Goal: Task Accomplishment & Management: Use online tool/utility

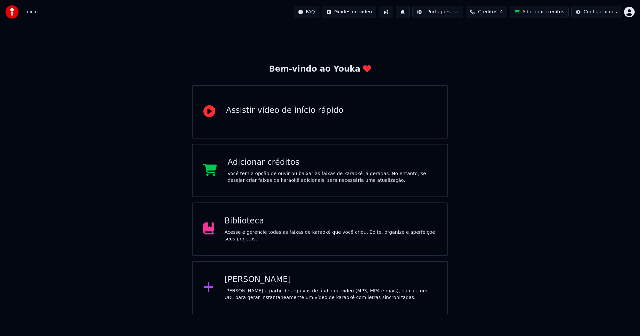
click at [253, 231] on div "Biblioteca Acesse e gerencie todas as faixas de karaokê que você criou. Edite, …" at bounding box center [331, 229] width 212 height 27
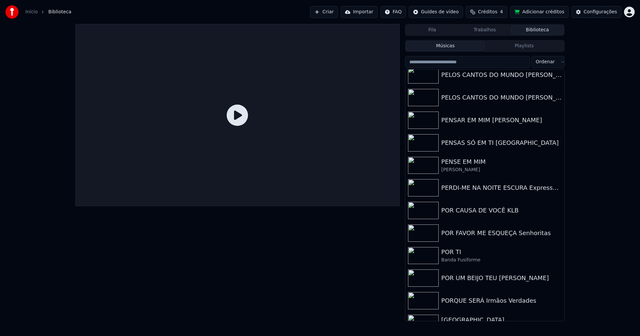
scroll to position [6093, 0]
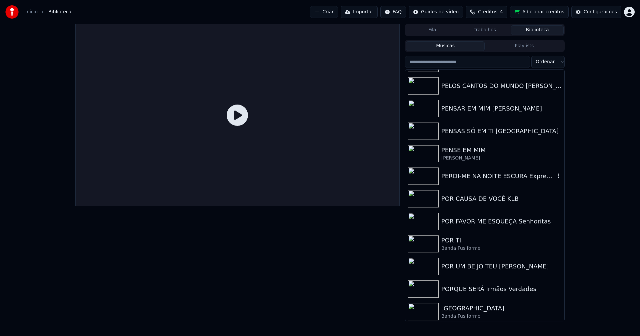
click at [475, 178] on div "PERDI-ME NA NOITE ESCURA Expresso 86" at bounding box center [498, 176] width 114 height 9
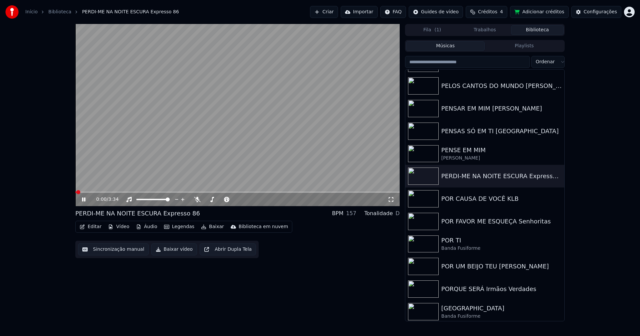
click at [85, 200] on icon at bounding box center [83, 200] width 3 height 4
click at [122, 228] on button "Vídeo" at bounding box center [118, 226] width 27 height 9
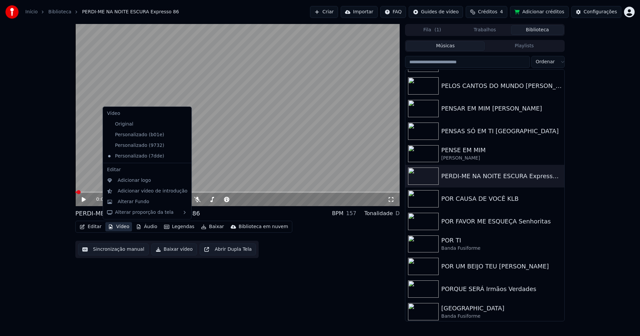
click at [183, 134] on icon at bounding box center [186, 134] width 7 height 5
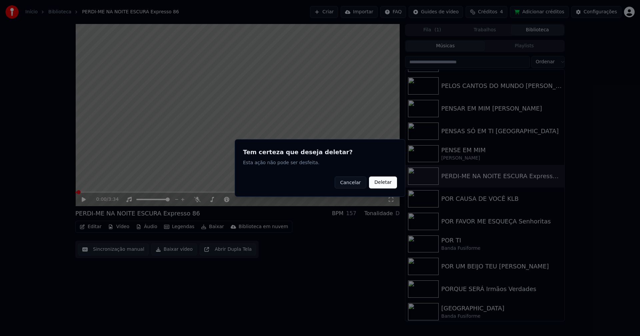
click at [376, 186] on button "Deletar" at bounding box center [383, 183] width 28 height 12
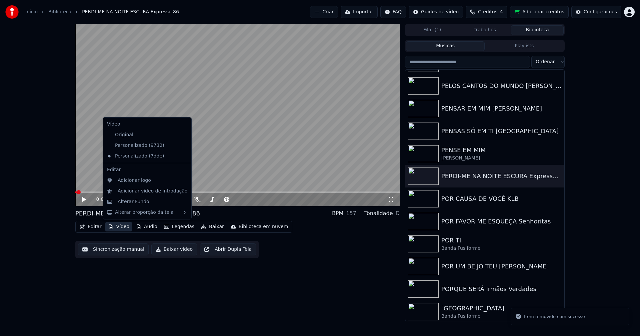
click at [127, 226] on button "Vídeo" at bounding box center [118, 226] width 27 height 9
click at [183, 145] on icon at bounding box center [186, 145] width 7 height 5
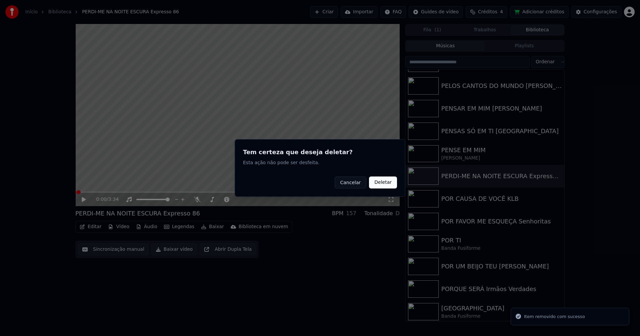
click at [383, 183] on button "Deletar" at bounding box center [383, 183] width 28 height 12
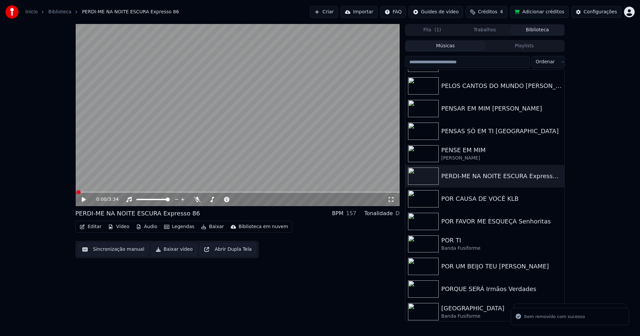
click at [120, 227] on button "Vídeo" at bounding box center [118, 226] width 27 height 9
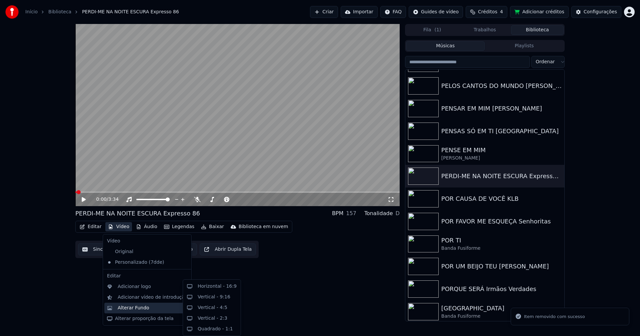
click at [141, 310] on div "Alterar Fundo" at bounding box center [134, 308] width 32 height 7
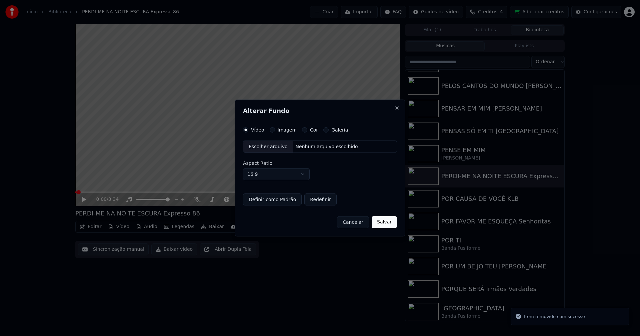
click at [272, 130] on button "Imagem" at bounding box center [272, 129] width 5 height 5
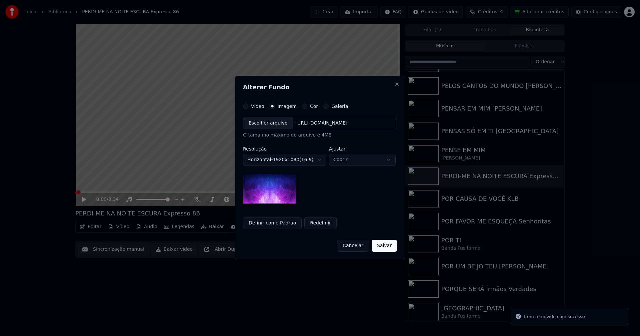
click at [266, 125] on div "Escolher arquivo" at bounding box center [268, 123] width 50 height 12
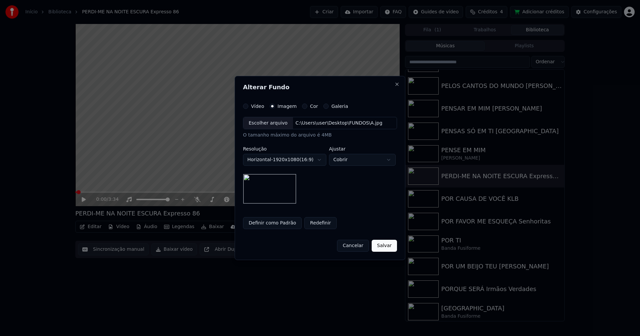
click at [385, 246] on button "Salvar" at bounding box center [384, 246] width 25 height 12
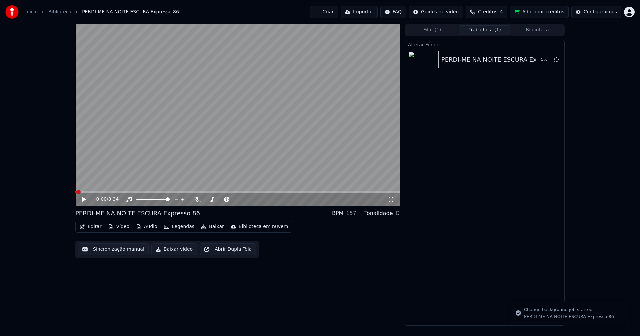
click at [92, 227] on button "Editar" at bounding box center [90, 226] width 27 height 9
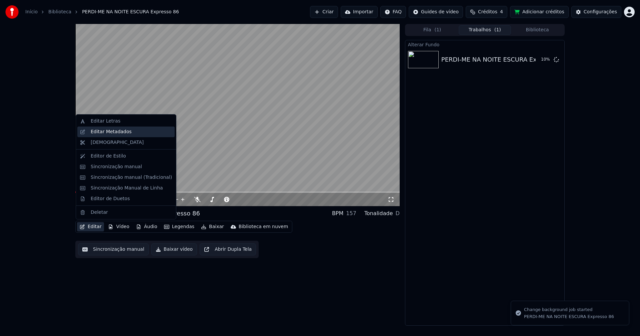
click at [115, 133] on div "Editar Metadados" at bounding box center [111, 132] width 41 height 7
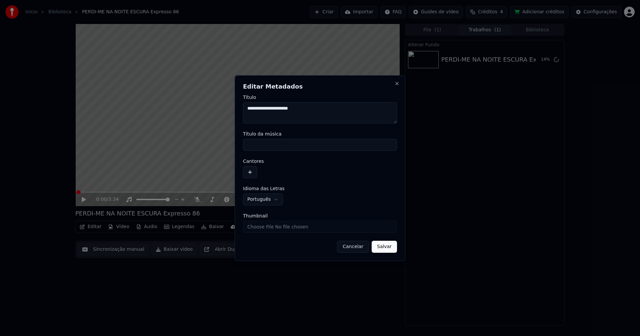
click at [275, 146] on input "Título da música" at bounding box center [320, 145] width 154 height 12
click at [261, 145] on input "*********" at bounding box center [320, 145] width 154 height 12
click at [284, 146] on input "********" at bounding box center [320, 145] width 154 height 12
type input "**********"
click at [390, 248] on button "Salvar" at bounding box center [384, 247] width 25 height 12
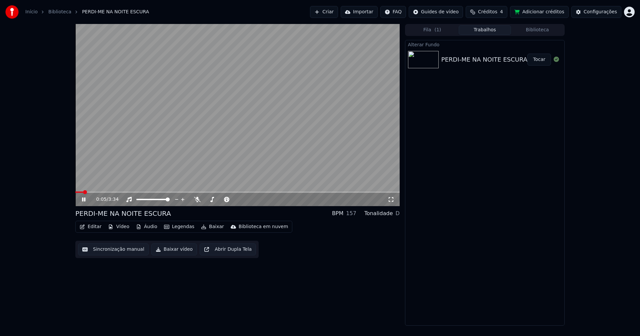
click at [86, 199] on icon at bounding box center [89, 199] width 16 height 5
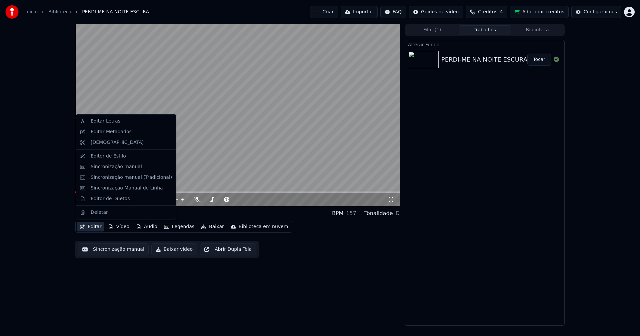
click at [98, 226] on button "Editar" at bounding box center [90, 226] width 27 height 9
click at [109, 135] on div "Editar Metadados" at bounding box center [125, 132] width 97 height 11
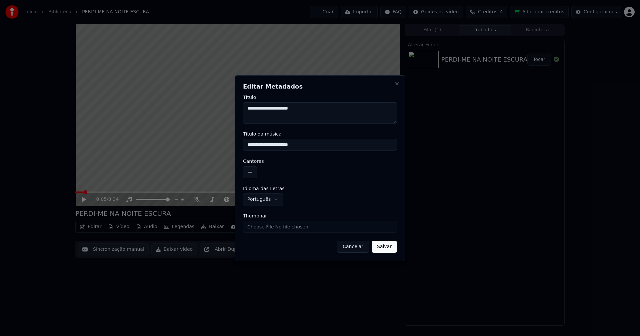
scroll to position [11, 0]
click at [249, 172] on button "button" at bounding box center [250, 172] width 14 height 12
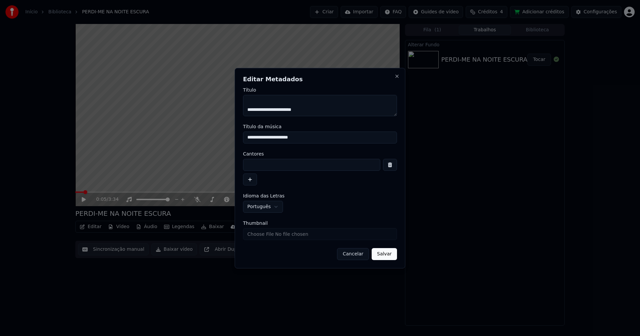
click at [262, 163] on input at bounding box center [311, 165] width 137 height 12
type input "**********"
click at [387, 256] on button "Salvar" at bounding box center [384, 254] width 25 height 12
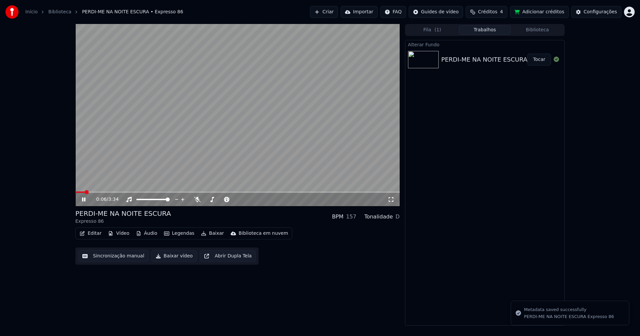
click at [86, 201] on icon at bounding box center [89, 199] width 16 height 5
click at [545, 61] on button "Tocar" at bounding box center [539, 60] width 24 height 12
click at [85, 202] on icon at bounding box center [89, 199] width 16 height 5
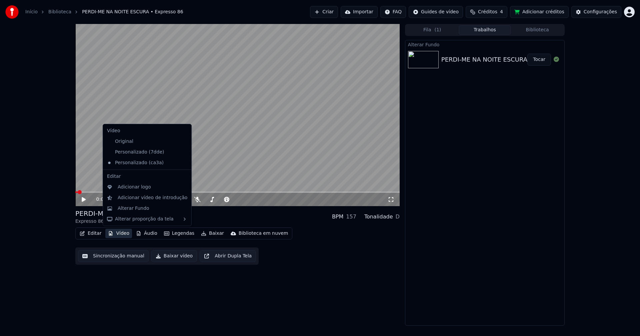
click at [125, 234] on button "Vídeo" at bounding box center [118, 233] width 27 height 9
click at [132, 182] on div "Adicionar logo" at bounding box center [147, 187] width 86 height 11
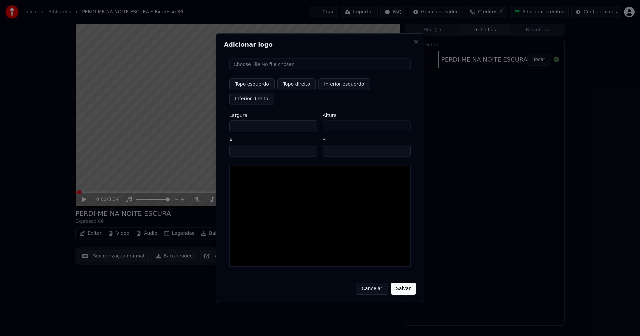
click at [257, 70] on input "file" at bounding box center [319, 64] width 181 height 12
type input "**********"
type input "***"
click at [298, 90] on button "Topo direito" at bounding box center [296, 84] width 38 height 12
type input "****"
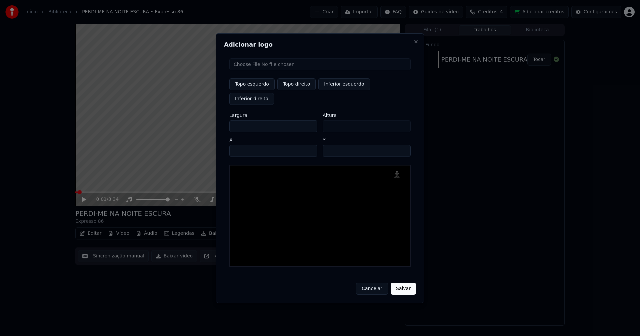
drag, startPoint x: 241, startPoint y: 119, endPoint x: 229, endPoint y: 121, distance: 12.2
click at [229, 121] on div "Topo esquerdo Topo direito Inferior esquerdo Inferior direito Largura *** Altur…" at bounding box center [320, 162] width 192 height 219
type input "**"
type input "***"
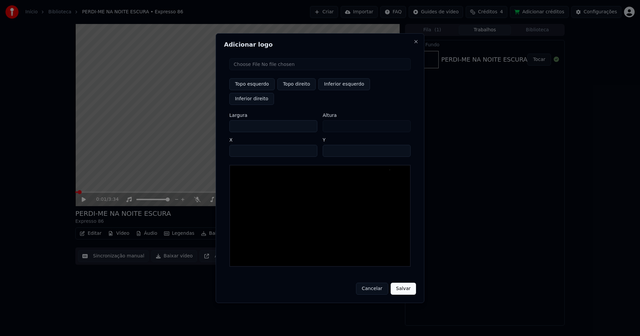
type input "***"
click at [243, 145] on input "****" at bounding box center [273, 151] width 88 height 12
type input "****"
click at [402, 145] on input "**" at bounding box center [367, 151] width 88 height 12
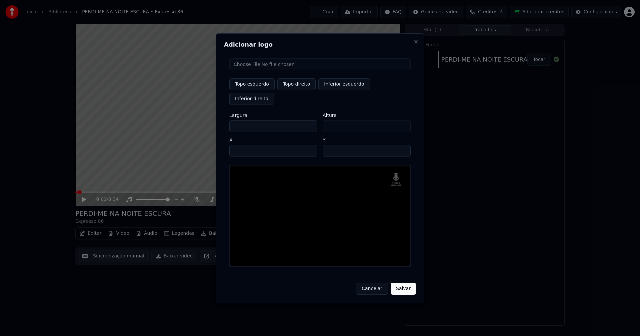
click at [402, 145] on input "**" at bounding box center [367, 151] width 88 height 12
type input "**"
click at [402, 145] on input "**" at bounding box center [367, 151] width 88 height 12
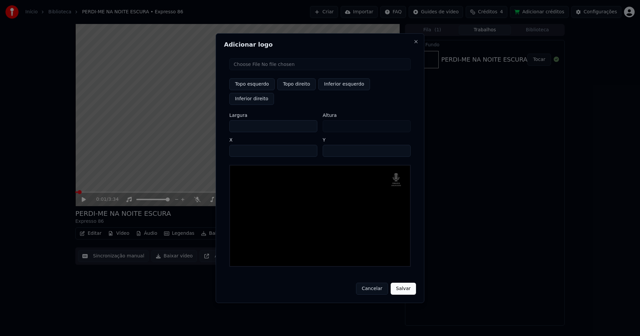
click at [407, 283] on button "Salvar" at bounding box center [403, 289] width 25 height 12
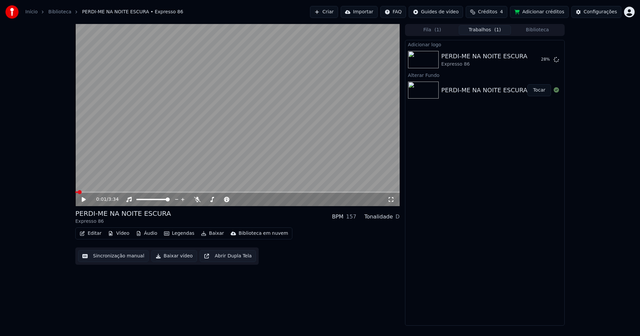
click at [91, 233] on button "Editar" at bounding box center [90, 233] width 27 height 9
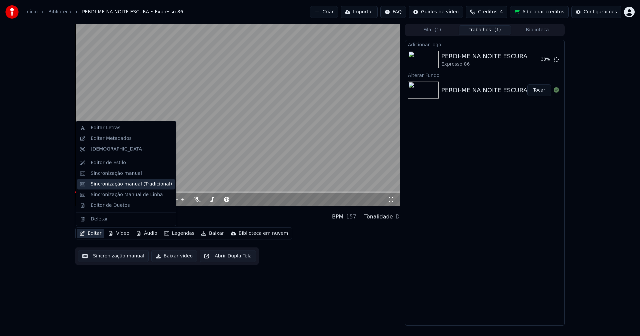
click at [106, 184] on div "Sincronização manual (Tradicional)" at bounding box center [131, 184] width 81 height 7
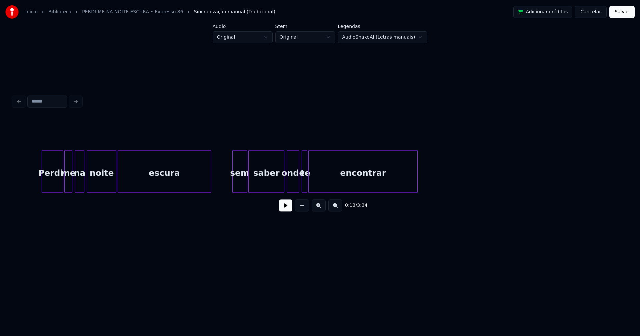
scroll to position [0, 926]
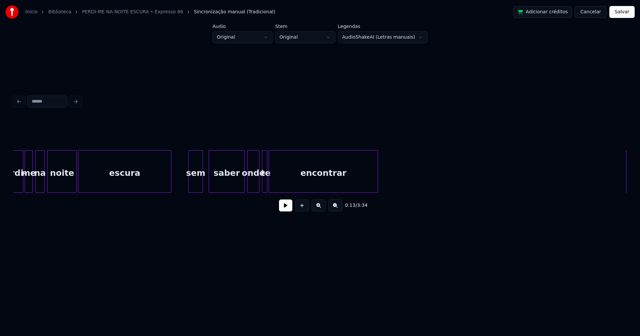
click at [199, 187] on div "sem" at bounding box center [196, 173] width 14 height 45
click at [220, 186] on div "saber" at bounding box center [222, 173] width 35 height 45
click at [250, 186] on div "onde" at bounding box center [249, 173] width 11 height 45
drag, startPoint x: 620, startPoint y: 14, endPoint x: 618, endPoint y: 17, distance: 3.5
click at [620, 15] on button "Salvar" at bounding box center [621, 12] width 25 height 12
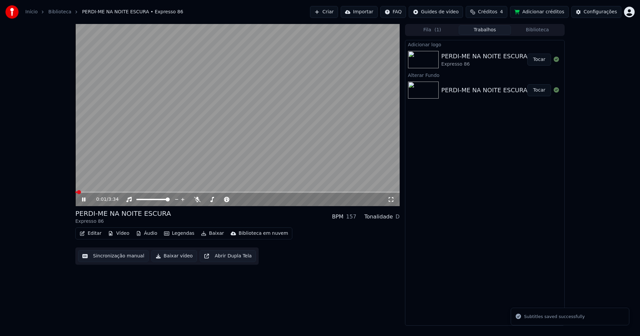
drag, startPoint x: 84, startPoint y: 200, endPoint x: 256, endPoint y: 139, distance: 182.6
click at [85, 200] on icon at bounding box center [83, 200] width 3 height 4
click at [542, 61] on button "Tocar" at bounding box center [539, 60] width 24 height 12
click at [92, 235] on button "Editar" at bounding box center [90, 233] width 27 height 9
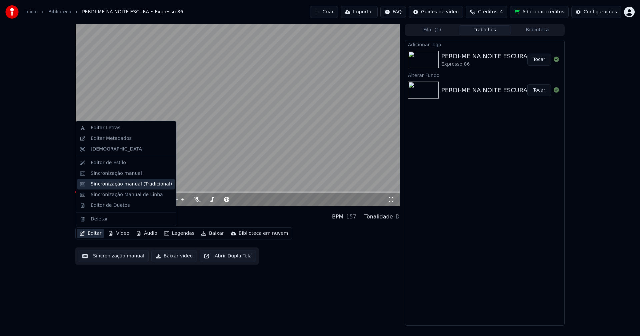
click at [113, 184] on div "Sincronização manual (Tradicional)" at bounding box center [131, 184] width 81 height 7
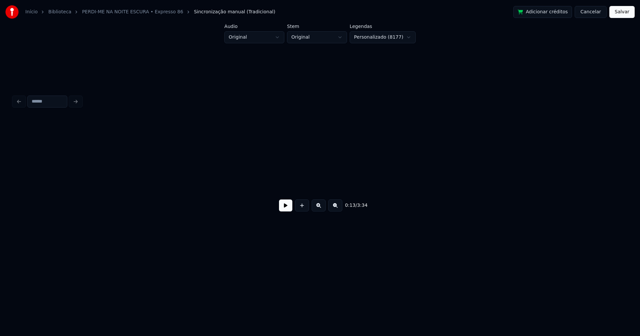
scroll to position [0, 915]
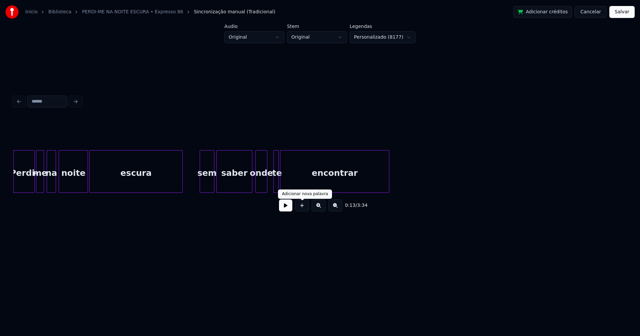
click at [289, 209] on button at bounding box center [285, 206] width 13 height 12
click at [290, 178] on div at bounding box center [290, 172] width 2 height 42
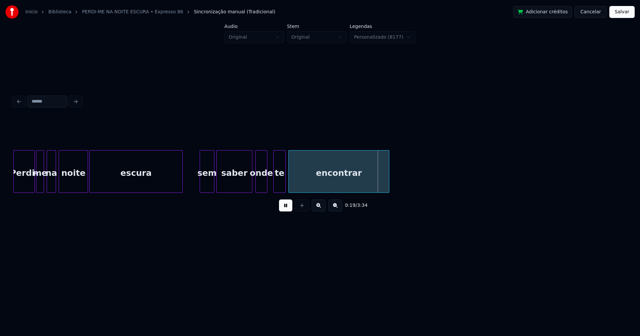
click at [285, 181] on div at bounding box center [284, 172] width 2 height 42
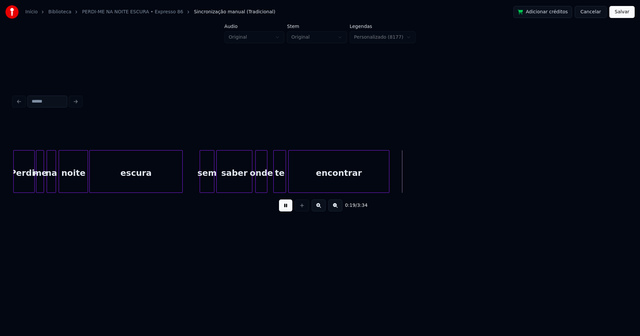
click at [297, 179] on div at bounding box center [297, 172] width 2 height 42
click at [293, 181] on div at bounding box center [292, 172] width 2 height 42
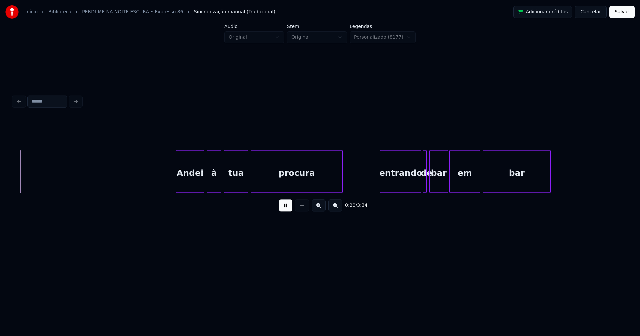
scroll to position [0, 1385]
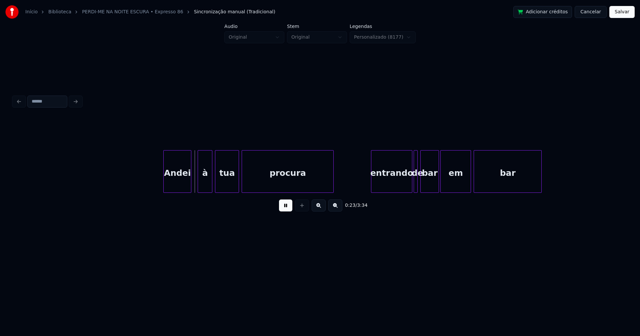
click at [182, 186] on div "Andei" at bounding box center [177, 173] width 27 height 45
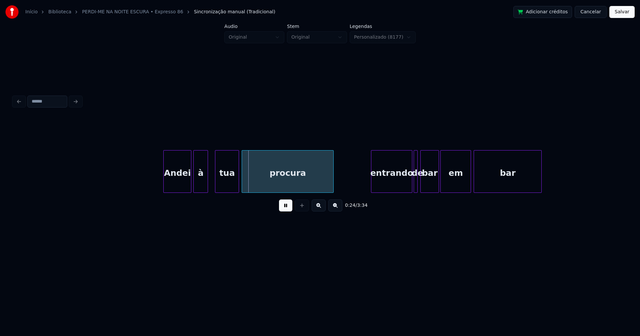
click at [201, 188] on div "à" at bounding box center [201, 173] width 14 height 45
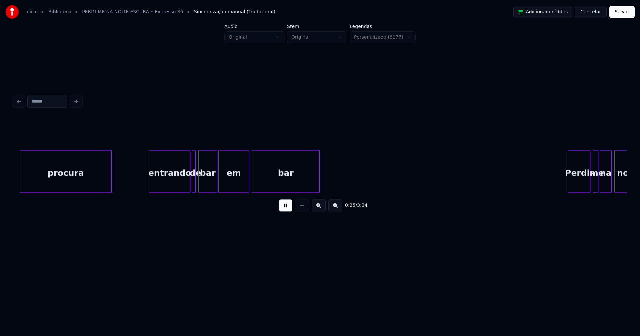
scroll to position [0, 1686]
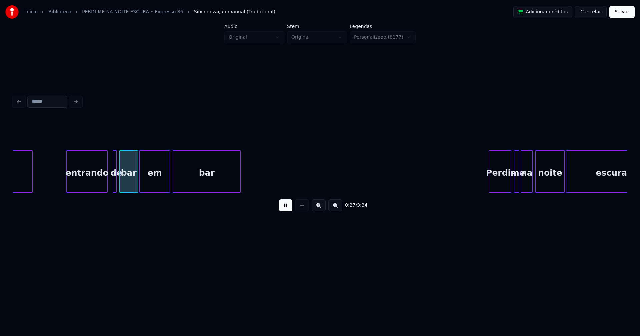
click at [86, 185] on div "entrando" at bounding box center [87, 173] width 41 height 45
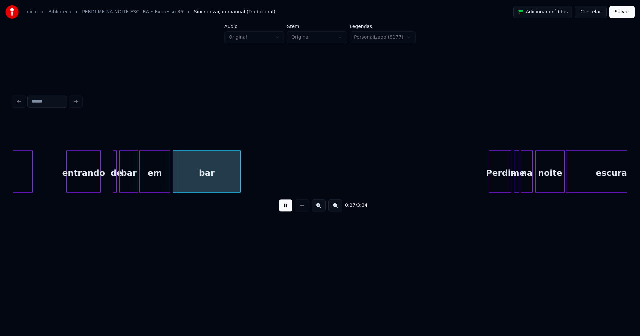
click at [100, 187] on div at bounding box center [99, 172] width 2 height 42
click at [105, 185] on div at bounding box center [106, 172] width 2 height 42
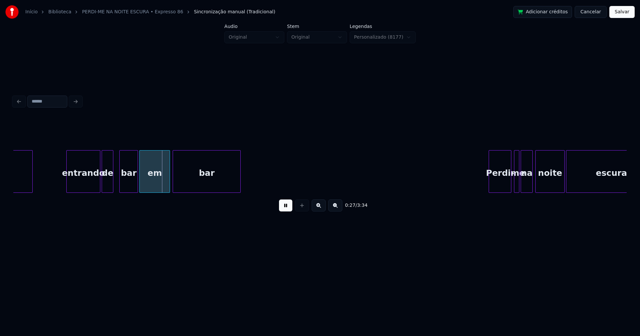
click at [108, 187] on div "de" at bounding box center [107, 173] width 11 height 45
click at [125, 185] on div "bar" at bounding box center [126, 173] width 18 height 45
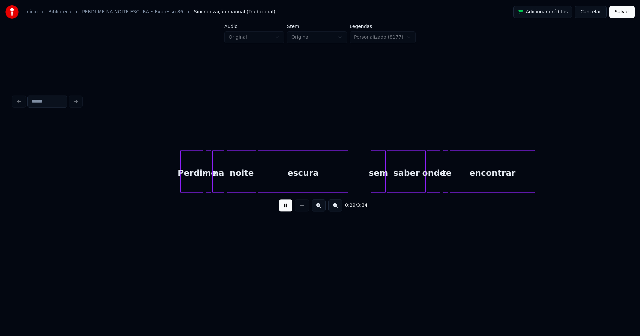
scroll to position [0, 1999]
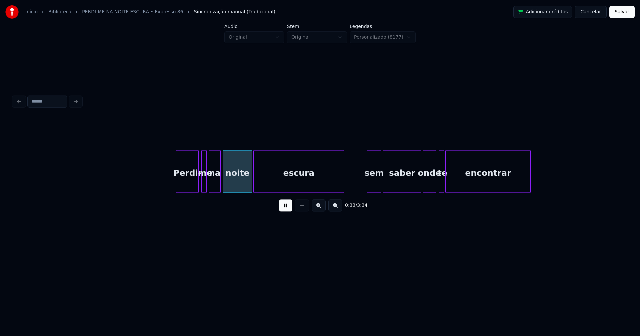
click at [214, 187] on div "na" at bounding box center [214, 173] width 11 height 45
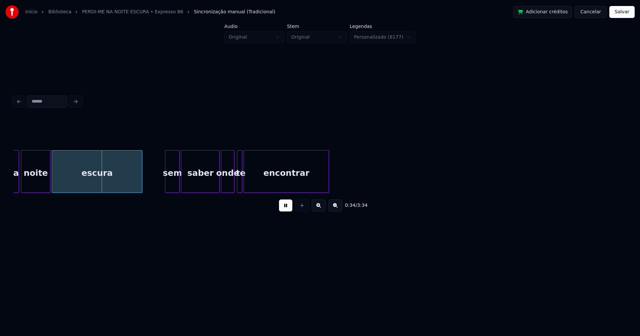
scroll to position [0, 2225]
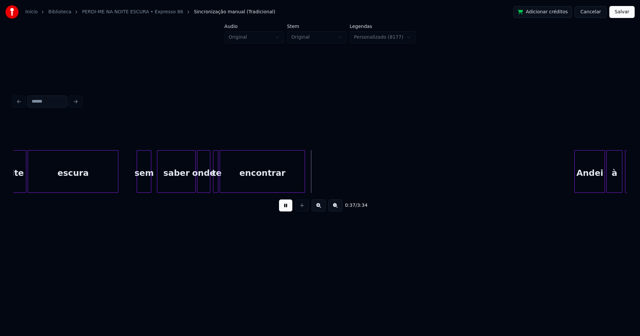
click at [141, 186] on div "sem" at bounding box center [144, 173] width 14 height 45
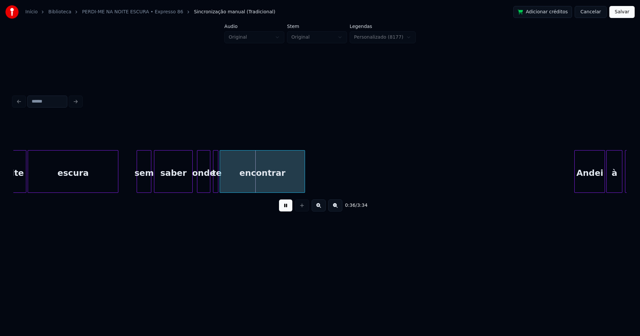
click at [171, 184] on div "saber" at bounding box center [173, 173] width 38 height 45
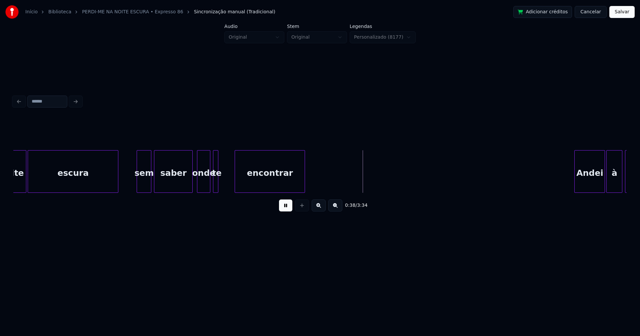
click at [236, 180] on div at bounding box center [236, 172] width 2 height 42
click at [234, 178] on div at bounding box center [233, 172] width 2 height 42
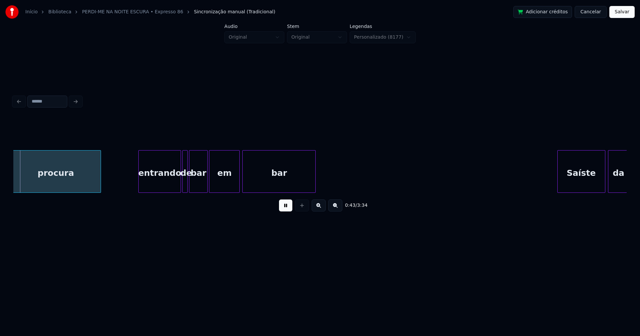
scroll to position [0, 2877]
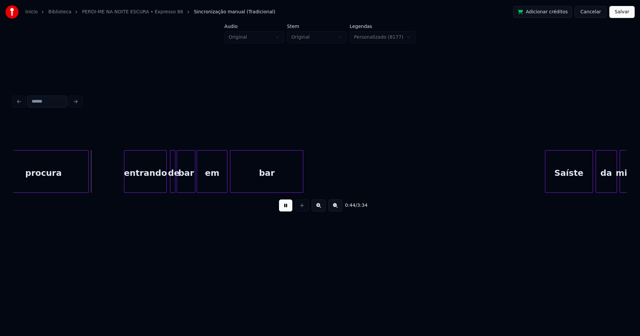
click at [141, 185] on div "entrando" at bounding box center [145, 173] width 42 height 45
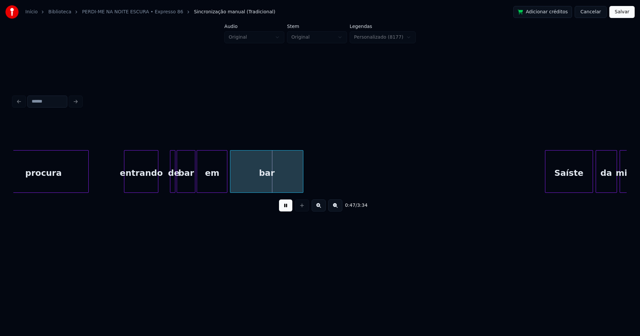
click at [157, 188] on div at bounding box center [157, 172] width 2 height 42
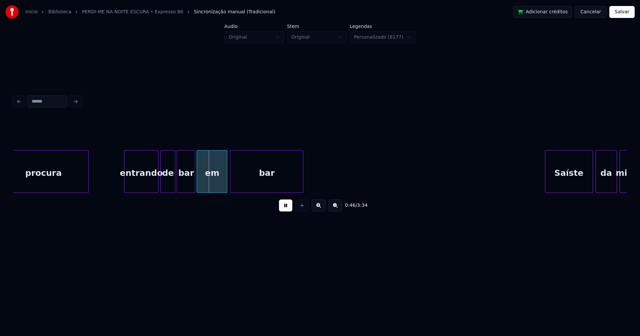
click at [161, 189] on div at bounding box center [162, 172] width 2 height 42
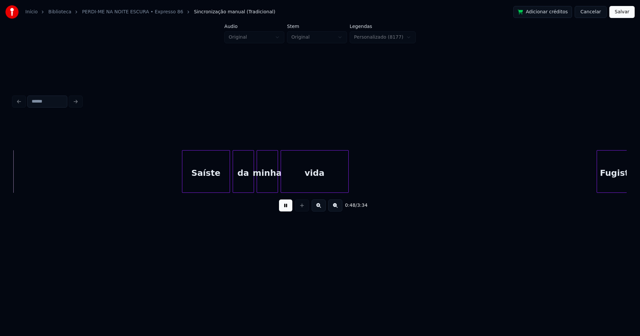
scroll to position [0, 3246]
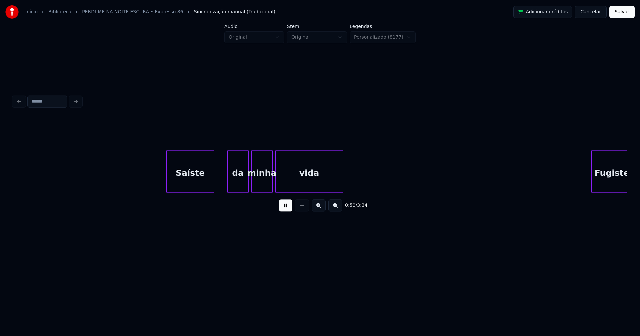
click at [193, 186] on div "Saíste" at bounding box center [190, 173] width 47 height 45
click at [221, 183] on div at bounding box center [221, 172] width 2 height 42
click at [248, 185] on div at bounding box center [247, 172] width 2 height 42
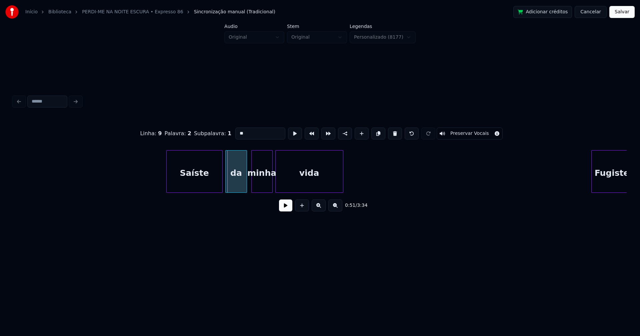
click at [241, 187] on div "da" at bounding box center [236, 173] width 21 height 45
click at [258, 186] on div "minha" at bounding box center [260, 173] width 21 height 45
click at [285, 208] on button at bounding box center [285, 206] width 13 height 12
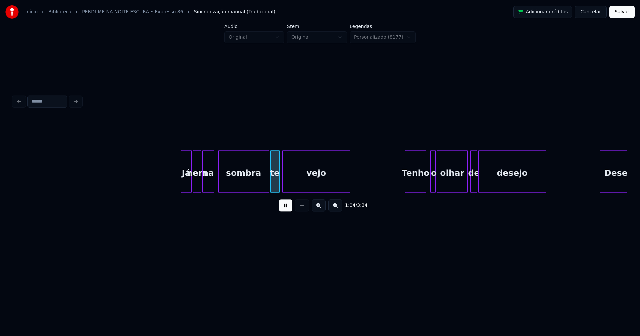
scroll to position [0, 4133]
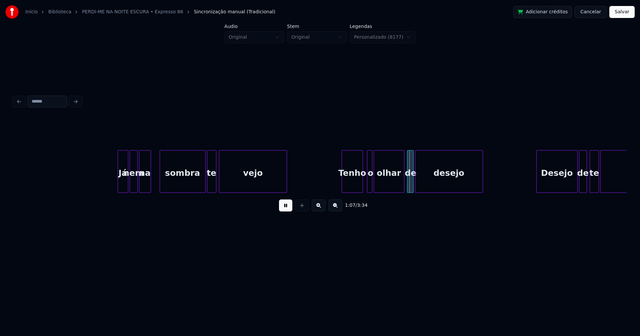
click at [161, 185] on div at bounding box center [161, 172] width 2 height 42
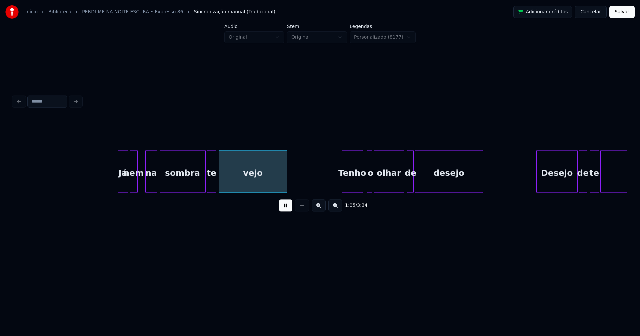
click at [152, 188] on div "na" at bounding box center [151, 173] width 11 height 45
click at [141, 185] on div at bounding box center [141, 172] width 2 height 42
click at [202, 186] on div at bounding box center [201, 172] width 2 height 42
click at [210, 185] on div "te" at bounding box center [209, 173] width 9 height 45
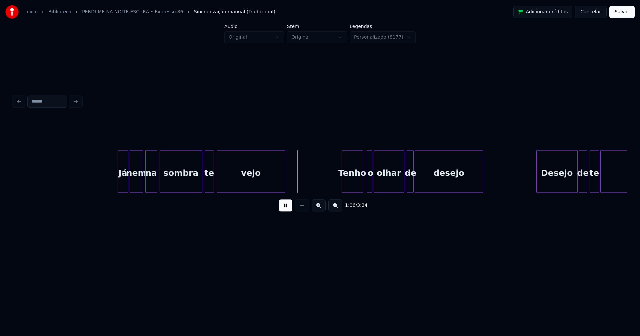
click at [231, 185] on div "vejo" at bounding box center [250, 173] width 67 height 45
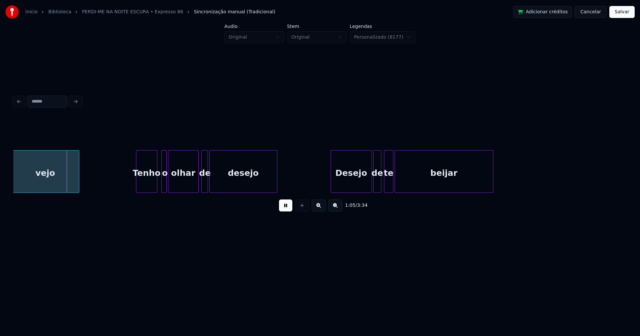
scroll to position [0, 4346]
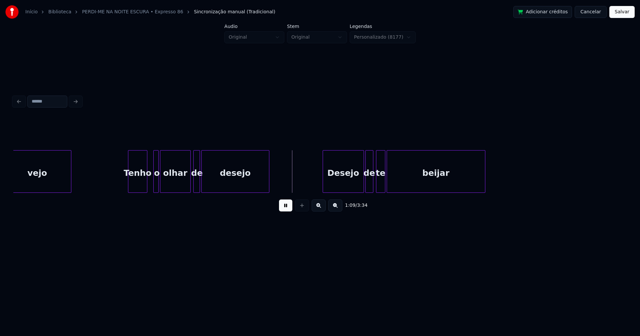
click at [146, 186] on div at bounding box center [146, 172] width 2 height 42
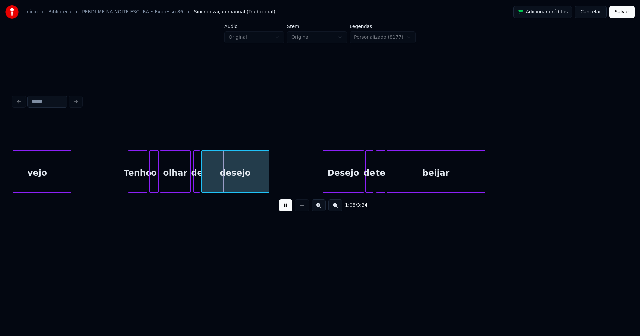
click at [150, 185] on div at bounding box center [151, 172] width 2 height 42
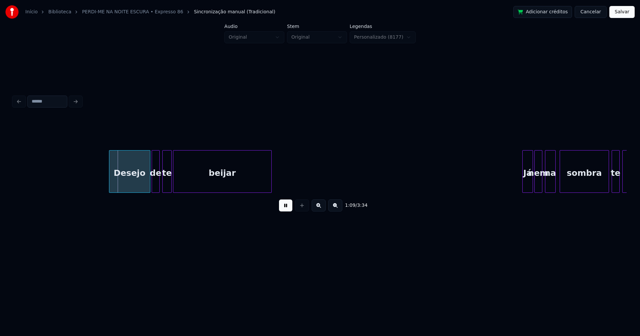
scroll to position [0, 4607]
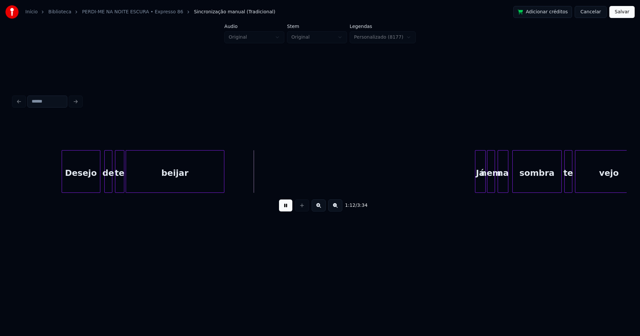
click at [99, 186] on div at bounding box center [99, 172] width 2 height 42
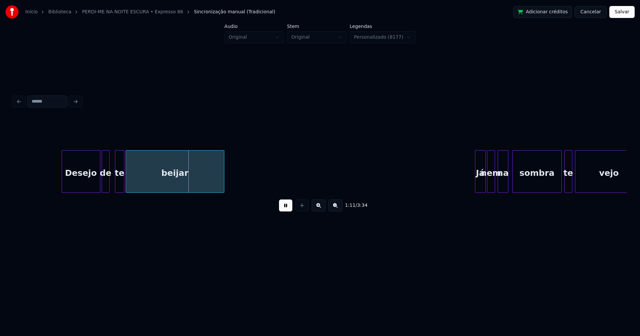
click at [106, 187] on div "de" at bounding box center [105, 173] width 7 height 45
click at [111, 187] on div at bounding box center [112, 172] width 2 height 42
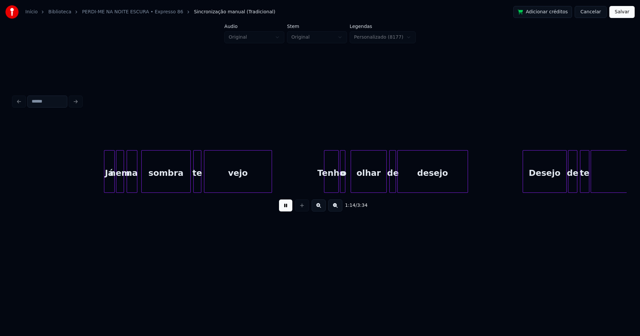
scroll to position [0, 4985]
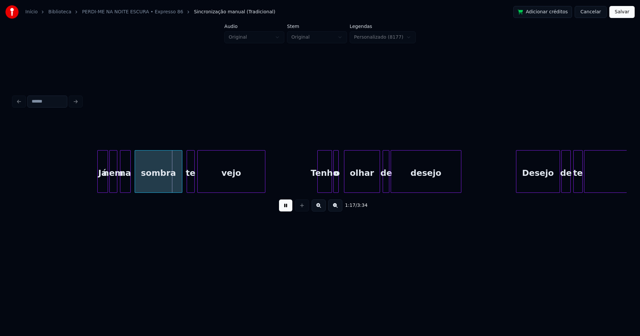
click at [181, 187] on div at bounding box center [181, 172] width 2 height 42
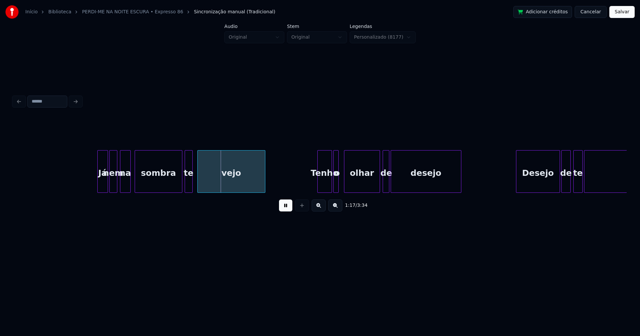
click at [189, 186] on div "te" at bounding box center [188, 173] width 7 height 45
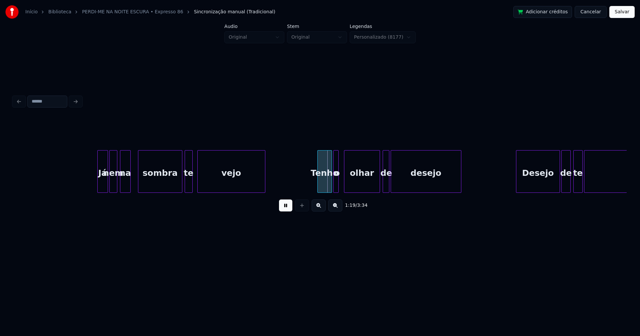
click at [139, 185] on div at bounding box center [139, 172] width 2 height 42
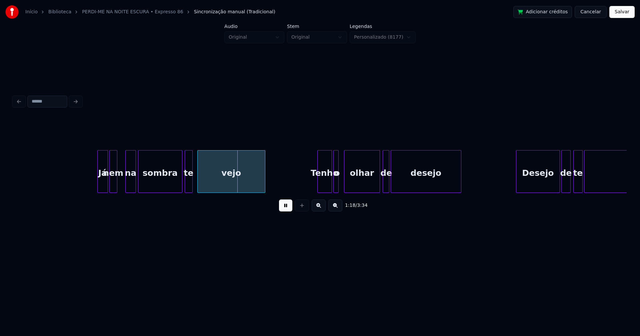
click at [131, 190] on div "na" at bounding box center [131, 173] width 10 height 45
click at [122, 181] on div at bounding box center [122, 172] width 2 height 42
click at [95, 186] on div at bounding box center [96, 172] width 2 height 42
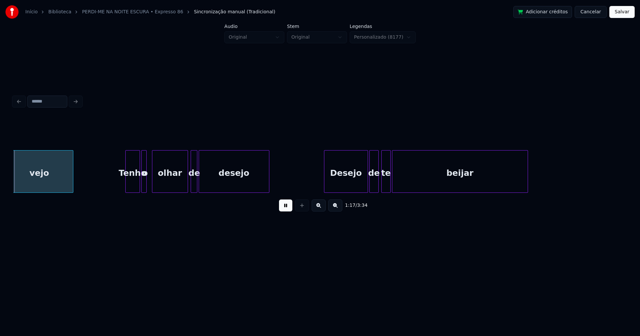
scroll to position [0, 5177]
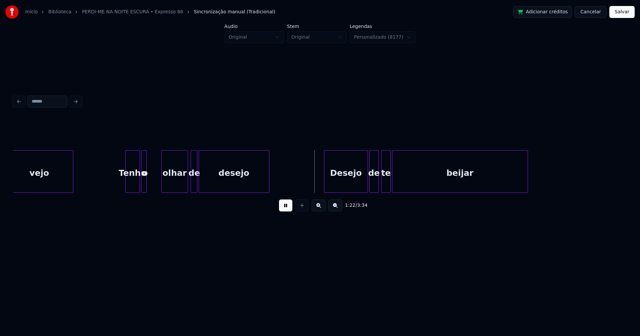
click at [163, 180] on div at bounding box center [163, 172] width 2 height 42
click at [158, 179] on div at bounding box center [158, 172] width 2 height 42
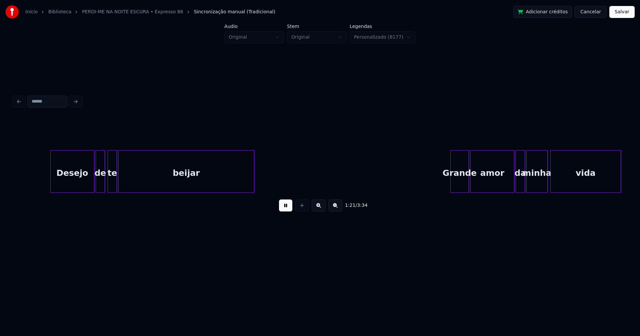
scroll to position [0, 5458]
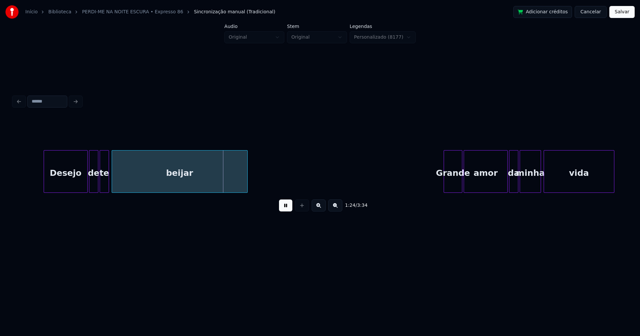
click at [103, 186] on div "te" at bounding box center [104, 173] width 9 height 45
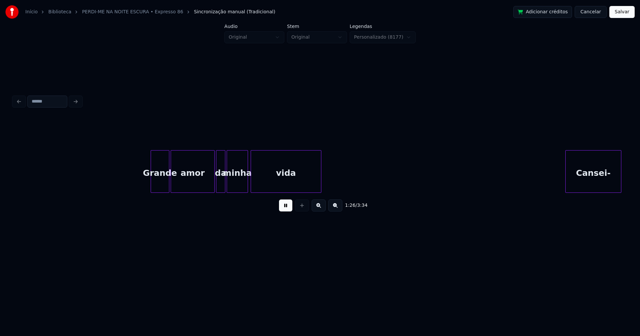
scroll to position [0, 5755]
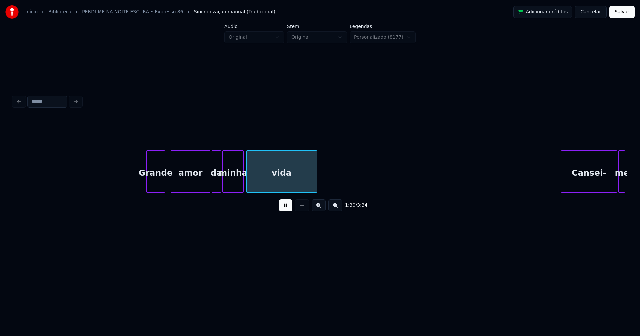
click at [172, 184] on div at bounding box center [172, 172] width 2 height 42
click at [167, 183] on div at bounding box center [167, 172] width 2 height 42
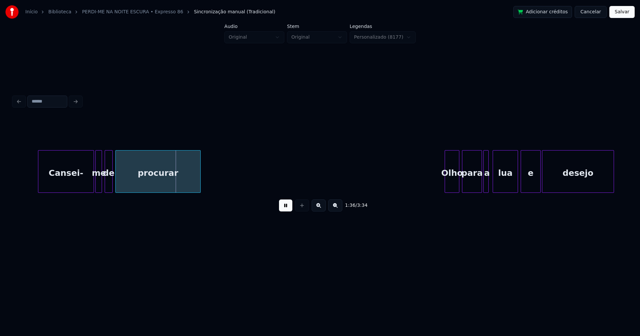
scroll to position [0, 6317]
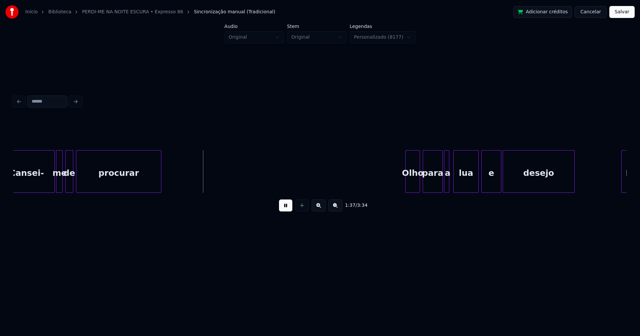
click at [21, 172] on div "Cansei-" at bounding box center [26, 173] width 55 height 45
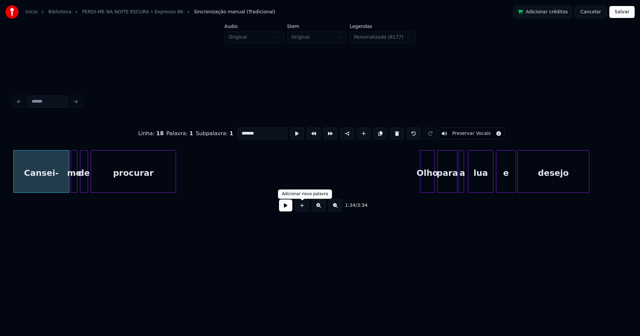
click at [286, 208] on button at bounding box center [285, 206] width 13 height 12
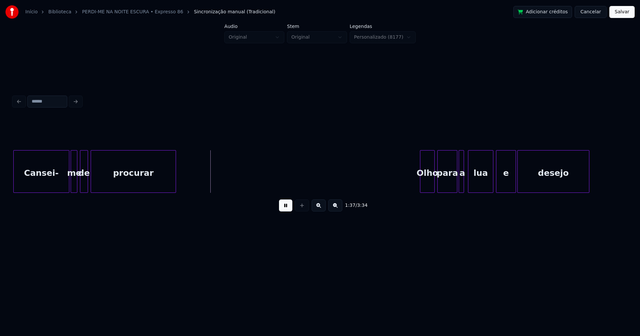
click at [96, 178] on div "procurar" at bounding box center [133, 173] width 85 height 45
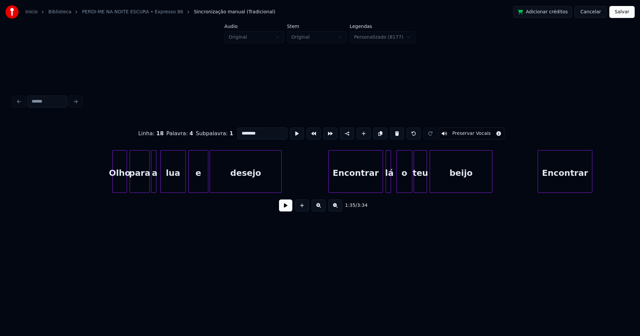
scroll to position [0, 6642]
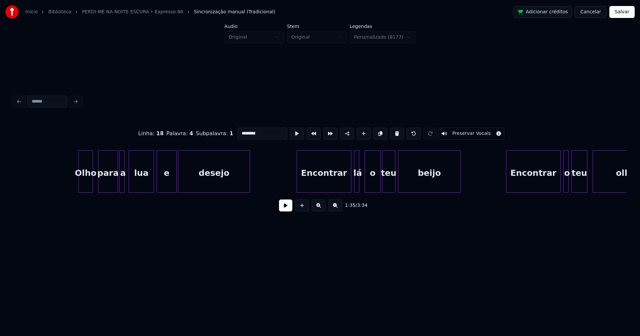
click at [85, 184] on div "Olho" at bounding box center [86, 173] width 14 height 45
click at [285, 209] on button at bounding box center [285, 206] width 13 height 12
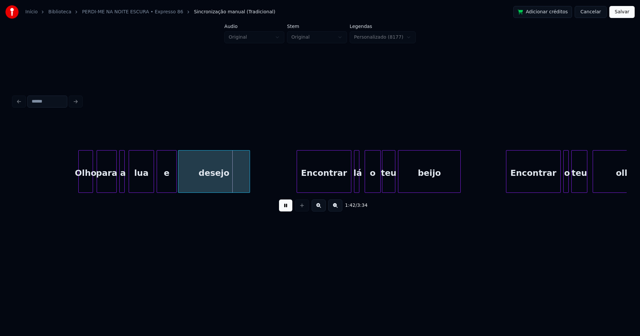
click at [110, 186] on div "para" at bounding box center [106, 173] width 19 height 45
click at [113, 186] on div at bounding box center [113, 172] width 2 height 42
click at [117, 186] on div at bounding box center [117, 172] width 2 height 42
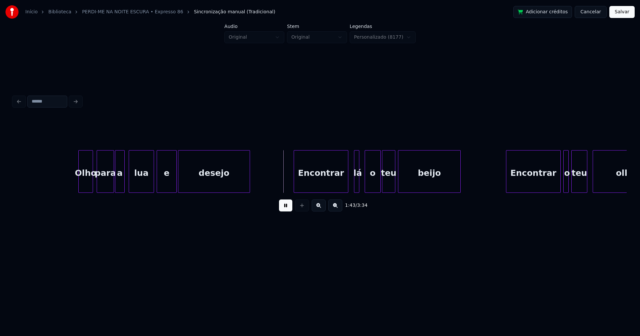
click at [322, 185] on div "Encontrar" at bounding box center [321, 173] width 54 height 45
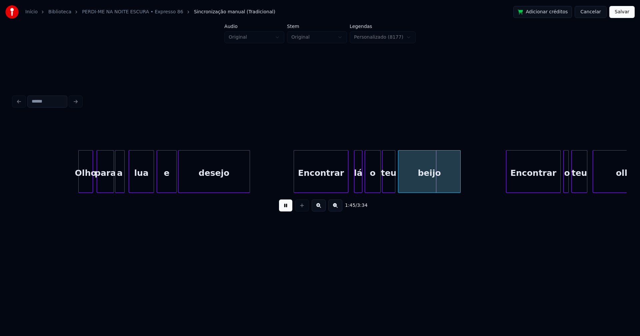
click at [360, 185] on div at bounding box center [361, 172] width 2 height 42
click at [354, 187] on div at bounding box center [354, 172] width 2 height 42
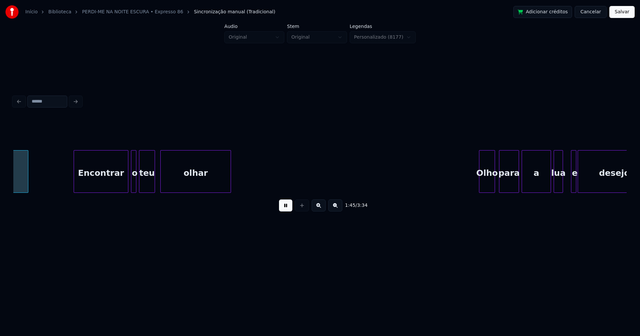
scroll to position [0, 7076]
click at [96, 183] on div "Encontrar" at bounding box center [97, 173] width 54 height 45
click at [127, 182] on div at bounding box center [128, 172] width 2 height 42
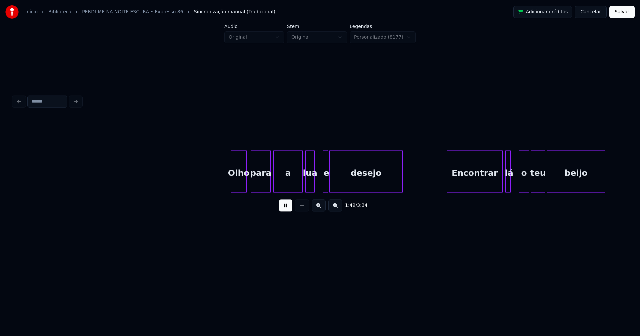
scroll to position [0, 7324]
click at [241, 183] on div "Olho" at bounding box center [235, 173] width 15 height 45
click at [318, 183] on div at bounding box center [318, 172] width 2 height 42
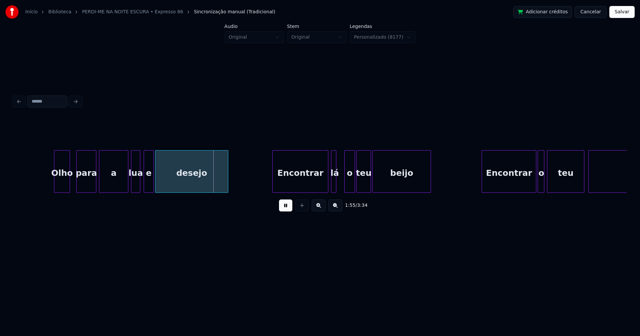
scroll to position [0, 7687]
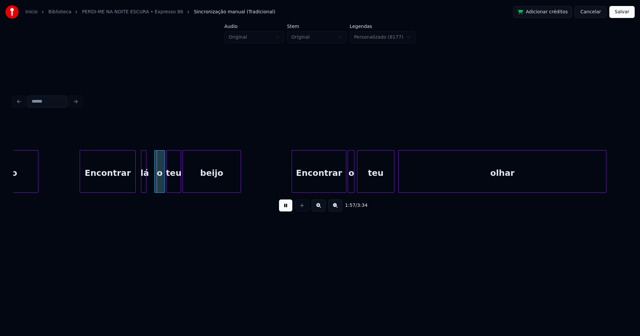
click at [118, 184] on div "Encontrar" at bounding box center [107, 173] width 55 height 45
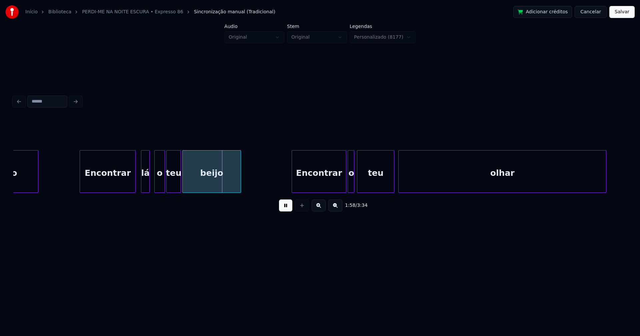
click at [149, 183] on div at bounding box center [148, 172] width 2 height 42
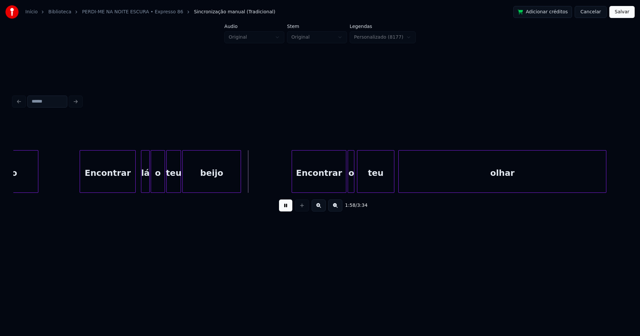
click at [152, 186] on div at bounding box center [152, 172] width 2 height 42
click at [316, 178] on div "Encontrar" at bounding box center [316, 173] width 54 height 45
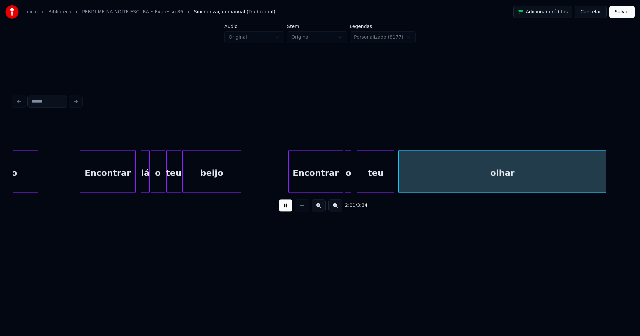
click at [348, 185] on div "o" at bounding box center [348, 173] width 7 height 45
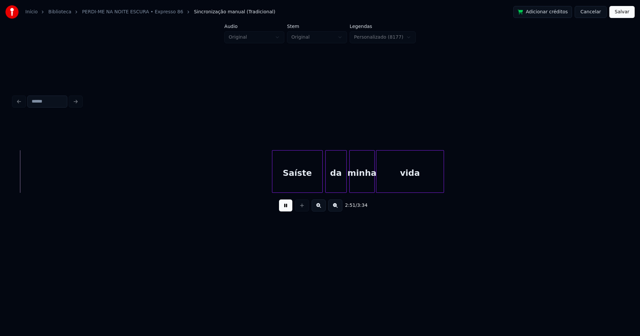
scroll to position [0, 11460]
click at [294, 183] on div "Saíste" at bounding box center [285, 173] width 50 height 45
click at [318, 180] on div at bounding box center [319, 172] width 2 height 42
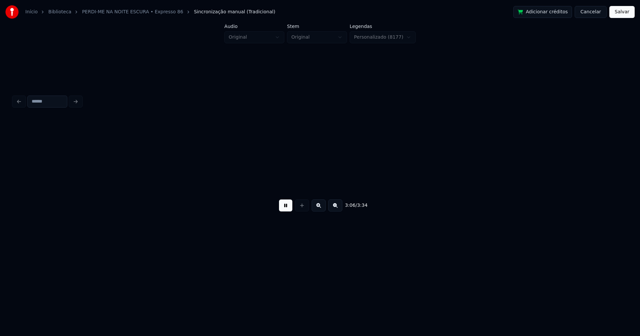
scroll to position [0, 12457]
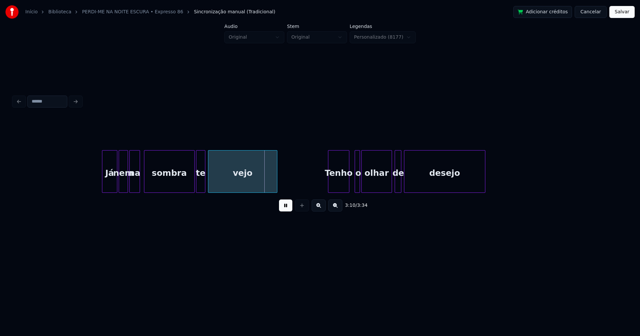
click at [103, 186] on div at bounding box center [103, 172] width 2 height 42
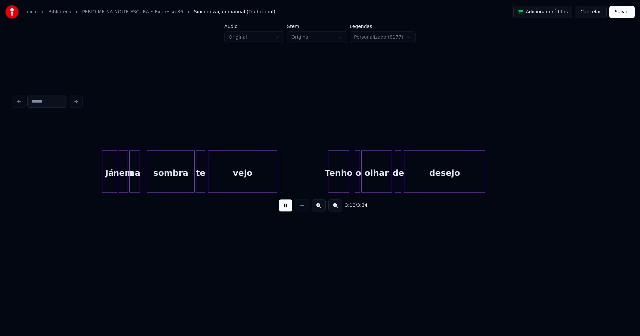
click at [147, 183] on div at bounding box center [148, 172] width 2 height 42
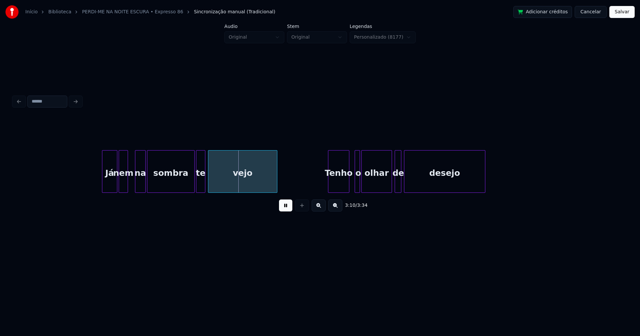
click at [140, 188] on div "na" at bounding box center [140, 173] width 10 height 45
click at [130, 184] on div at bounding box center [131, 172] width 2 height 42
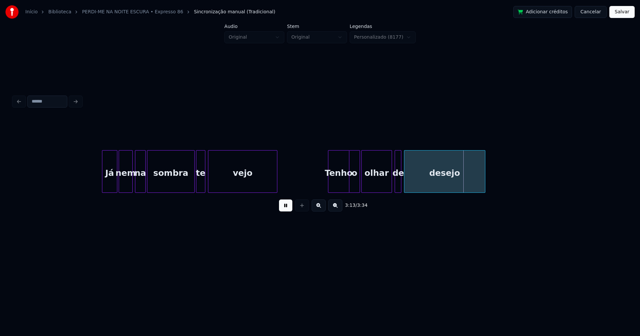
click at [350, 188] on div at bounding box center [350, 172] width 2 height 42
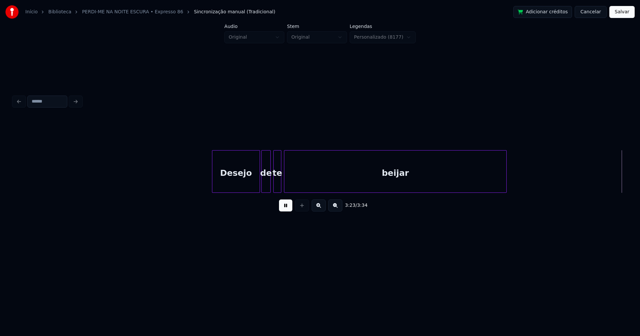
scroll to position [0, 13592]
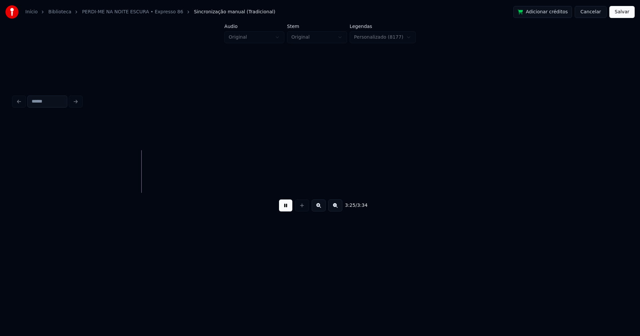
click at [621, 12] on button "Salvar" at bounding box center [621, 12] width 25 height 12
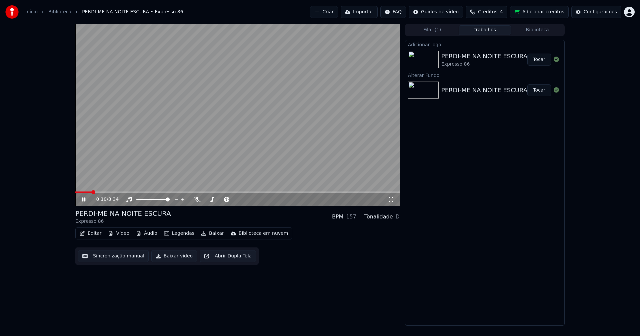
click at [392, 200] on icon at bounding box center [391, 199] width 7 height 5
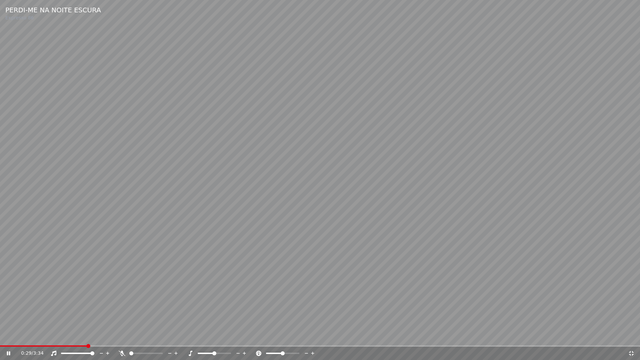
click at [632, 336] on icon at bounding box center [631, 353] width 5 height 5
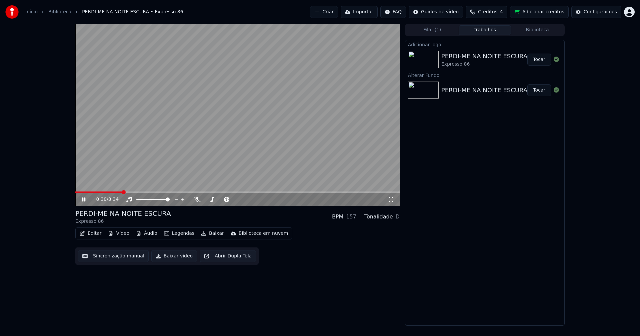
click at [84, 201] on icon at bounding box center [89, 199] width 16 height 5
click at [597, 12] on div "Configurações" at bounding box center [600, 12] width 33 height 7
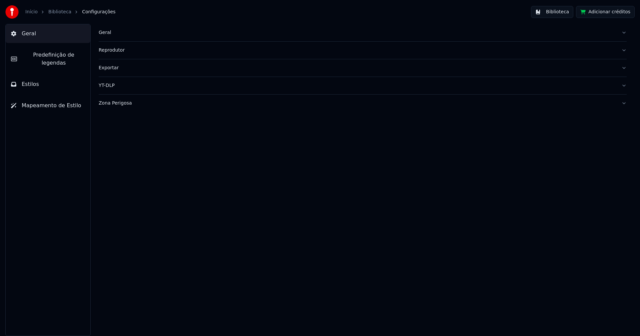
click at [60, 75] on button "Estilos" at bounding box center [48, 84] width 85 height 19
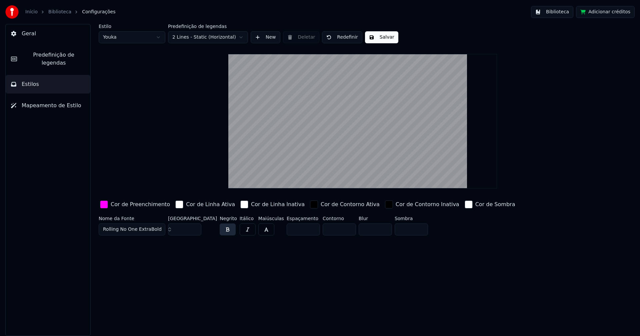
click at [104, 206] on div "button" at bounding box center [104, 205] width 8 height 8
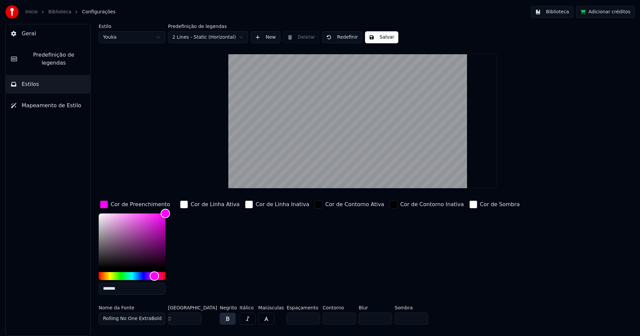
click at [130, 290] on input "*******" at bounding box center [132, 289] width 67 height 12
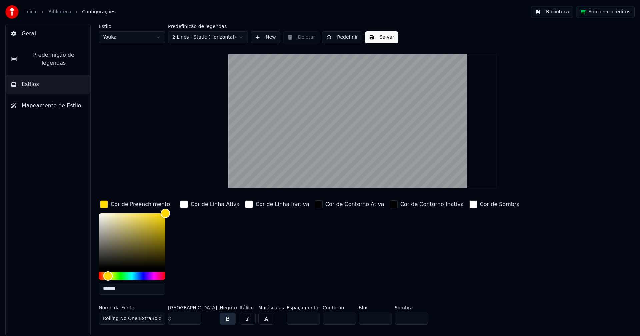
type input "*******"
click at [105, 204] on div "button" at bounding box center [104, 205] width 8 height 8
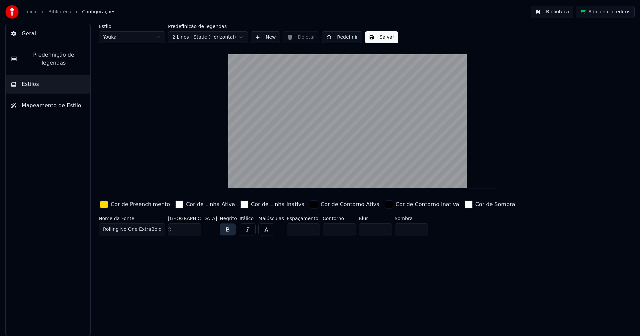
click at [382, 36] on button "Salvar" at bounding box center [381, 37] width 33 height 12
click at [557, 12] on button "Biblioteca" at bounding box center [552, 12] width 42 height 12
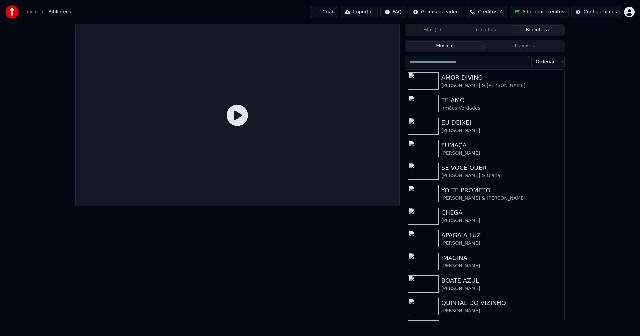
click at [454, 63] on input "search" at bounding box center [467, 62] width 125 height 12
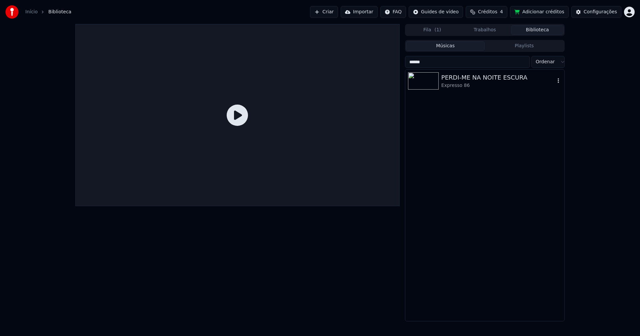
type input "******"
click at [466, 77] on div "PERDI-ME NA NOITE ESCURA" at bounding box center [498, 77] width 114 height 9
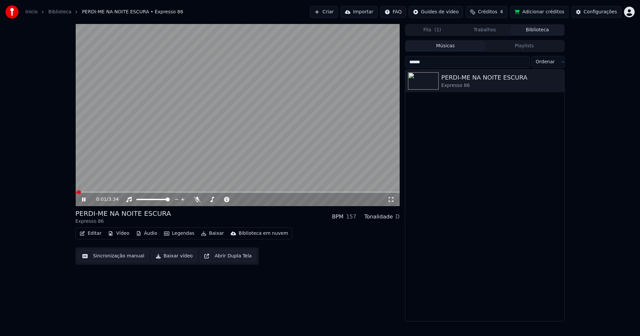
click at [130, 192] on span at bounding box center [237, 192] width 324 height 1
click at [83, 199] on icon at bounding box center [83, 200] width 3 height 4
click at [170, 258] on button "Baixar vídeo" at bounding box center [174, 256] width 46 height 12
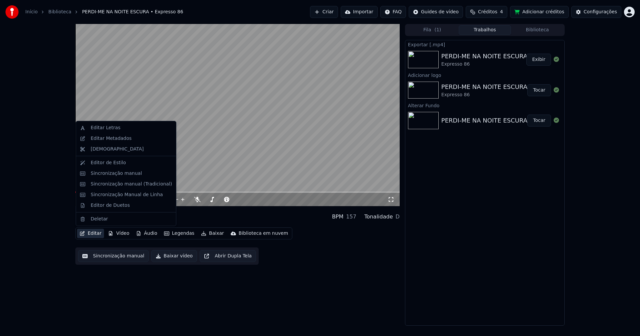
click at [94, 234] on button "Editar" at bounding box center [90, 233] width 27 height 9
click at [114, 139] on div "Editar Metadados" at bounding box center [111, 138] width 41 height 7
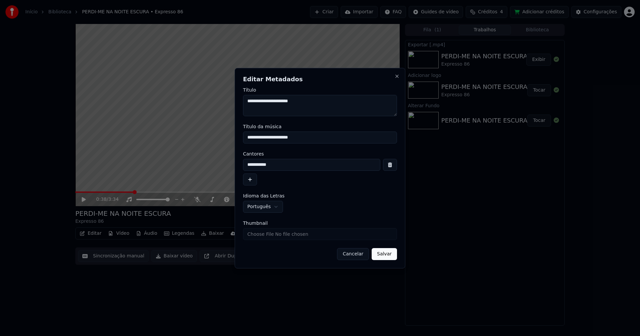
click at [268, 234] on input "Thumbnail" at bounding box center [320, 234] width 154 height 12
type input "**********"
click at [382, 257] on button "Salvar" at bounding box center [384, 254] width 25 height 12
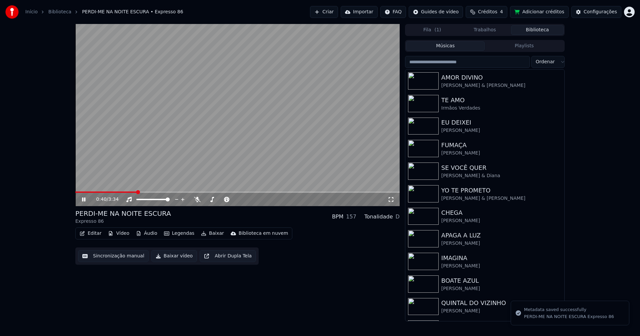
click at [548, 31] on button "Biblioteca" at bounding box center [537, 30] width 53 height 10
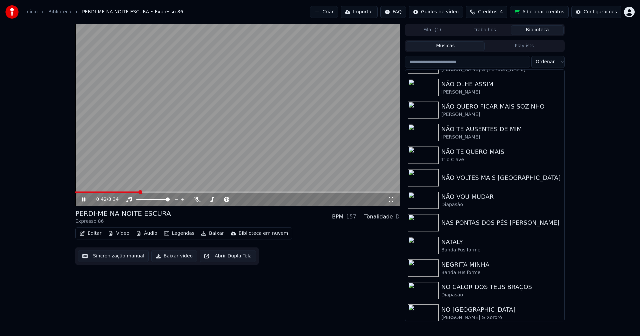
scroll to position [5015, 0]
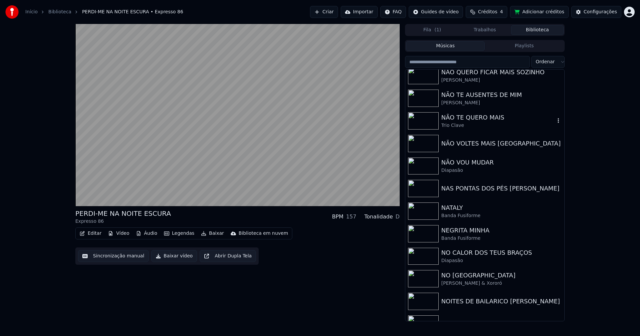
click at [472, 120] on div "NÃO TE QUERO MAIS" at bounding box center [498, 117] width 114 height 9
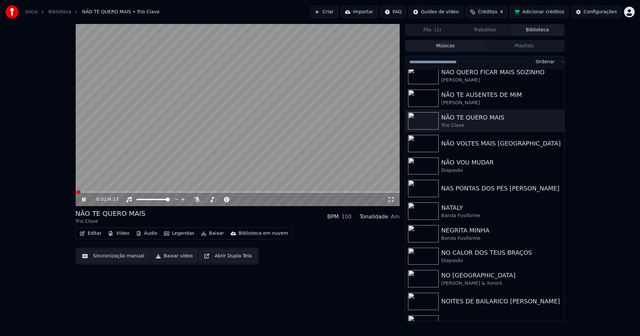
click at [81, 200] on icon at bounding box center [89, 199] width 16 height 5
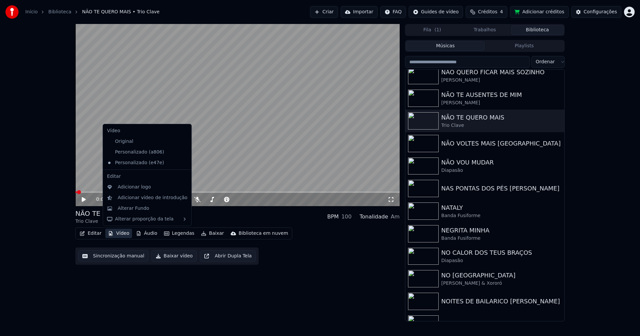
click at [120, 234] on button "Vídeo" at bounding box center [118, 233] width 27 height 9
click at [183, 152] on icon at bounding box center [185, 152] width 5 height 5
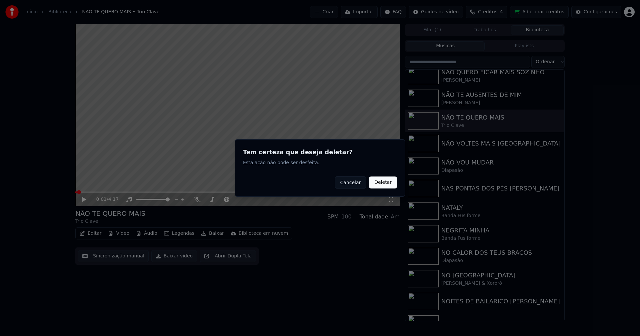
click at [387, 182] on button "Deletar" at bounding box center [383, 183] width 28 height 12
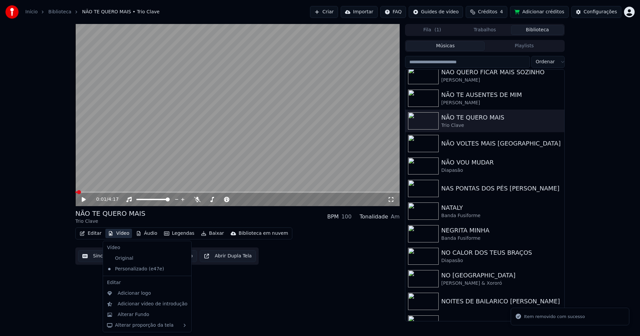
click at [119, 232] on button "Vídeo" at bounding box center [118, 233] width 27 height 9
click at [147, 314] on div "Alterar Fundo" at bounding box center [153, 315] width 70 height 7
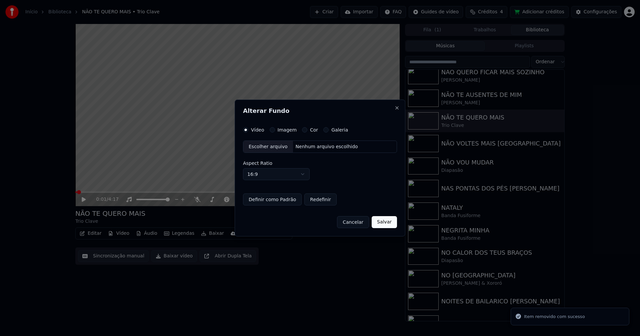
click at [273, 131] on button "Imagem" at bounding box center [272, 129] width 5 height 5
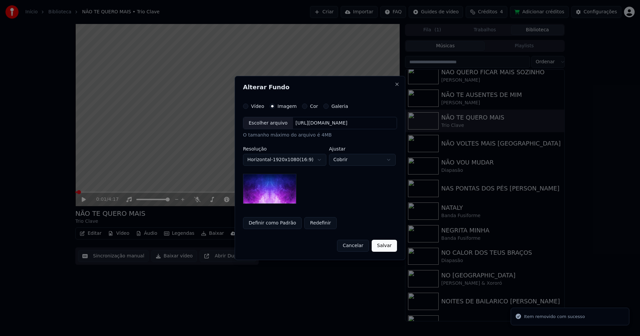
click at [266, 126] on div "Escolher arquivo" at bounding box center [268, 123] width 50 height 12
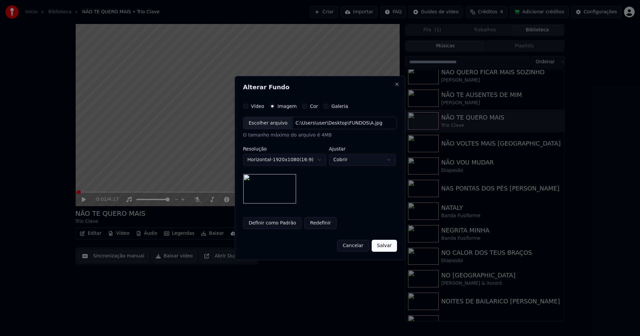
click at [381, 243] on button "Salvar" at bounding box center [384, 246] width 25 height 12
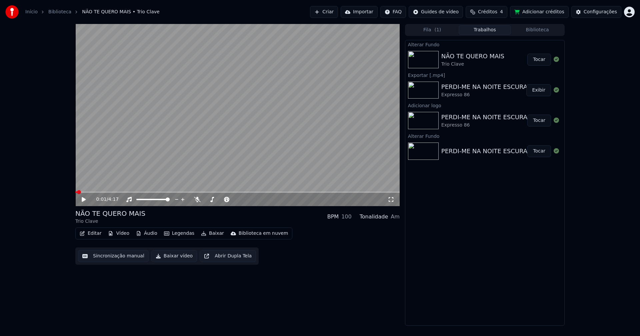
click at [543, 60] on button "Tocar" at bounding box center [539, 60] width 24 height 12
click at [85, 201] on icon at bounding box center [83, 200] width 3 height 4
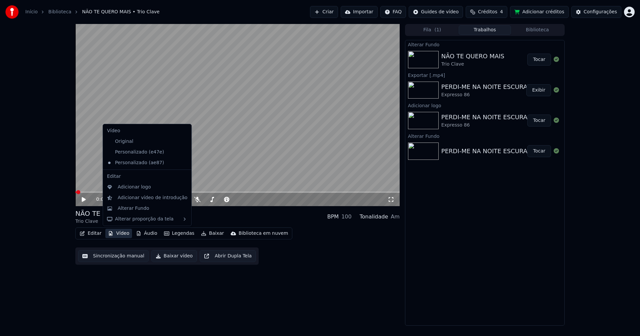
click at [124, 236] on button "Vídeo" at bounding box center [118, 233] width 27 height 9
click at [132, 188] on div "Adicionar logo" at bounding box center [134, 187] width 33 height 7
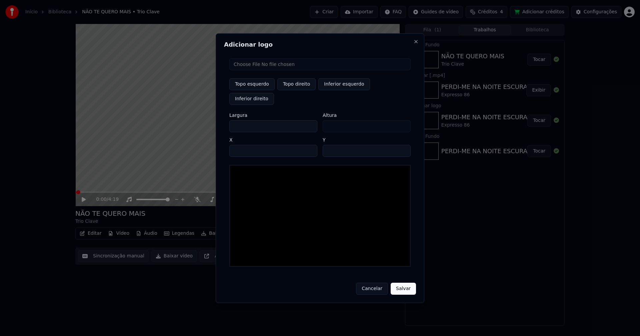
click at [254, 70] on input "file" at bounding box center [319, 64] width 181 height 12
type input "**********"
type input "***"
click at [302, 90] on button "Topo direito" at bounding box center [296, 84] width 38 height 12
type input "****"
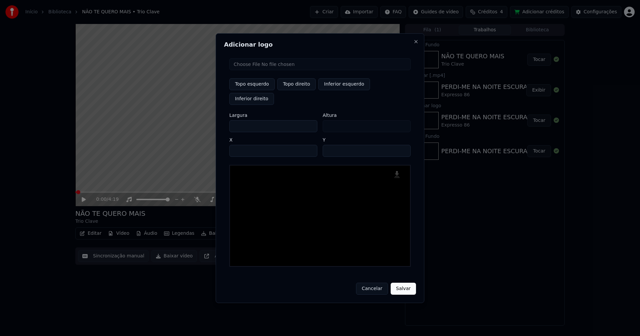
drag, startPoint x: 241, startPoint y: 119, endPoint x: 211, endPoint y: 126, distance: 30.5
click at [211, 126] on body "Início Biblioteca NÃO TE QUERO MAIS • Trio Clave Criar Importar FAQ Guides de v…" at bounding box center [320, 168] width 640 height 336
type input "**"
type input "***"
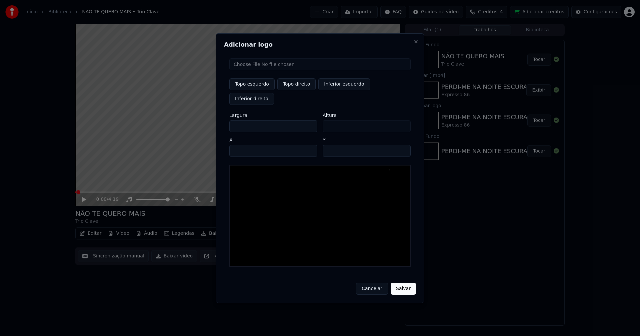
type input "***"
click at [243, 145] on input "****" at bounding box center [273, 151] width 88 height 12
type input "****"
click at [403, 145] on input "**" at bounding box center [367, 151] width 88 height 12
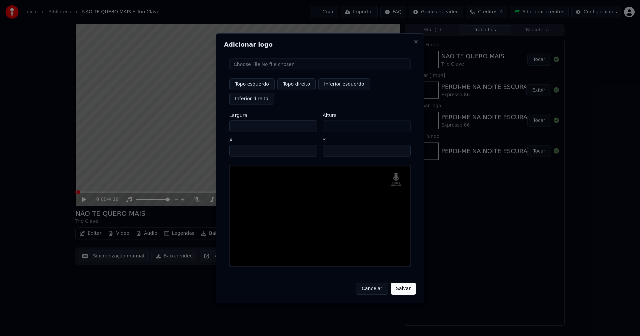
click at [403, 145] on input "**" at bounding box center [367, 151] width 88 height 12
type input "**"
click at [403, 145] on input "**" at bounding box center [367, 151] width 88 height 12
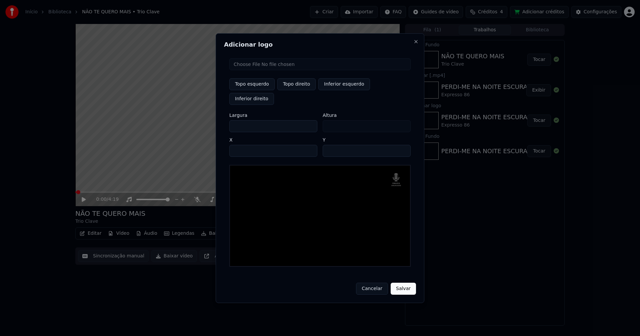
click at [405, 283] on button "Salvar" at bounding box center [403, 289] width 25 height 12
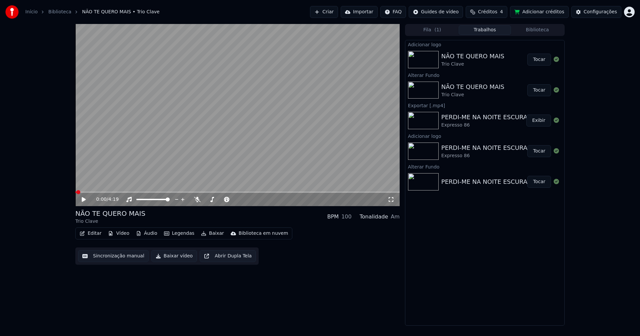
click at [542, 59] on button "Tocar" at bounding box center [539, 60] width 24 height 12
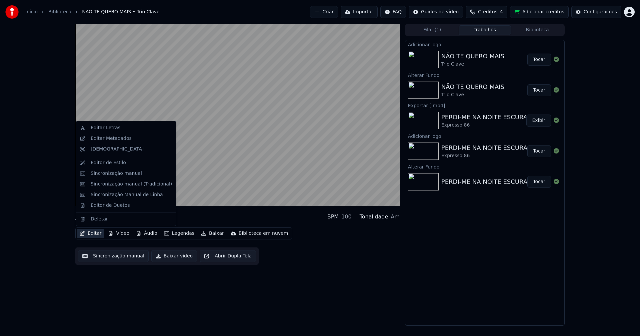
click at [97, 236] on button "Editar" at bounding box center [90, 233] width 27 height 9
click at [117, 187] on div "Sincronização manual (Tradicional)" at bounding box center [131, 184] width 81 height 7
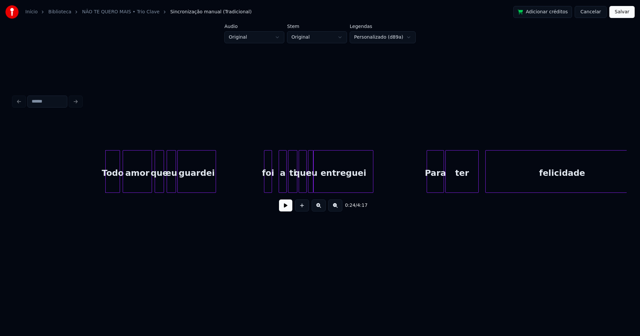
scroll to position [0, 1533]
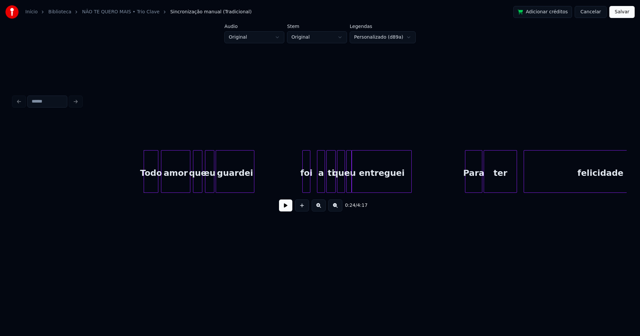
drag, startPoint x: 112, startPoint y: 179, endPoint x: 182, endPoint y: 189, distance: 71.1
click at [288, 210] on button at bounding box center [285, 206] width 13 height 12
click at [317, 187] on div "a" at bounding box center [317, 173] width 7 height 45
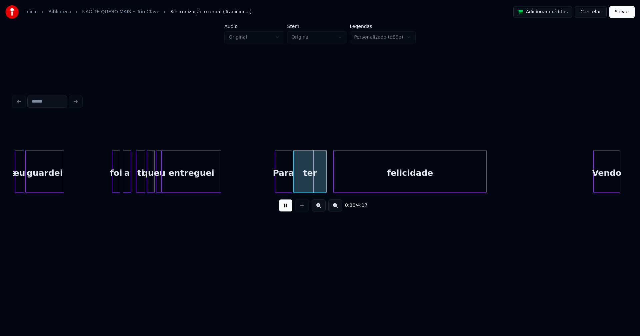
scroll to position [0, 1771]
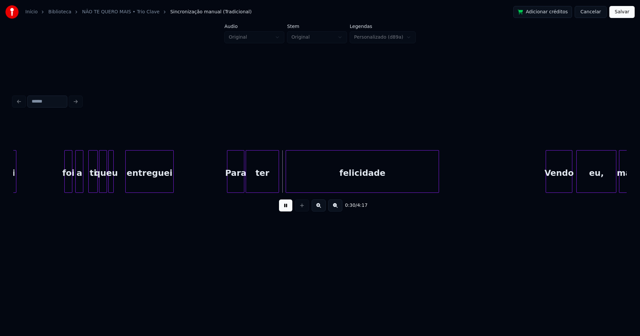
click at [127, 178] on div at bounding box center [127, 172] width 2 height 42
click at [112, 185] on div "eu" at bounding box center [112, 171] width 4 height 43
click at [115, 186] on div "eu" at bounding box center [114, 173] width 7 height 45
click at [122, 184] on div at bounding box center [122, 172] width 2 height 42
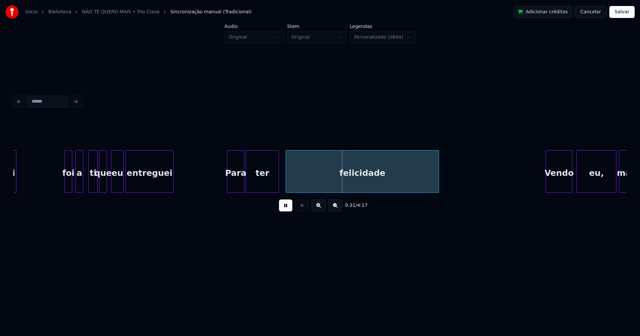
click at [68, 182] on div "foi" at bounding box center [68, 173] width 7 height 45
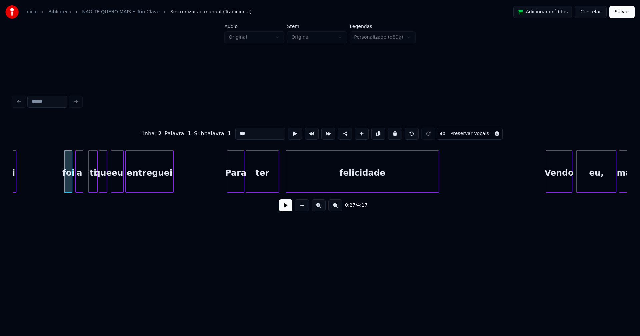
drag, startPoint x: 236, startPoint y: 130, endPoint x: 225, endPoint y: 134, distance: 12.0
click at [225, 134] on div "Linha : 2 Palavra : 1 Subpalavra : 1 *** Preservar Vocais" at bounding box center [319, 133] width 613 height 33
type input "***"
click at [288, 207] on button at bounding box center [285, 206] width 13 height 12
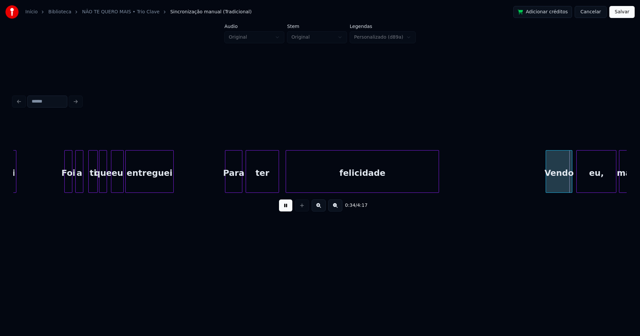
click at [236, 179] on div "Para" at bounding box center [233, 173] width 17 height 45
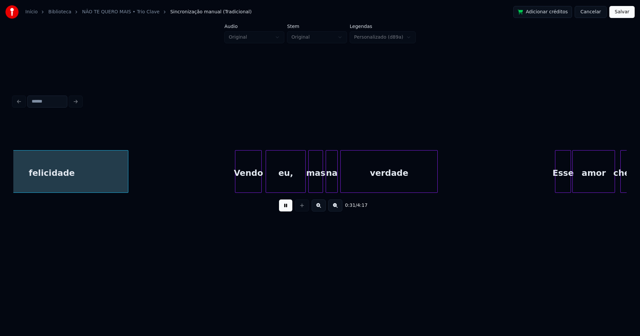
scroll to position [0, 2095]
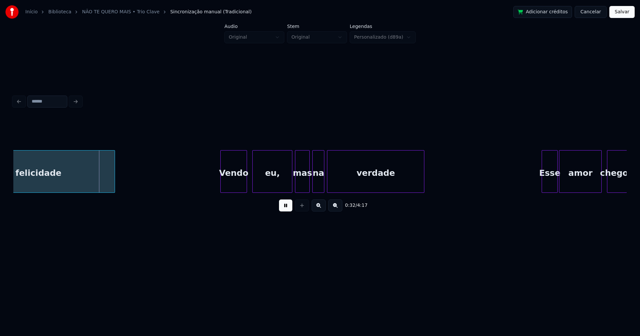
click at [241, 181] on div "Vendo" at bounding box center [234, 173] width 26 height 45
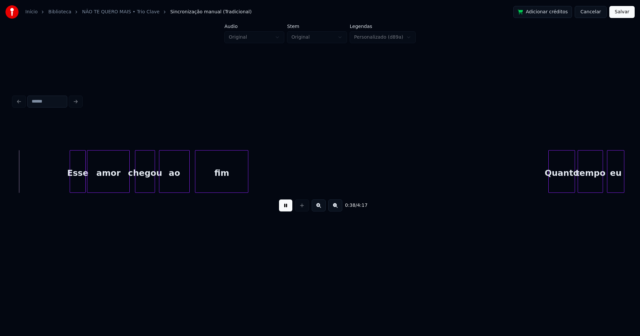
scroll to position [0, 2581]
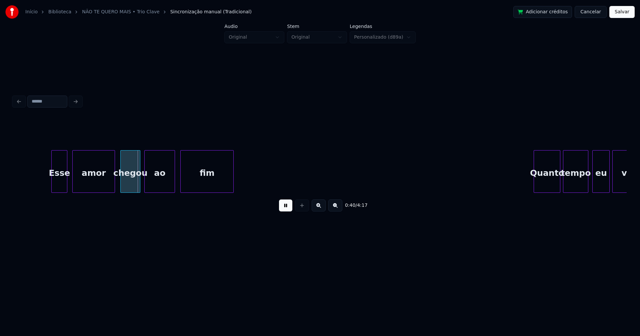
click at [60, 188] on div "Esse" at bounding box center [59, 173] width 15 height 45
click at [89, 187] on div "amor" at bounding box center [90, 173] width 42 height 45
click at [126, 186] on div "chegou" at bounding box center [123, 173] width 19 height 45
click at [137, 181] on div at bounding box center [136, 172] width 2 height 42
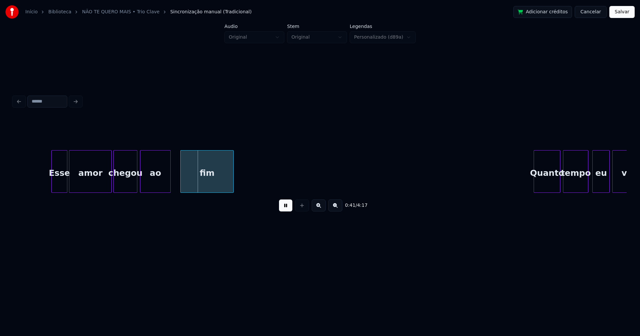
click at [159, 186] on div "ao" at bounding box center [155, 173] width 30 height 45
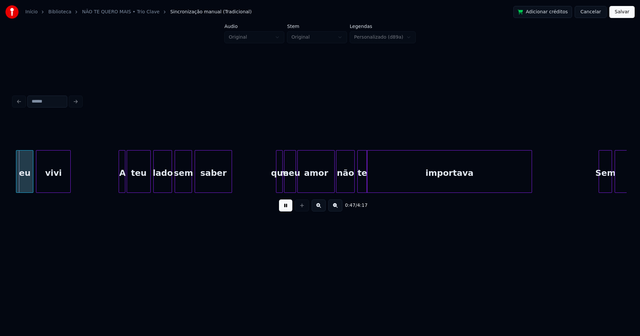
scroll to position [0, 3169]
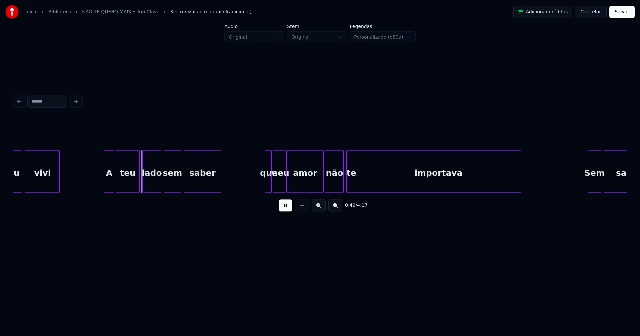
click at [105, 186] on div at bounding box center [105, 172] width 2 height 42
click at [264, 187] on div "que" at bounding box center [267, 171] width 7 height 43
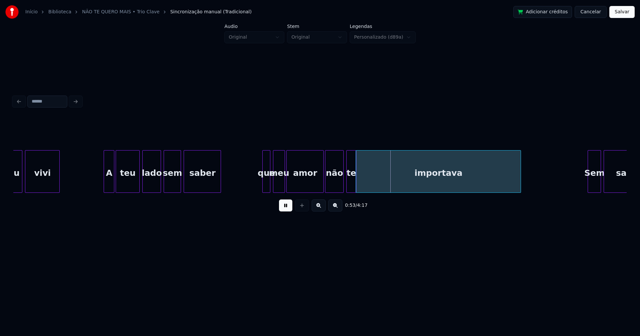
click at [264, 187] on div at bounding box center [264, 172] width 2 height 42
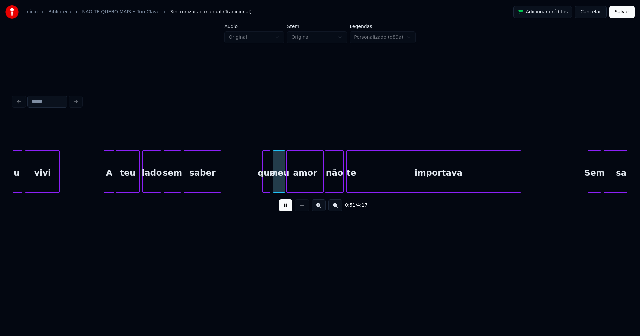
click at [267, 184] on div "que" at bounding box center [266, 173] width 7 height 45
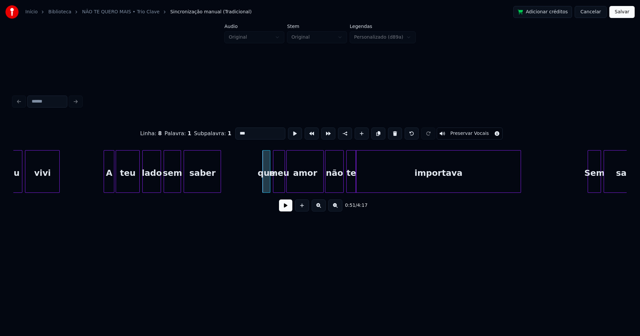
drag, startPoint x: 237, startPoint y: 131, endPoint x: 229, endPoint y: 135, distance: 9.1
click at [229, 135] on div "Linha : 8 [GEOGRAPHIC_DATA] : 1 Subpalavra : 1 *** Preservar Vocais" at bounding box center [319, 133] width 613 height 33
type input "***"
click at [284, 209] on button at bounding box center [285, 206] width 13 height 12
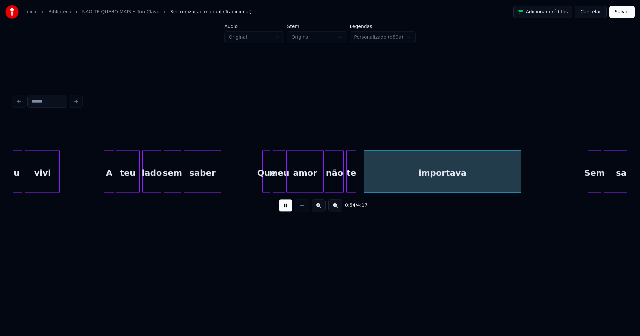
click at [365, 184] on div at bounding box center [365, 172] width 2 height 42
click at [361, 181] on div at bounding box center [360, 172] width 2 height 42
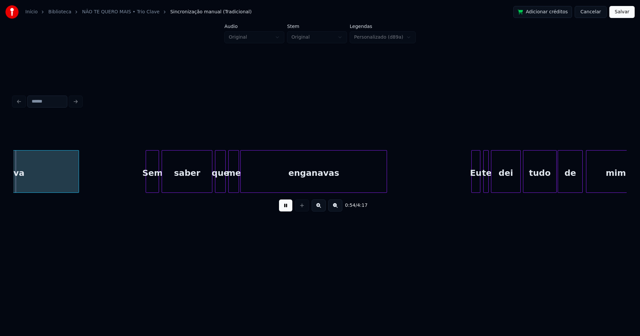
scroll to position [0, 3612]
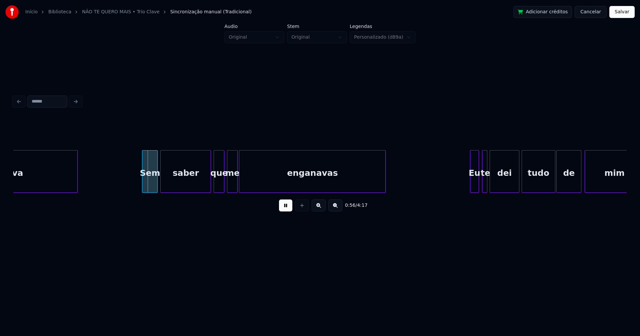
click at [143, 187] on div at bounding box center [143, 172] width 2 height 42
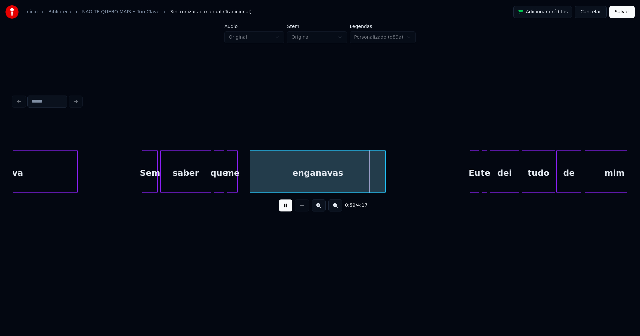
click at [251, 177] on div at bounding box center [251, 172] width 2 height 42
click at [246, 178] on div at bounding box center [245, 172] width 2 height 42
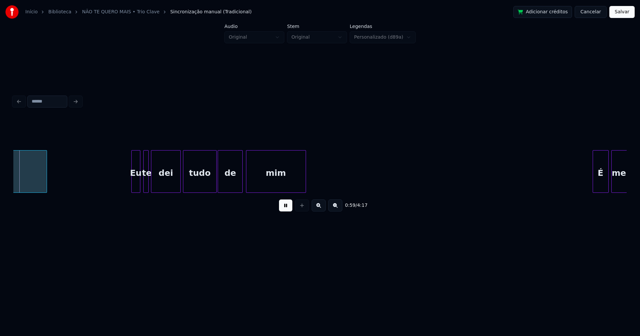
scroll to position [0, 3956]
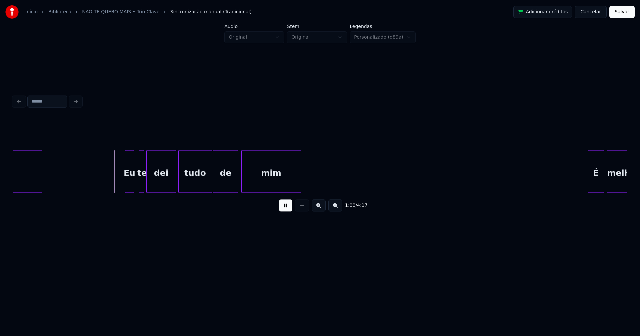
click at [131, 183] on div "Eu" at bounding box center [129, 173] width 9 height 45
click at [120, 186] on div at bounding box center [119, 172] width 2 height 42
click at [138, 182] on div at bounding box center [139, 172] width 2 height 42
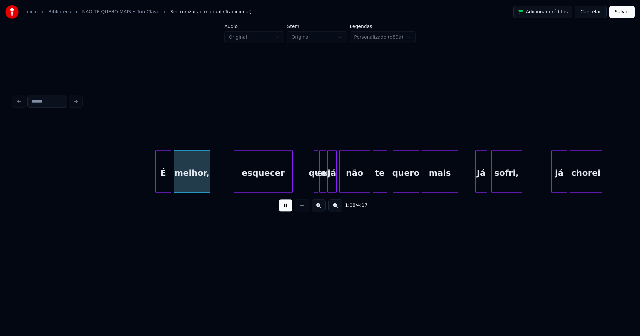
scroll to position [0, 4398]
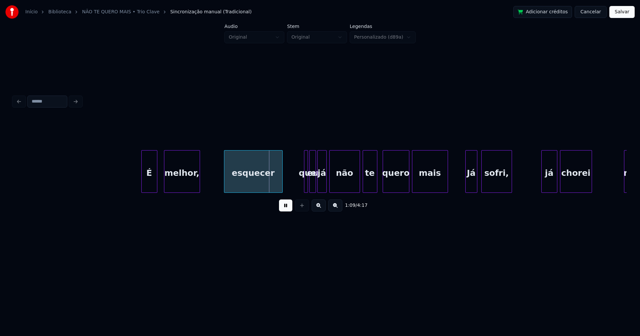
click at [150, 188] on div "É" at bounding box center [149, 173] width 15 height 45
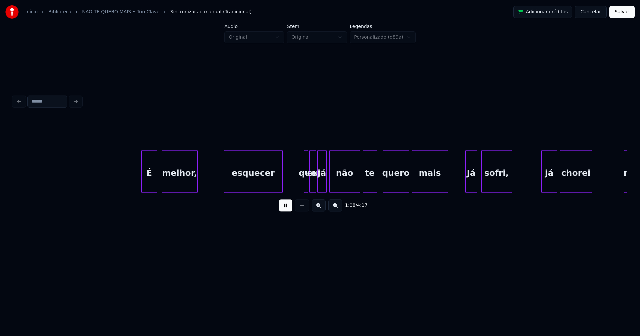
click at [175, 188] on div "melhor," at bounding box center [179, 173] width 35 height 45
click at [258, 186] on div "esquecer" at bounding box center [251, 173] width 58 height 45
click at [302, 184] on div at bounding box center [303, 172] width 2 height 42
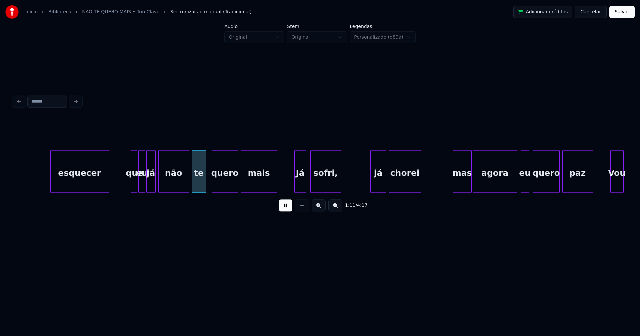
scroll to position [0, 4598]
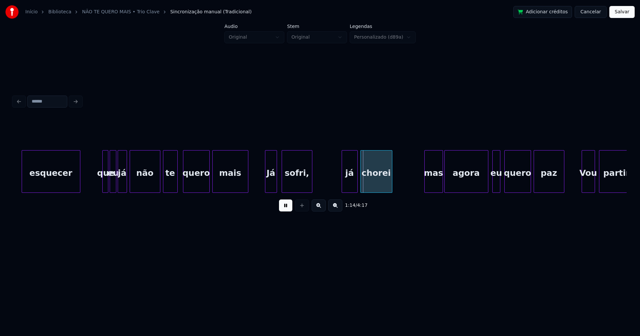
click at [271, 182] on div "Já" at bounding box center [270, 173] width 11 height 45
click at [346, 185] on div "já" at bounding box center [347, 173] width 15 height 45
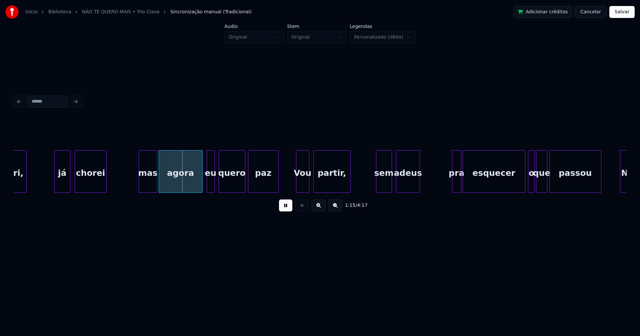
scroll to position [0, 4903]
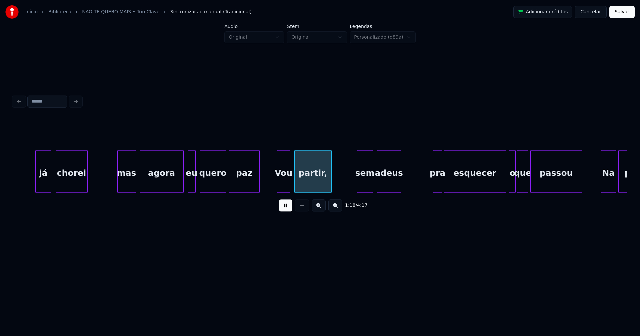
click at [128, 187] on div "mas" at bounding box center [127, 173] width 18 height 45
click at [158, 182] on div "agora" at bounding box center [159, 173] width 43 height 45
click at [174, 185] on div at bounding box center [174, 172] width 2 height 42
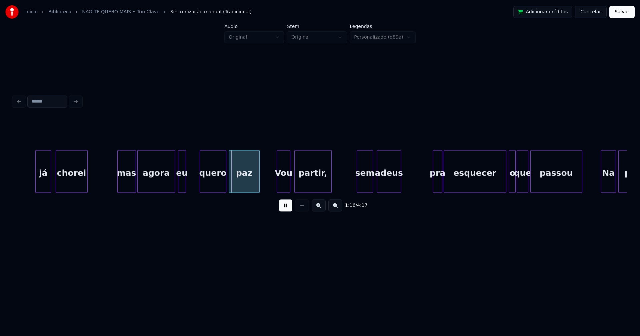
click at [182, 188] on div "eu" at bounding box center [181, 173] width 7 height 45
click at [193, 178] on div at bounding box center [193, 172] width 2 height 42
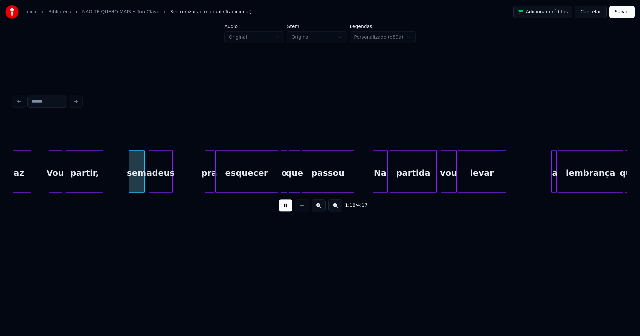
scroll to position [0, 5141]
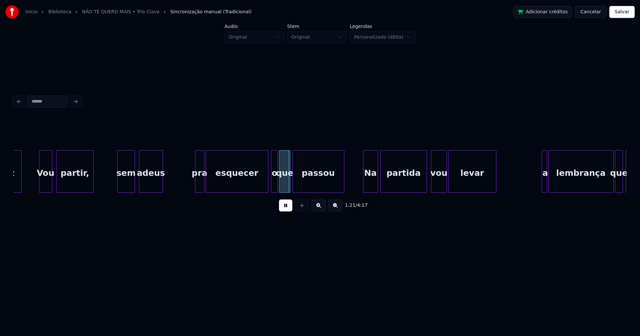
click at [118, 182] on div at bounding box center [119, 172] width 2 height 42
click at [125, 182] on div "sem" at bounding box center [122, 173] width 17 height 45
click at [143, 182] on div "adeus" at bounding box center [147, 173] width 23 height 45
click at [195, 181] on div at bounding box center [194, 172] width 2 height 42
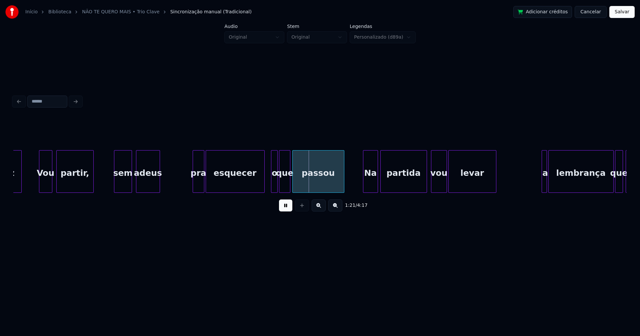
click at [263, 188] on div at bounding box center [263, 172] width 2 height 42
click at [269, 186] on div "o" at bounding box center [270, 173] width 7 height 45
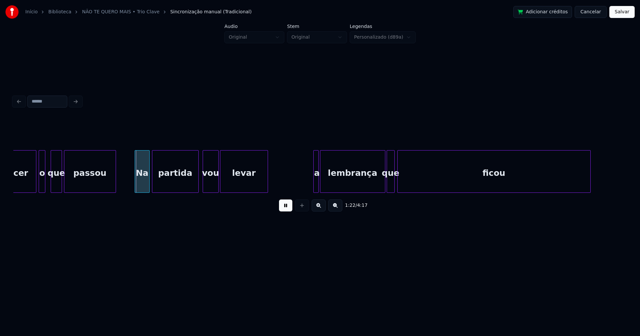
scroll to position [0, 5398]
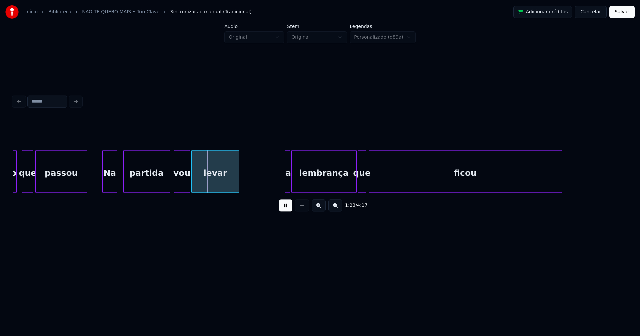
click at [109, 190] on div "Na" at bounding box center [110, 173] width 14 height 45
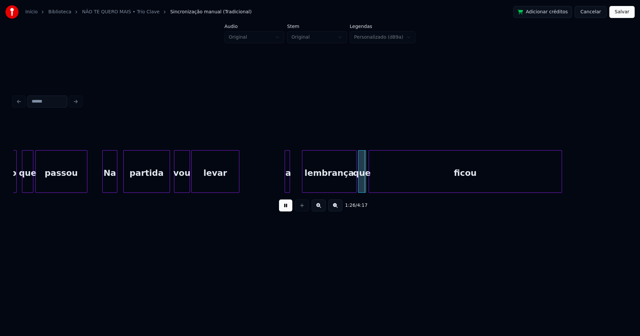
click at [303, 180] on div at bounding box center [303, 172] width 2 height 42
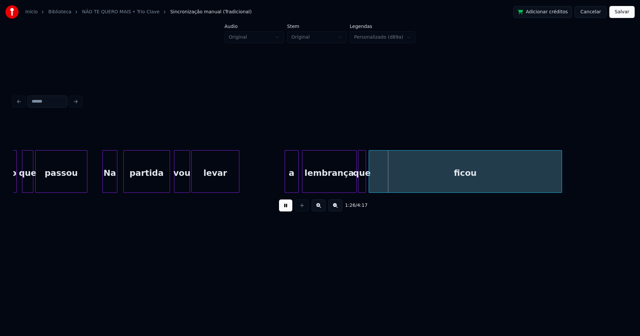
click at [298, 180] on div at bounding box center [297, 172] width 2 height 42
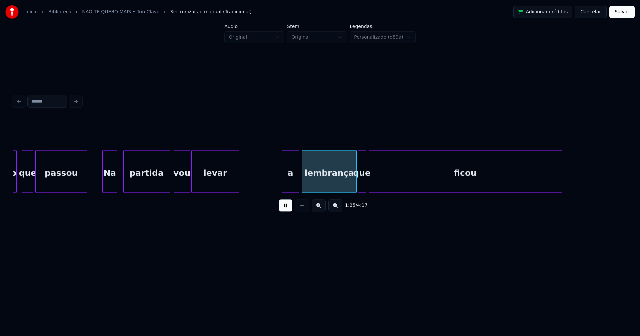
click at [283, 183] on div at bounding box center [283, 172] width 2 height 42
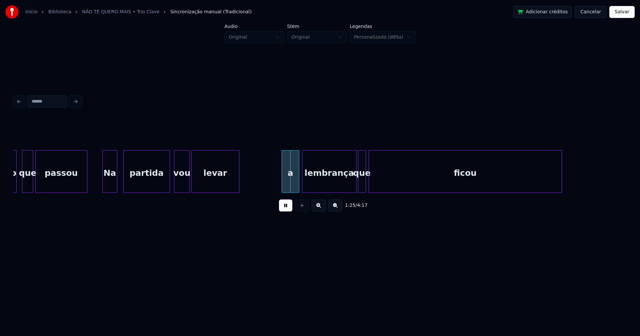
click at [287, 183] on div "a" at bounding box center [290, 173] width 17 height 45
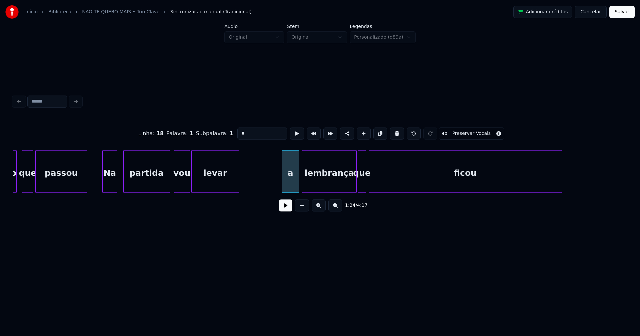
click at [229, 134] on div "Linha : 18 Palavra : 1 Subpalavra : 1 * Preservar Vocais" at bounding box center [319, 133] width 613 height 33
type input "*"
click at [290, 212] on button at bounding box center [285, 206] width 13 height 12
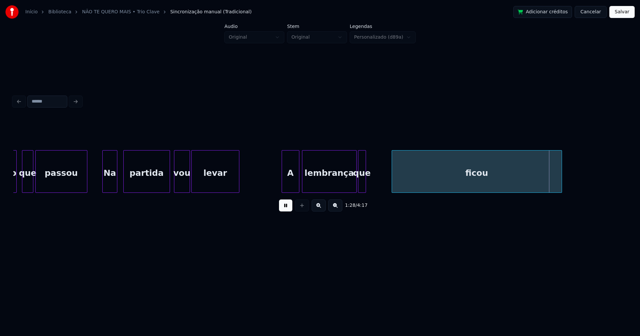
click at [393, 180] on div at bounding box center [393, 172] width 2 height 42
click at [374, 181] on div at bounding box center [373, 172] width 2 height 42
click at [371, 188] on div "que" at bounding box center [375, 173] width 17 height 45
click at [361, 179] on div at bounding box center [360, 172] width 2 height 42
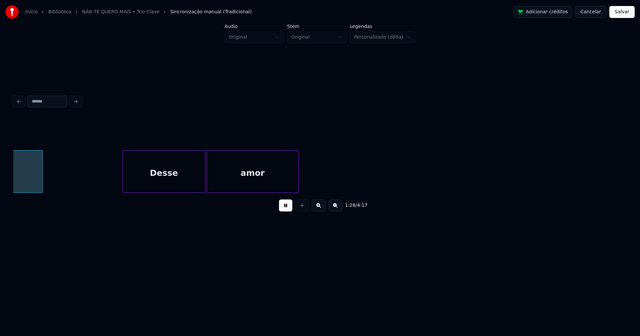
scroll to position [0, 5924]
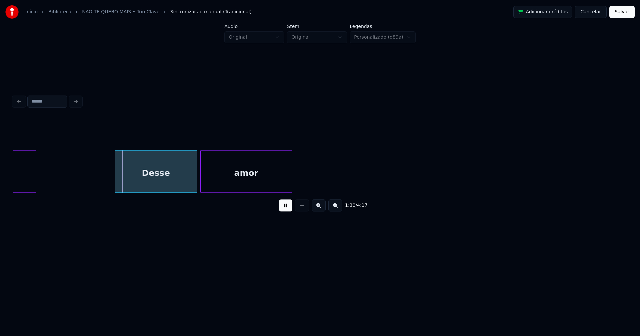
click at [159, 176] on div "Desse" at bounding box center [156, 173] width 82 height 45
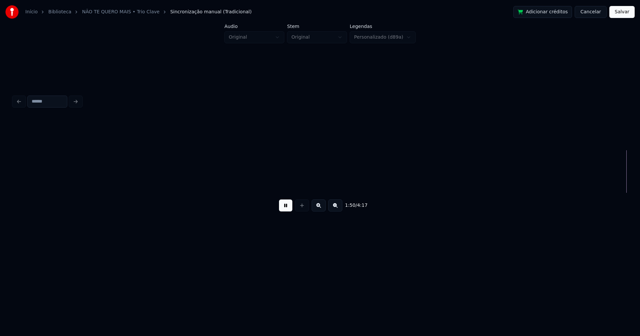
scroll to position [0, 7360]
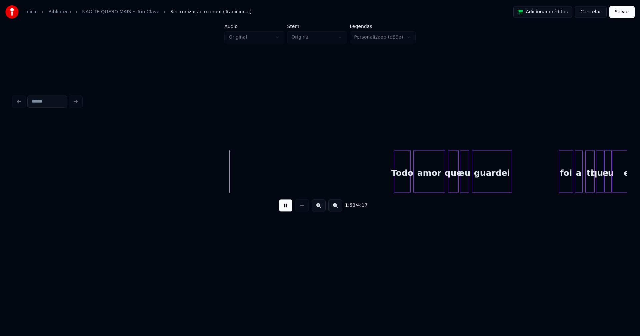
click at [396, 186] on div at bounding box center [395, 172] width 2 height 42
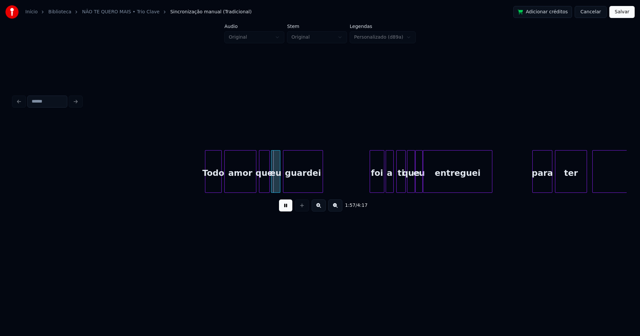
scroll to position [0, 7597]
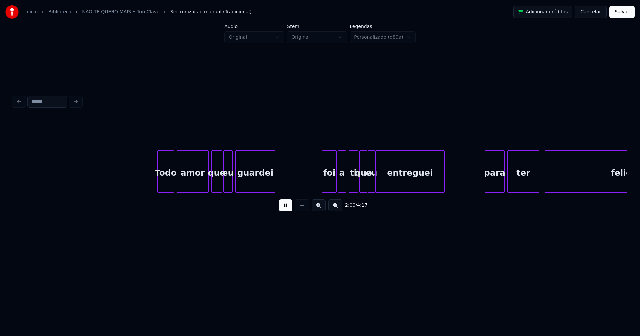
click at [286, 208] on button at bounding box center [285, 206] width 13 height 12
click at [385, 181] on div at bounding box center [386, 172] width 2 height 42
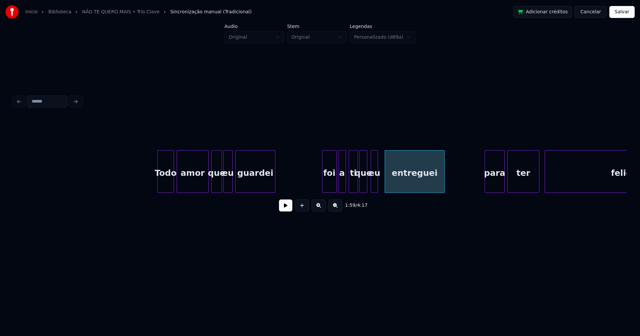
click at [374, 185] on div "eu" at bounding box center [374, 173] width 7 height 45
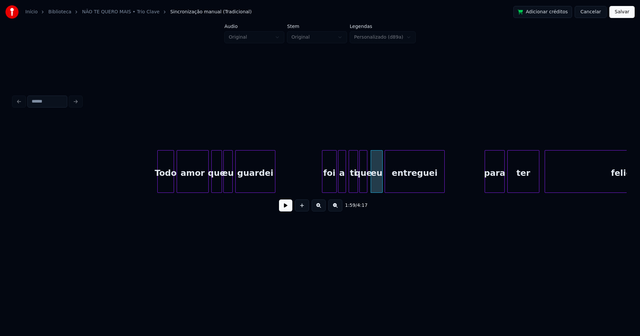
click at [381, 183] on div at bounding box center [381, 172] width 2 height 42
click at [329, 183] on div "foi" at bounding box center [329, 173] width 14 height 45
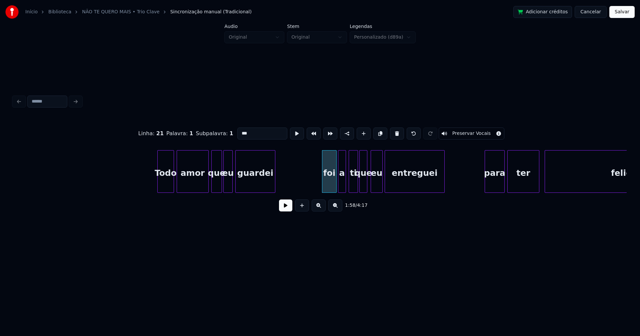
drag, startPoint x: 238, startPoint y: 130, endPoint x: 227, endPoint y: 136, distance: 12.8
click at [227, 136] on div "Linha : 21 [GEOGRAPHIC_DATA] : 1 Subpalavra : 1 *** Preservar Vocais" at bounding box center [319, 133] width 613 height 33
type input "***"
click at [291, 209] on button at bounding box center [285, 206] width 13 height 12
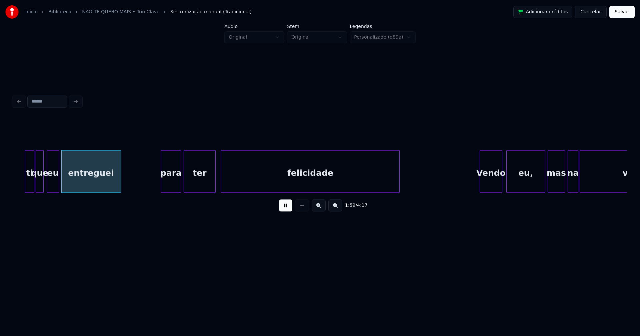
scroll to position [0, 7940]
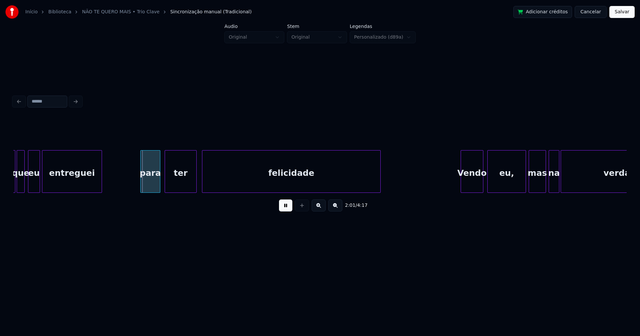
click at [149, 185] on div "para" at bounding box center [150, 173] width 19 height 45
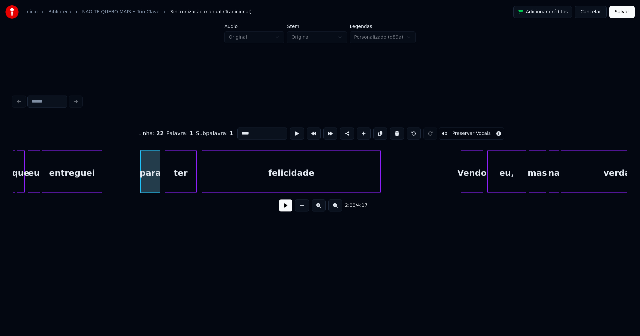
click at [239, 131] on input "****" at bounding box center [262, 134] width 50 height 12
type input "****"
click at [283, 210] on button at bounding box center [285, 206] width 13 height 12
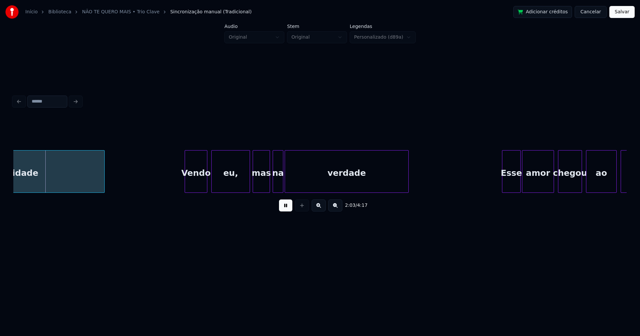
scroll to position [0, 8225]
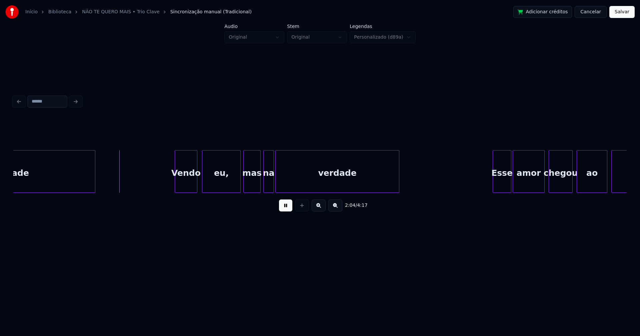
click at [188, 183] on div "Vendo" at bounding box center [186, 173] width 22 height 45
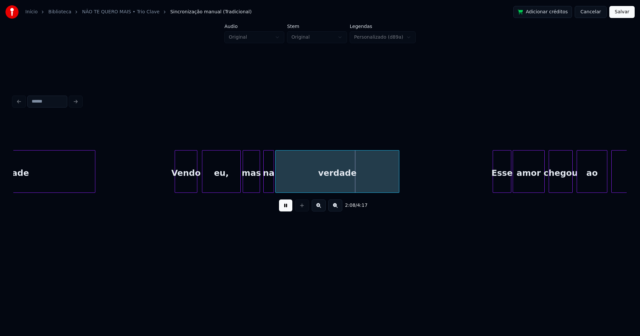
click at [253, 186] on div "mas" at bounding box center [251, 173] width 17 height 45
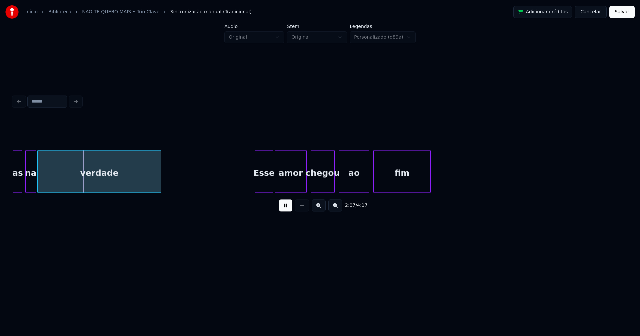
scroll to position [0, 8511]
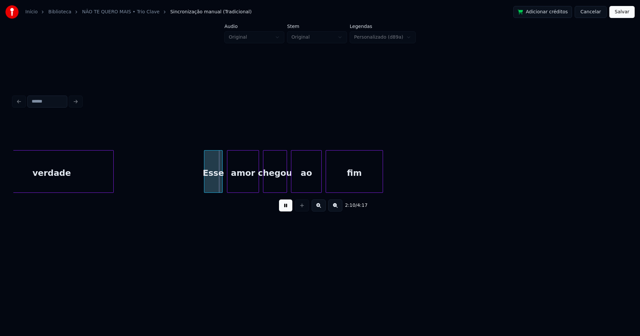
click at [215, 190] on div "verdade Esse amor chegou ao fim" at bounding box center [319, 171] width 613 height 43
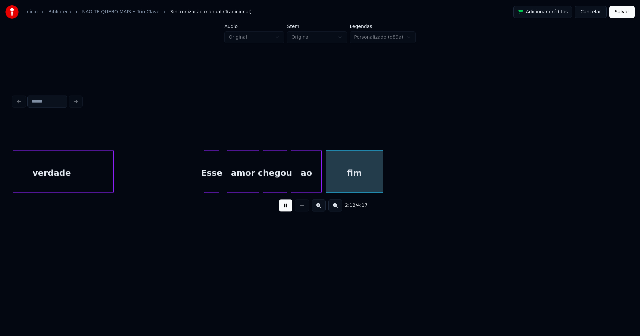
click at [218, 187] on div at bounding box center [218, 172] width 2 height 42
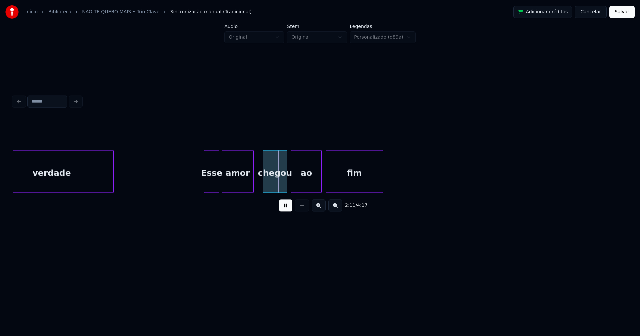
click at [232, 186] on div "amor" at bounding box center [237, 173] width 31 height 45
click at [265, 185] on div "chegou" at bounding box center [270, 173] width 23 height 45
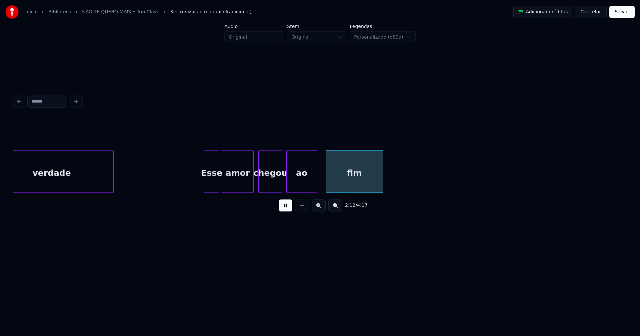
click at [290, 186] on div "ao" at bounding box center [302, 173] width 30 height 45
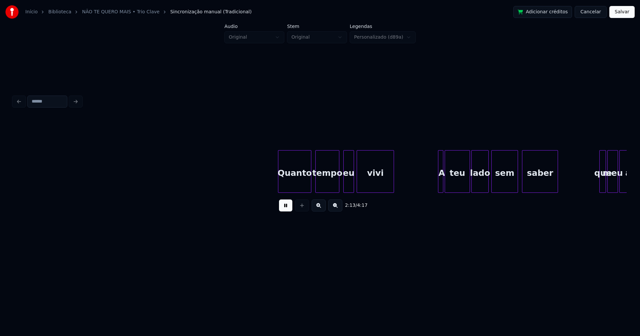
scroll to position [0, 8924]
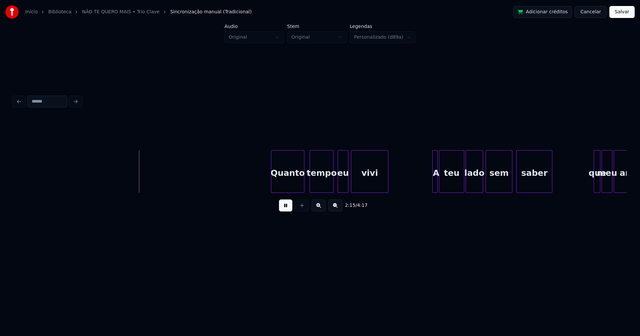
click at [292, 187] on div "Quanto" at bounding box center [287, 173] width 33 height 45
click at [340, 188] on div "eu" at bounding box center [340, 173] width 10 height 45
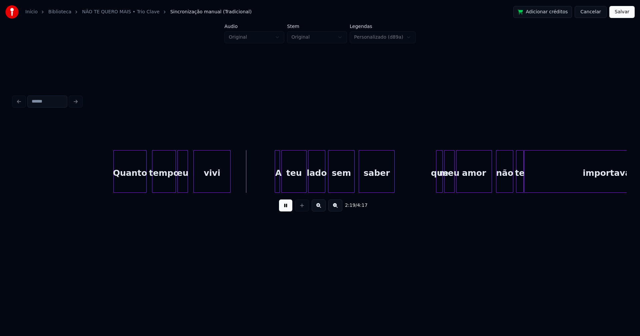
scroll to position [0, 9158]
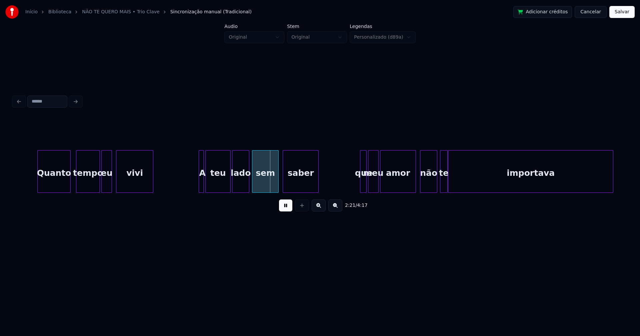
click at [127, 183] on div "vivi" at bounding box center [134, 173] width 37 height 45
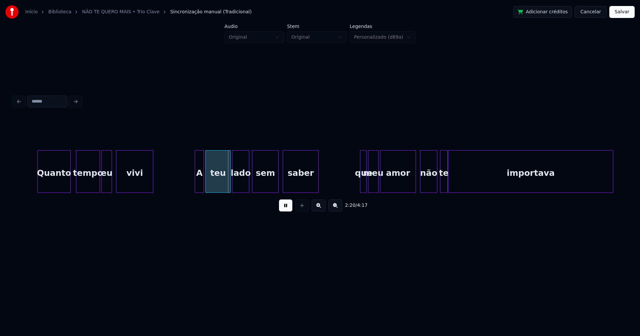
click at [195, 182] on div at bounding box center [196, 172] width 2 height 42
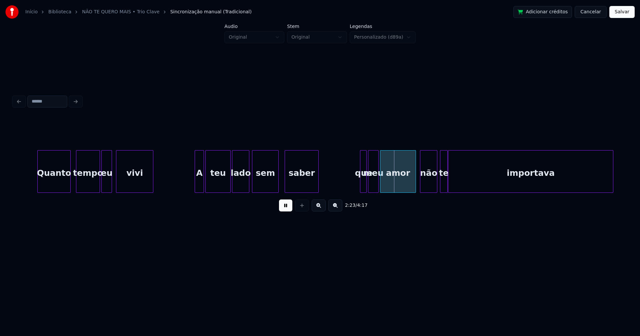
click at [286, 185] on div at bounding box center [286, 172] width 2 height 42
click at [282, 184] on div at bounding box center [282, 172] width 2 height 42
click at [359, 184] on div at bounding box center [360, 172] width 2 height 42
click at [362, 182] on div "que" at bounding box center [362, 173] width 7 height 45
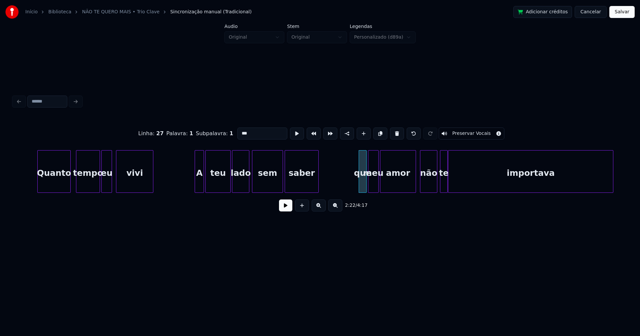
drag, startPoint x: 239, startPoint y: 131, endPoint x: 231, endPoint y: 135, distance: 8.6
click at [231, 135] on div "Linha : 27 [GEOGRAPHIC_DATA] : 1 Subpalavra : 1 *** Preservar Vocais" at bounding box center [319, 133] width 613 height 33
type input "***"
click at [287, 208] on button at bounding box center [285, 206] width 13 height 12
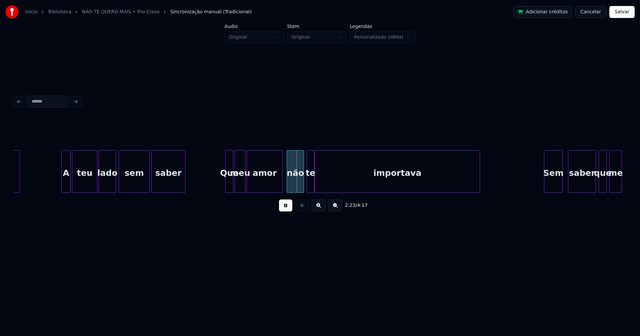
scroll to position [0, 9405]
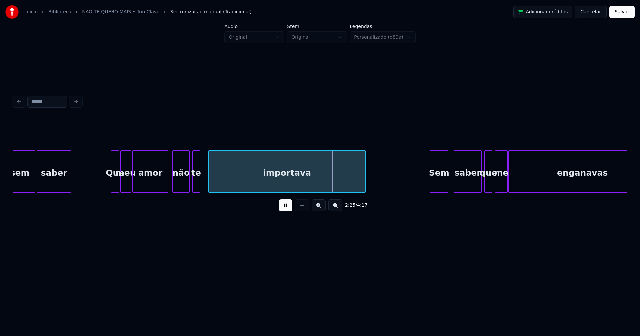
click at [210, 183] on div at bounding box center [210, 172] width 2 height 42
click at [205, 180] on div at bounding box center [205, 172] width 2 height 42
click at [172, 186] on div at bounding box center [172, 172] width 2 height 42
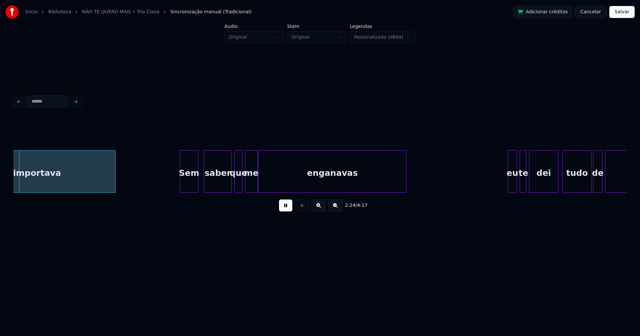
scroll to position [0, 9658]
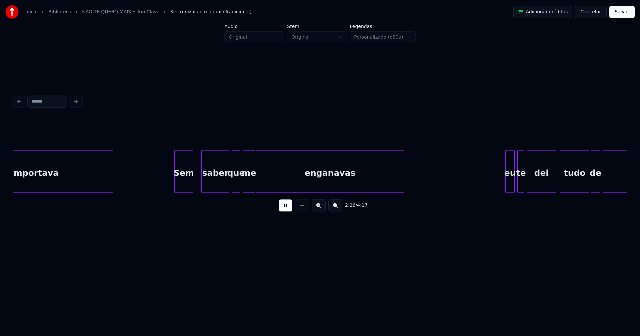
click at [184, 188] on div "Sem" at bounding box center [184, 173] width 18 height 45
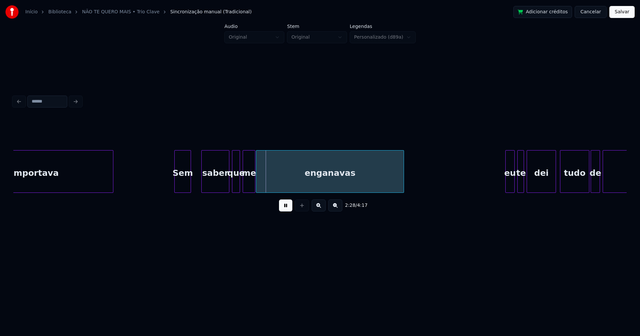
click at [190, 186] on div at bounding box center [190, 172] width 2 height 42
click at [208, 187] on div "saber" at bounding box center [211, 173] width 27 height 45
click at [205, 185] on div at bounding box center [205, 172] width 2 height 42
click at [196, 187] on div at bounding box center [197, 172] width 2 height 42
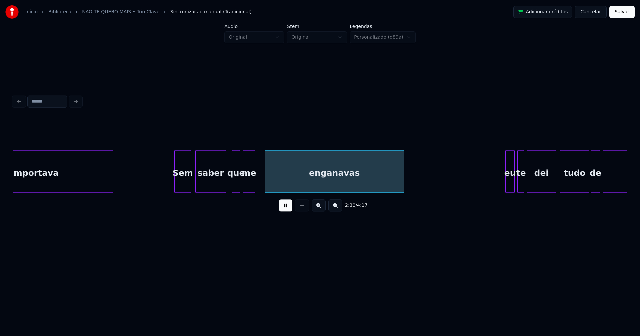
click at [266, 181] on div at bounding box center [266, 172] width 2 height 42
click at [261, 180] on div at bounding box center [261, 172] width 2 height 42
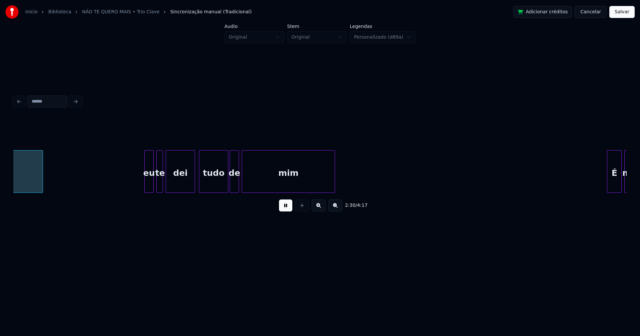
scroll to position [0, 10029]
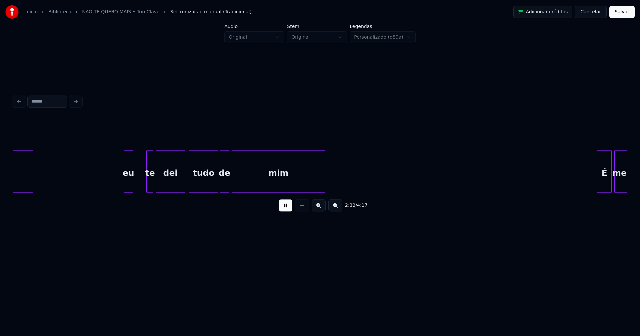
click at [129, 186] on div "eu" at bounding box center [128, 173] width 9 height 45
click at [139, 180] on div at bounding box center [140, 172] width 2 height 42
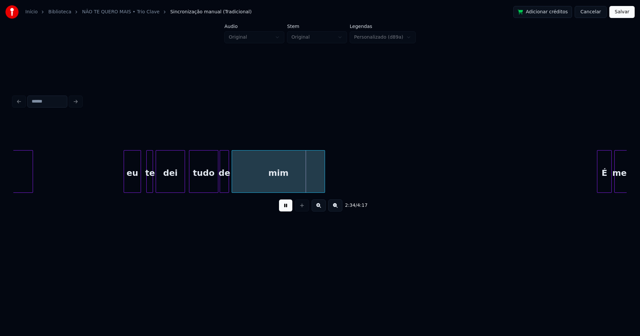
click at [133, 183] on div "eu" at bounding box center [132, 173] width 17 height 45
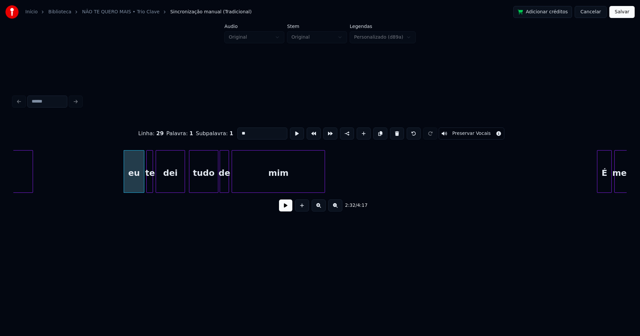
click at [143, 180] on div at bounding box center [143, 172] width 2 height 42
click at [138, 181] on div "eu" at bounding box center [134, 173] width 20 height 45
click at [237, 131] on input "**" at bounding box center [262, 134] width 50 height 12
type input "****"
click at [283, 207] on button at bounding box center [285, 206] width 13 height 12
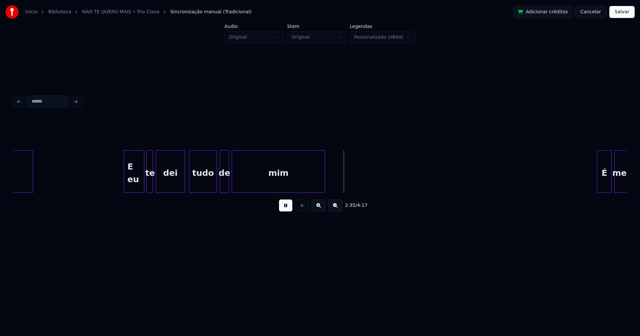
click at [216, 185] on div at bounding box center [216, 172] width 2 height 42
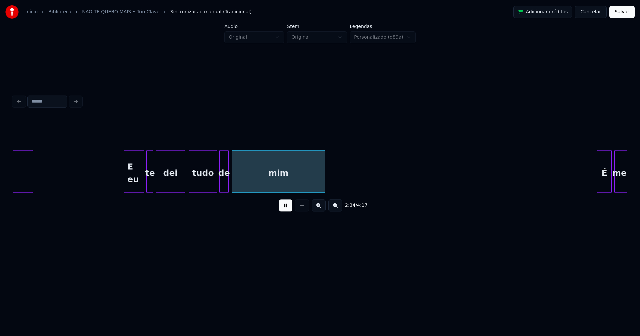
click at [223, 185] on div "de" at bounding box center [224, 173] width 9 height 45
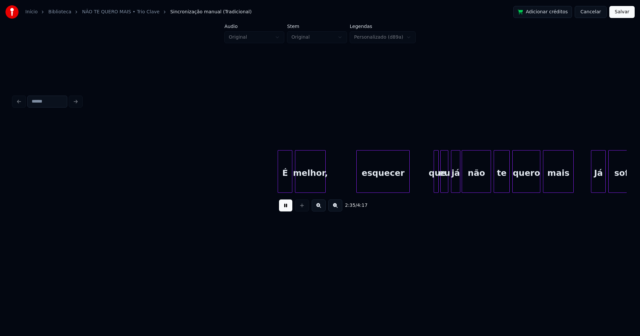
scroll to position [0, 10353]
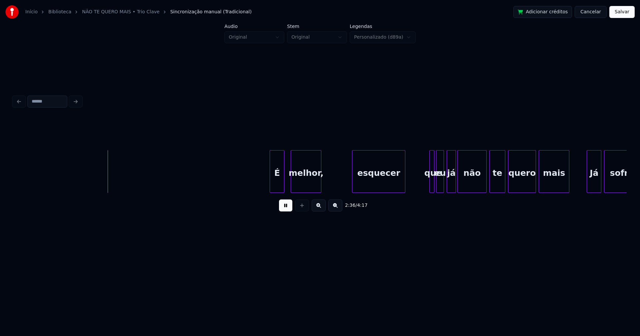
click at [279, 189] on div "É" at bounding box center [277, 173] width 14 height 45
click at [368, 183] on div "esquecer" at bounding box center [375, 173] width 53 height 45
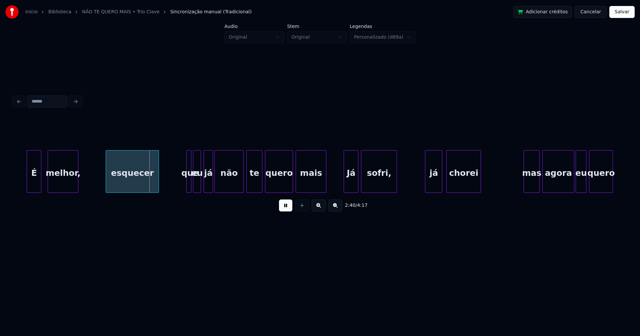
scroll to position [0, 10672]
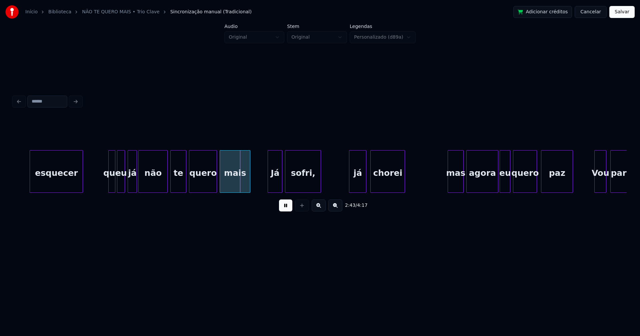
click at [109, 182] on div at bounding box center [110, 172] width 2 height 42
click at [273, 183] on div "Já" at bounding box center [273, 173] width 14 height 45
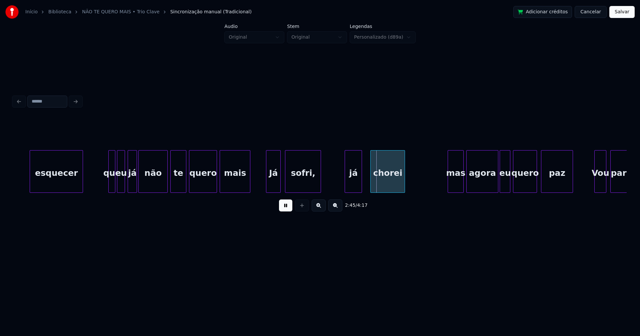
click at [351, 185] on div "já" at bounding box center [353, 173] width 17 height 45
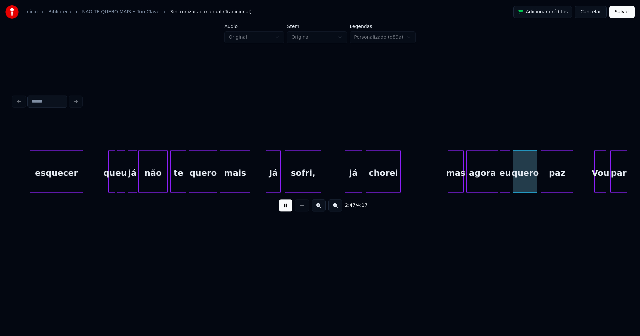
click at [374, 185] on div "chorei" at bounding box center [383, 173] width 34 height 45
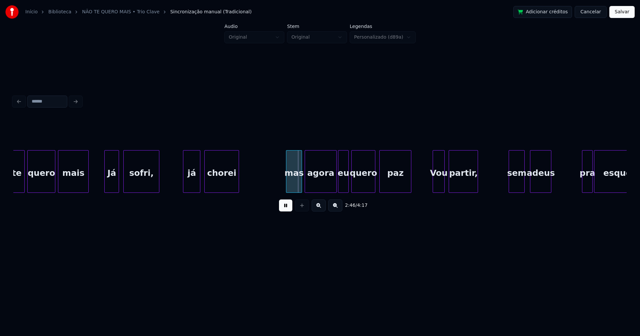
scroll to position [0, 10843]
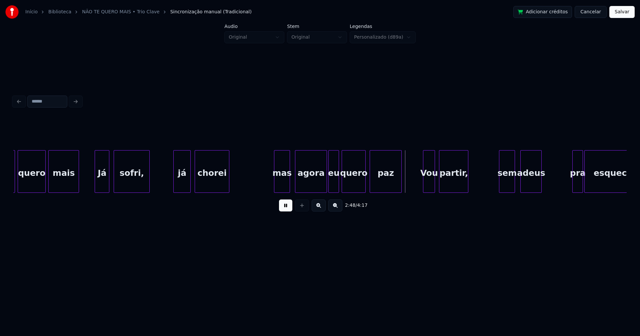
click at [284, 186] on div "mas" at bounding box center [281, 173] width 15 height 45
click at [285, 188] on div at bounding box center [285, 172] width 2 height 42
click at [304, 185] on div "agora" at bounding box center [307, 173] width 31 height 45
click at [276, 185] on div at bounding box center [275, 172] width 2 height 42
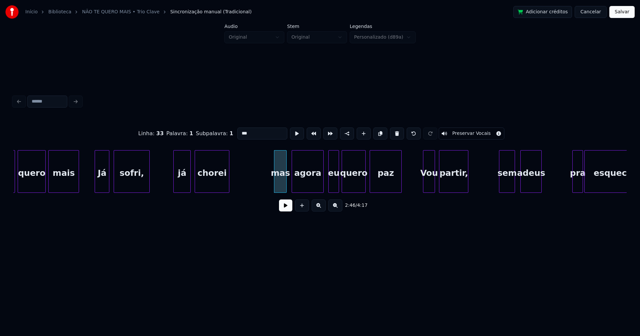
drag, startPoint x: 241, startPoint y: 130, endPoint x: 221, endPoint y: 136, distance: 20.7
click at [221, 136] on div "Linha : 33 Palavra : 1 Subpalavra : 1 *** Preservar Vocais" at bounding box center [319, 133] width 613 height 33
type input "***"
click at [286, 208] on button at bounding box center [285, 206] width 13 height 12
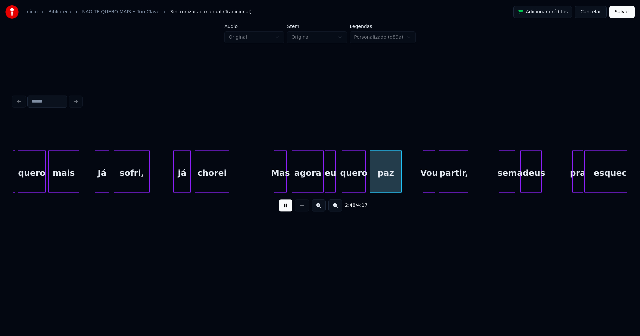
click at [330, 192] on div "te quero mais Já sofri, já chorei Mas agora eu quero paz Vou partir, sem adeus …" at bounding box center [319, 171] width 613 height 43
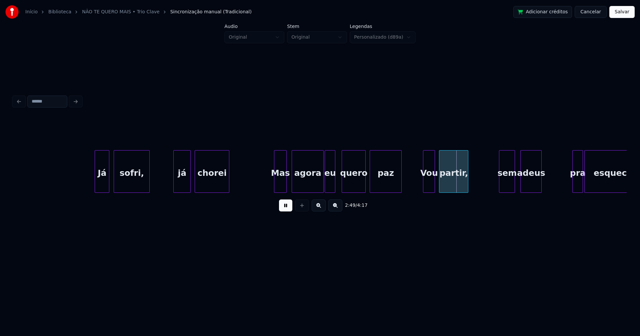
scroll to position [0, 10967]
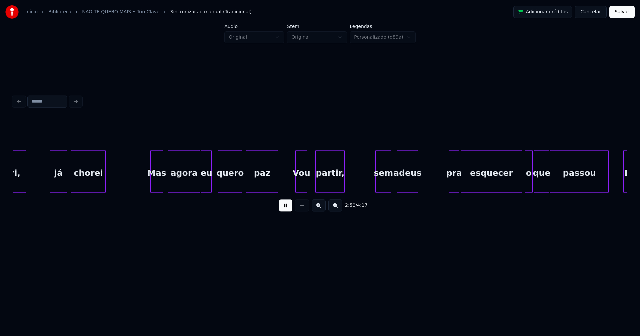
click at [303, 192] on div "sofri, já chorei Mas agora eu quero paz Vou partir, sem adeus pra esquecer o qu…" at bounding box center [319, 171] width 613 height 43
click at [332, 186] on div "partir," at bounding box center [328, 173] width 29 height 45
click at [375, 186] on div "sem" at bounding box center [376, 173] width 15 height 45
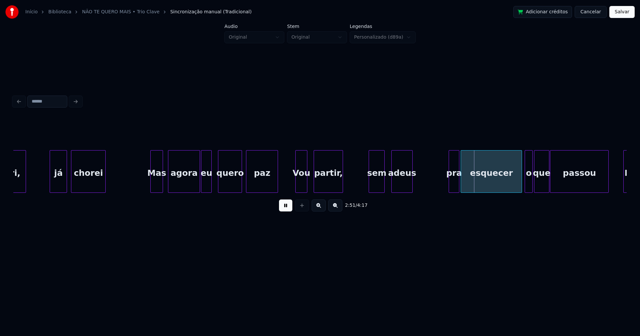
click at [399, 187] on div "adeus" at bounding box center [402, 173] width 21 height 45
click at [418, 178] on div at bounding box center [417, 172] width 2 height 42
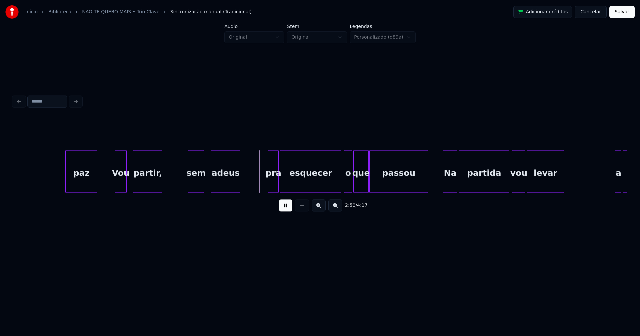
scroll to position [0, 11224]
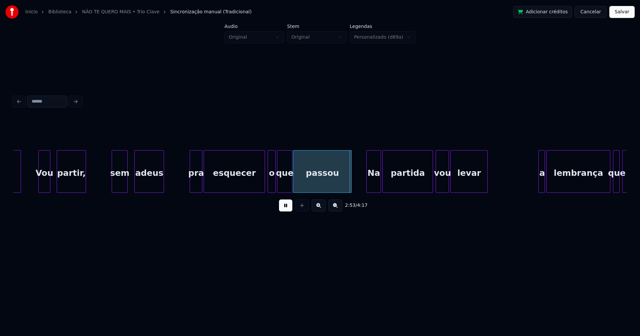
click at [192, 185] on div at bounding box center [191, 172] width 2 height 42
click at [261, 188] on div at bounding box center [262, 172] width 2 height 42
click at [269, 187] on div "o" at bounding box center [268, 173] width 7 height 45
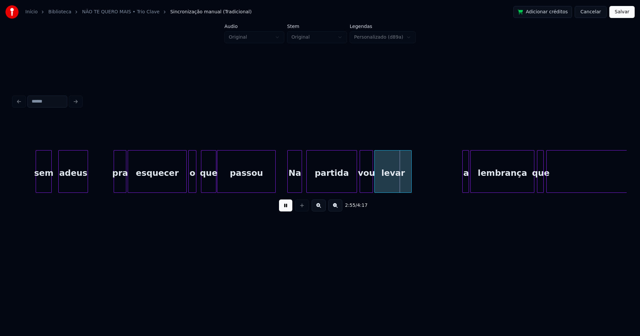
click at [296, 186] on div "Na" at bounding box center [295, 173] width 14 height 45
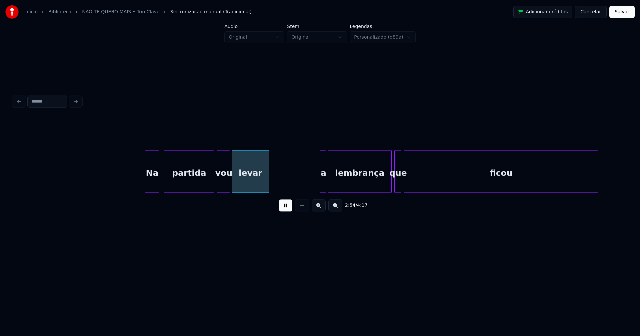
scroll to position [0, 11614]
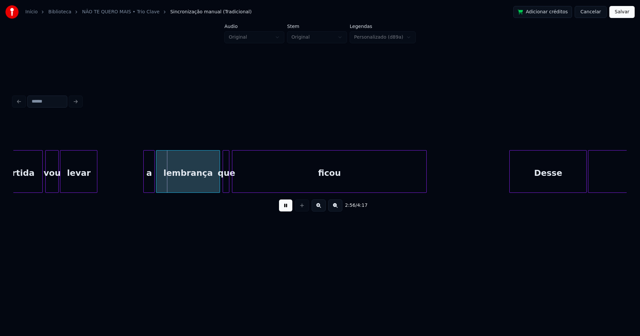
click at [145, 187] on div at bounding box center [145, 172] width 2 height 42
click at [149, 184] on div "a" at bounding box center [149, 173] width 11 height 45
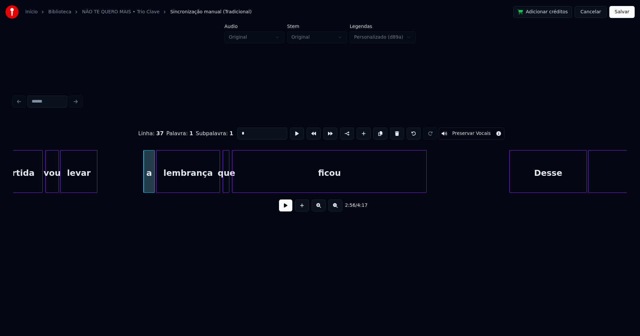
drag, startPoint x: 245, startPoint y: 132, endPoint x: 219, endPoint y: 134, distance: 25.5
click at [219, 134] on div "Linha : 37 [GEOGRAPHIC_DATA] : 1 Subpalavra : 1 * Preservar Vocais" at bounding box center [319, 133] width 613 height 33
type input "*"
click at [287, 208] on button at bounding box center [285, 206] width 13 height 12
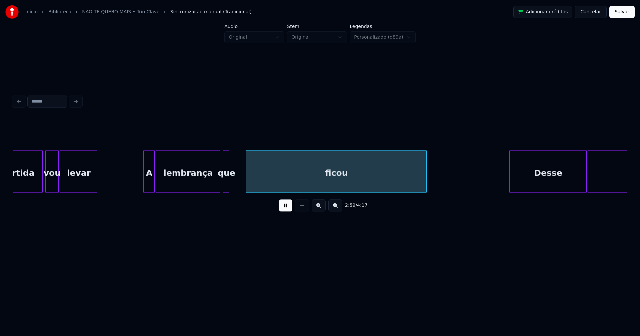
click at [247, 186] on div at bounding box center [247, 172] width 2 height 42
click at [236, 183] on div at bounding box center [235, 172] width 2 height 42
click at [234, 187] on div "que" at bounding box center [236, 173] width 13 height 45
click at [225, 181] on div at bounding box center [225, 172] width 2 height 42
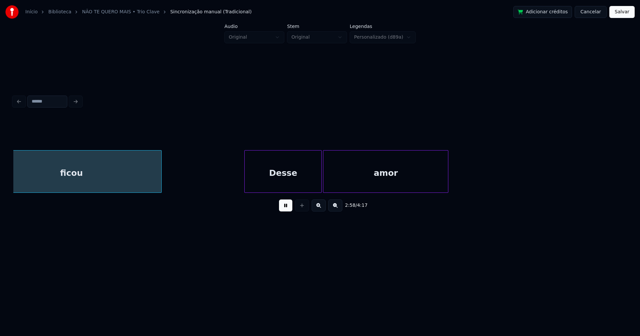
scroll to position [0, 11879]
click at [279, 184] on div "Desse" at bounding box center [281, 173] width 77 height 45
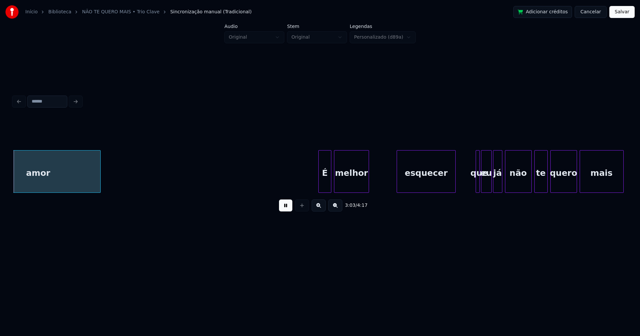
scroll to position [0, 12236]
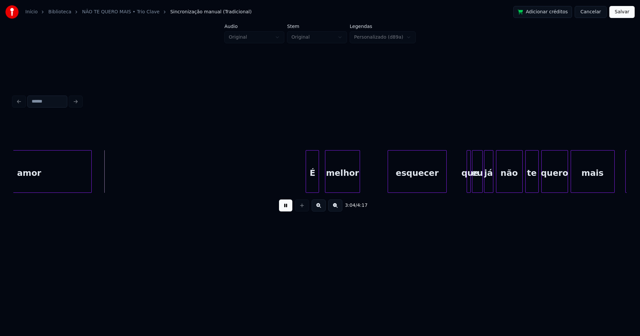
click at [314, 189] on div "É" at bounding box center [312, 173] width 13 height 45
click at [425, 185] on div "esquecer" at bounding box center [414, 173] width 58 height 45
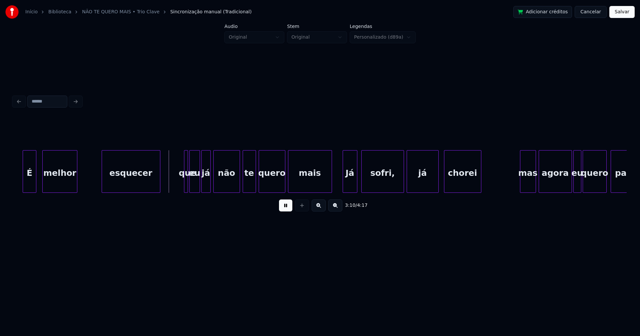
scroll to position [0, 12528]
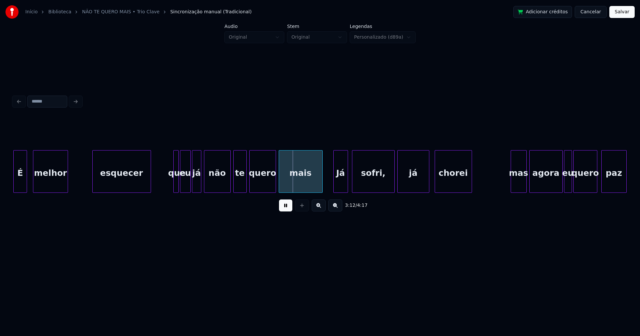
click at [174, 180] on div at bounding box center [175, 172] width 2 height 42
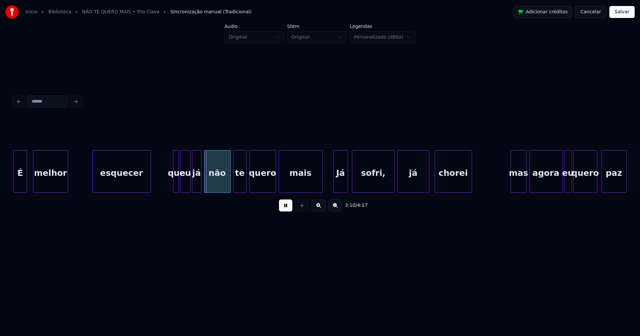
click at [174, 180] on div at bounding box center [174, 172] width 2 height 42
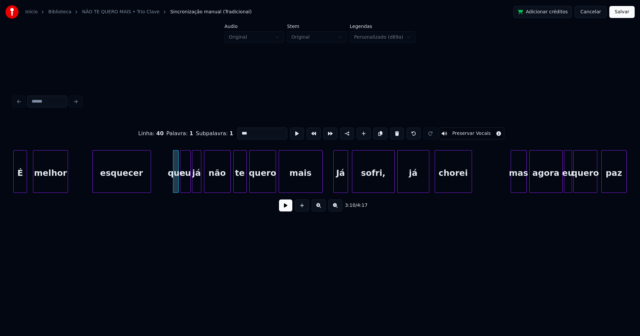
drag, startPoint x: 239, startPoint y: 130, endPoint x: 233, endPoint y: 132, distance: 6.8
click at [237, 132] on input "***" at bounding box center [262, 134] width 50 height 12
click at [226, 183] on div at bounding box center [227, 172] width 2 height 42
click at [237, 185] on div "te" at bounding box center [237, 173] width 13 height 45
click at [340, 185] on div "Já" at bounding box center [339, 173] width 14 height 45
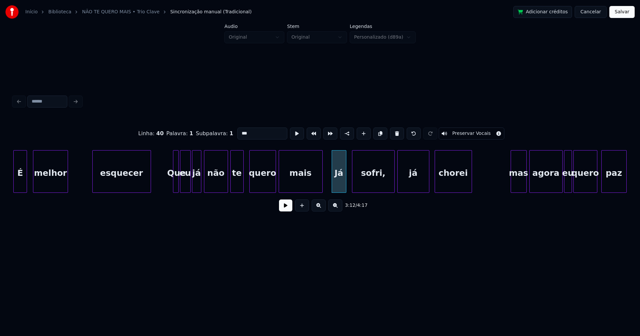
click at [373, 181] on div "sofri," at bounding box center [373, 173] width 42 height 45
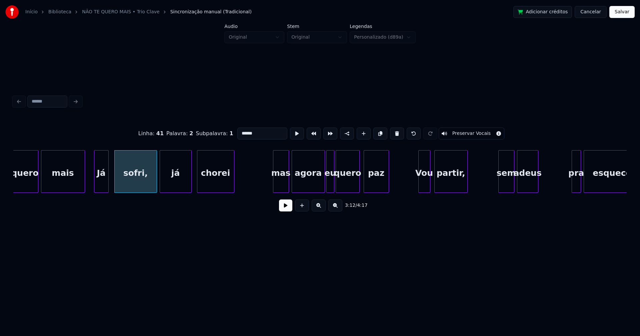
scroll to position [0, 12785]
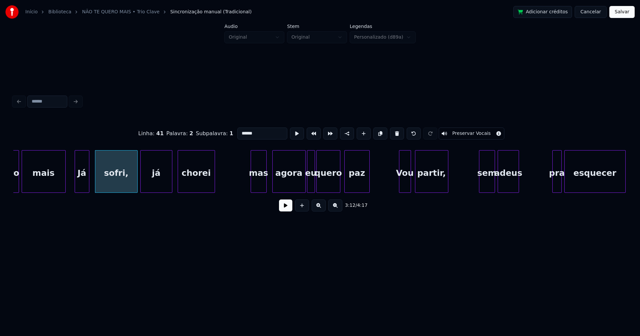
click at [260, 185] on div "mas" at bounding box center [258, 173] width 15 height 45
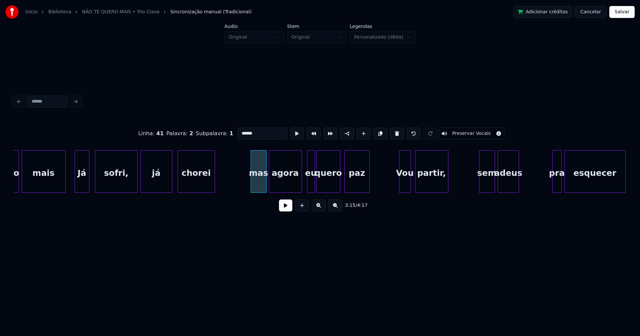
click at [281, 186] on div "agora" at bounding box center [285, 173] width 33 height 45
click at [260, 182] on div "mas" at bounding box center [258, 173] width 15 height 45
drag, startPoint x: 241, startPoint y: 131, endPoint x: 223, endPoint y: 138, distance: 19.2
click at [223, 138] on div "Linha : 42 [GEOGRAPHIC_DATA] : 1 Subpalavra : 1 *** Preservar Vocais" at bounding box center [319, 133] width 613 height 33
click at [307, 189] on div "eu" at bounding box center [306, 173] width 7 height 45
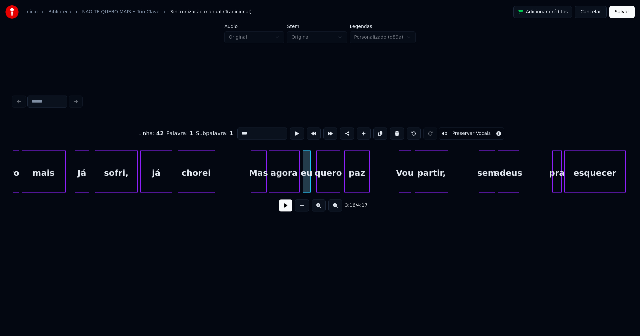
click at [297, 193] on div "quero mais Já sofri, já chorei Mas agora eu quero paz Vou partir, sem adeus pra…" at bounding box center [319, 171] width 613 height 43
click at [304, 190] on div "quero mais Já sofri, já chorei Mas agora eu quero paz Vou partir, sem adeus pra…" at bounding box center [319, 171] width 613 height 43
click at [403, 187] on div "Vou" at bounding box center [402, 173] width 11 height 45
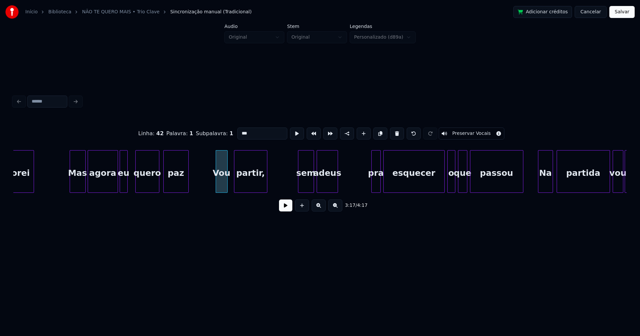
scroll to position [0, 12975]
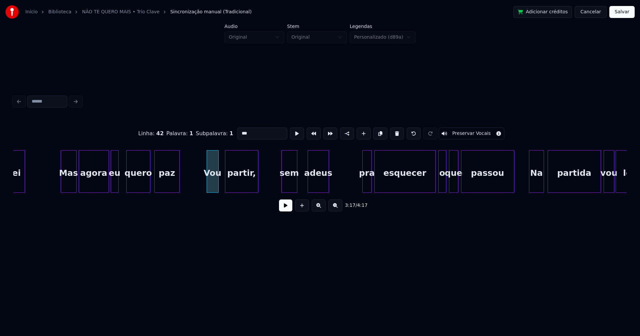
click at [287, 190] on div "sem" at bounding box center [289, 173] width 15 height 45
click at [311, 188] on div "adeus" at bounding box center [313, 173] width 21 height 45
click at [329, 177] on div at bounding box center [329, 172] width 2 height 42
click at [362, 187] on div at bounding box center [361, 172] width 2 height 42
click at [366, 185] on div "pra" at bounding box center [365, 173] width 11 height 45
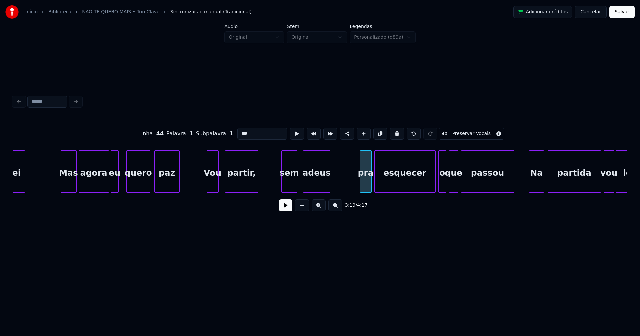
drag, startPoint x: 239, startPoint y: 131, endPoint x: 234, endPoint y: 132, distance: 5.1
click at [237, 132] on input "***" at bounding box center [262, 134] width 50 height 12
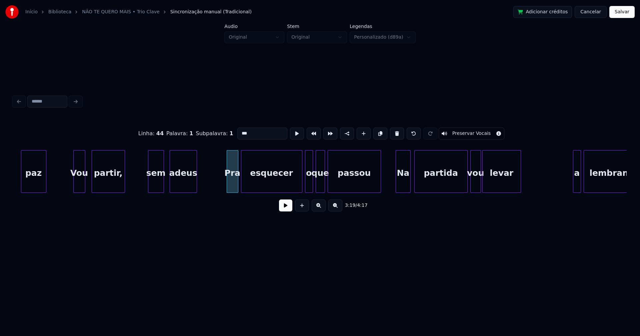
scroll to position [0, 13137]
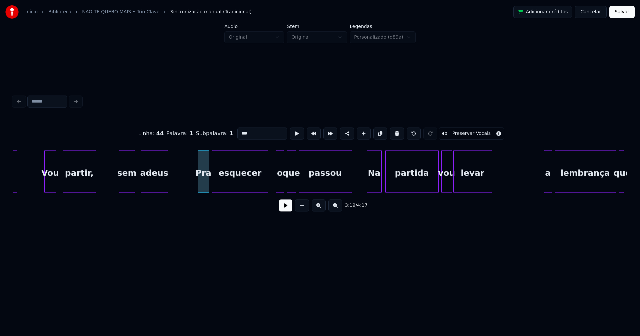
click at [268, 191] on div "paz Vou partir, sem adeus Pra esquecer o que passou Na partida vou levar a lemb…" at bounding box center [319, 171] width 613 height 43
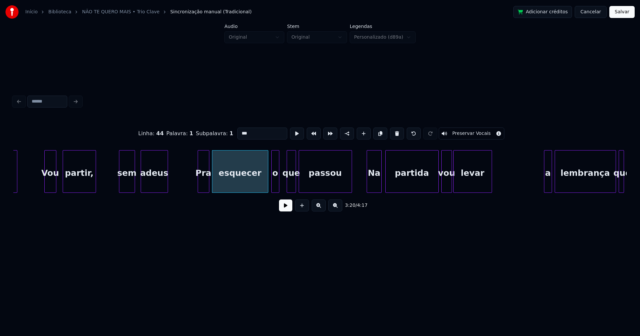
click at [275, 186] on div "o" at bounding box center [275, 173] width 7 height 45
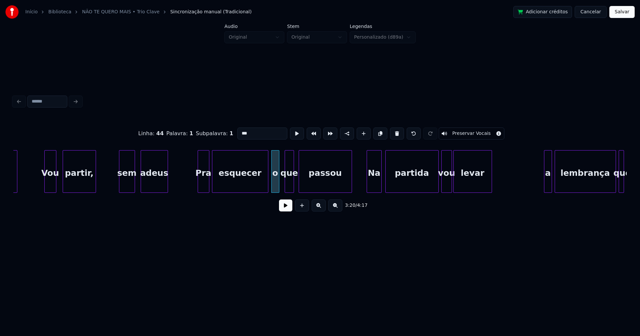
click at [288, 187] on div "que" at bounding box center [289, 173] width 9 height 45
click at [371, 184] on div "Na" at bounding box center [372, 173] width 14 height 45
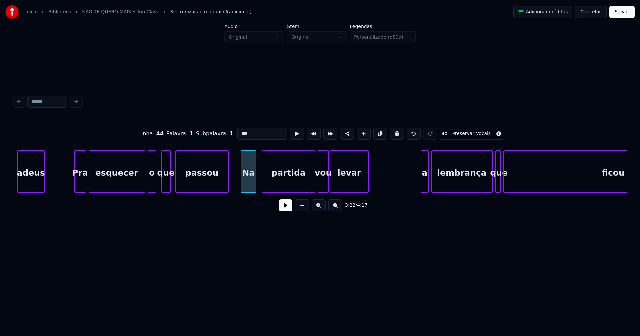
scroll to position [0, 13327]
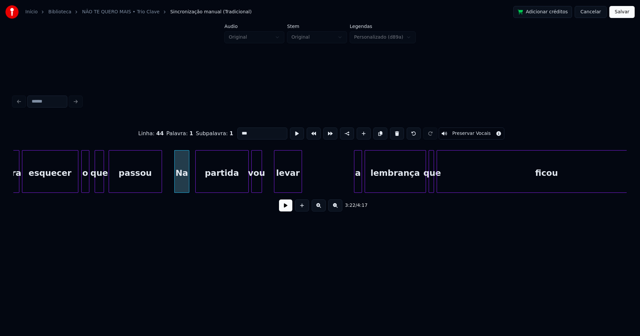
click at [275, 181] on div at bounding box center [275, 172] width 2 height 42
click at [268, 180] on div at bounding box center [269, 172] width 2 height 42
click at [245, 183] on div at bounding box center [246, 172] width 2 height 42
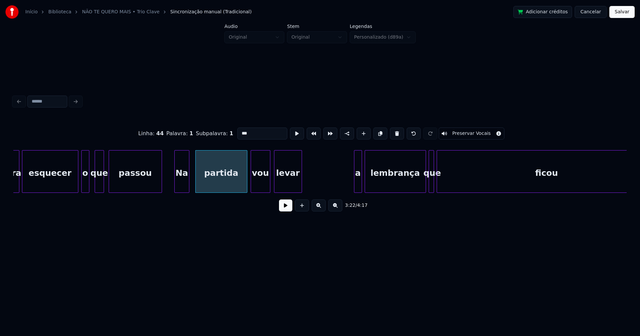
click at [251, 182] on div at bounding box center [252, 172] width 2 height 42
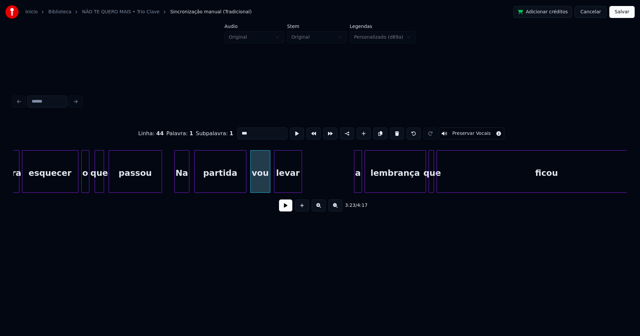
click at [233, 181] on div "partida" at bounding box center [220, 173] width 51 height 45
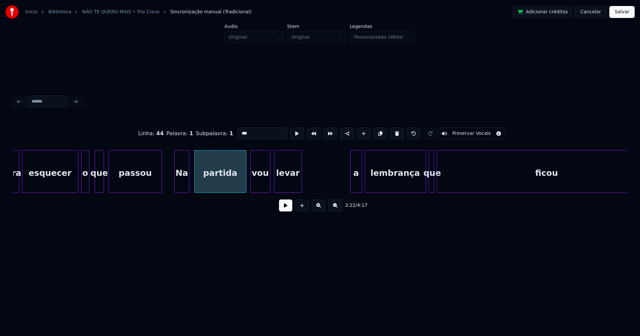
click at [352, 184] on div at bounding box center [352, 172] width 2 height 42
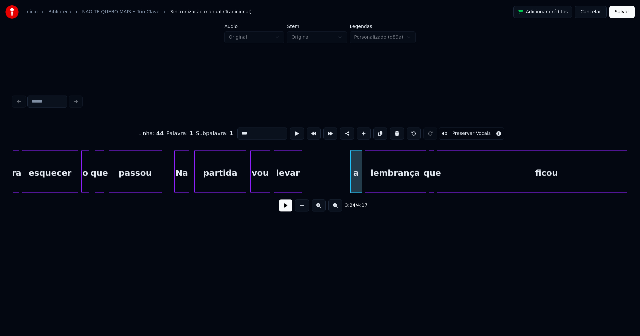
click at [367, 185] on div "lembrança" at bounding box center [395, 173] width 61 height 45
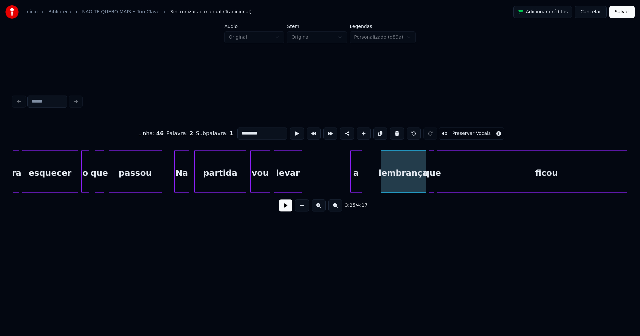
click at [382, 180] on div at bounding box center [382, 172] width 2 height 42
type input "*********"
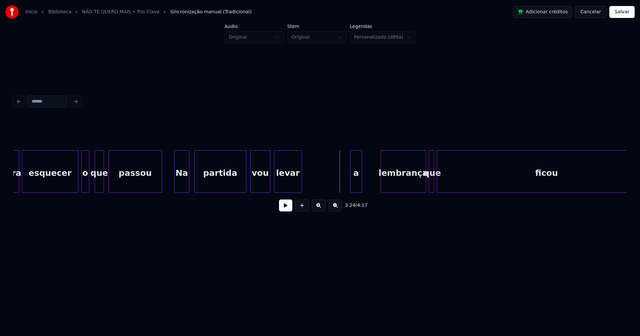
click at [283, 205] on button at bounding box center [285, 206] width 13 height 12
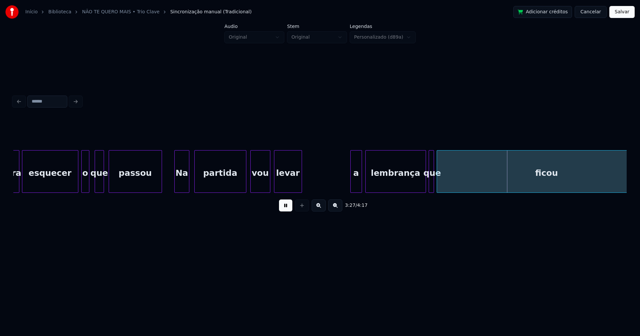
click at [367, 189] on div at bounding box center [367, 172] width 2 height 42
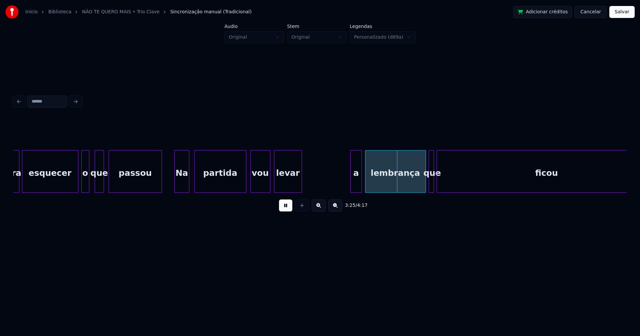
click at [358, 185] on div "a" at bounding box center [356, 173] width 11 height 45
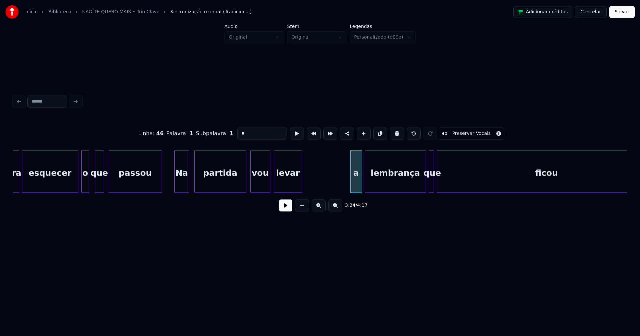
drag, startPoint x: 239, startPoint y: 133, endPoint x: 206, endPoint y: 138, distance: 33.7
click at [210, 138] on div "Linha : 46 [GEOGRAPHIC_DATA] : 1 Subpalavra : 1 * Preservar Vocais" at bounding box center [319, 133] width 613 height 33
click at [455, 180] on div at bounding box center [455, 172] width 2 height 42
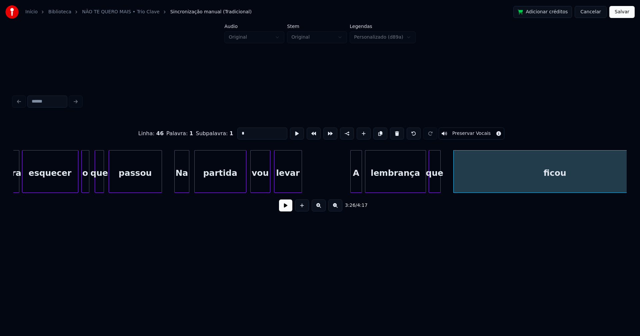
click at [440, 181] on div at bounding box center [439, 172] width 2 height 42
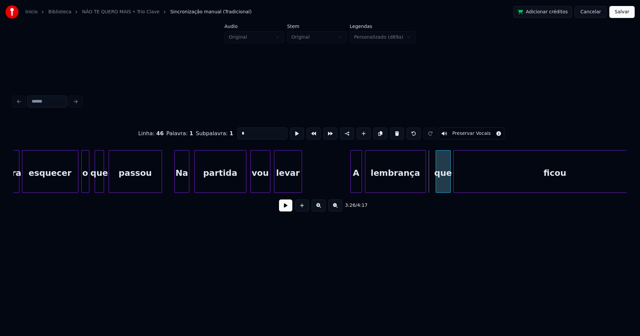
click at [442, 189] on div "que" at bounding box center [443, 173] width 14 height 45
click at [431, 182] on div at bounding box center [431, 172] width 2 height 42
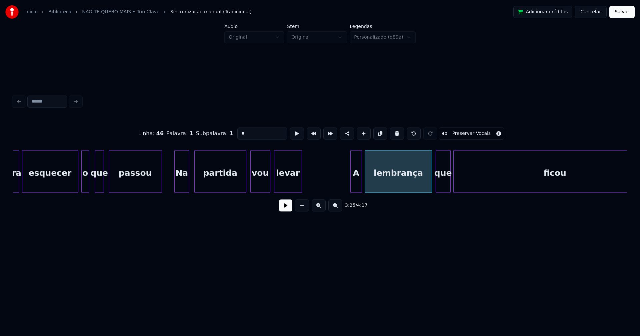
type input "*"
drag, startPoint x: 289, startPoint y: 210, endPoint x: 453, endPoint y: 191, distance: 165.2
click at [290, 210] on button at bounding box center [285, 206] width 13 height 12
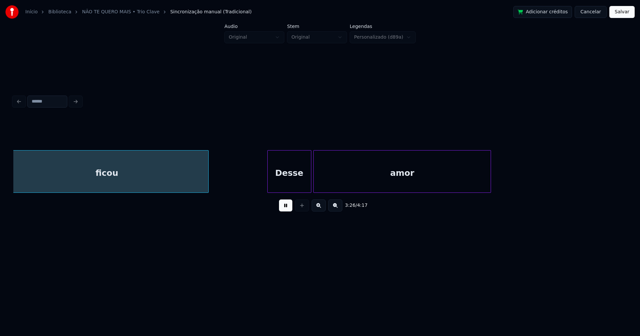
scroll to position [0, 13782]
click at [285, 180] on div "Desse" at bounding box center [281, 173] width 43 height 45
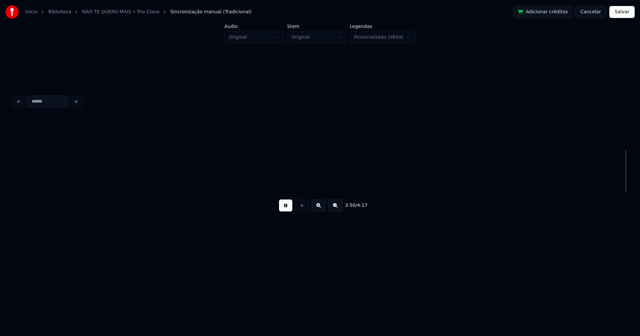
scroll to position [0, 15394]
click at [288, 212] on button at bounding box center [285, 206] width 13 height 12
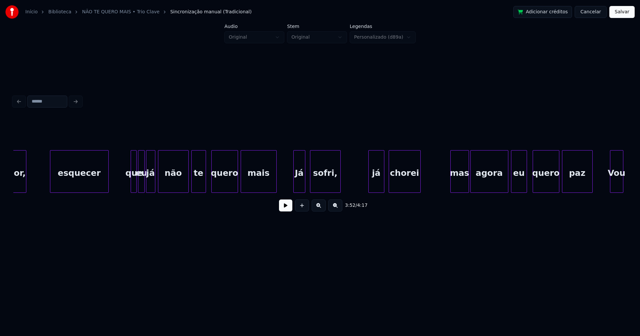
scroll to position [0, 4522]
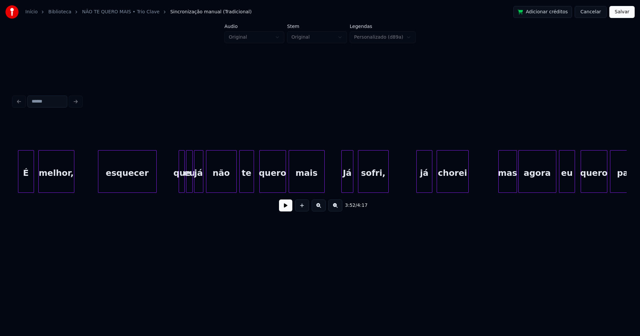
click at [180, 185] on div at bounding box center [180, 172] width 2 height 42
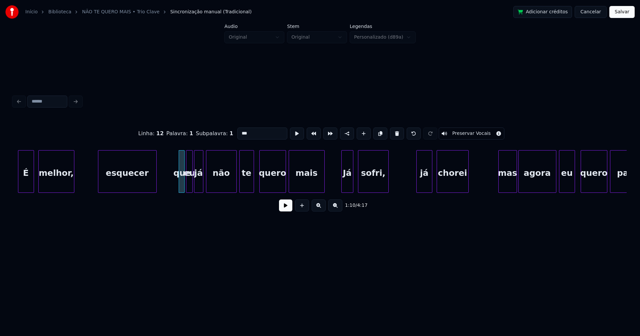
drag, startPoint x: 239, startPoint y: 129, endPoint x: 224, endPoint y: 133, distance: 15.7
click at [224, 133] on div "Linha : 12 Palavra : 1 Subpalavra : 1 *** Preservar Vocais" at bounding box center [319, 133] width 613 height 33
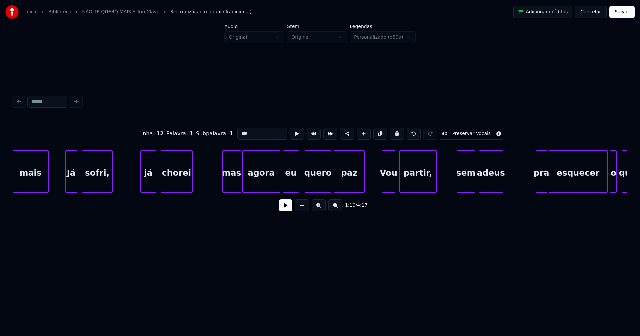
scroll to position [0, 4808]
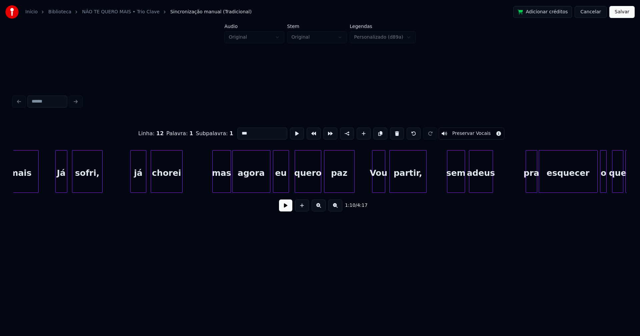
click at [228, 183] on div "mas" at bounding box center [222, 173] width 18 height 45
drag, startPoint x: 240, startPoint y: 129, endPoint x: 230, endPoint y: 131, distance: 10.5
click at [230, 131] on div "Linha : 14 [GEOGRAPHIC_DATA] : 1 Subpalavra : 1 *** Preservar Vocais" at bounding box center [319, 133] width 613 height 33
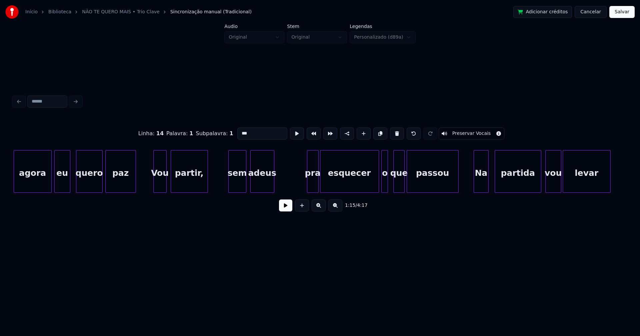
scroll to position [0, 5083]
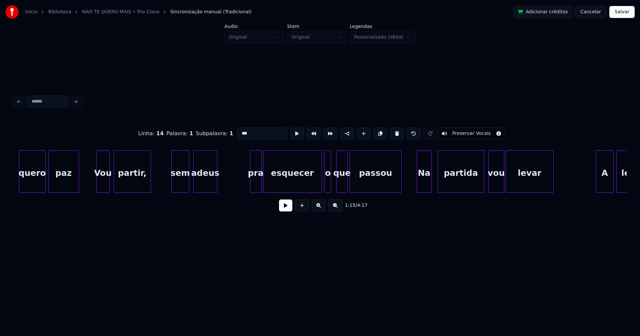
click at [258, 184] on div "pra" at bounding box center [255, 173] width 11 height 45
click at [239, 128] on input "***" at bounding box center [262, 134] width 50 height 12
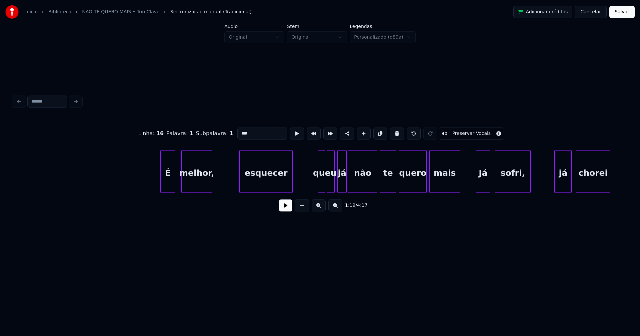
scroll to position [0, 10538]
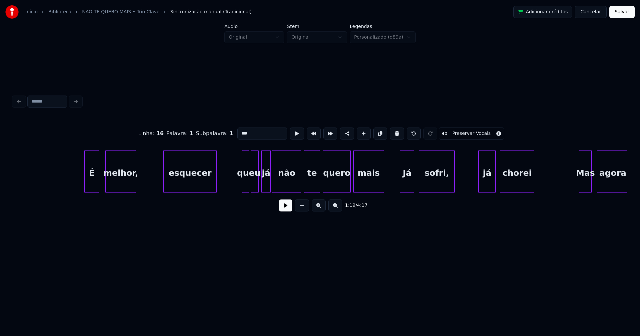
click at [245, 184] on div "que" at bounding box center [245, 173] width 7 height 45
drag, startPoint x: 239, startPoint y: 131, endPoint x: 232, endPoint y: 134, distance: 8.1
click at [232, 134] on div "Linha : 31 Palavra : 1 Subpalavra : 1 *** Preservar Vocais" at bounding box center [319, 133] width 613 height 33
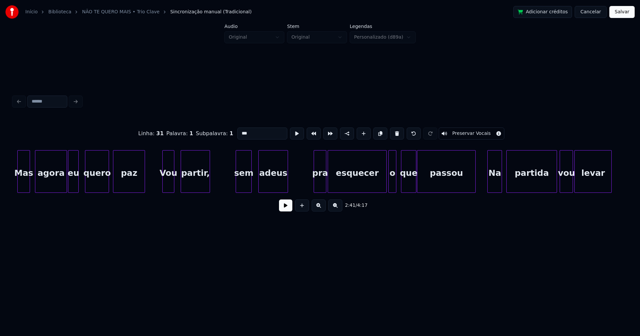
scroll to position [0, 11110]
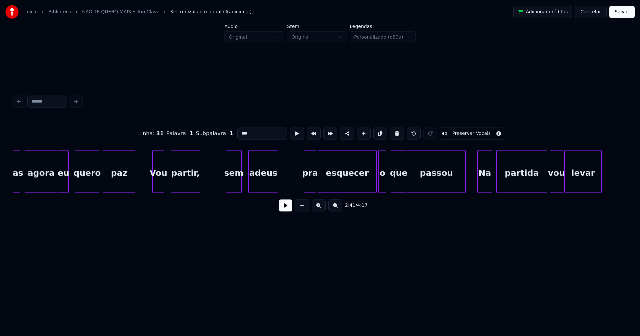
click at [312, 184] on div "pra" at bounding box center [310, 173] width 12 height 45
drag, startPoint x: 239, startPoint y: 130, endPoint x: 219, endPoint y: 136, distance: 20.9
click at [219, 136] on div "Linha : 35 Palavra : 1 Subpalavra : 1 *** Preservar Vocais" at bounding box center [319, 133] width 613 height 33
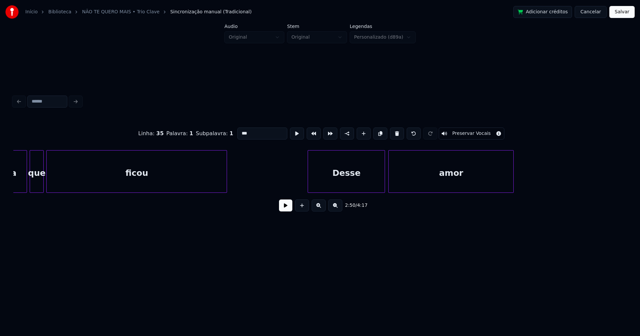
scroll to position [0, 11824]
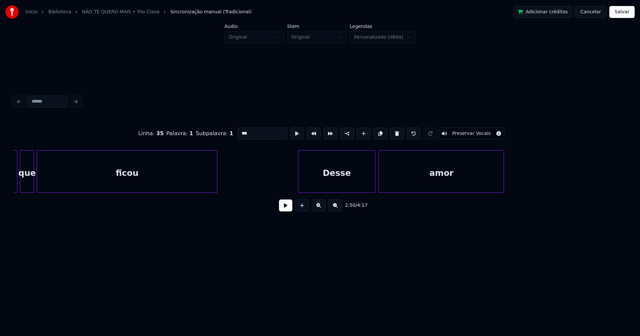
type input "***"
drag, startPoint x: 628, startPoint y: 15, endPoint x: 622, endPoint y: 16, distance: 6.5
click at [628, 15] on button "Salvar" at bounding box center [621, 12] width 25 height 12
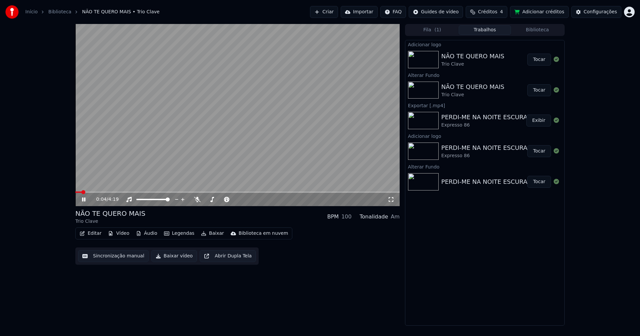
click at [390, 201] on icon at bounding box center [391, 199] width 7 height 5
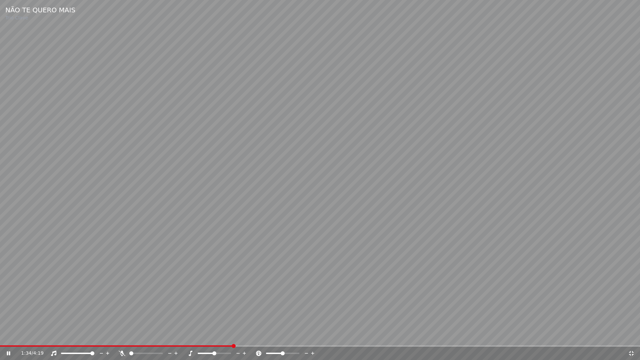
click at [633, 336] on icon at bounding box center [631, 353] width 5 height 5
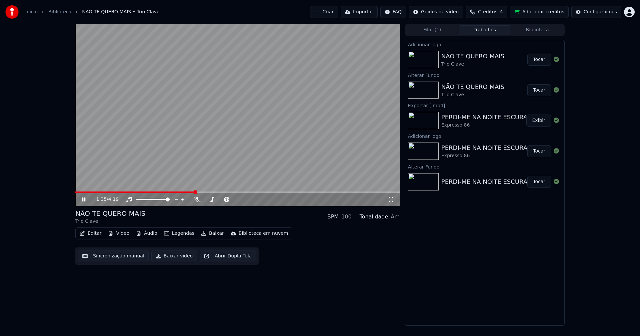
click at [86, 198] on icon at bounding box center [89, 199] width 16 height 5
click at [169, 259] on button "Baixar vídeo" at bounding box center [174, 256] width 46 height 12
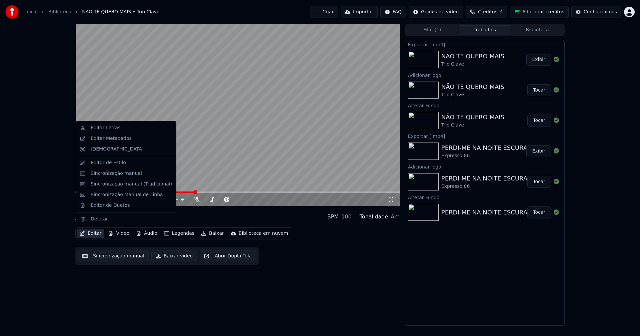
click at [90, 232] on button "Editar" at bounding box center [90, 233] width 27 height 9
click at [108, 141] on div "Editar Metadados" at bounding box center [111, 138] width 41 height 7
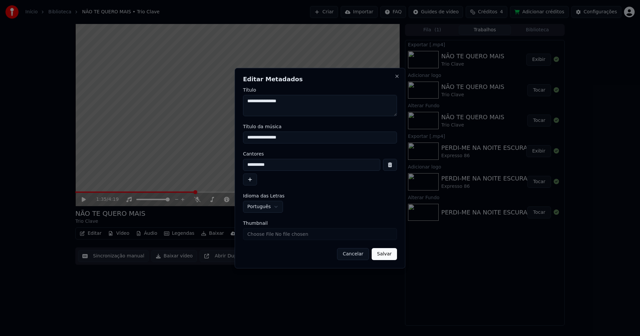
click at [264, 233] on input "Thumbnail" at bounding box center [320, 234] width 154 height 12
type input "**********"
click at [385, 254] on button "Salvar" at bounding box center [384, 254] width 25 height 12
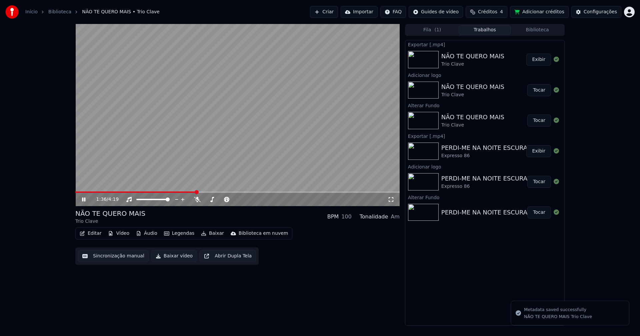
drag, startPoint x: 84, startPoint y: 200, endPoint x: 401, endPoint y: 83, distance: 338.2
click at [90, 199] on icon at bounding box center [89, 199] width 16 height 5
click at [544, 30] on button "Biblioteca" at bounding box center [537, 30] width 53 height 10
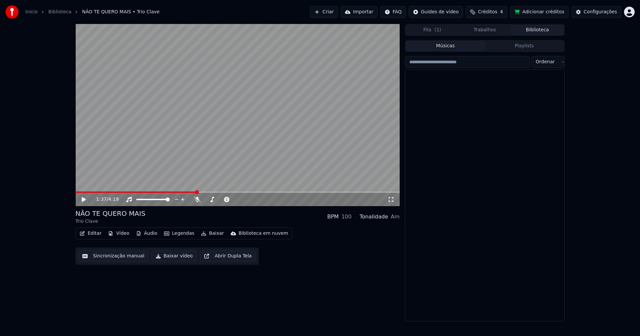
scroll to position [5219, 0]
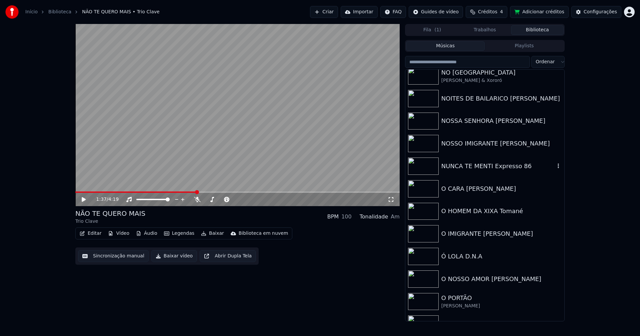
click at [481, 171] on div "NUNCA TE MENTI Expresso 86" at bounding box center [498, 166] width 114 height 9
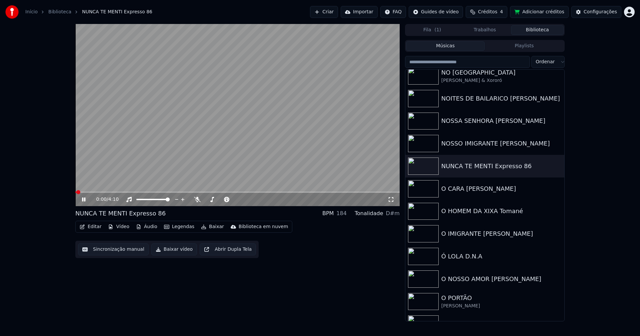
click at [82, 202] on icon at bounding box center [89, 199] width 16 height 5
click at [121, 229] on button "Vídeo" at bounding box center [118, 226] width 27 height 9
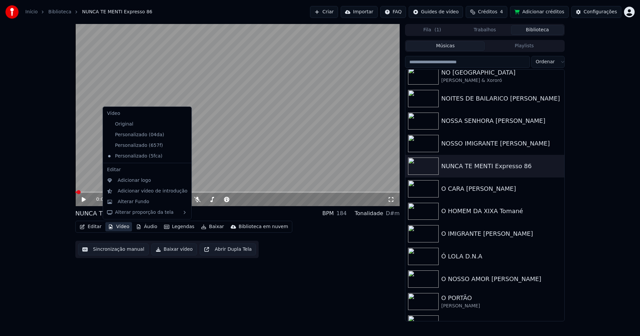
click at [183, 134] on icon at bounding box center [186, 134] width 7 height 5
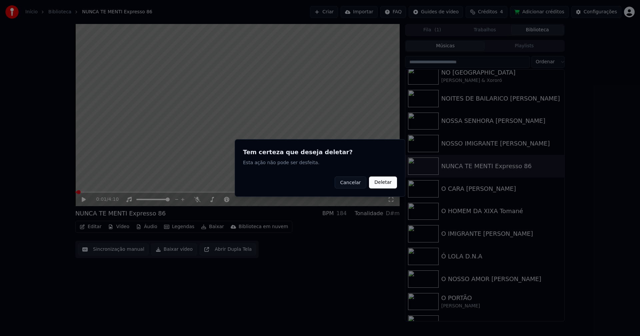
click at [386, 185] on button "Deletar" at bounding box center [383, 183] width 28 height 12
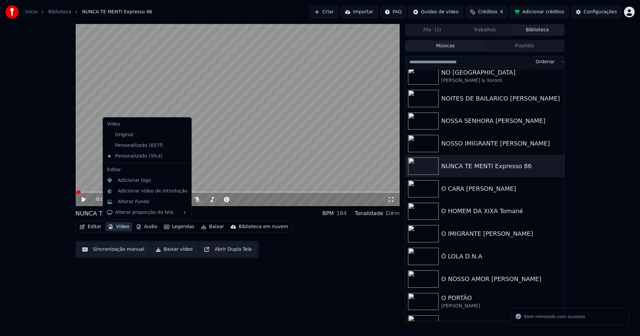
click at [120, 228] on button "Vídeo" at bounding box center [118, 226] width 27 height 9
click at [183, 144] on icon at bounding box center [186, 145] width 7 height 5
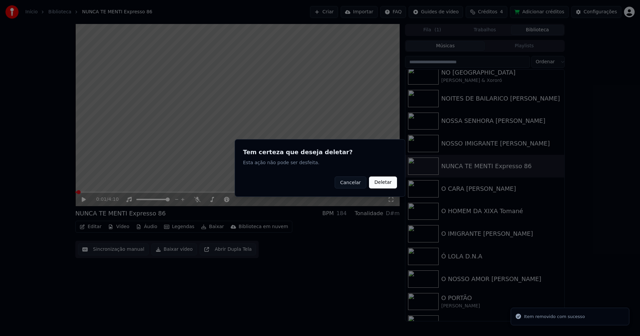
click at [395, 182] on button "Deletar" at bounding box center [383, 183] width 28 height 12
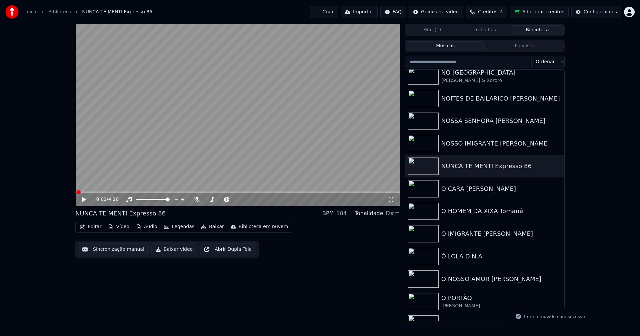
click at [119, 228] on button "Vídeo" at bounding box center [118, 226] width 27 height 9
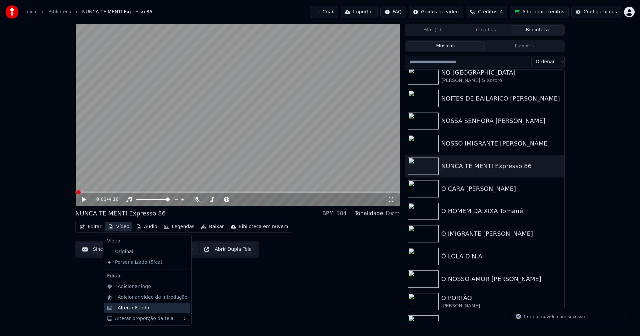
click at [136, 307] on div "Alterar Fundo" at bounding box center [134, 308] width 32 height 7
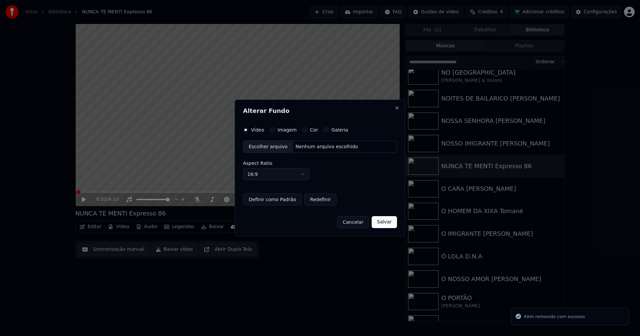
click at [270, 132] on button "Imagem" at bounding box center [272, 129] width 5 height 5
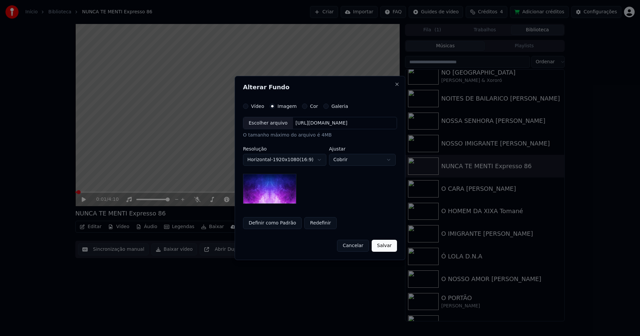
click at [270, 126] on div "Escolher arquivo" at bounding box center [268, 123] width 50 height 12
click at [391, 245] on button "Salvar" at bounding box center [384, 246] width 25 height 12
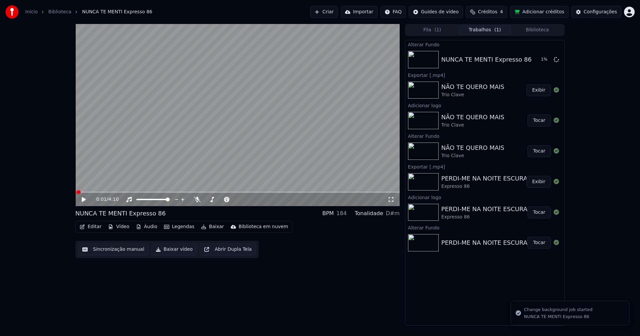
click at [98, 225] on button "Editar" at bounding box center [90, 226] width 27 height 9
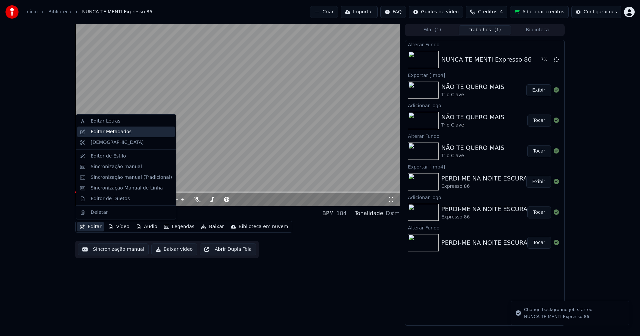
click at [119, 135] on div "Editar Metadados" at bounding box center [111, 132] width 41 height 7
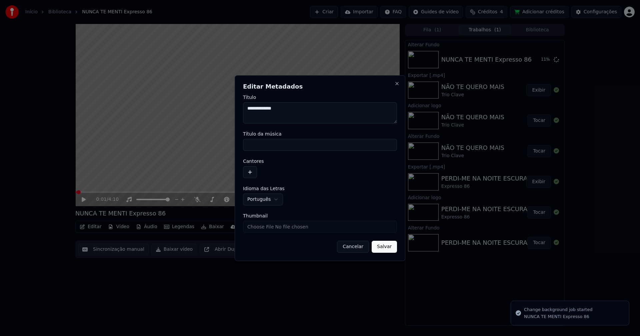
click at [273, 145] on input "Título da música" at bounding box center [320, 145] width 154 height 12
type input "**********"
click at [256, 171] on button "button" at bounding box center [250, 172] width 14 height 12
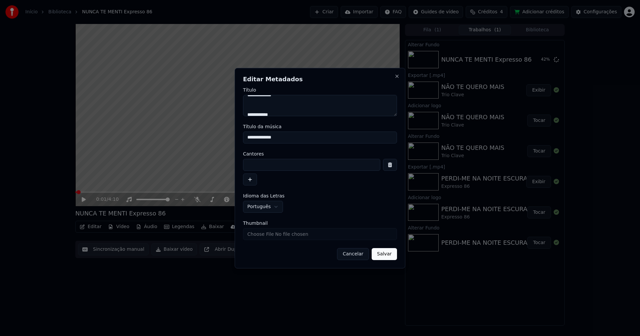
scroll to position [11, 0]
click at [262, 166] on input at bounding box center [311, 165] width 137 height 12
type input "**********"
click at [381, 256] on button "Salvar" at bounding box center [384, 254] width 25 height 12
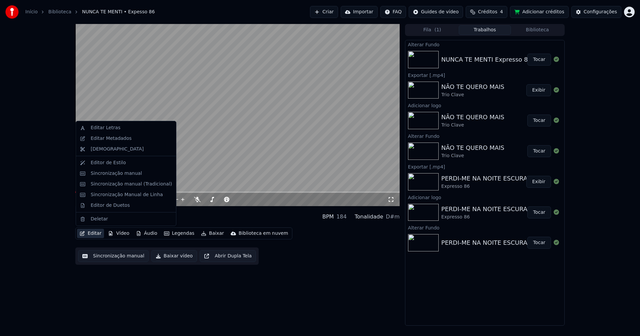
click at [93, 231] on button "Editar" at bounding box center [90, 233] width 27 height 9
click at [105, 138] on div "Editar Metadados" at bounding box center [111, 138] width 41 height 7
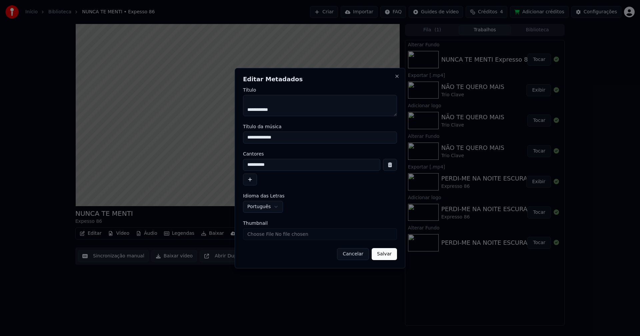
click at [254, 165] on input "**********" at bounding box center [311, 165] width 137 height 12
type input "**********"
click at [381, 256] on button "Salvar" at bounding box center [384, 254] width 25 height 12
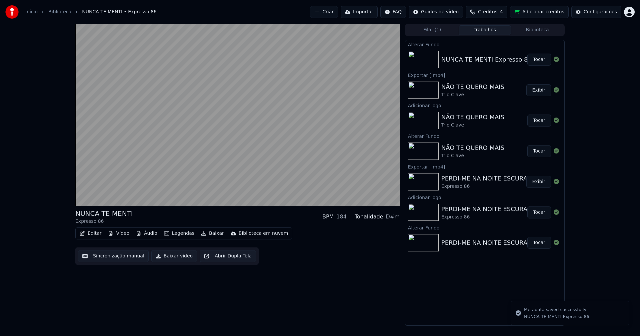
click at [536, 62] on button "Tocar" at bounding box center [539, 60] width 24 height 12
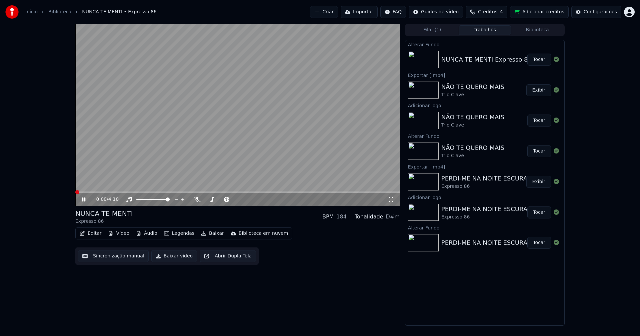
click at [85, 199] on icon at bounding box center [83, 200] width 3 height 4
click at [119, 235] on button "Vídeo" at bounding box center [118, 233] width 27 height 9
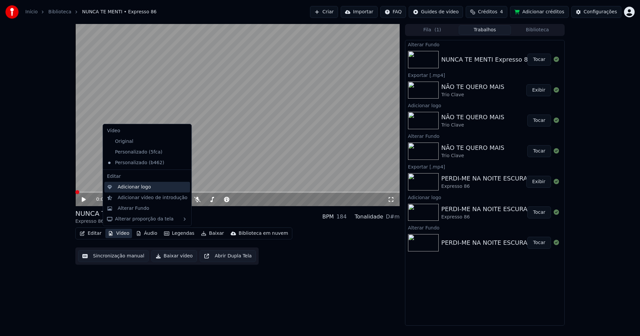
click at [131, 183] on div "Adicionar logo" at bounding box center [147, 187] width 86 height 11
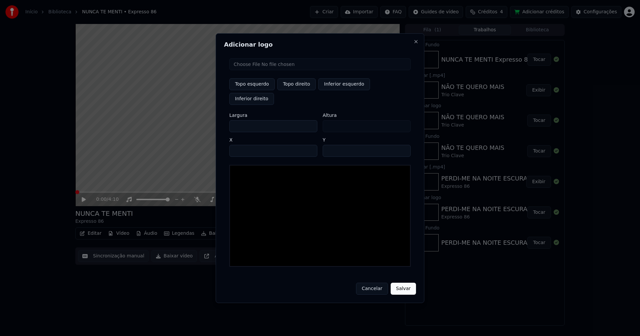
click at [254, 70] on input "file" at bounding box center [319, 64] width 181 height 12
type input "**********"
type input "***"
click at [301, 90] on button "Topo direito" at bounding box center [296, 84] width 38 height 12
type input "****"
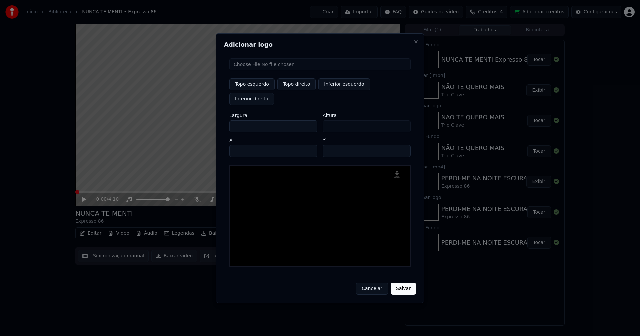
drag, startPoint x: 240, startPoint y: 118, endPoint x: 218, endPoint y: 121, distance: 22.2
click at [218, 121] on div "Adicionar logo Topo esquerdo Topo direito Inferior esquerdo Inferior direito La…" at bounding box center [320, 168] width 209 height 270
type input "**"
type input "***"
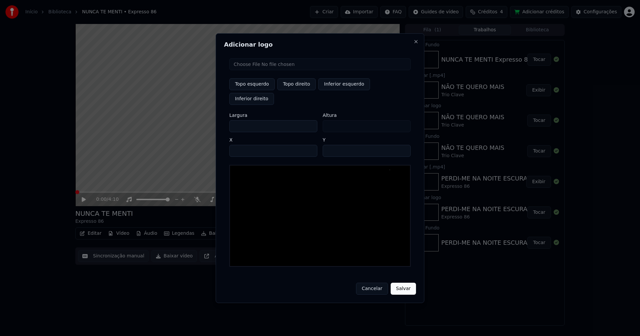
type input "***"
click at [243, 145] on input "****" at bounding box center [273, 151] width 88 height 12
type input "****"
click at [403, 145] on input "**" at bounding box center [367, 151] width 88 height 12
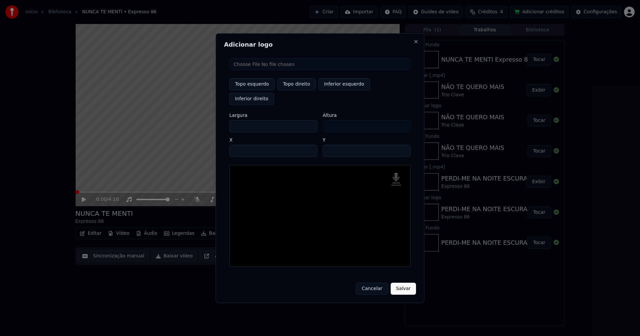
click at [403, 145] on input "**" at bounding box center [367, 151] width 88 height 12
type input "**"
click at [403, 145] on input "**" at bounding box center [367, 151] width 88 height 12
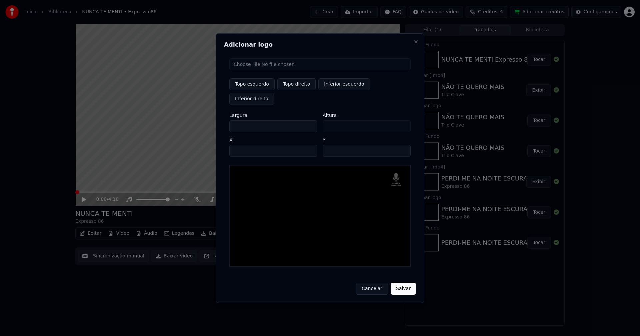
click at [405, 283] on button "Salvar" at bounding box center [403, 289] width 25 height 12
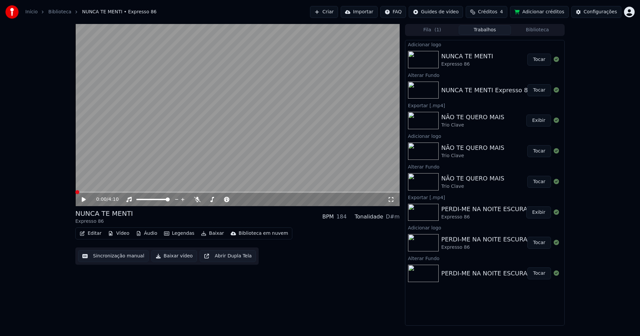
click at [538, 62] on button "Tocar" at bounding box center [539, 60] width 24 height 12
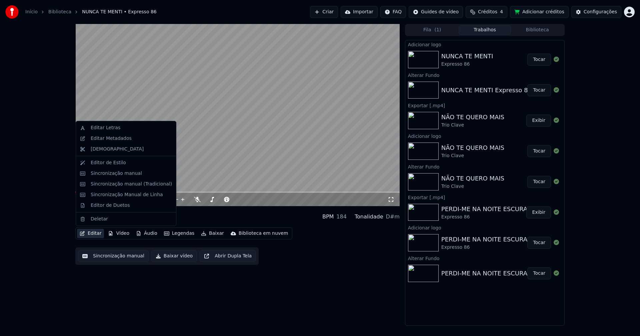
click at [97, 234] on button "Editar" at bounding box center [90, 233] width 27 height 9
click at [123, 182] on div "Sincronização manual (Tradicional)" at bounding box center [131, 184] width 81 height 7
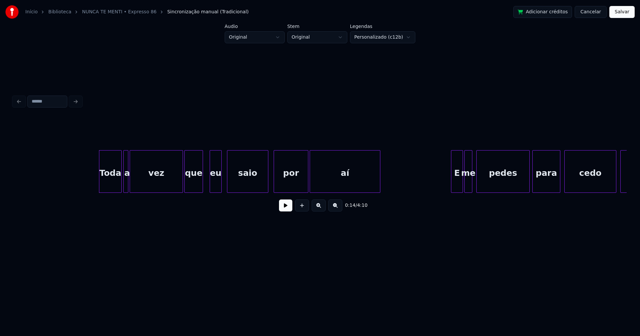
scroll to position [0, 877]
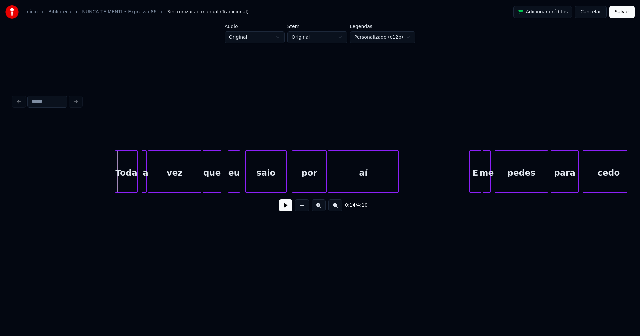
click at [122, 185] on div "Toda" at bounding box center [126, 173] width 22 height 45
click at [133, 186] on div at bounding box center [132, 172] width 2 height 42
click at [139, 183] on div at bounding box center [140, 172] width 2 height 42
click at [140, 186] on div "a" at bounding box center [140, 173] width 8 height 45
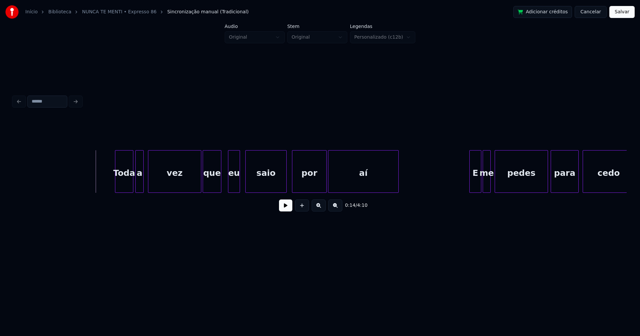
click at [286, 208] on button at bounding box center [285, 206] width 13 height 12
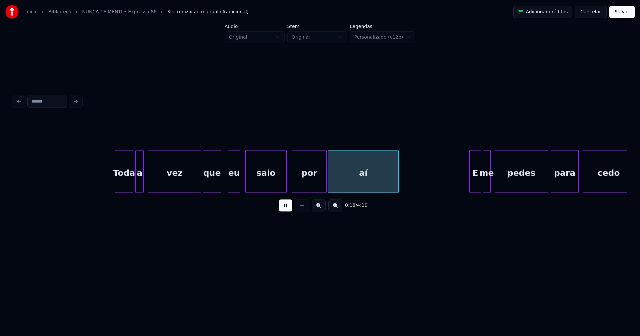
click at [227, 188] on div "eu" at bounding box center [227, 173] width 11 height 45
click at [252, 188] on div "saio" at bounding box center [262, 173] width 41 height 45
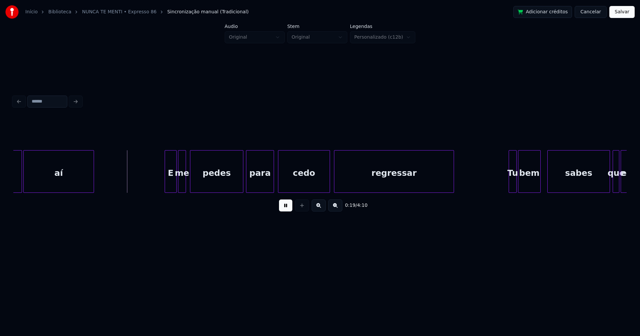
scroll to position [0, 1201]
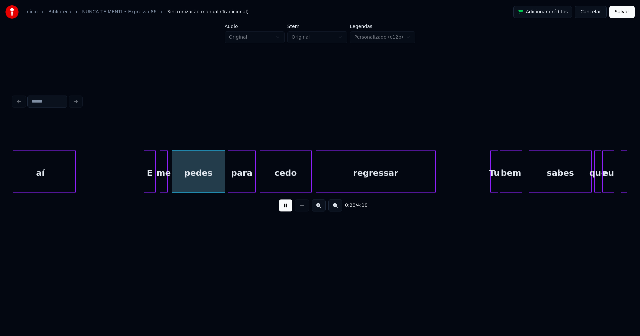
click at [151, 185] on div "E" at bounding box center [149, 173] width 11 height 45
click at [163, 185] on div "me" at bounding box center [161, 173] width 7 height 45
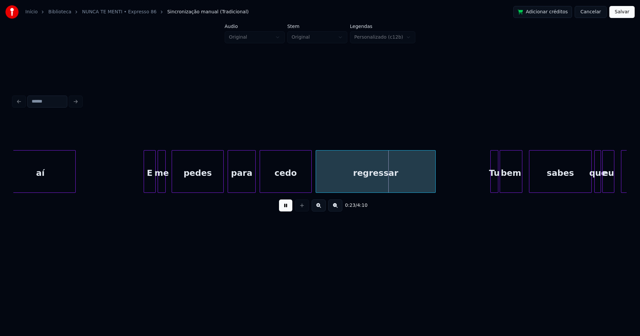
click at [222, 185] on div at bounding box center [222, 172] width 2 height 42
click at [264, 184] on div at bounding box center [264, 172] width 2 height 42
click at [260, 182] on div at bounding box center [259, 172] width 2 height 42
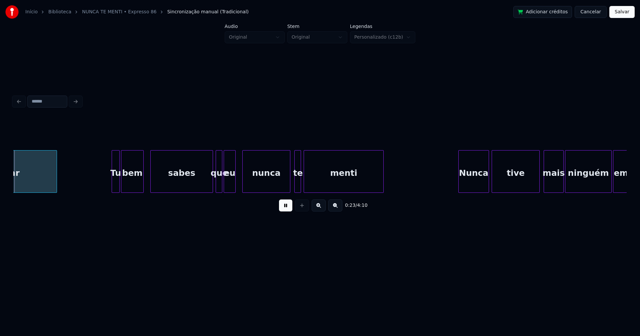
scroll to position [0, 1590]
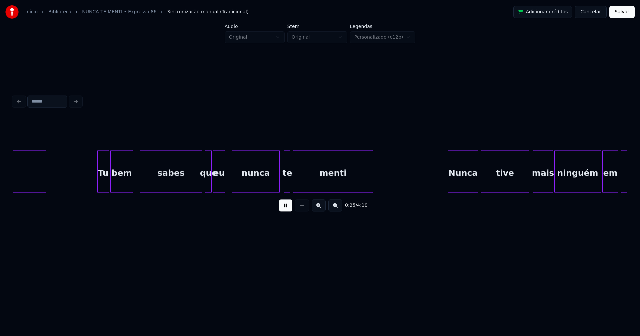
click at [99, 188] on div at bounding box center [99, 172] width 2 height 42
click at [183, 188] on div "sabes" at bounding box center [169, 173] width 62 height 45
click at [240, 184] on div "nunca" at bounding box center [252, 173] width 47 height 45
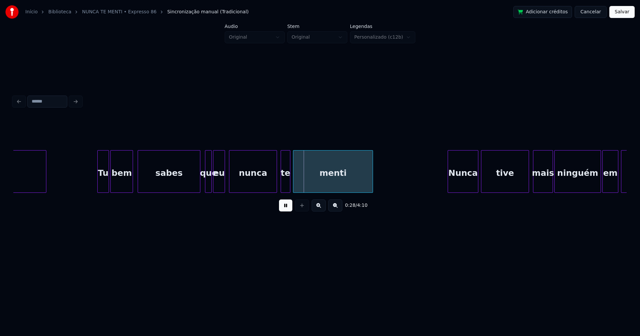
click at [282, 186] on div at bounding box center [282, 172] width 2 height 42
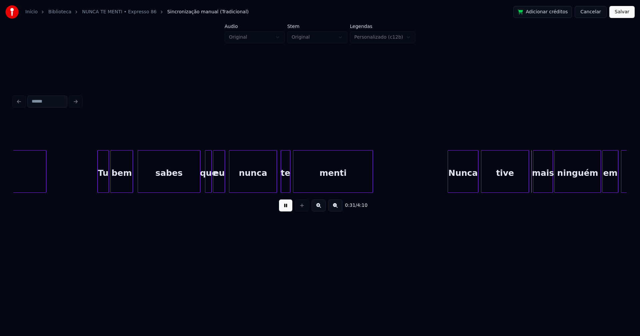
click at [263, 185] on div "nunca" at bounding box center [252, 173] width 47 height 45
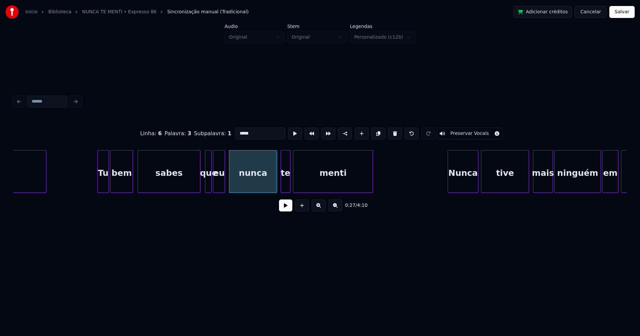
click at [282, 212] on button at bounding box center [285, 206] width 13 height 12
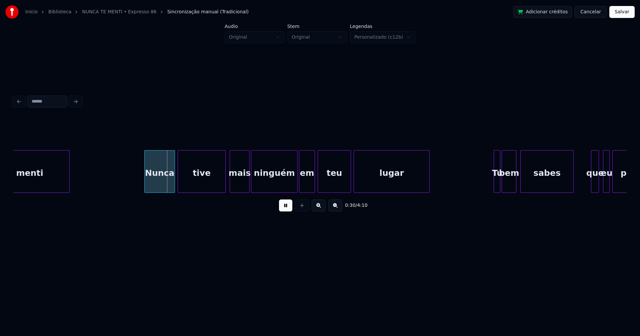
scroll to position [0, 1921]
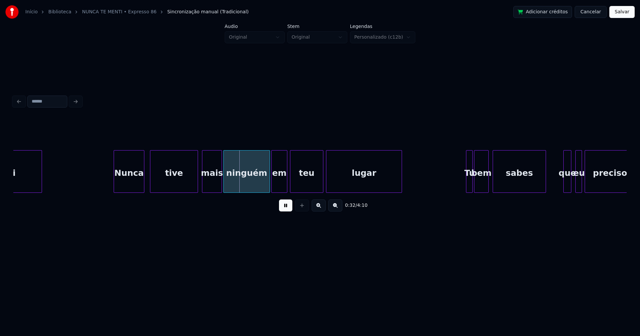
click at [131, 184] on div "Nunca" at bounding box center [129, 173] width 30 height 45
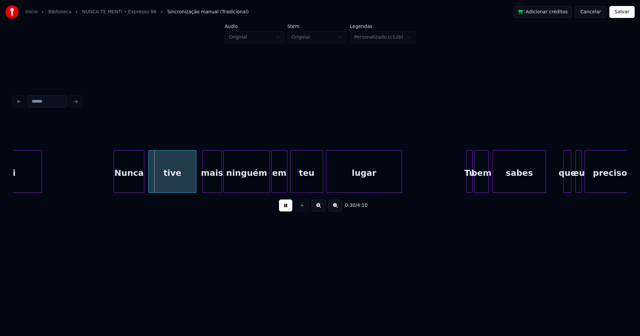
click at [190, 179] on div "tive" at bounding box center [172, 173] width 47 height 45
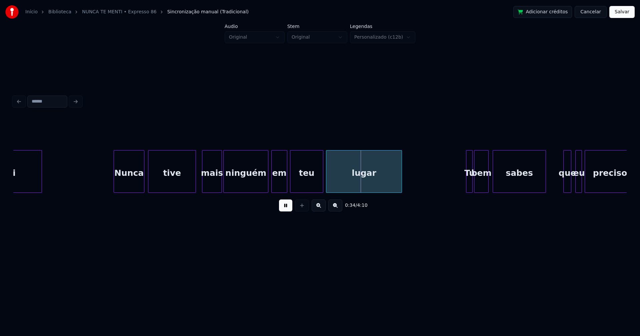
click at [266, 187] on div at bounding box center [267, 172] width 2 height 42
click at [263, 189] on div at bounding box center [263, 172] width 2 height 42
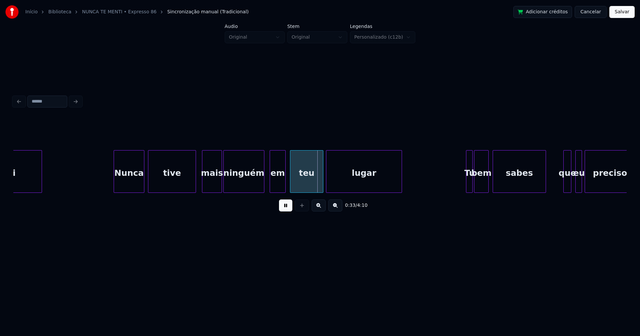
click at [272, 187] on div "em" at bounding box center [277, 173] width 15 height 45
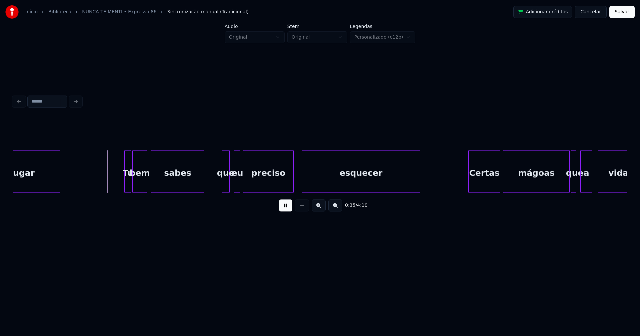
scroll to position [0, 2300]
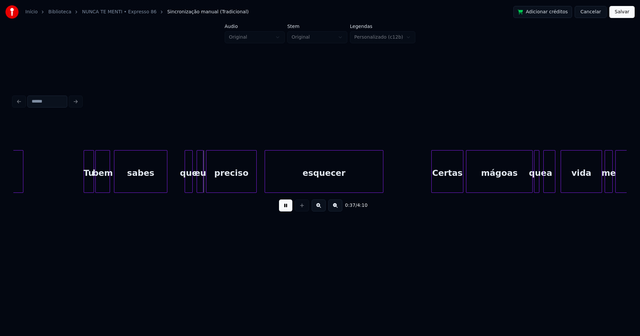
click at [84, 185] on div at bounding box center [85, 172] width 2 height 42
click at [196, 188] on div at bounding box center [196, 172] width 2 height 42
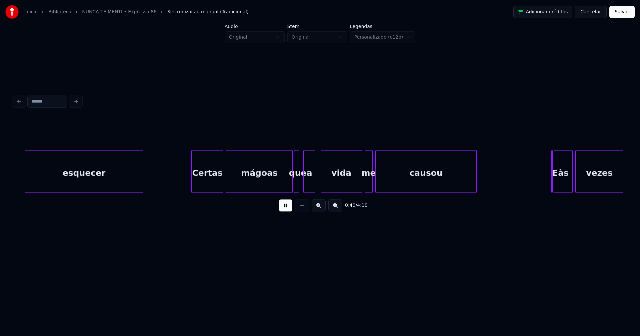
scroll to position [0, 2577]
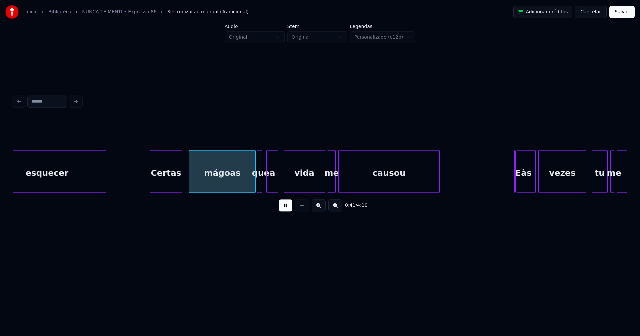
click at [166, 184] on div "Certas" at bounding box center [165, 173] width 31 height 45
click at [147, 184] on div at bounding box center [146, 172] width 2 height 42
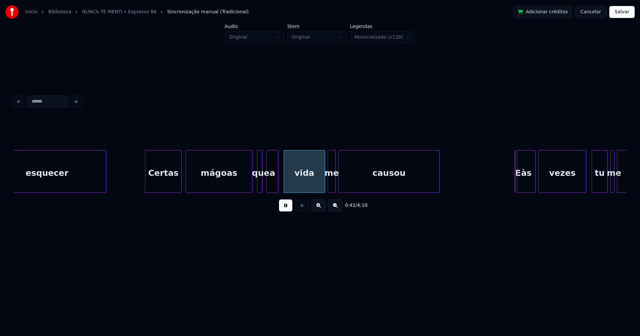
click at [210, 185] on div "mágoas" at bounding box center [219, 173] width 66 height 45
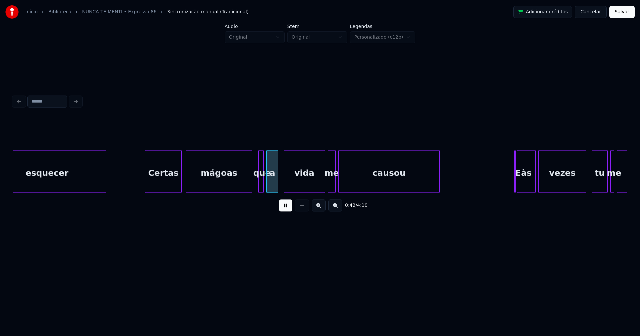
click at [264, 185] on div "que" at bounding box center [262, 173] width 7 height 45
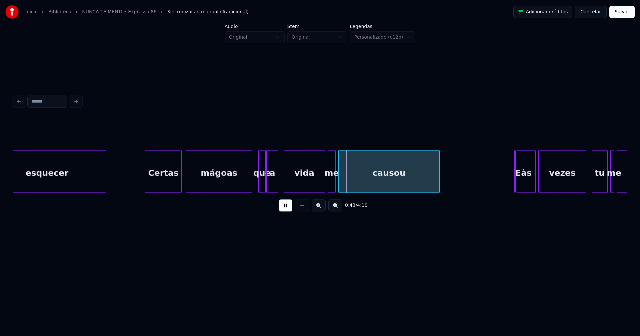
click at [264, 187] on div at bounding box center [264, 172] width 2 height 42
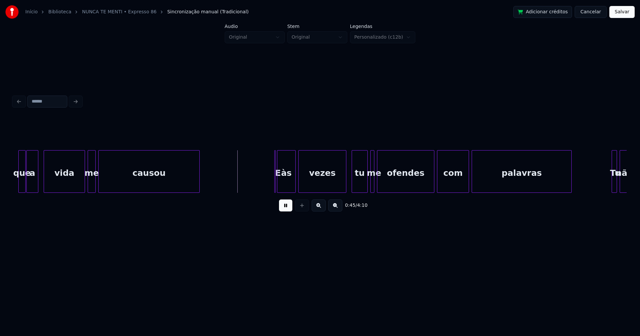
scroll to position [0, 2928]
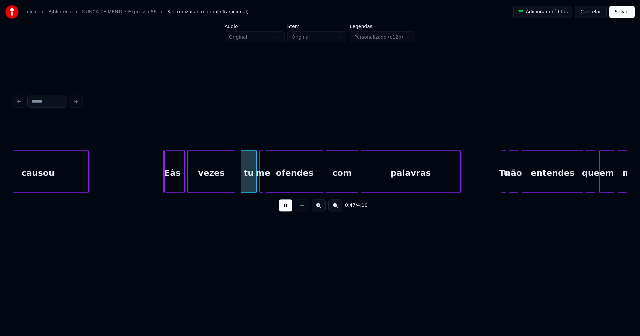
click at [286, 206] on button at bounding box center [285, 206] width 13 height 12
click at [152, 154] on div "E" at bounding box center [155, 171] width 6 height 43
click at [160, 181] on div at bounding box center [160, 172] width 2 height 42
click at [171, 185] on div "às" at bounding box center [173, 173] width 18 height 45
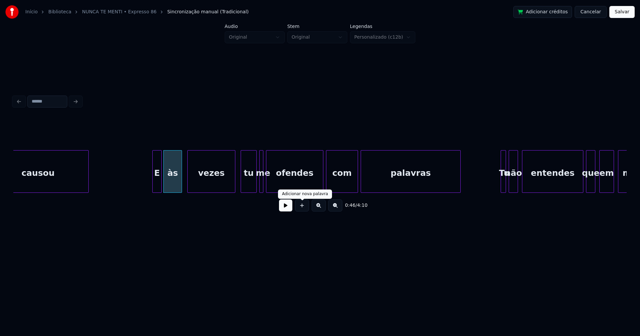
click at [286, 209] on button at bounding box center [285, 206] width 13 height 12
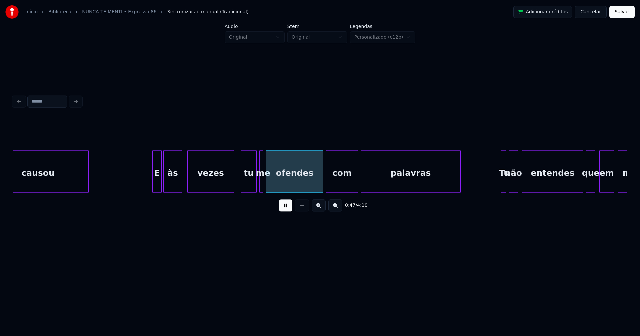
click at [232, 187] on div at bounding box center [233, 172] width 2 height 42
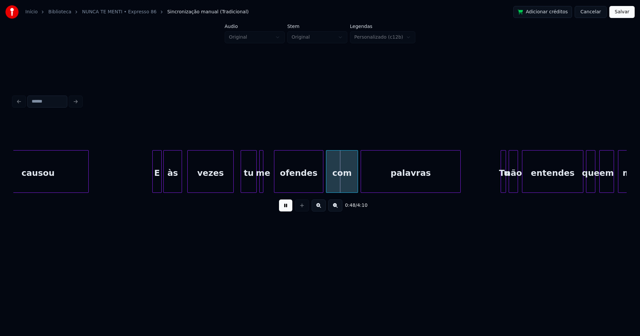
click at [275, 181] on div at bounding box center [275, 172] width 2 height 42
click at [270, 183] on div at bounding box center [270, 172] width 2 height 42
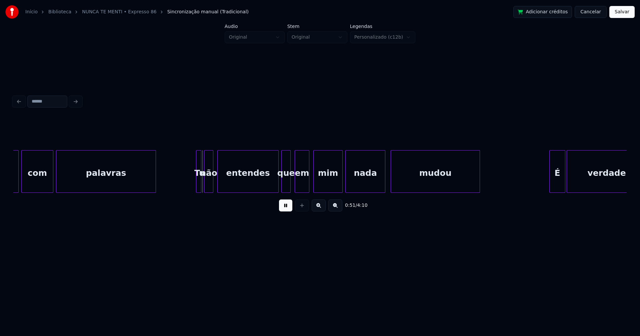
scroll to position [0, 3251]
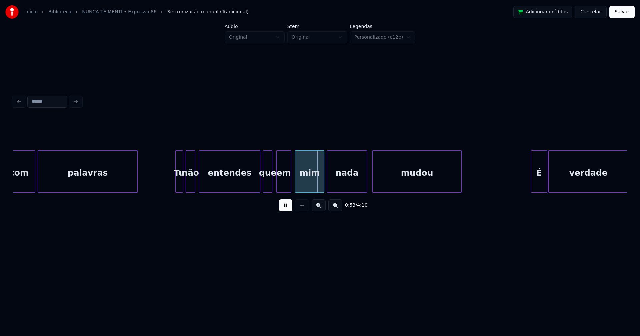
click at [176, 187] on div at bounding box center [177, 172] width 2 height 42
click at [209, 182] on div at bounding box center [209, 172] width 2 height 42
click at [201, 180] on div at bounding box center [201, 172] width 2 height 42
click at [257, 187] on div at bounding box center [256, 172] width 2 height 42
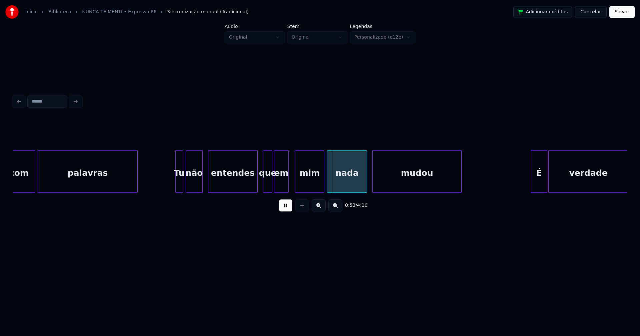
click at [280, 187] on div "em" at bounding box center [281, 173] width 14 height 45
click at [286, 189] on div "em" at bounding box center [284, 173] width 14 height 45
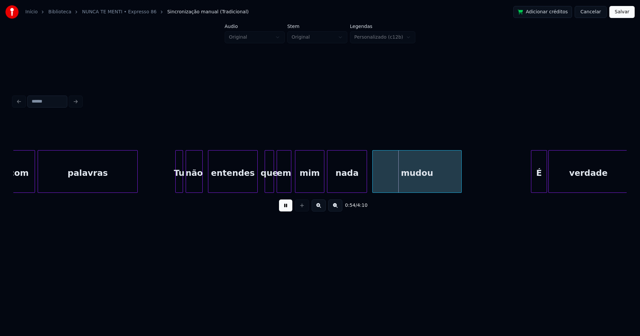
click at [269, 189] on div "que" at bounding box center [269, 173] width 9 height 45
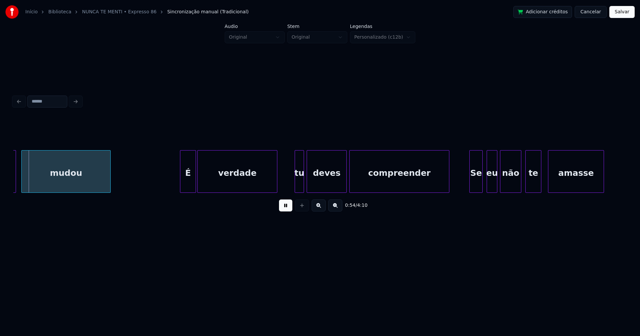
scroll to position [0, 3611]
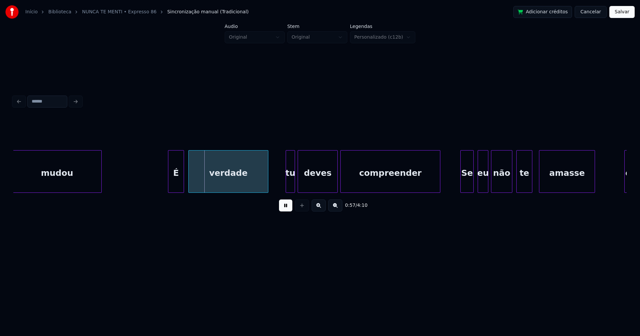
click at [176, 185] on div "É" at bounding box center [175, 173] width 15 height 45
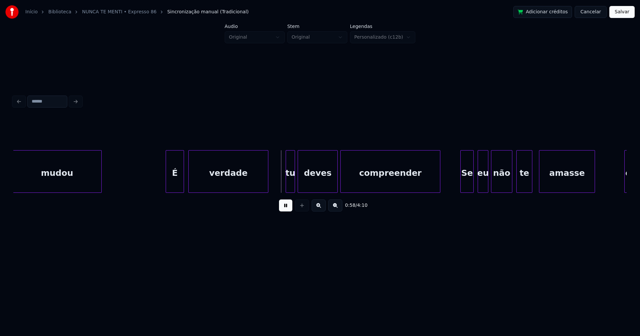
click at [168, 184] on div at bounding box center [167, 172] width 2 height 42
click at [284, 182] on div at bounding box center [285, 172] width 2 height 42
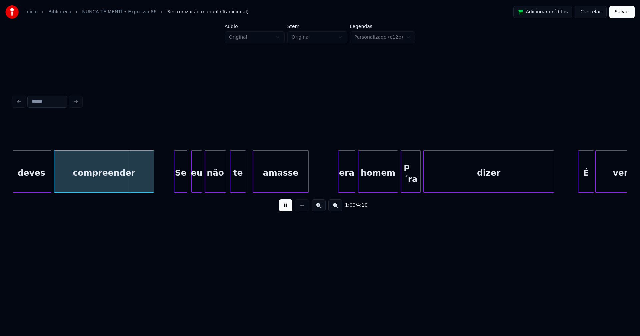
scroll to position [0, 3916]
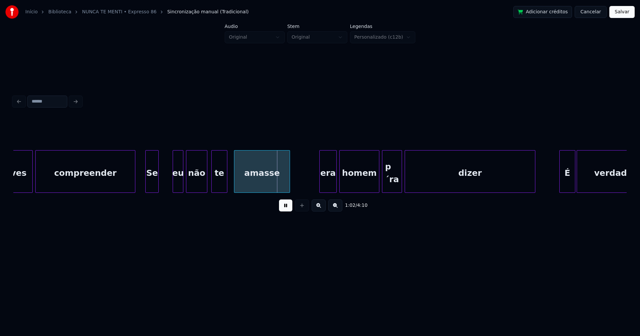
click at [151, 189] on div "Se" at bounding box center [152, 173] width 13 height 45
click at [161, 187] on div at bounding box center [162, 172] width 2 height 42
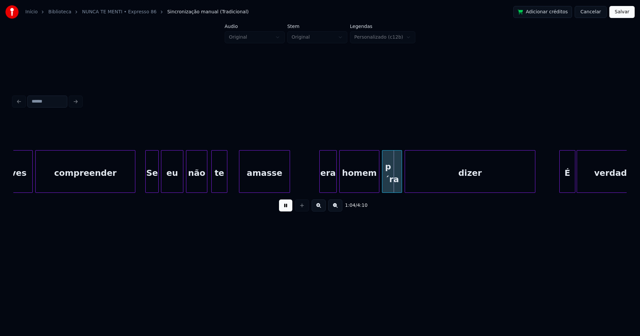
click at [240, 175] on div at bounding box center [240, 172] width 2 height 42
click at [234, 178] on div at bounding box center [233, 172] width 2 height 42
click at [327, 180] on div "era" at bounding box center [325, 173] width 17 height 45
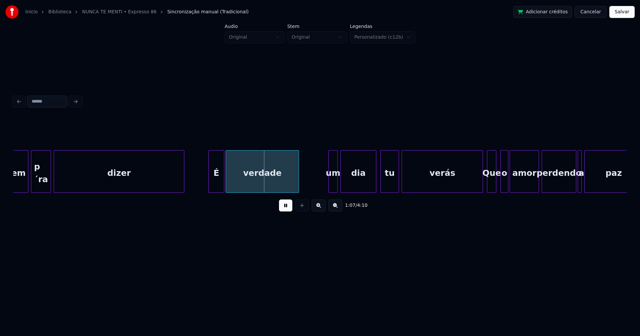
scroll to position [0, 4276]
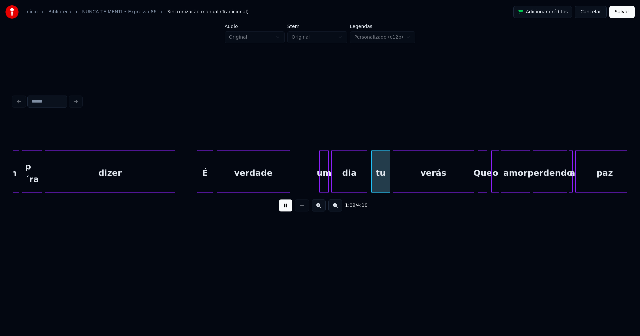
click at [204, 186] on div "É" at bounding box center [204, 173] width 15 height 45
click at [317, 188] on div at bounding box center [317, 172] width 2 height 42
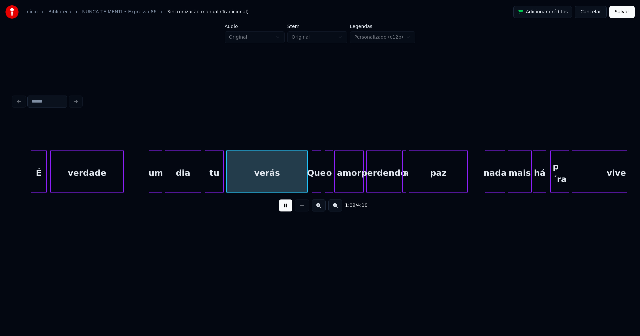
scroll to position [0, 4516]
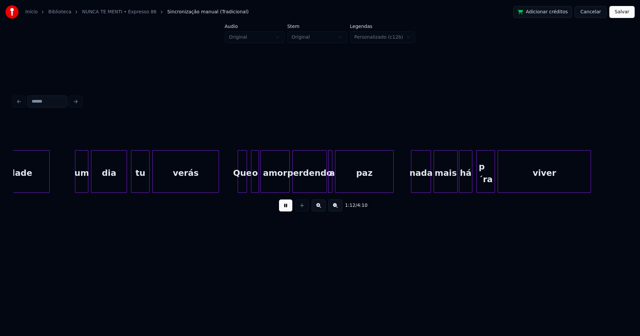
click at [217, 192] on div "verdade um dia tu verás Que o amor perdendo a paz nada mais há p´ra viver" at bounding box center [319, 171] width 613 height 43
click at [252, 190] on div "o" at bounding box center [251, 173] width 7 height 45
click at [272, 187] on div "amor" at bounding box center [272, 173] width 29 height 45
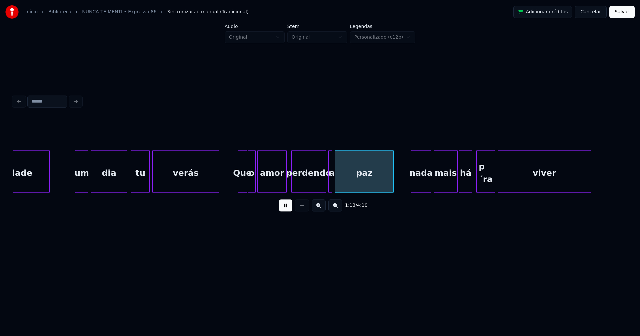
click at [315, 191] on div "verdade um dia tu verás Que o amor perdendo a paz nada mais há p´ra viver" at bounding box center [319, 171] width 613 height 43
click at [320, 190] on div at bounding box center [320, 172] width 2 height 42
click at [324, 186] on div at bounding box center [325, 172] width 2 height 42
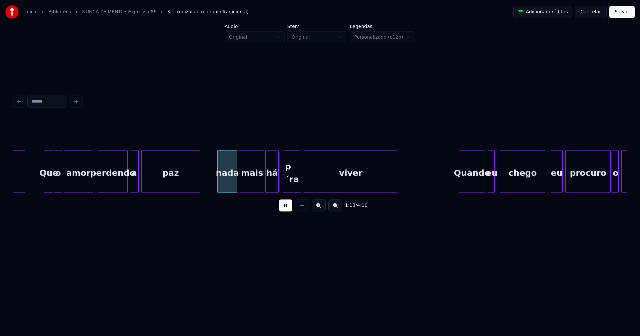
scroll to position [0, 4729]
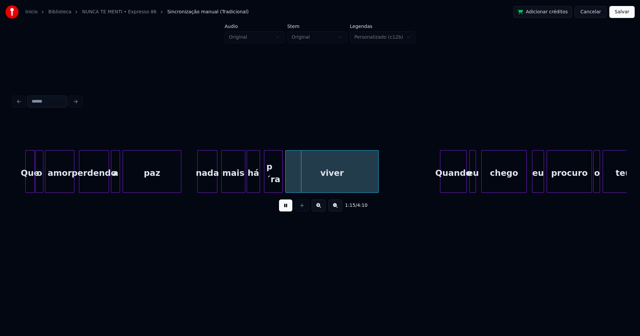
click at [207, 186] on div "nada" at bounding box center [207, 173] width 19 height 45
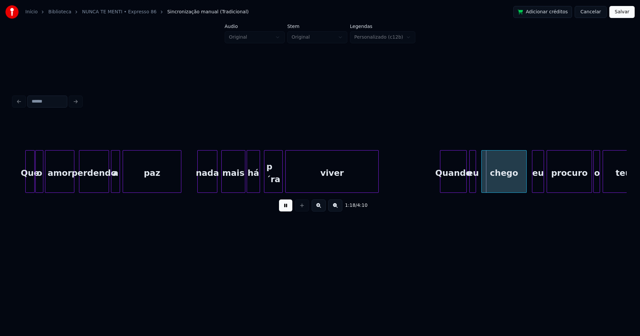
click at [272, 183] on div "p´ra" at bounding box center [273, 173] width 18 height 45
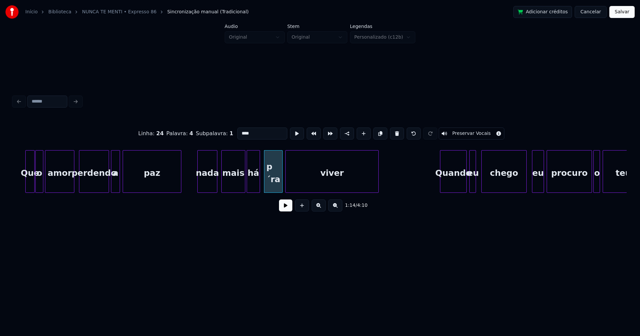
click at [241, 130] on input "****" at bounding box center [262, 134] width 50 height 12
type input "***"
click at [285, 211] on button at bounding box center [285, 206] width 13 height 12
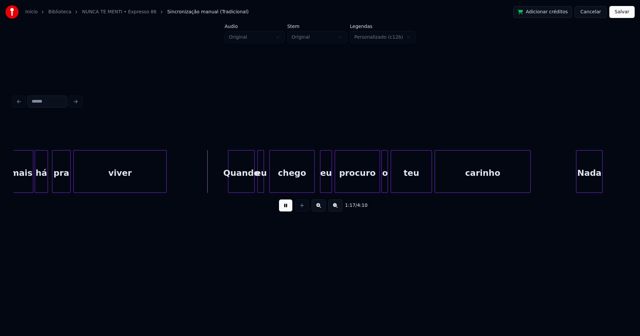
scroll to position [0, 4959]
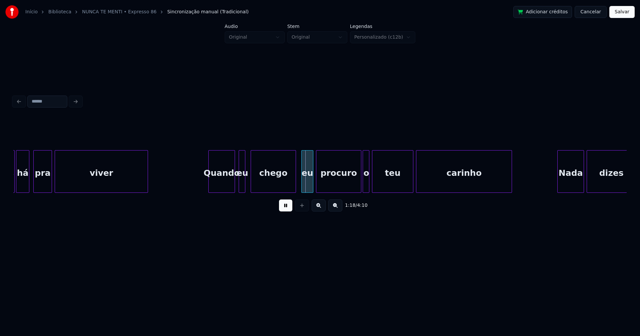
click at [227, 183] on div "Quando" at bounding box center [222, 173] width 26 height 45
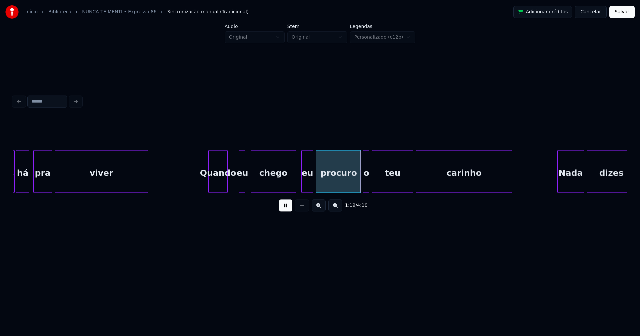
click at [227, 188] on div at bounding box center [226, 172] width 2 height 42
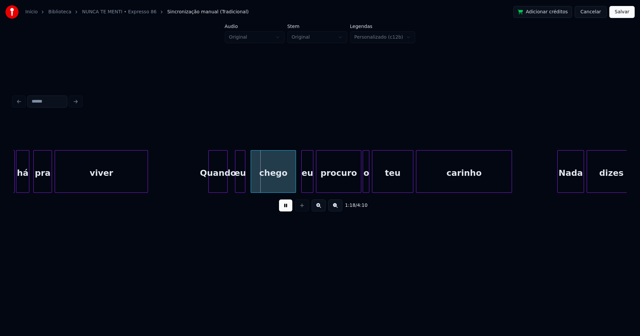
click at [236, 185] on div at bounding box center [236, 172] width 2 height 42
click at [236, 188] on div "eu" at bounding box center [235, 173] width 10 height 45
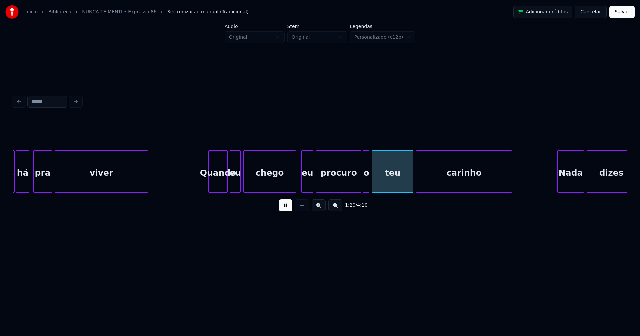
click at [245, 184] on div at bounding box center [245, 172] width 2 height 42
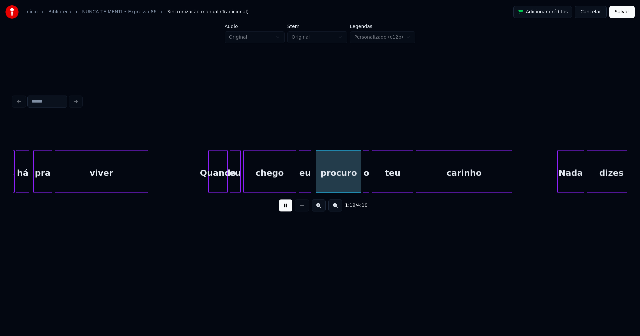
click at [306, 186] on div "eu" at bounding box center [304, 173] width 11 height 45
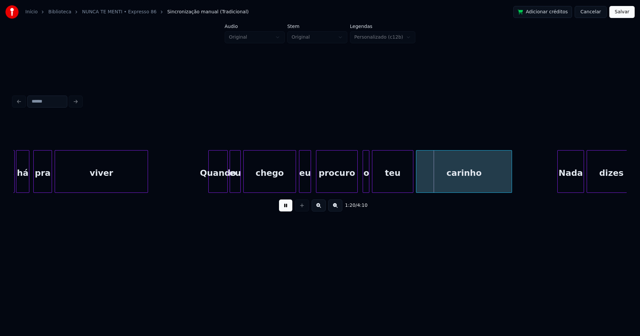
click at [357, 193] on div "mais há pra viver Quando eu chego eu procuro o teu carinho Nada dizes" at bounding box center [319, 171] width 613 height 43
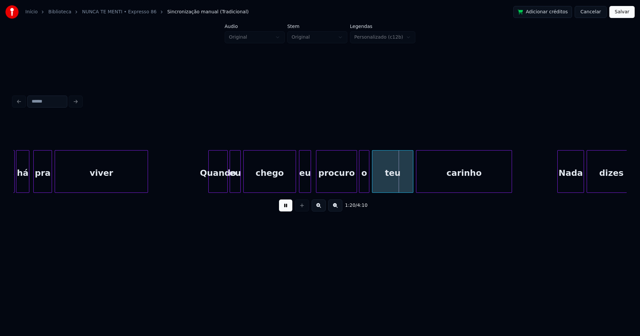
click at [361, 190] on div at bounding box center [360, 172] width 2 height 42
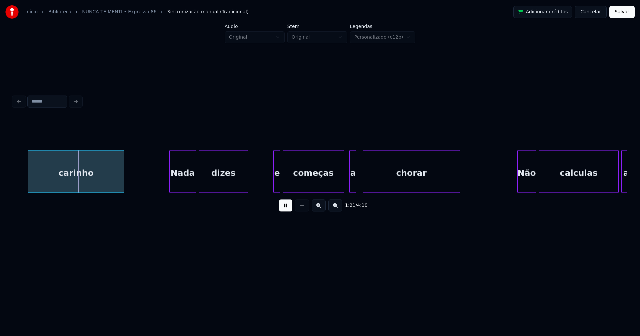
scroll to position [0, 5394]
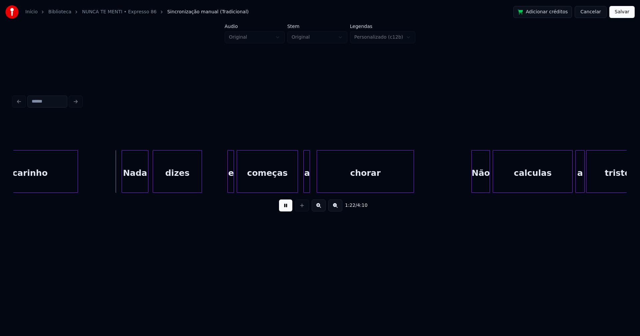
click at [133, 183] on div "Nada" at bounding box center [135, 173] width 26 height 45
click at [225, 182] on div at bounding box center [225, 172] width 2 height 42
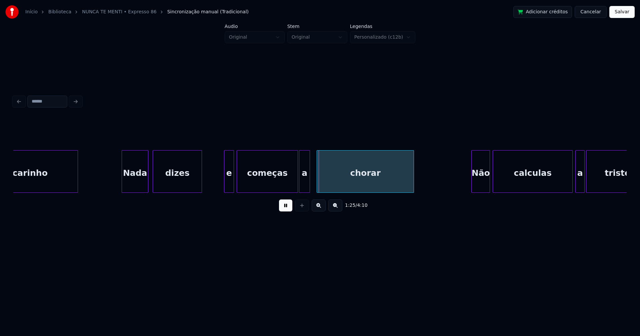
click at [300, 188] on div at bounding box center [300, 172] width 2 height 42
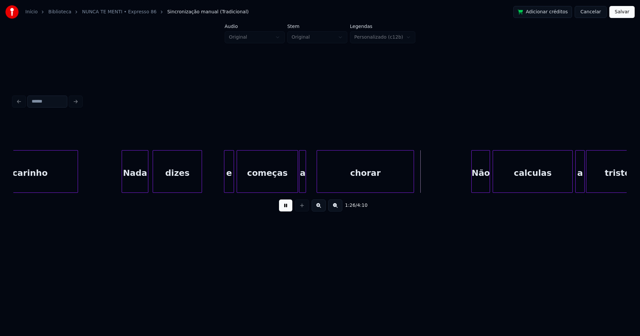
click at [304, 191] on div "carinho [PERSON_NAME] dizes e começas a chorar Não calculas a tristeza" at bounding box center [319, 171] width 613 height 43
click at [309, 184] on div at bounding box center [310, 172] width 2 height 42
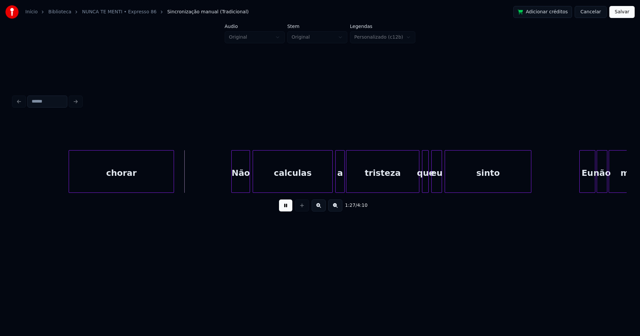
scroll to position [0, 5717]
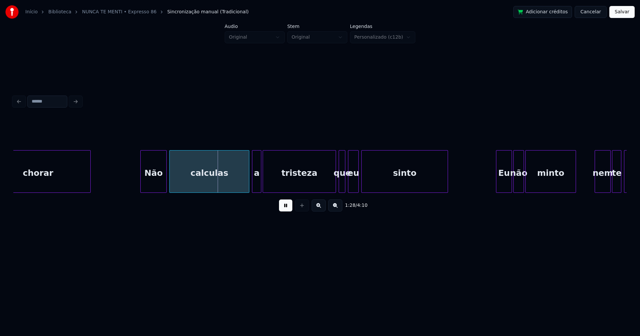
click at [141, 184] on div at bounding box center [142, 172] width 2 height 42
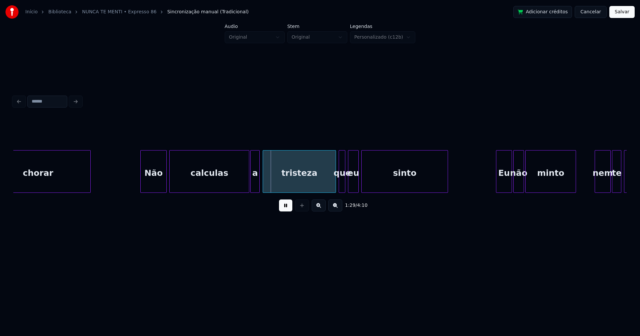
click at [254, 185] on div "a" at bounding box center [255, 173] width 9 height 45
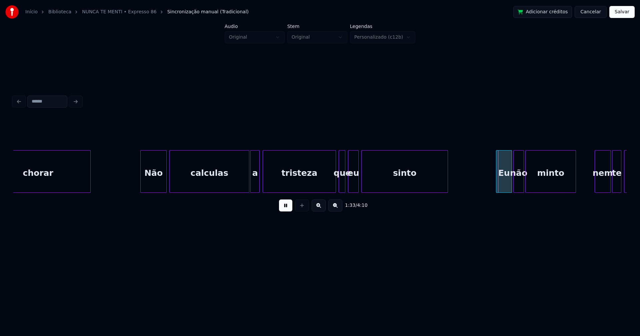
click at [336, 184] on div "tristeza" at bounding box center [299, 171] width 73 height 43
click at [332, 187] on div at bounding box center [331, 172] width 2 height 42
click at [364, 182] on div at bounding box center [363, 172] width 2 height 42
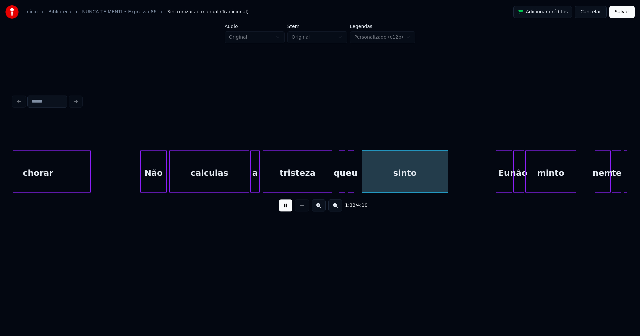
click at [353, 185] on div at bounding box center [353, 172] width 2 height 42
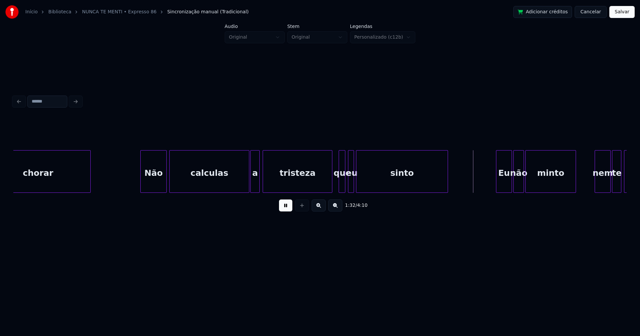
click at [357, 181] on div at bounding box center [357, 172] width 2 height 42
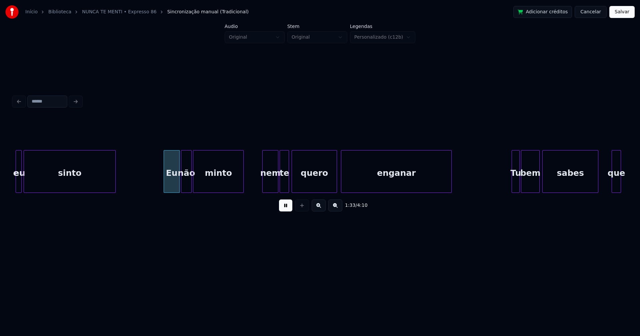
scroll to position [0, 6058]
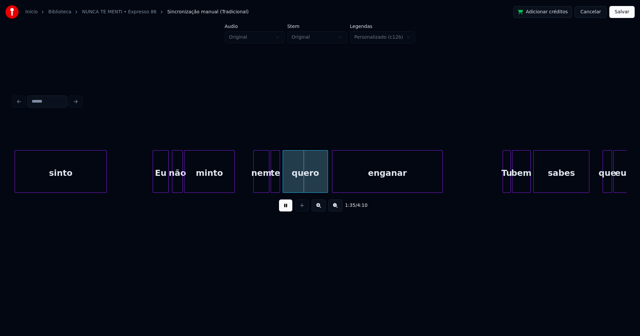
click at [162, 189] on div "Eu" at bounding box center [160, 173] width 15 height 45
click at [259, 183] on div "nem" at bounding box center [258, 173] width 15 height 45
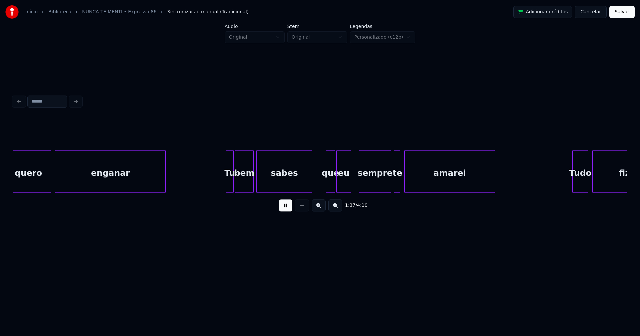
scroll to position [0, 6354]
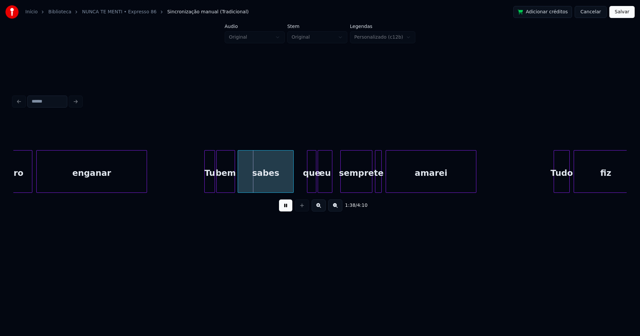
click at [206, 185] on div at bounding box center [206, 172] width 2 height 42
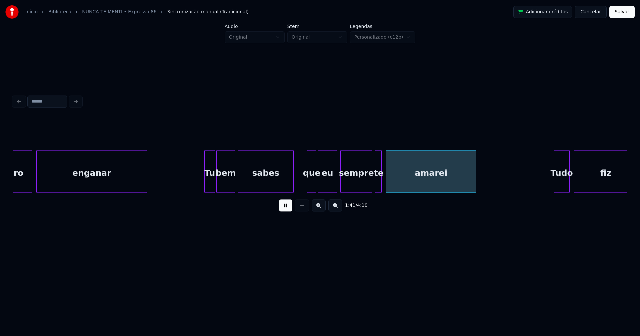
click at [336, 182] on div at bounding box center [336, 172] width 2 height 42
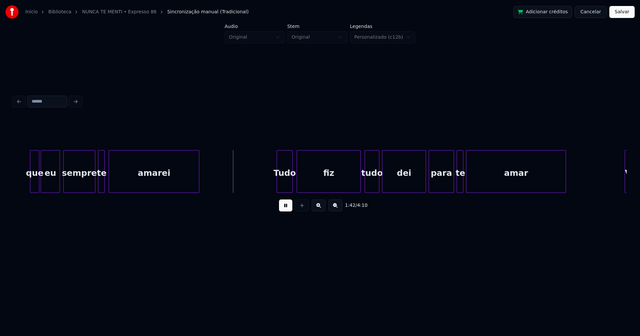
scroll to position [0, 6640]
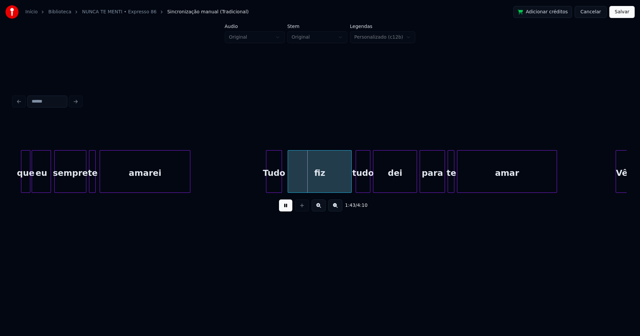
click at [275, 184] on div "Tudo" at bounding box center [273, 173] width 15 height 45
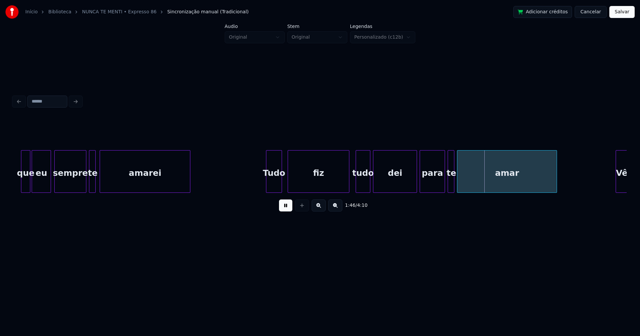
click at [348, 186] on div at bounding box center [348, 172] width 2 height 42
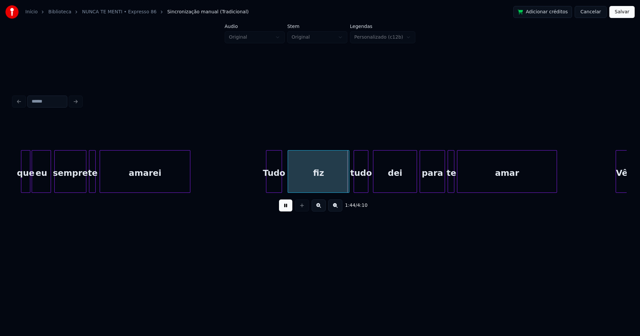
click at [363, 183] on div "tudo" at bounding box center [361, 173] width 14 height 45
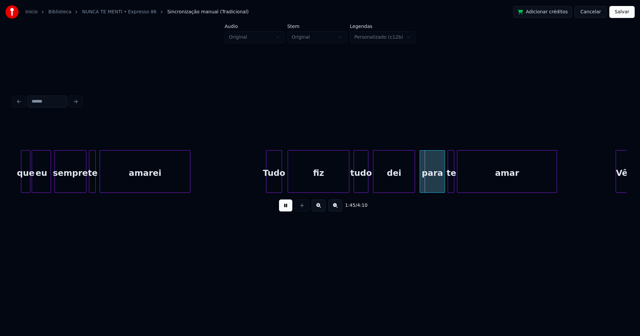
click at [414, 183] on div at bounding box center [414, 172] width 2 height 42
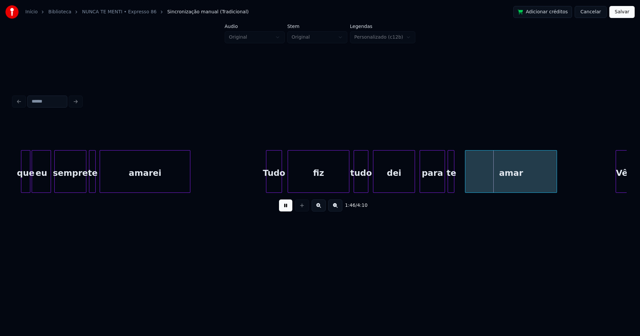
click at [466, 179] on div at bounding box center [466, 172] width 2 height 42
click at [461, 179] on div at bounding box center [461, 172] width 2 height 42
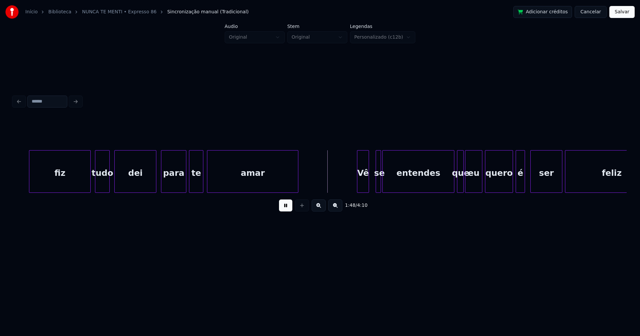
scroll to position [0, 7010]
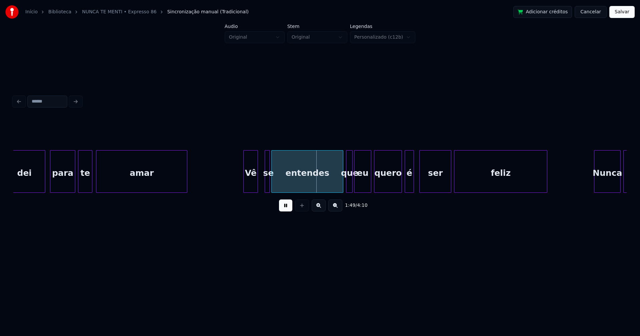
click at [244, 183] on div at bounding box center [245, 172] width 2 height 42
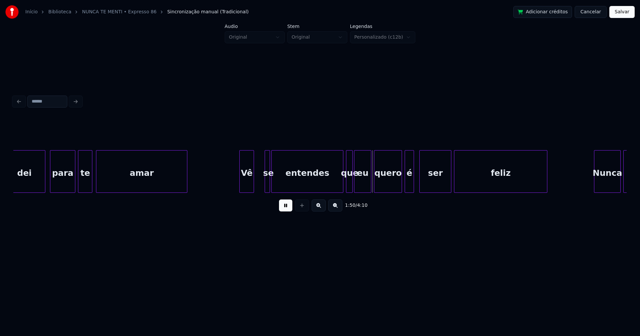
click at [249, 185] on div "Vê" at bounding box center [247, 173] width 14 height 45
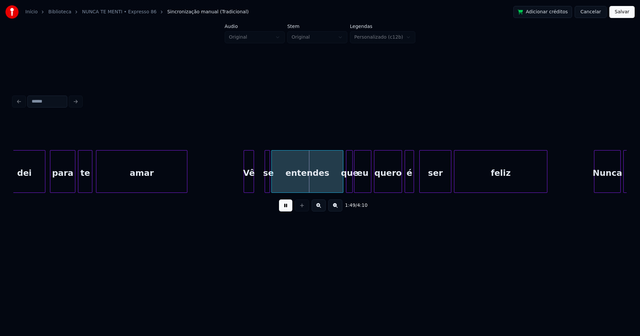
click at [245, 183] on div at bounding box center [245, 172] width 2 height 42
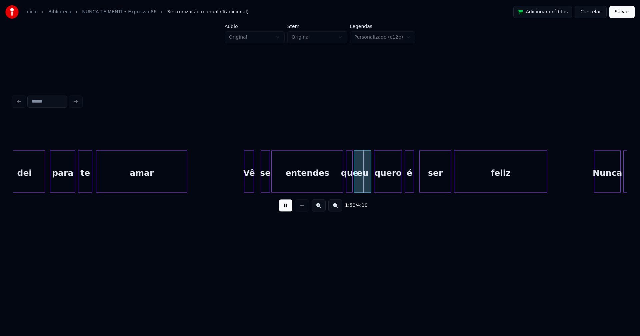
click at [261, 183] on div at bounding box center [262, 172] width 2 height 42
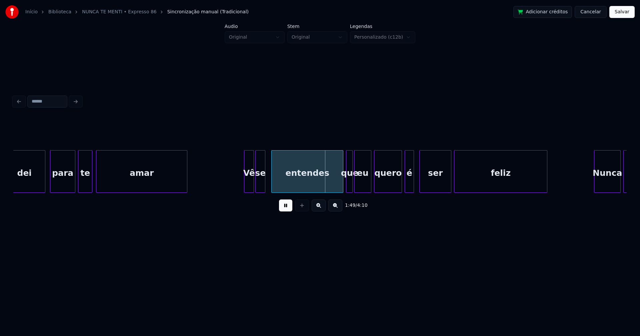
click at [261, 184] on div "se" at bounding box center [260, 173] width 9 height 45
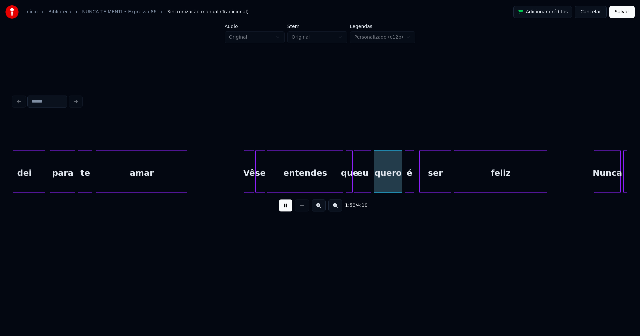
click at [268, 183] on div at bounding box center [268, 172] width 2 height 42
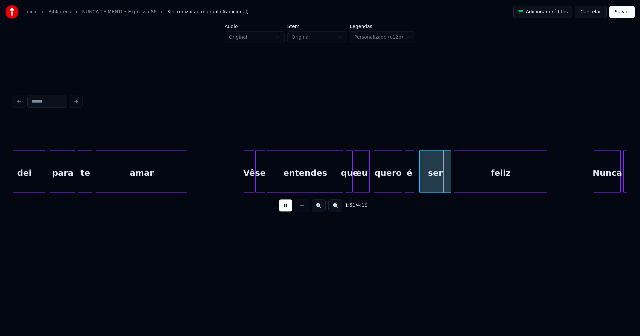
click at [368, 185] on div at bounding box center [368, 172] width 2 height 42
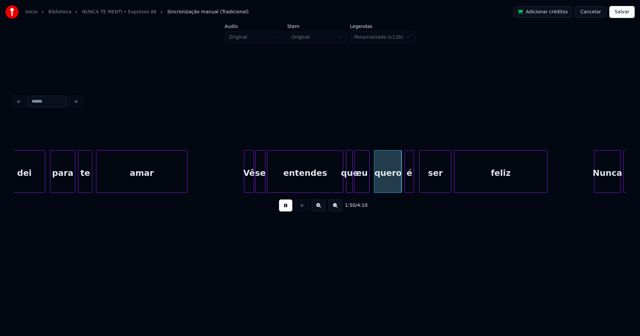
click at [343, 183] on div "entendes" at bounding box center [305, 171] width 76 height 43
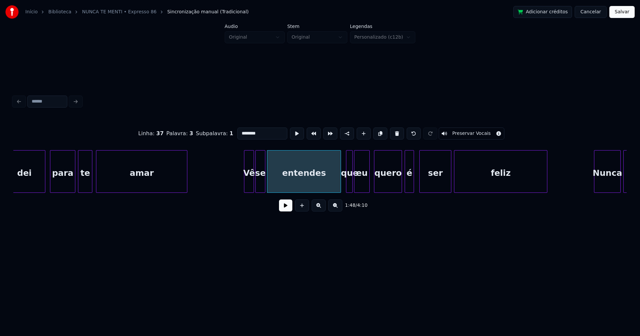
click at [340, 188] on div at bounding box center [340, 172] width 2 height 42
click at [363, 186] on div "eu" at bounding box center [363, 173] width 15 height 45
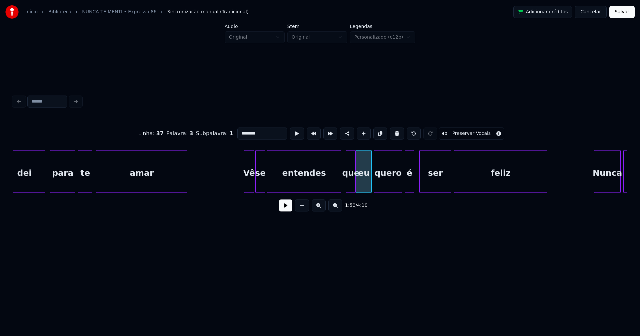
click at [354, 186] on div at bounding box center [354, 172] width 2 height 42
click at [283, 210] on button at bounding box center [285, 206] width 13 height 12
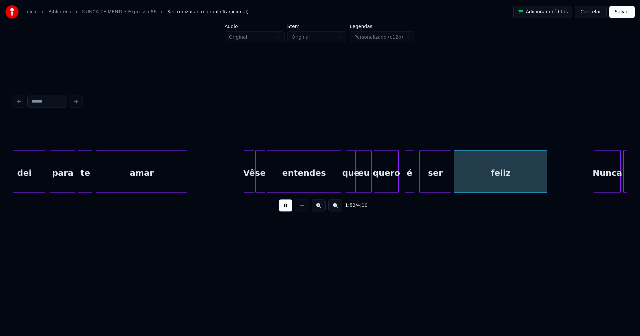
click at [397, 188] on div at bounding box center [397, 172] width 2 height 42
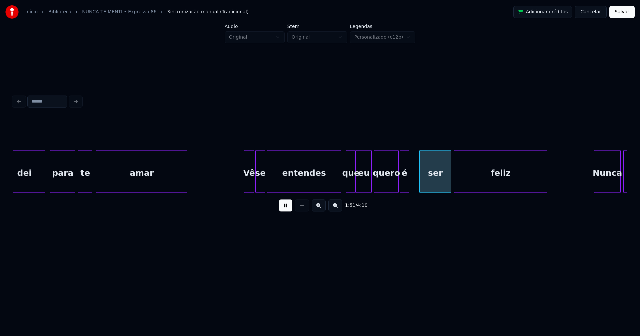
click at [403, 184] on div "é" at bounding box center [404, 173] width 9 height 45
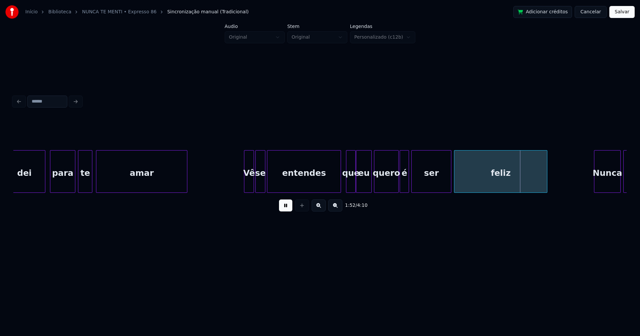
click at [412, 184] on div at bounding box center [413, 172] width 2 height 42
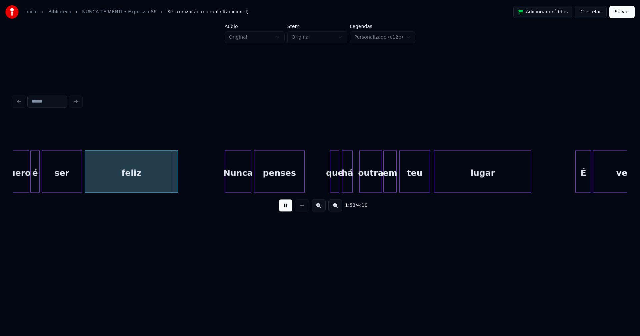
scroll to position [0, 7397]
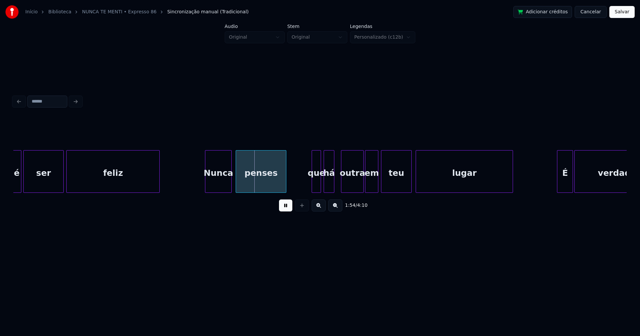
click at [218, 185] on div "Nunca" at bounding box center [218, 173] width 26 height 45
click at [198, 184] on div at bounding box center [198, 172] width 2 height 42
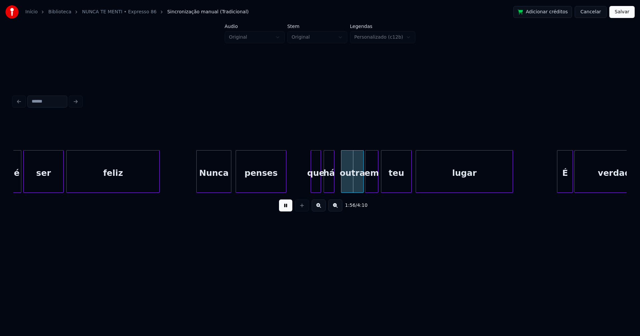
click at [312, 184] on div at bounding box center [312, 172] width 2 height 42
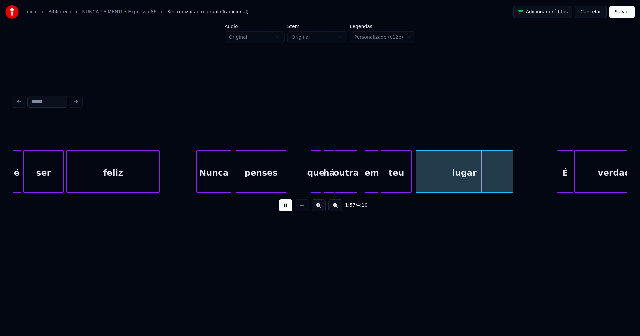
click at [348, 191] on div "é ser feliz [PERSON_NAME] penses que há outra em teu lugar É verdade" at bounding box center [319, 171] width 613 height 43
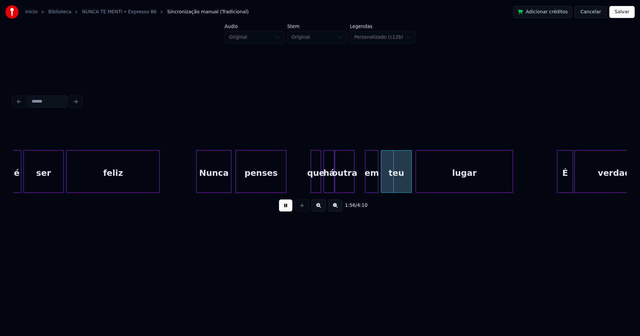
click at [353, 182] on div at bounding box center [353, 172] width 2 height 42
click at [366, 182] on div "em" at bounding box center [367, 173] width 13 height 45
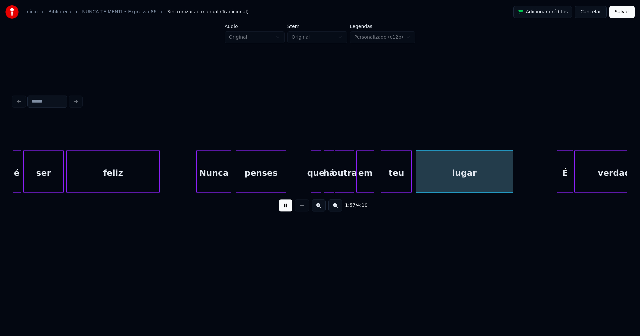
click at [357, 186] on div at bounding box center [358, 172] width 2 height 42
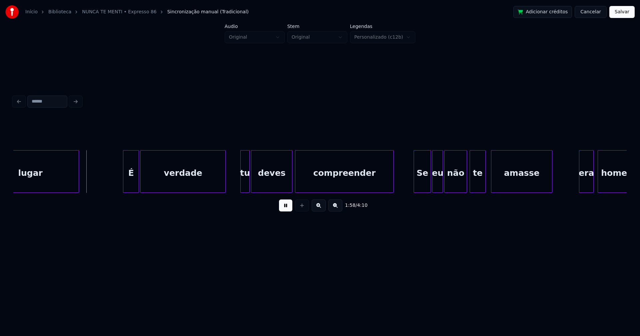
scroll to position [0, 7841]
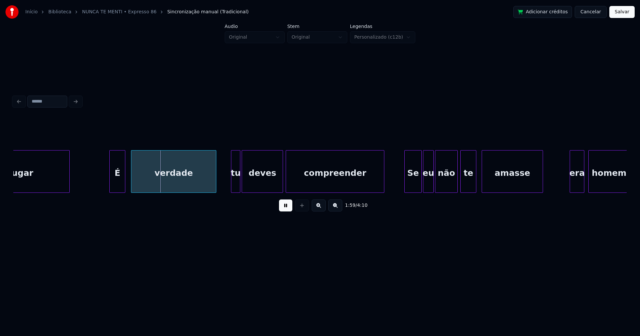
click at [117, 183] on div "É" at bounding box center [117, 173] width 15 height 45
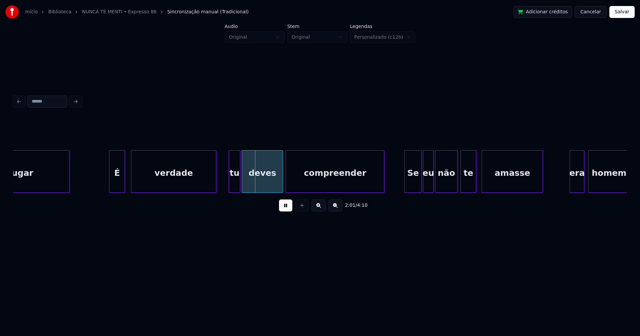
click at [230, 182] on div at bounding box center [230, 172] width 2 height 42
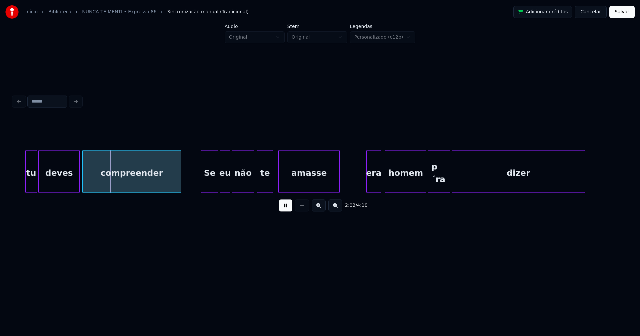
scroll to position [0, 8063]
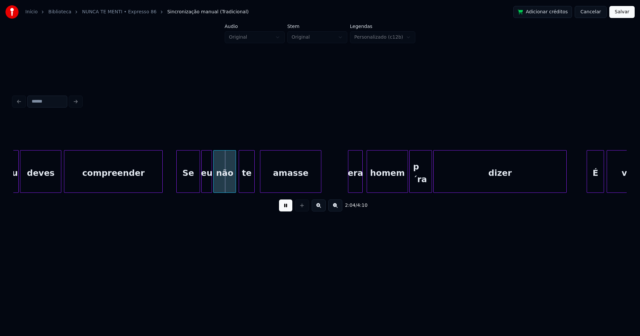
click at [178, 184] on div at bounding box center [178, 172] width 2 height 42
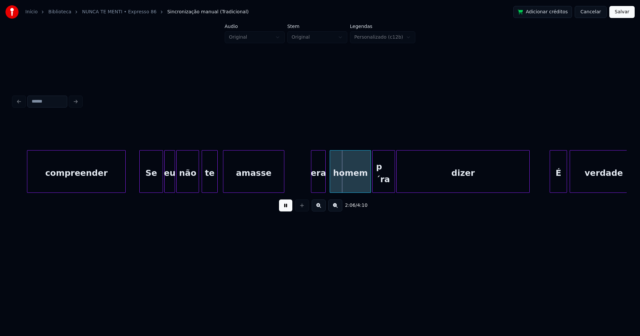
scroll to position [0, 8127]
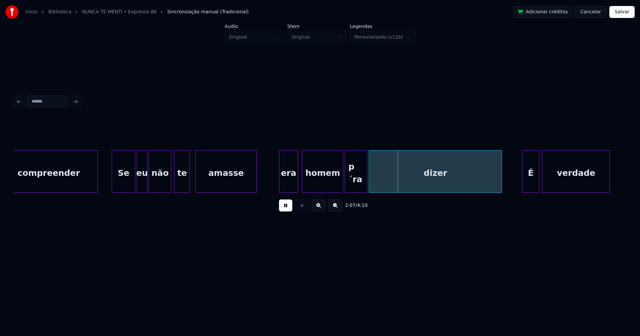
click at [280, 186] on div at bounding box center [280, 172] width 2 height 42
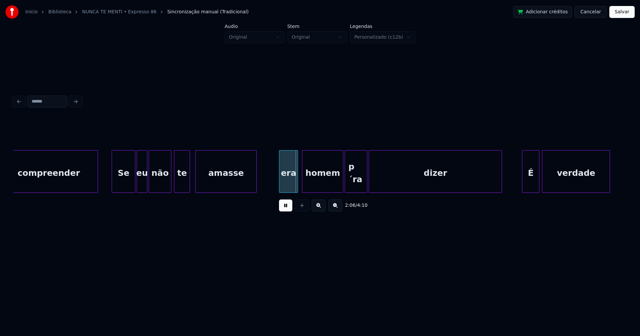
click at [351, 184] on div "p´ra" at bounding box center [356, 173] width 22 height 45
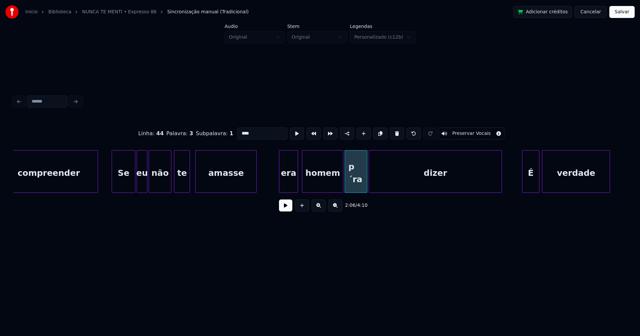
click at [241, 130] on input "****" at bounding box center [262, 134] width 50 height 12
type input "***"
click at [282, 208] on button at bounding box center [285, 206] width 13 height 12
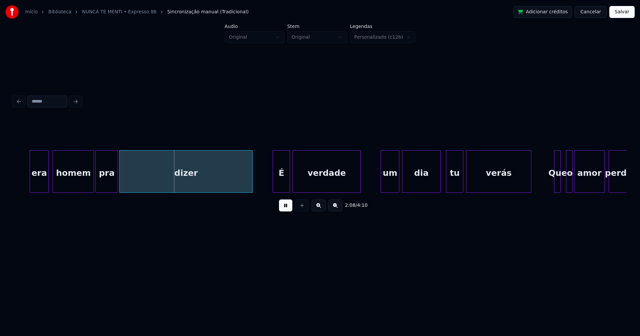
scroll to position [0, 8423]
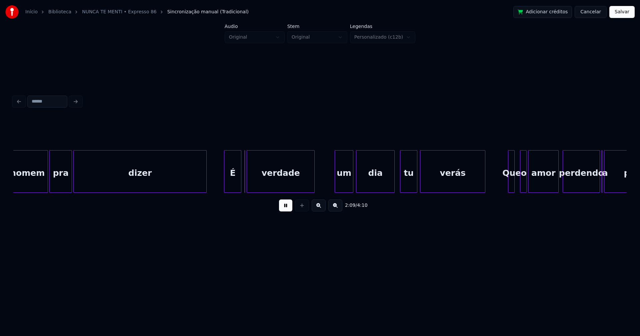
click at [233, 183] on div "É" at bounding box center [232, 173] width 17 height 45
click at [342, 186] on div "um" at bounding box center [342, 173] width 18 height 45
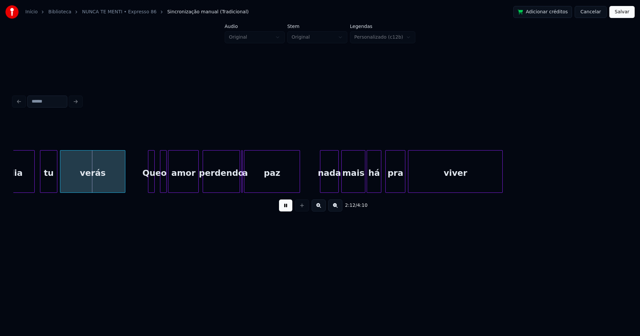
scroll to position [0, 8792]
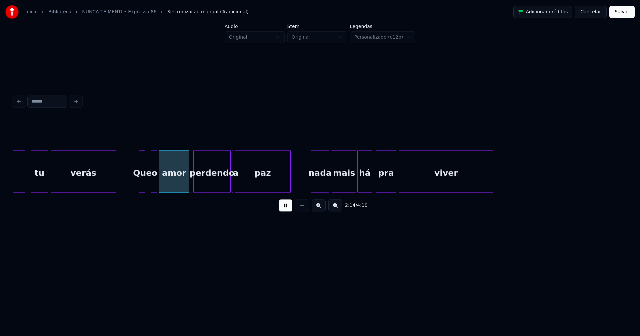
click at [145, 181] on div "Que" at bounding box center [142, 173] width 7 height 45
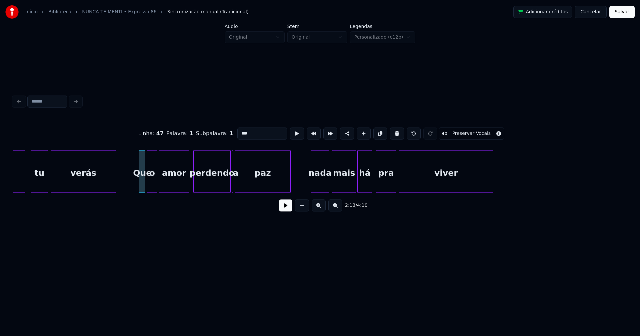
click at [149, 184] on div at bounding box center [148, 172] width 2 height 42
click at [288, 208] on button at bounding box center [285, 206] width 13 height 12
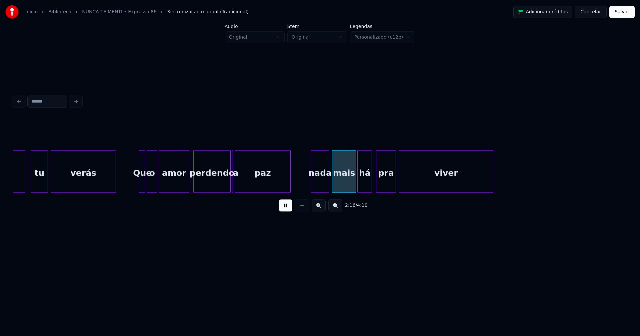
click at [220, 190] on div "perdendo" at bounding box center [207, 171] width 29 height 43
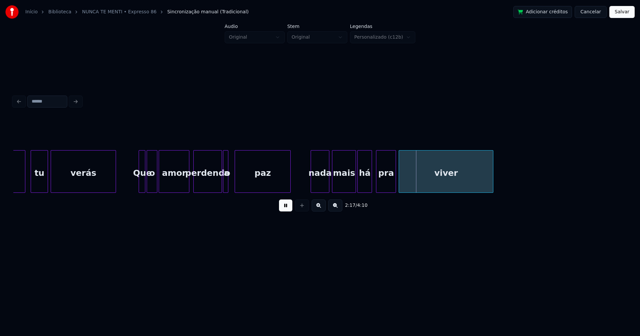
click at [223, 154] on div "a" at bounding box center [225, 171] width 5 height 43
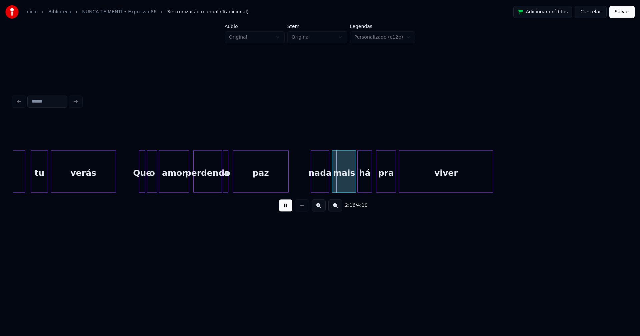
click at [255, 181] on div "paz" at bounding box center [260, 173] width 55 height 45
click at [322, 183] on div "nada" at bounding box center [318, 173] width 18 height 45
click at [286, 209] on button at bounding box center [285, 206] width 13 height 12
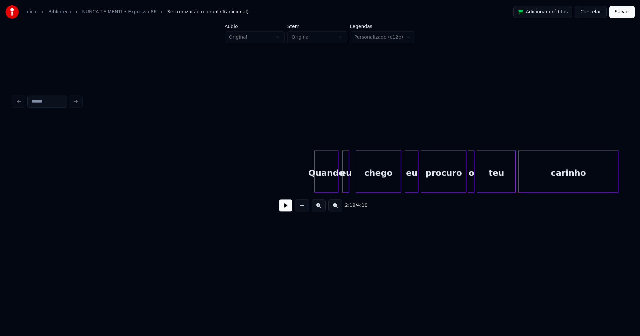
scroll to position [0, 9854]
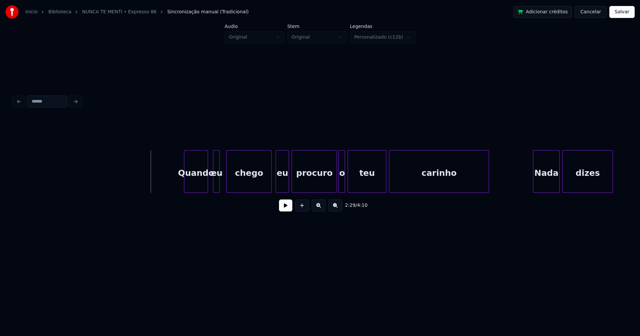
click at [198, 180] on div "Quando" at bounding box center [195, 173] width 23 height 45
click at [284, 209] on button at bounding box center [285, 206] width 13 height 12
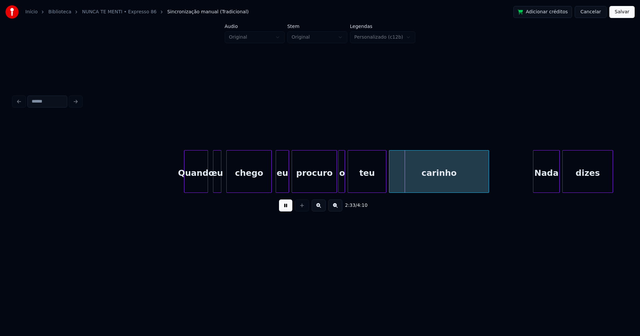
click at [220, 184] on div at bounding box center [220, 172] width 2 height 42
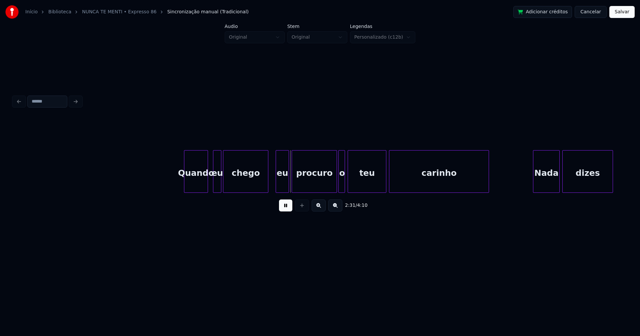
click at [240, 185] on div "chego" at bounding box center [245, 173] width 45 height 45
click at [272, 183] on div at bounding box center [271, 172] width 2 height 42
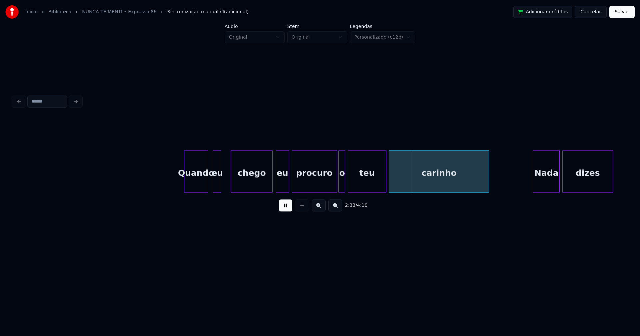
click at [232, 181] on div at bounding box center [232, 172] width 2 height 42
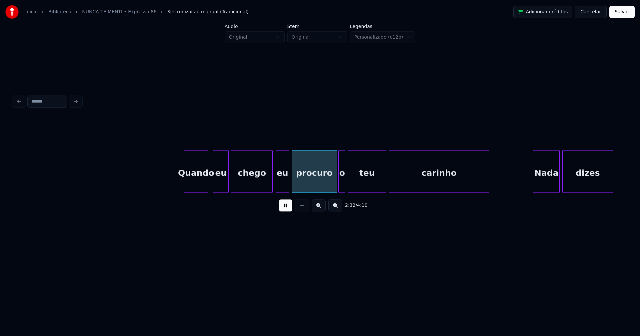
click at [228, 182] on div at bounding box center [227, 172] width 2 height 42
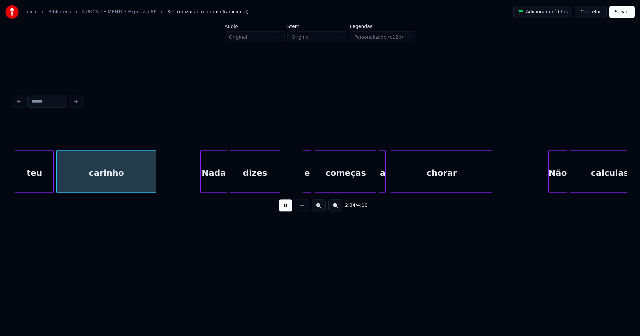
scroll to position [0, 10196]
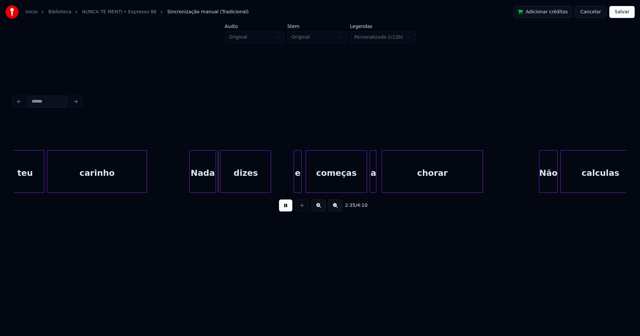
click at [199, 182] on div "Nada" at bounding box center [203, 173] width 26 height 45
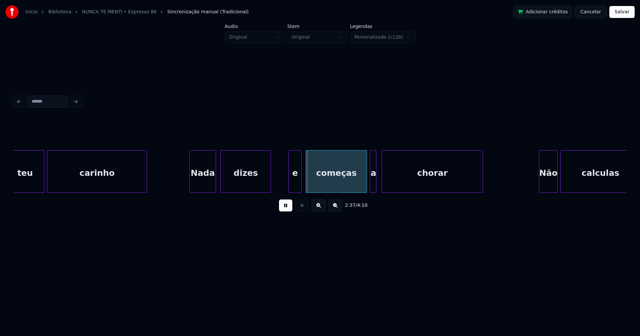
click at [290, 186] on div at bounding box center [290, 172] width 2 height 42
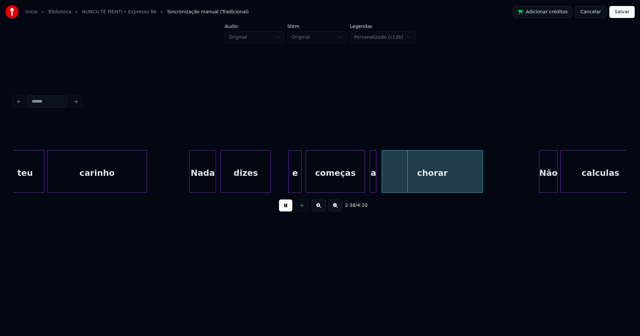
click at [364, 188] on div at bounding box center [364, 172] width 2 height 42
click at [368, 186] on div at bounding box center [368, 172] width 2 height 42
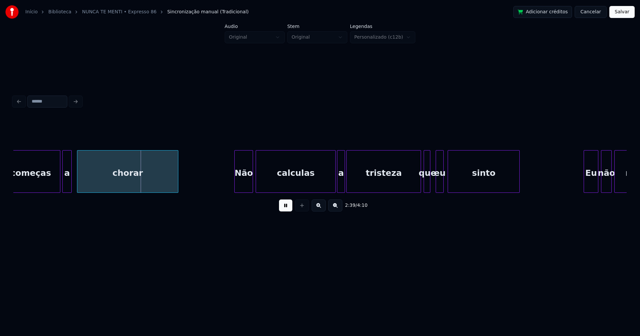
scroll to position [0, 10528]
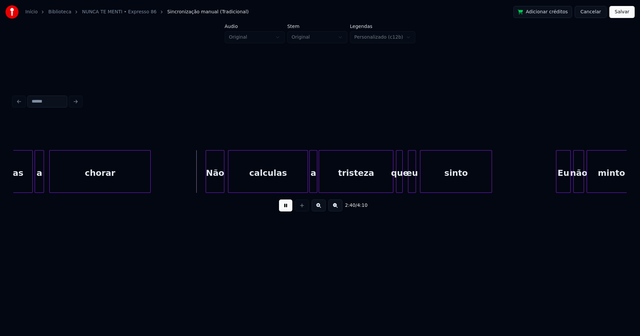
click at [216, 184] on div "Não" at bounding box center [215, 173] width 18 height 45
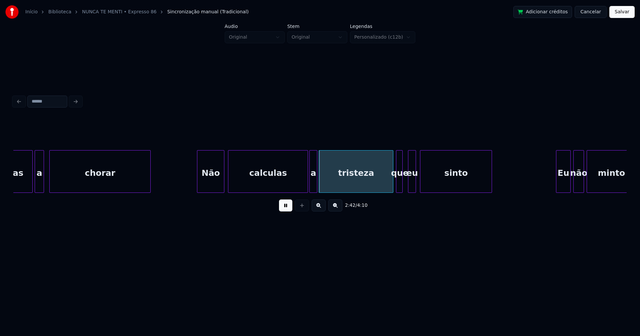
click at [197, 186] on div at bounding box center [198, 172] width 2 height 42
click at [303, 186] on div at bounding box center [303, 172] width 2 height 42
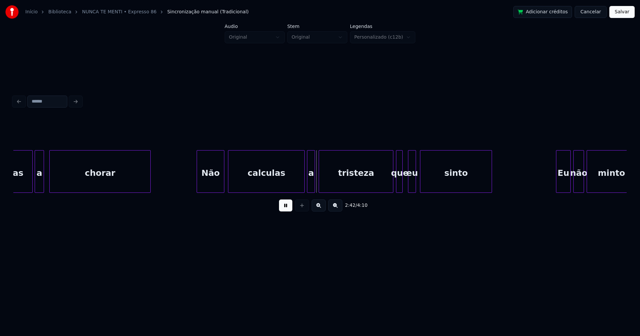
click at [310, 187] on div "a" at bounding box center [310, 173] width 7 height 45
click at [403, 184] on div at bounding box center [403, 172] width 2 height 42
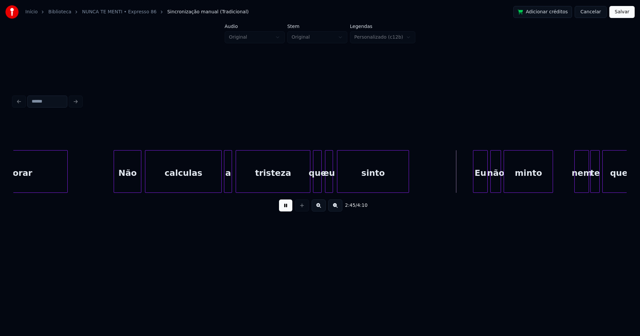
scroll to position [0, 10722]
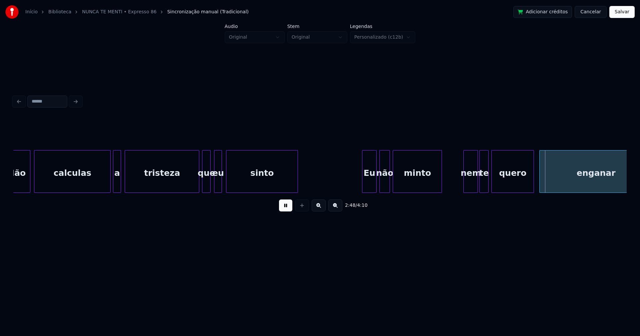
click at [293, 209] on div "2:48 / 4:10" at bounding box center [320, 205] width 603 height 15
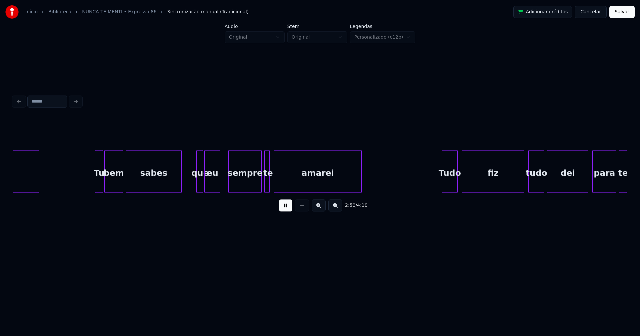
scroll to position [0, 10937]
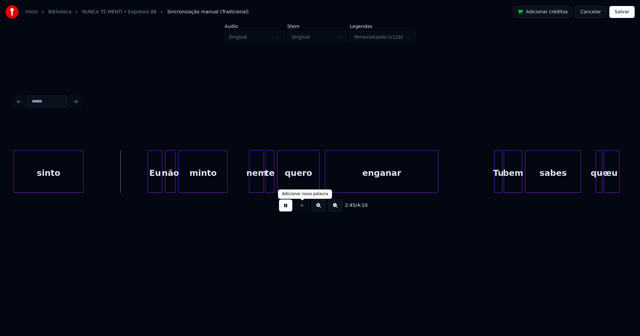
drag, startPoint x: 289, startPoint y: 207, endPoint x: 320, endPoint y: 206, distance: 31.0
click at [289, 207] on button at bounding box center [285, 206] width 13 height 12
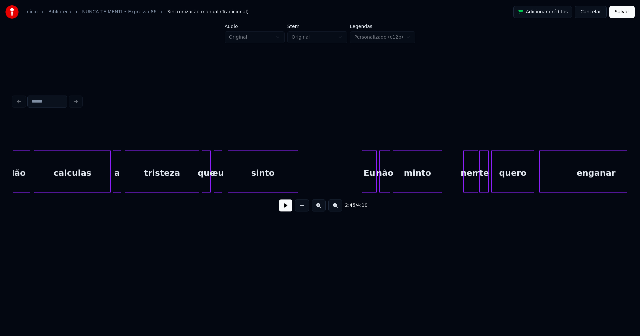
scroll to position [0, 10704]
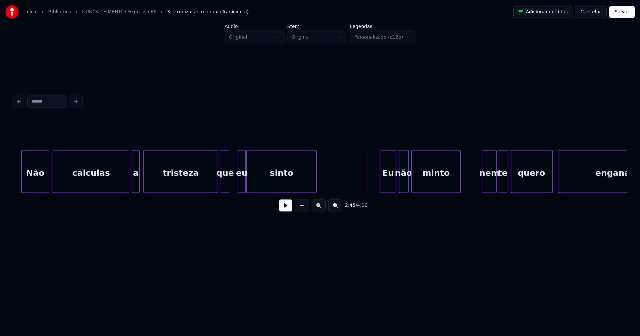
click at [240, 189] on div "eu" at bounding box center [241, 173] width 7 height 45
click at [233, 184] on div at bounding box center [233, 172] width 2 height 42
click at [283, 209] on button at bounding box center [285, 206] width 13 height 12
click at [386, 184] on div "Eu" at bounding box center [386, 173] width 14 height 45
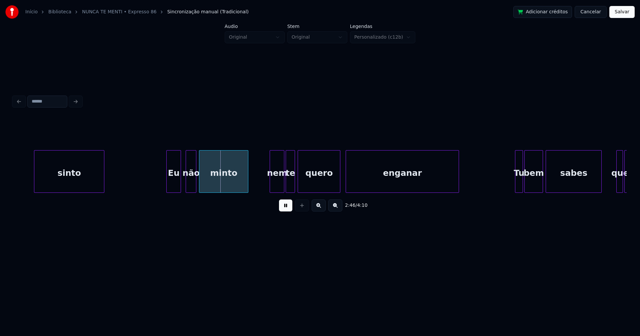
scroll to position [0, 10990]
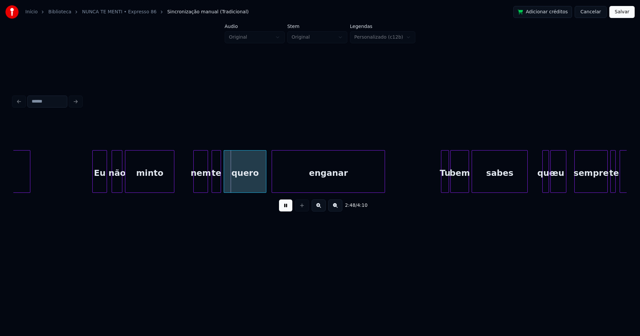
click at [202, 186] on div "nem" at bounding box center [201, 173] width 14 height 45
click at [191, 185] on div at bounding box center [191, 172] width 2 height 42
click at [214, 188] on div "te" at bounding box center [214, 173] width 9 height 45
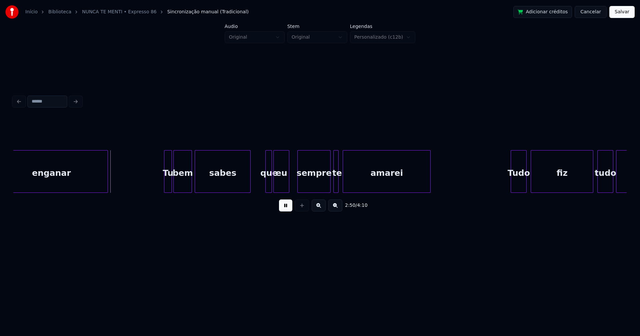
scroll to position [0, 11276]
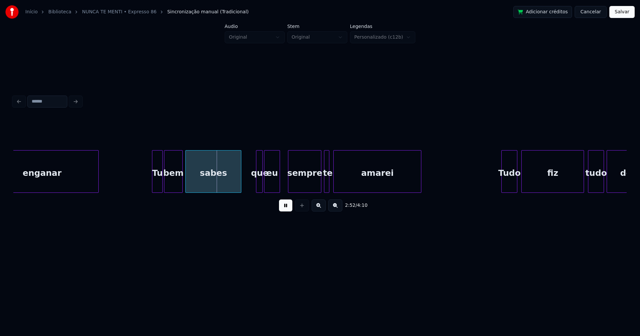
click at [154, 186] on div at bounding box center [153, 172] width 2 height 42
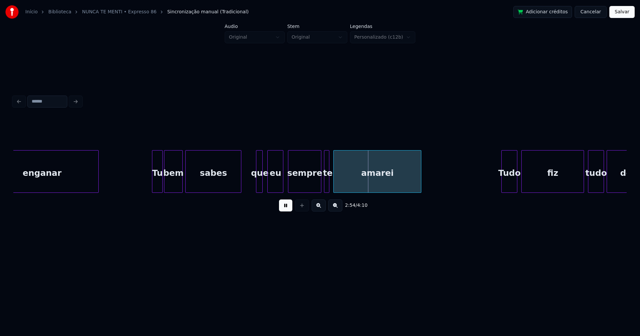
click at [276, 188] on div "eu" at bounding box center [275, 173] width 15 height 45
click at [265, 189] on div at bounding box center [265, 172] width 2 height 42
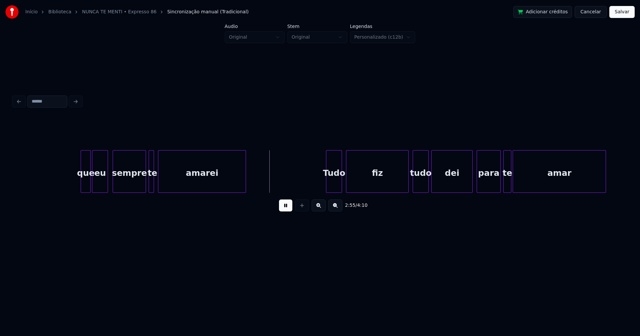
scroll to position [0, 11673]
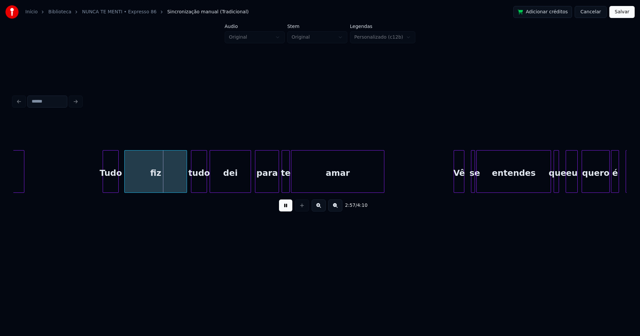
click at [110, 188] on div "Tudo" at bounding box center [110, 173] width 15 height 45
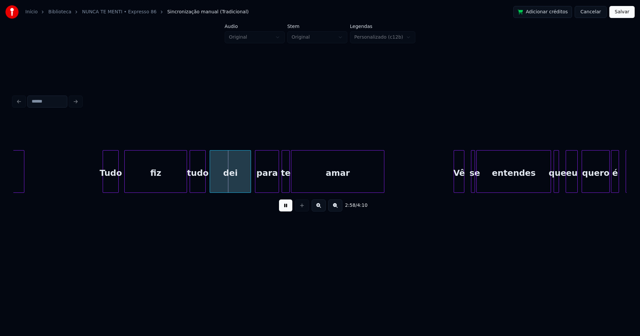
click at [201, 187] on div "tudo" at bounding box center [197, 173] width 15 height 45
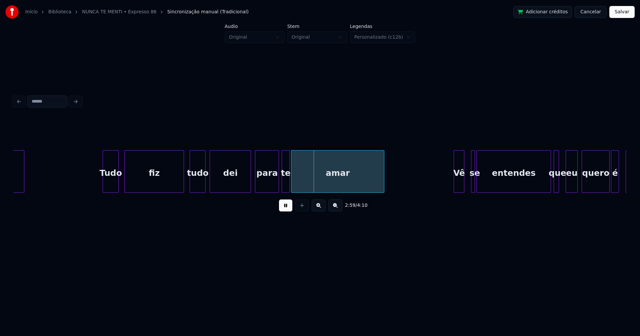
click at [182, 186] on div at bounding box center [183, 172] width 2 height 42
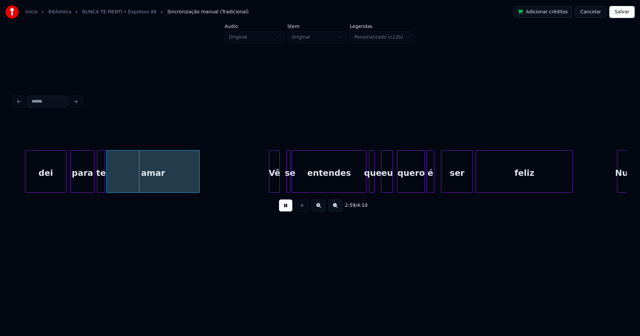
scroll to position [0, 11886]
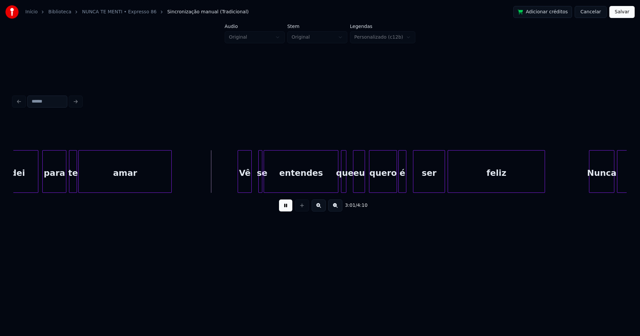
click at [239, 185] on div at bounding box center [239, 172] width 2 height 42
click at [284, 178] on div at bounding box center [284, 172] width 2 height 42
click at [268, 180] on div at bounding box center [267, 172] width 2 height 42
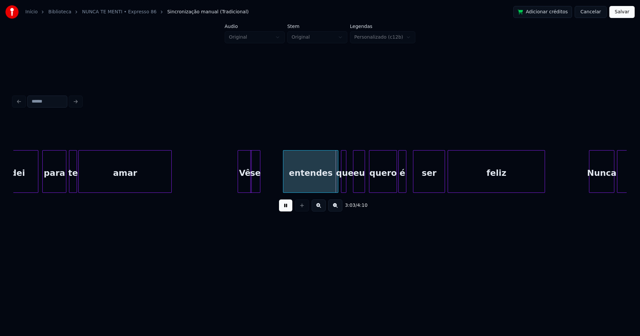
click at [254, 186] on div "se" at bounding box center [255, 173] width 9 height 45
click at [264, 184] on div at bounding box center [264, 172] width 2 height 42
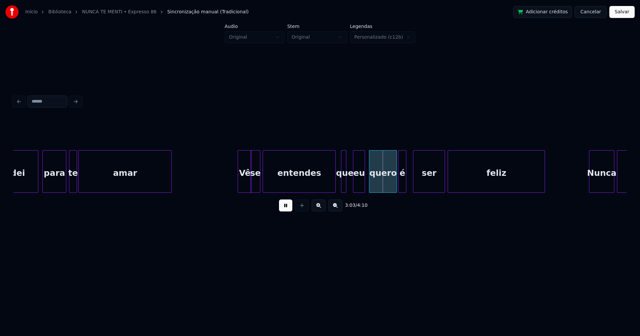
click at [335, 188] on div at bounding box center [334, 172] width 2 height 42
click at [350, 183] on div at bounding box center [350, 172] width 2 height 42
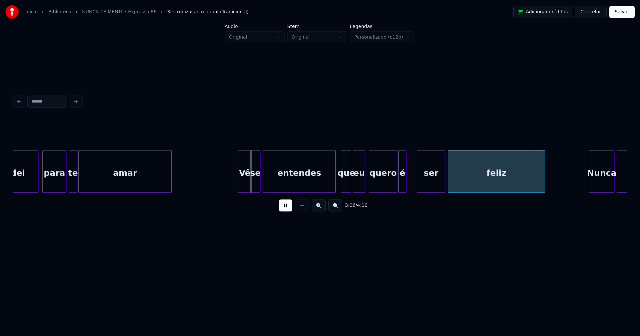
click at [418, 182] on div at bounding box center [418, 172] width 2 height 42
click at [410, 184] on div "é" at bounding box center [410, 173] width 7 height 45
click at [406, 186] on div at bounding box center [406, 172] width 2 height 42
click at [400, 182] on div at bounding box center [400, 172] width 2 height 42
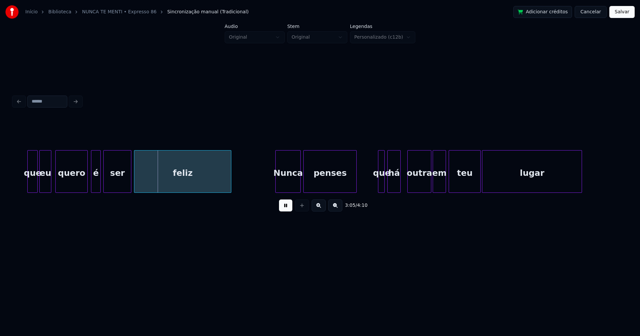
scroll to position [0, 12292]
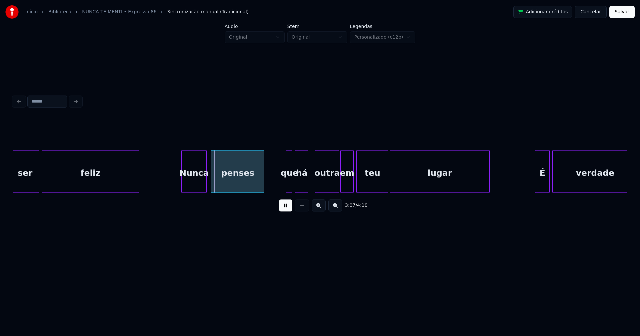
click at [195, 183] on div "Nunca" at bounding box center [194, 173] width 25 height 45
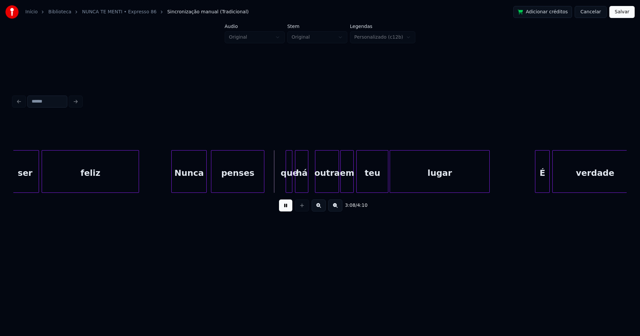
click at [173, 183] on div at bounding box center [173, 172] width 2 height 42
click at [284, 185] on div at bounding box center [284, 172] width 2 height 42
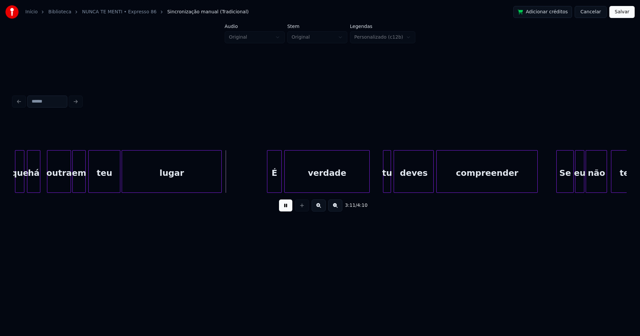
scroll to position [0, 12569]
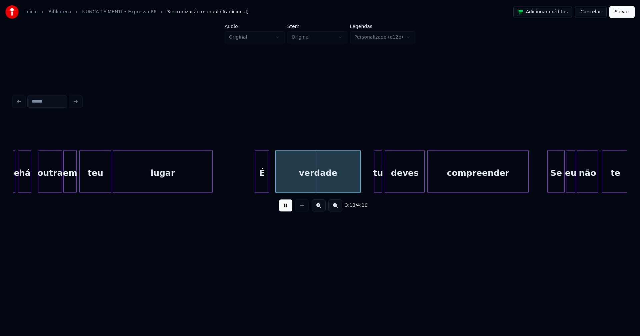
click at [263, 184] on div "É" at bounding box center [262, 173] width 14 height 45
click at [251, 184] on div at bounding box center [251, 172] width 2 height 42
click at [374, 183] on div "tu" at bounding box center [378, 171] width 8 height 43
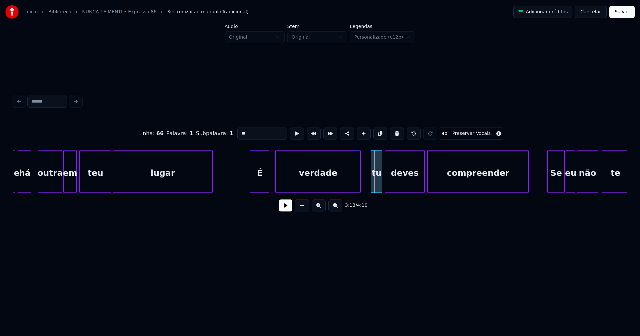
click at [373, 184] on div at bounding box center [372, 172] width 2 height 42
click at [286, 208] on button at bounding box center [285, 206] width 13 height 12
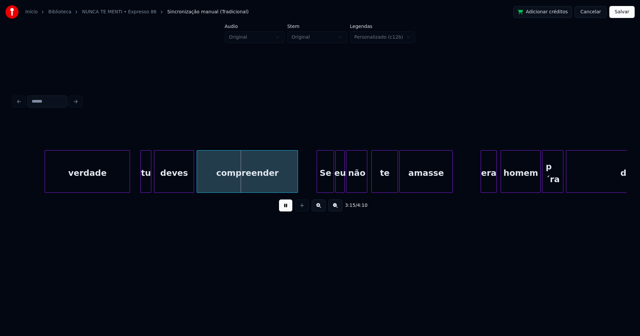
scroll to position [0, 12976]
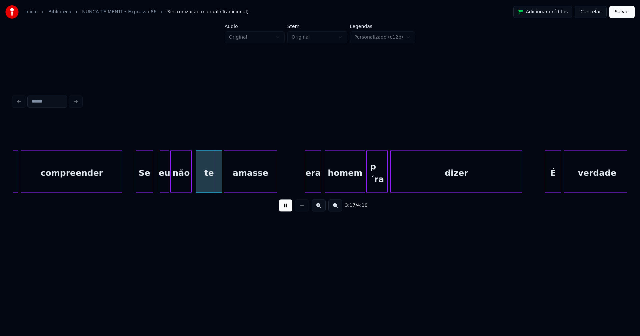
click at [145, 184] on div "Se" at bounding box center [144, 173] width 17 height 45
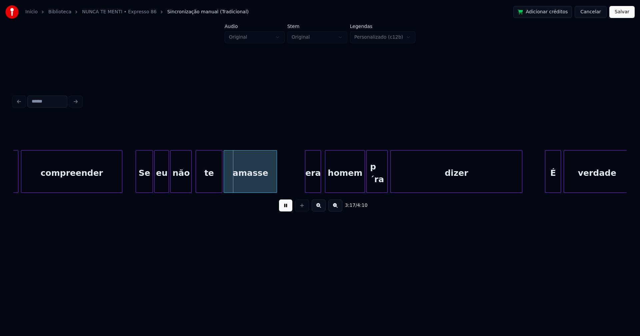
click at [155, 186] on div at bounding box center [156, 172] width 2 height 42
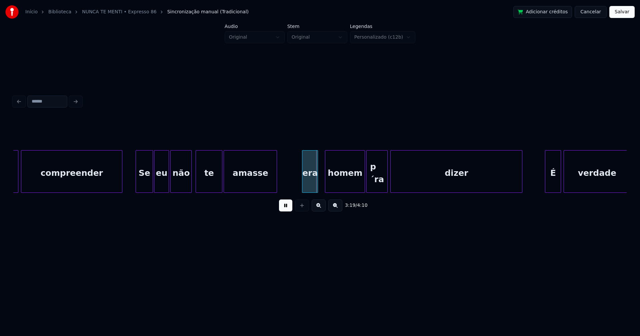
click at [310, 186] on div "era" at bounding box center [309, 173] width 15 height 45
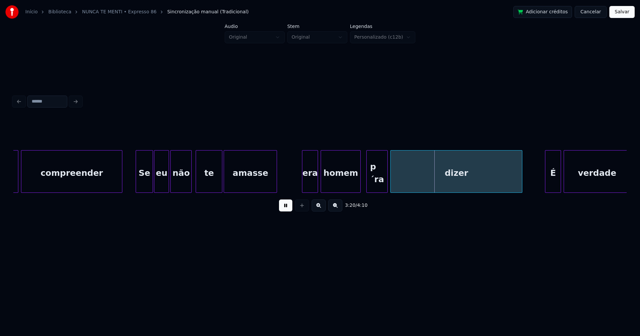
click at [345, 188] on div "homem" at bounding box center [340, 173] width 39 height 45
click at [366, 182] on div at bounding box center [366, 172] width 2 height 42
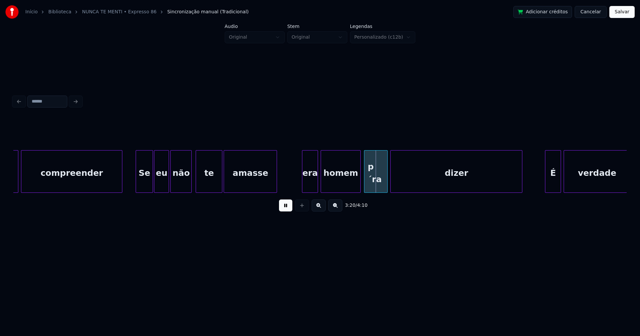
click at [377, 182] on div "p´ra" at bounding box center [375, 173] width 23 height 45
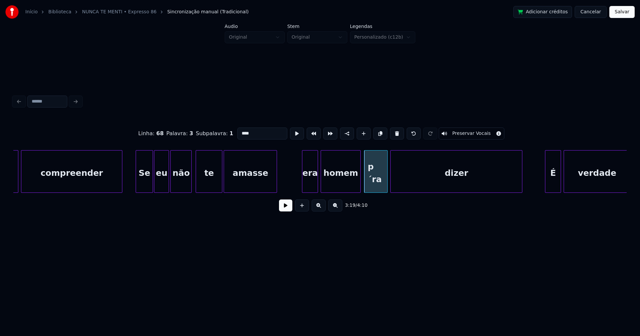
click at [241, 128] on input "****" at bounding box center [262, 134] width 50 height 12
type input "***"
click at [286, 210] on button at bounding box center [285, 206] width 13 height 12
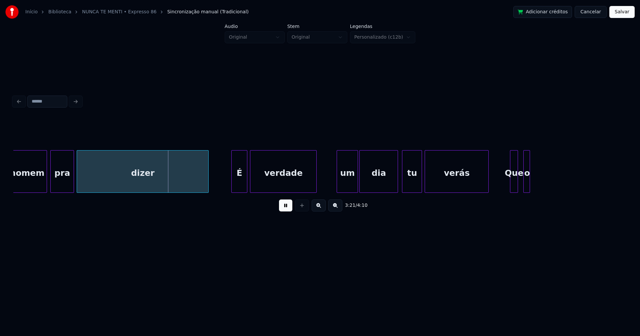
scroll to position [0, 13299]
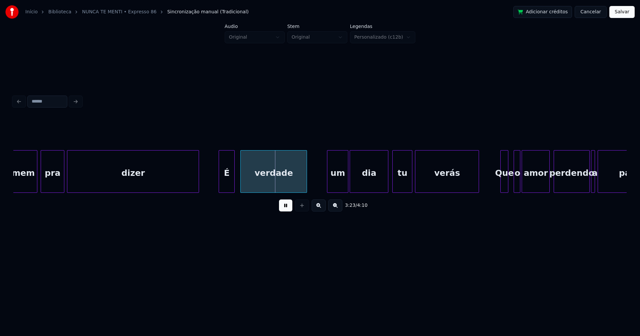
click at [227, 185] on div "É" at bounding box center [226, 173] width 15 height 45
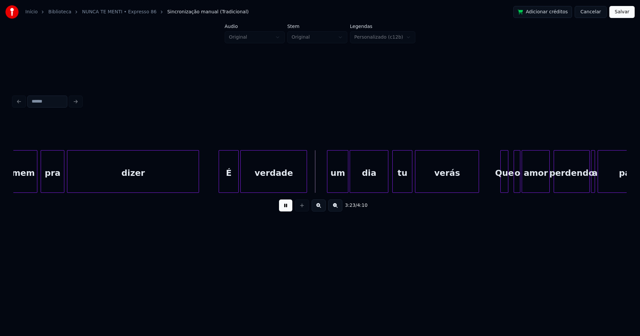
click at [237, 178] on div at bounding box center [237, 172] width 2 height 42
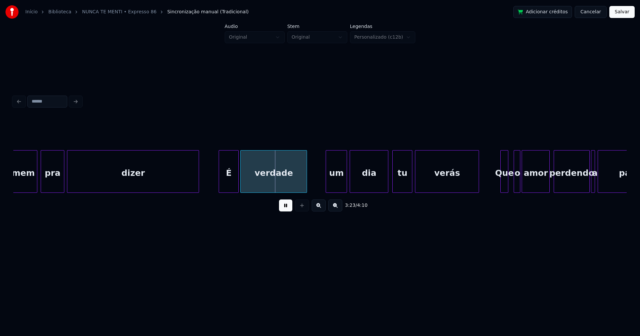
click at [333, 187] on div "um" at bounding box center [336, 173] width 21 height 45
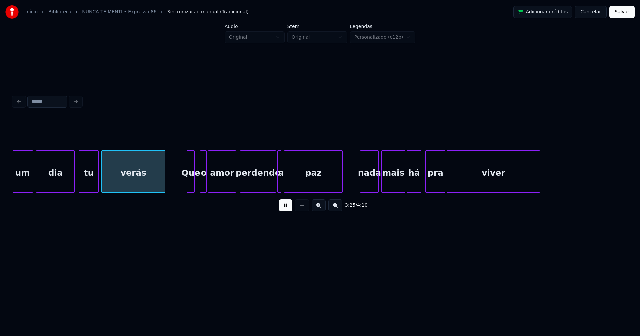
scroll to position [0, 13613]
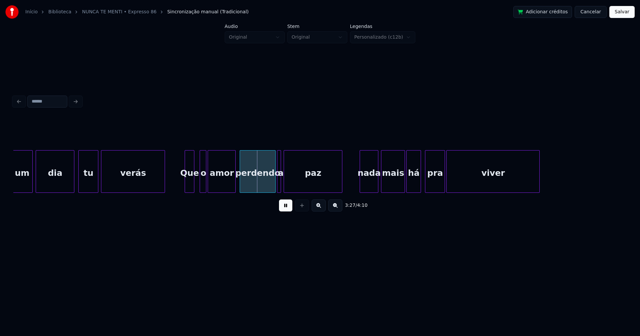
click at [186, 188] on div at bounding box center [186, 172] width 2 height 42
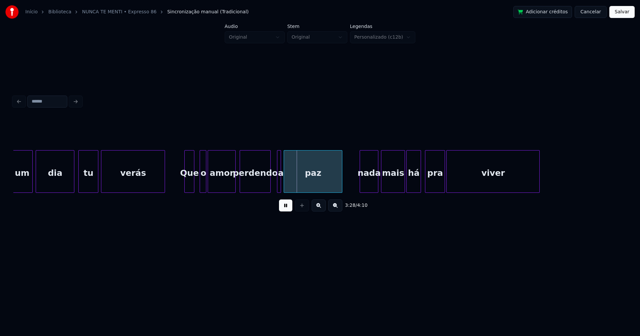
click at [270, 189] on div "perdendo" at bounding box center [255, 171] width 31 height 43
click at [273, 186] on div "a" at bounding box center [275, 171] width 4 height 43
click at [277, 183] on div at bounding box center [278, 172] width 2 height 42
click at [292, 184] on div "paz" at bounding box center [311, 173] width 58 height 45
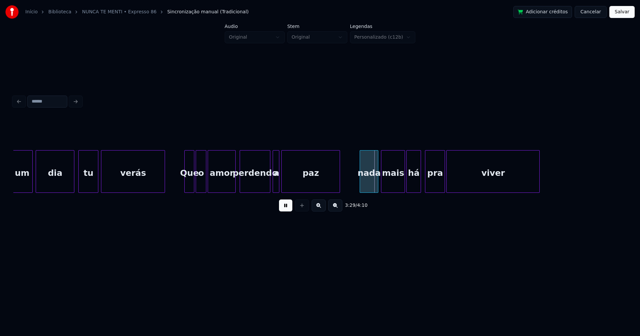
click at [197, 187] on div at bounding box center [197, 172] width 2 height 42
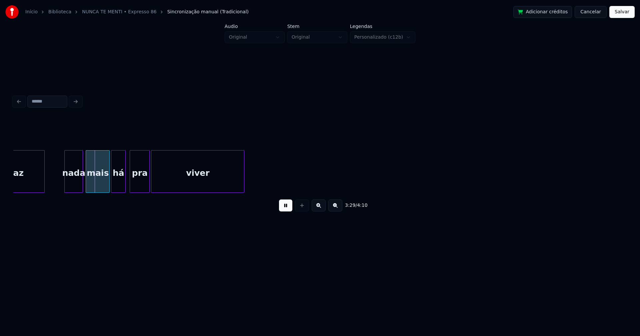
scroll to position [0, 13918]
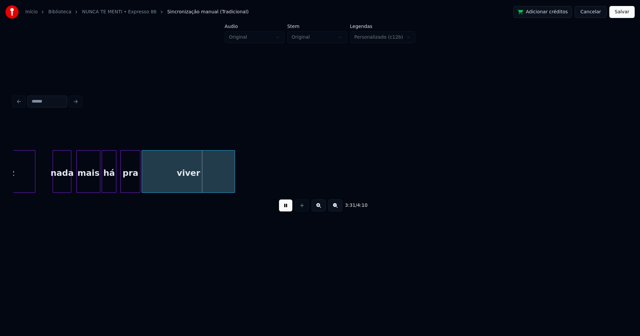
click at [66, 184] on div "nada" at bounding box center [62, 173] width 18 height 45
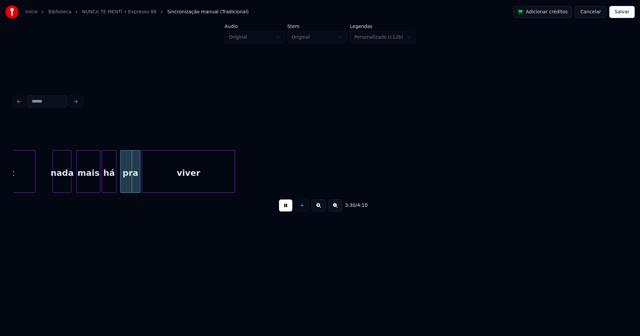
click at [620, 12] on button "Salvar" at bounding box center [621, 12] width 25 height 12
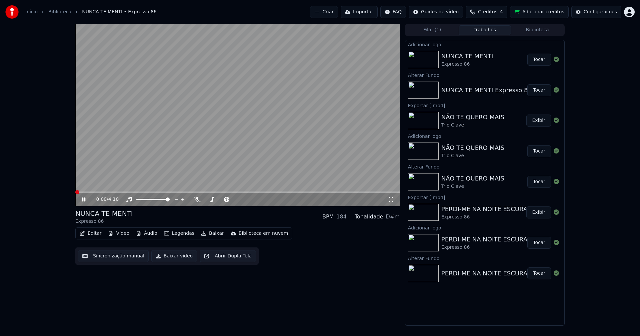
click at [388, 202] on icon at bounding box center [391, 199] width 7 height 5
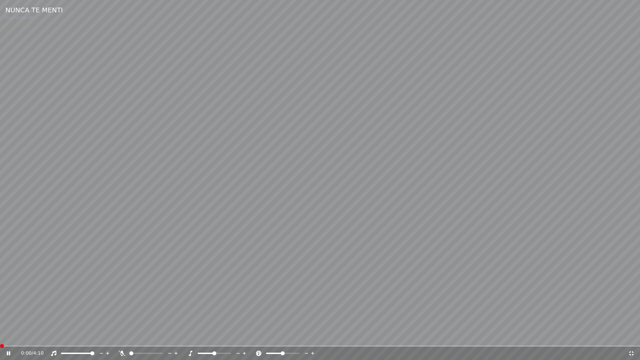
click at [631, 336] on icon at bounding box center [631, 353] width 7 height 5
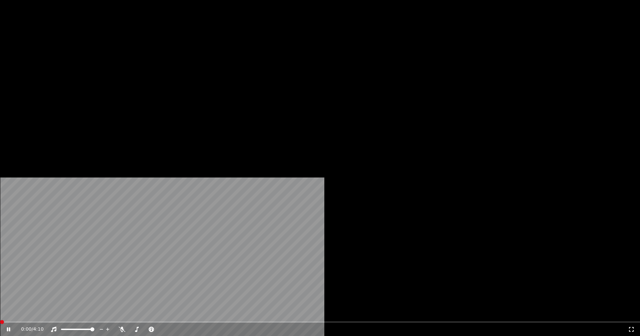
click at [122, 56] on button "Vídeo" at bounding box center [118, 51] width 27 height 9
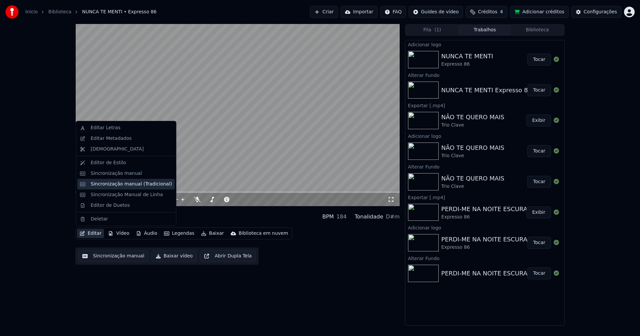
click at [118, 184] on div "Sincronização manual (Tradicional)" at bounding box center [131, 184] width 81 height 7
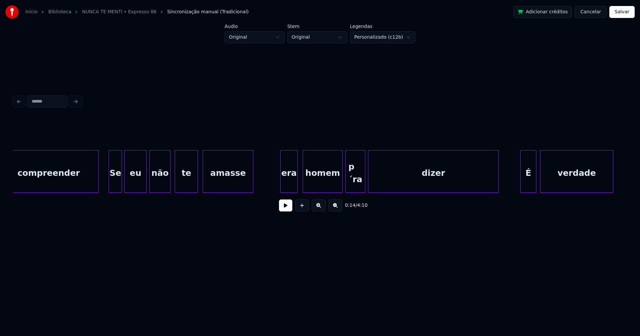
scroll to position [0, 3962]
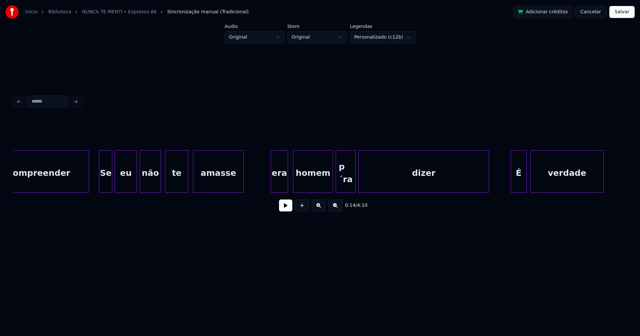
click at [351, 170] on div "p´ra" at bounding box center [345, 173] width 19 height 45
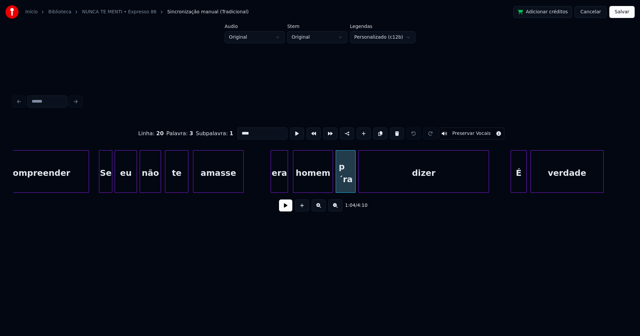
click at [240, 130] on input "****" at bounding box center [262, 134] width 50 height 12
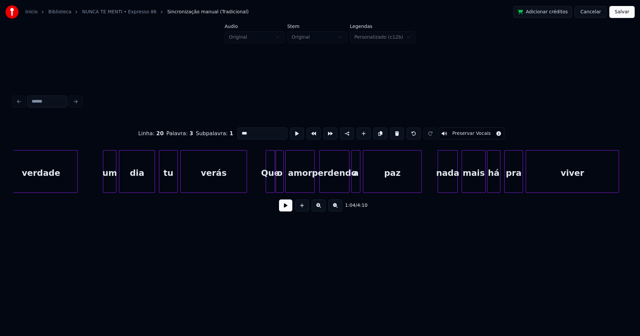
scroll to position [0, 4553]
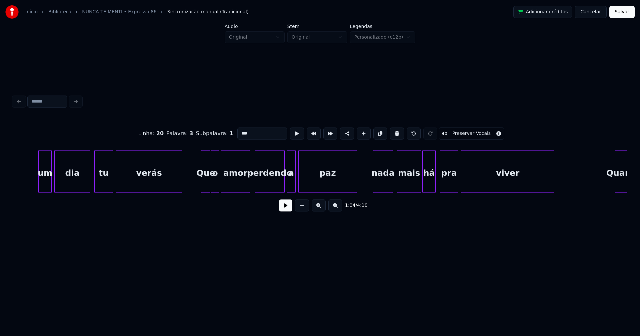
type input "***"
click at [615, 12] on button "Salvar" at bounding box center [621, 12] width 25 height 12
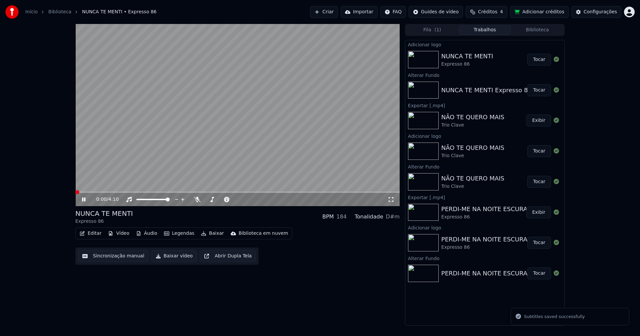
click at [84, 198] on icon at bounding box center [83, 200] width 3 height 4
click at [172, 257] on button "Baixar vídeo" at bounding box center [174, 256] width 46 height 12
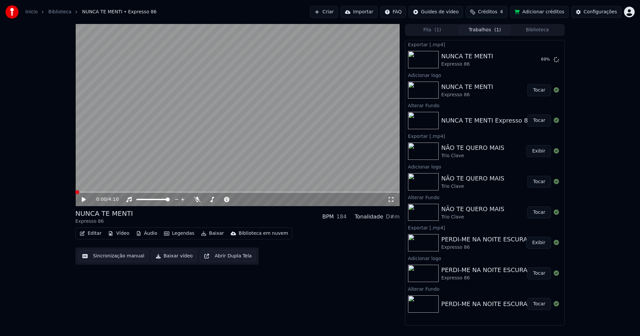
click at [93, 236] on button "Editar" at bounding box center [90, 233] width 27 height 9
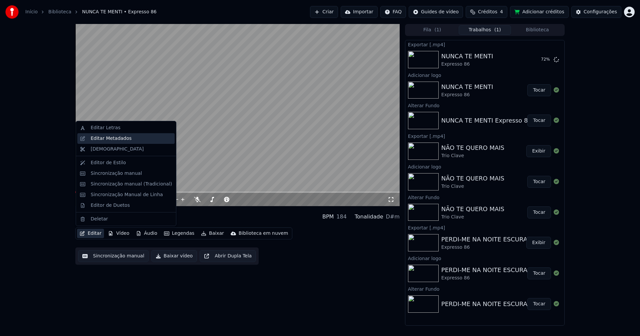
click at [109, 141] on div "Editar Metadados" at bounding box center [111, 138] width 41 height 7
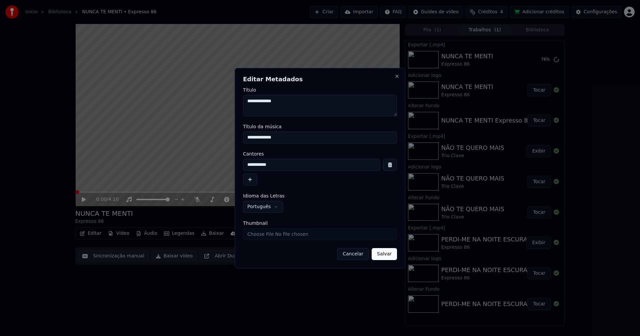
click at [268, 235] on input "Thumbnail" at bounding box center [320, 234] width 154 height 12
type input "**********"
click at [386, 256] on button "Salvar" at bounding box center [384, 254] width 25 height 12
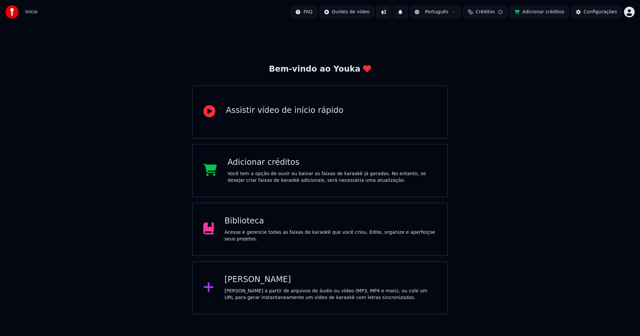
click at [246, 227] on div "Biblioteca" at bounding box center [331, 221] width 212 height 11
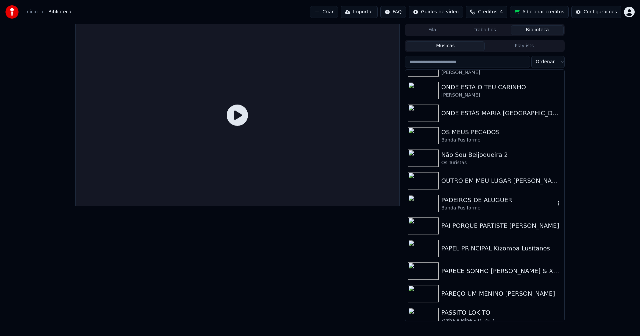
scroll to position [5816, 0]
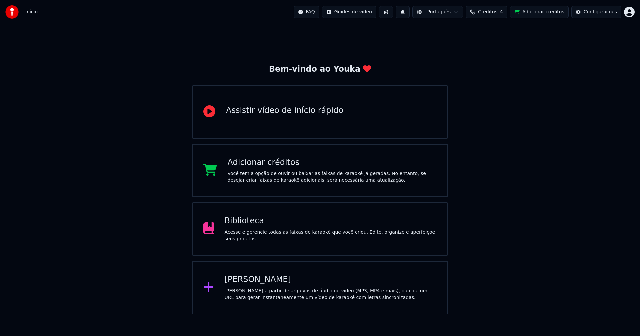
click at [246, 227] on div "Biblioteca" at bounding box center [331, 221] width 212 height 11
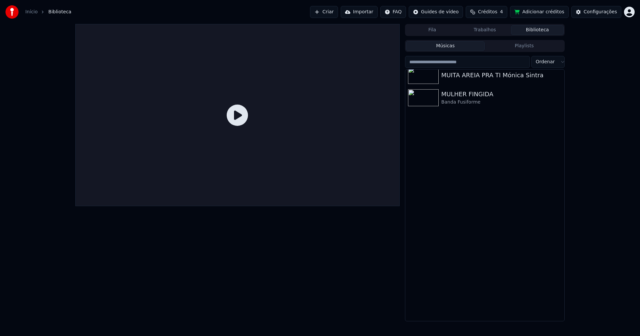
scroll to position [4708, 0]
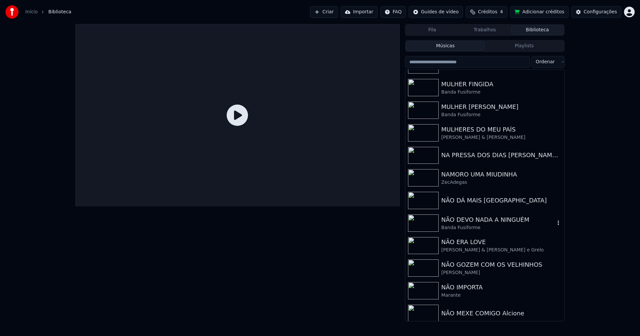
click at [468, 221] on div "NÃO DEVO NADA A NINGUÉM" at bounding box center [498, 219] width 114 height 9
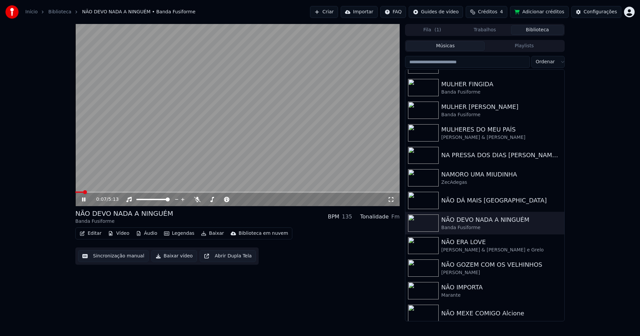
click at [83, 200] on icon at bounding box center [83, 200] width 3 height 4
click at [465, 115] on div "Banda Fusiforme" at bounding box center [498, 115] width 114 height 7
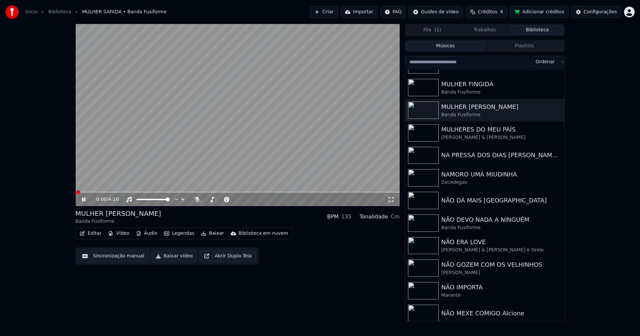
click at [82, 199] on icon at bounding box center [89, 199] width 16 height 5
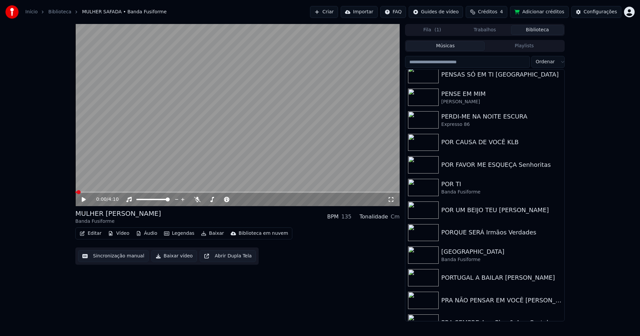
scroll to position [6161, 0]
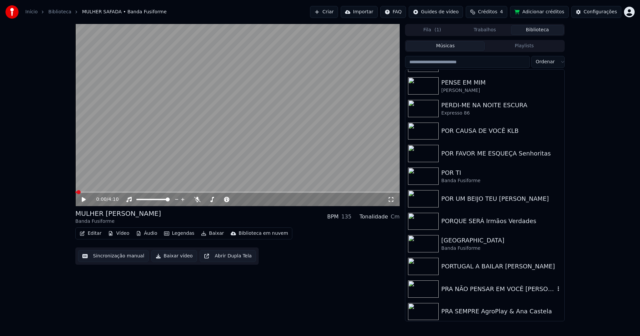
click at [491, 287] on div "PRA NÃO PENSAR EM VOCÊ Zezé Di Camargo & Luciano" at bounding box center [498, 289] width 114 height 9
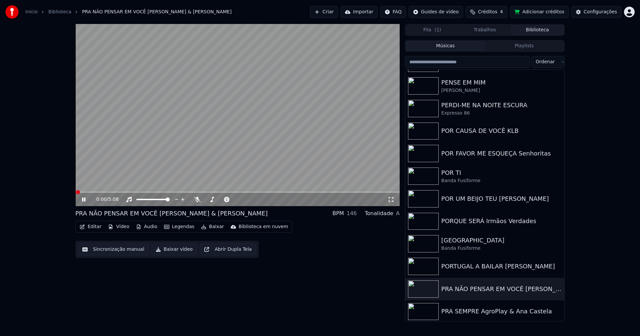
click at [85, 199] on icon at bounding box center [83, 200] width 3 height 4
click at [123, 229] on button "Vídeo" at bounding box center [118, 226] width 27 height 9
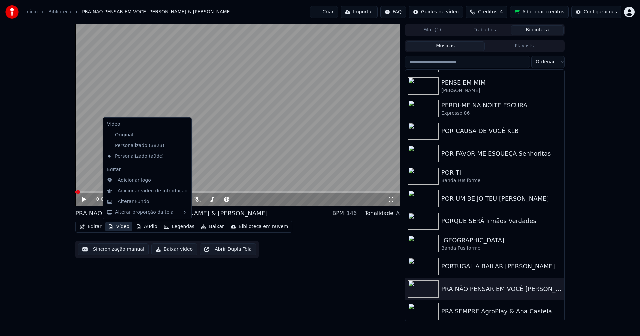
click at [183, 145] on icon at bounding box center [186, 145] width 7 height 5
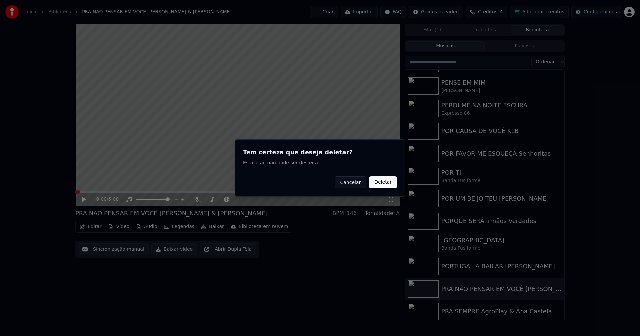
click at [386, 182] on button "Deletar" at bounding box center [383, 183] width 28 height 12
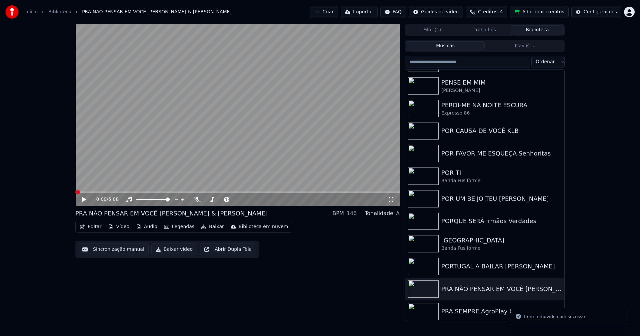
click at [119, 229] on button "Vídeo" at bounding box center [118, 226] width 27 height 9
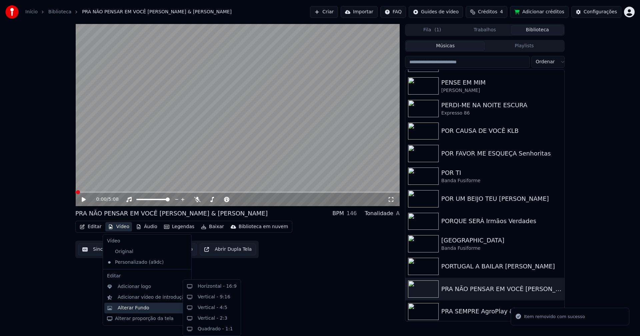
click at [133, 310] on div "Alterar Fundo" at bounding box center [134, 308] width 32 height 7
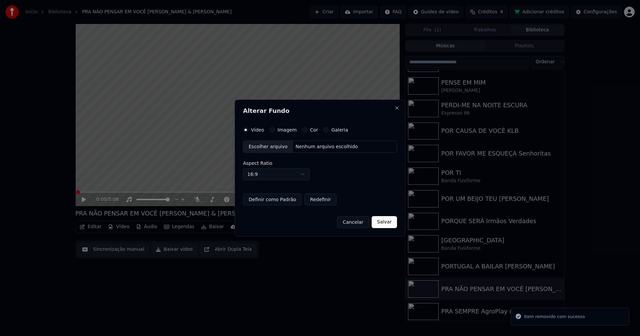
click at [270, 130] on button "Imagem" at bounding box center [272, 129] width 5 height 5
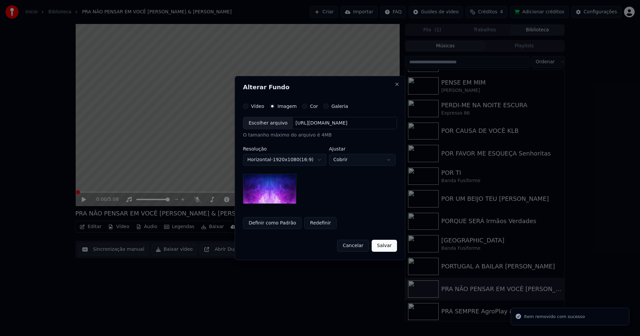
click at [268, 126] on div "Escolher arquivo" at bounding box center [268, 123] width 50 height 12
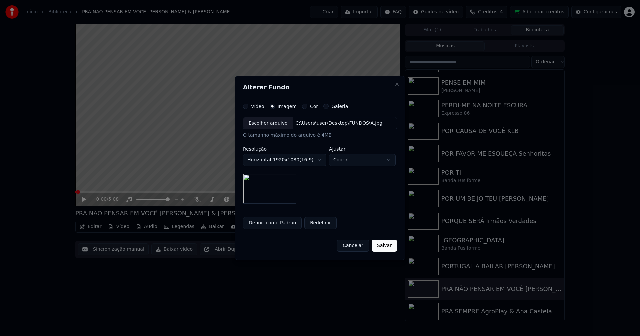
click at [389, 248] on button "Salvar" at bounding box center [384, 246] width 25 height 12
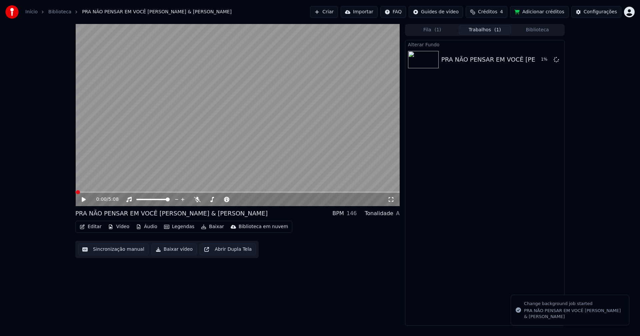
click at [95, 229] on button "Editar" at bounding box center [90, 226] width 27 height 9
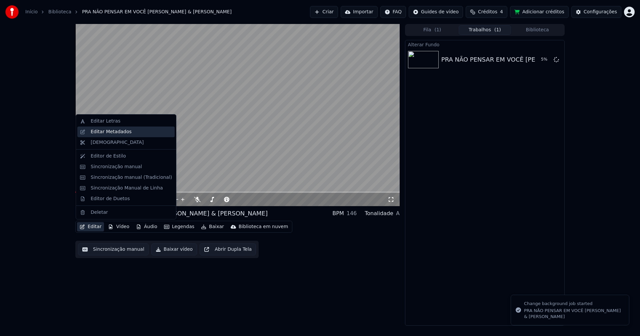
click at [113, 130] on div "Editar Metadados" at bounding box center [111, 132] width 41 height 7
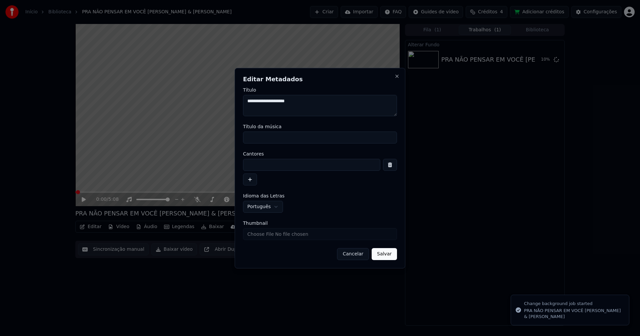
click at [281, 139] on input "Título da música" at bounding box center [320, 138] width 154 height 12
type input "**********"
click at [384, 257] on button "Salvar" at bounding box center [384, 254] width 25 height 12
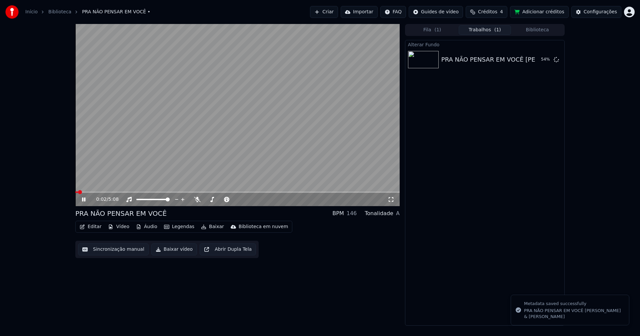
click at [84, 200] on icon at bounding box center [89, 199] width 16 height 5
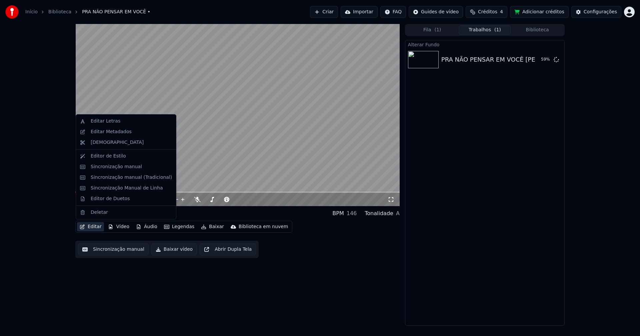
click at [95, 226] on button "Editar" at bounding box center [90, 226] width 27 height 9
click at [110, 134] on div "Editar Metadados" at bounding box center [111, 132] width 41 height 7
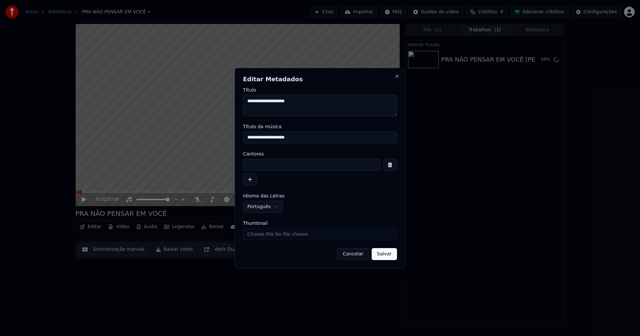
scroll to position [11, 0]
click at [254, 166] on input at bounding box center [311, 165] width 137 height 12
type input "**********"
click at [387, 254] on button "Salvar" at bounding box center [384, 254] width 25 height 12
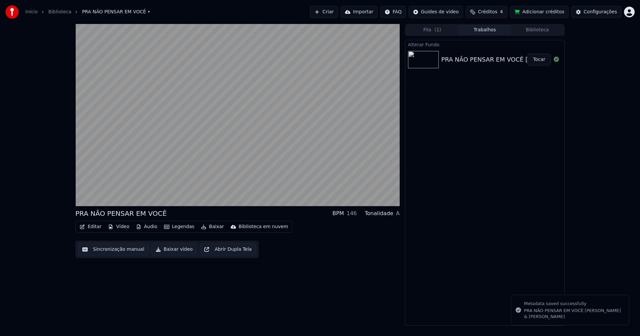
click at [94, 225] on button "Editar" at bounding box center [90, 226] width 27 height 9
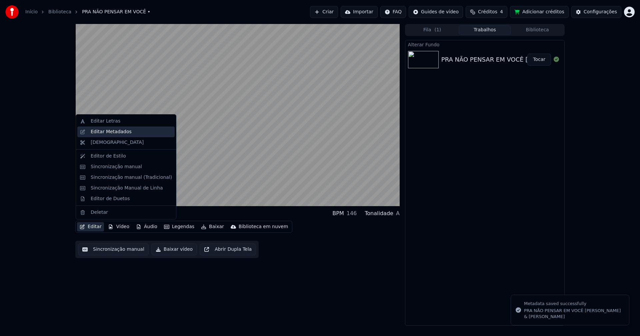
click at [109, 132] on div "Editar Metadados" at bounding box center [111, 132] width 41 height 7
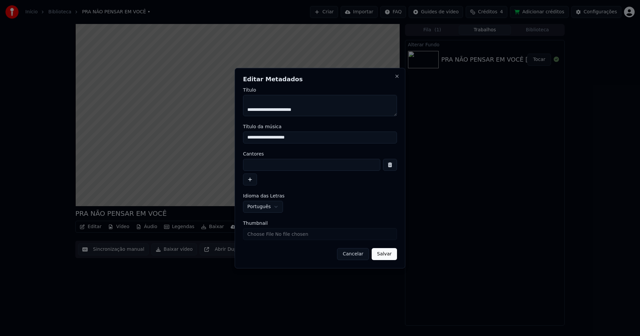
click at [256, 164] on input at bounding box center [311, 165] width 137 height 12
type input "**********"
click at [381, 257] on button "Salvar" at bounding box center [384, 254] width 25 height 12
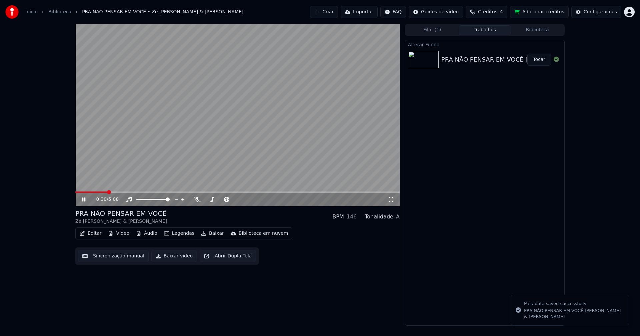
click at [76, 192] on span at bounding box center [91, 192] width 32 height 1
drag, startPoint x: 535, startPoint y: 61, endPoint x: 640, endPoint y: 25, distance: 110.7
click at [536, 61] on button "Tocar" at bounding box center [539, 60] width 24 height 12
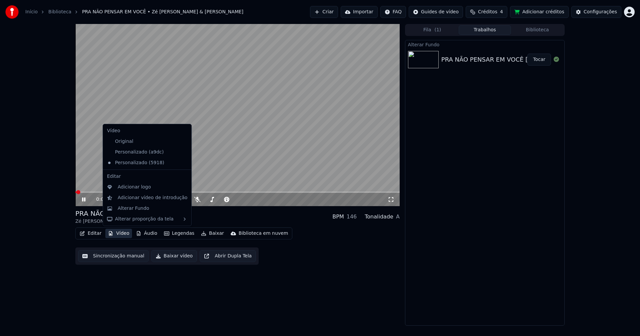
click at [122, 235] on button "Vídeo" at bounding box center [118, 233] width 27 height 9
click at [132, 188] on div "Adicionar logo" at bounding box center [134, 187] width 33 height 7
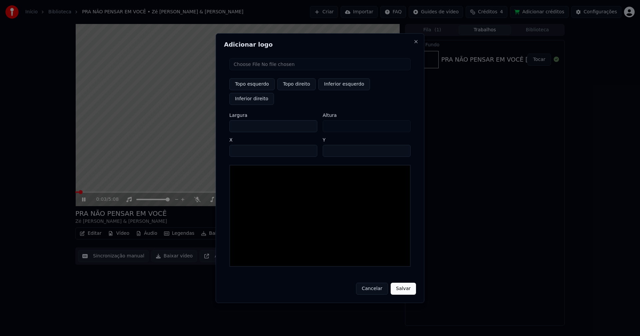
click at [254, 90] on button "Topo esquerdo" at bounding box center [251, 84] width 45 height 12
click at [252, 70] on input "file" at bounding box center [319, 64] width 181 height 12
type input "**********"
type input "***"
click at [302, 90] on button "Topo direito" at bounding box center [296, 84] width 38 height 12
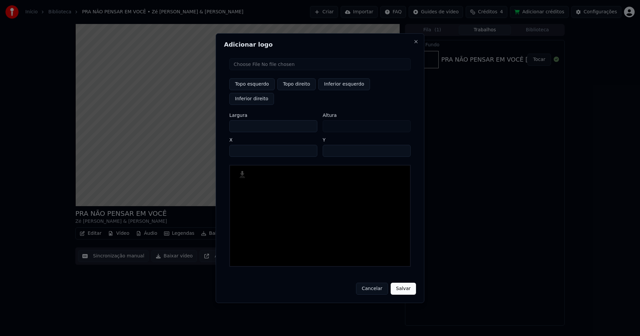
type input "****"
drag, startPoint x: 240, startPoint y: 118, endPoint x: 212, endPoint y: 125, distance: 29.2
click at [212, 125] on body "Início Biblioteca PRA NÃO PENSAR EM VOCÊ • Zé Di Camargo & Luciano Criar Import…" at bounding box center [320, 168] width 640 height 336
type input "**"
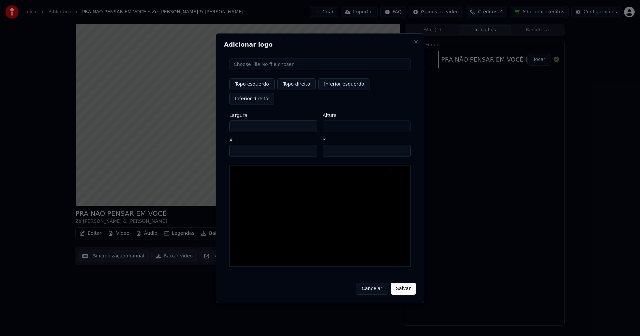
type input "***"
click at [243, 145] on input "****" at bounding box center [273, 151] width 88 height 12
type input "****"
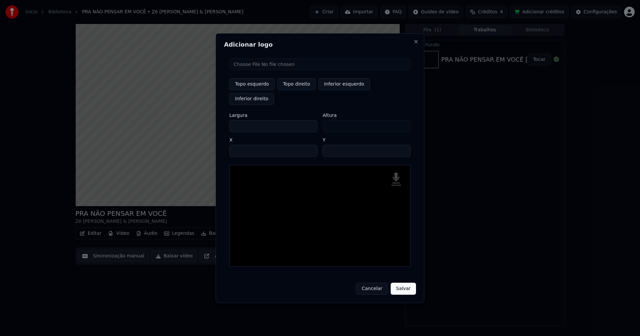
click at [404, 145] on input "**" at bounding box center [367, 151] width 88 height 12
click at [403, 145] on input "**" at bounding box center [367, 151] width 88 height 12
type input "**"
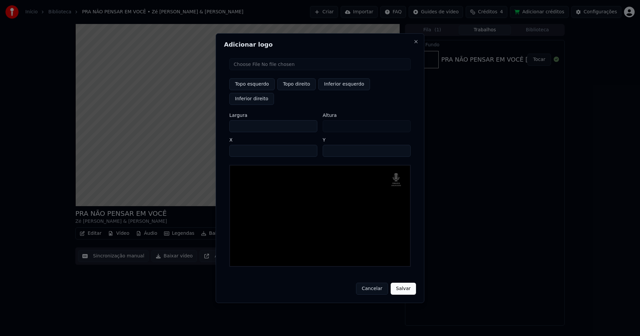
click at [403, 145] on input "**" at bounding box center [367, 151] width 88 height 12
drag, startPoint x: 405, startPoint y: 283, endPoint x: 430, endPoint y: 277, distance: 25.8
click at [405, 283] on button "Salvar" at bounding box center [403, 289] width 25 height 12
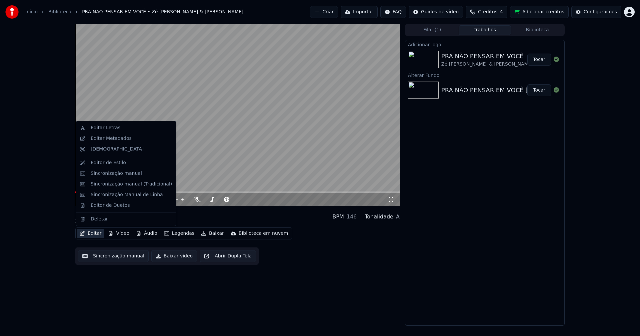
click at [95, 233] on button "Editar" at bounding box center [90, 233] width 27 height 9
click at [119, 140] on div "Editar Metadados" at bounding box center [111, 138] width 41 height 7
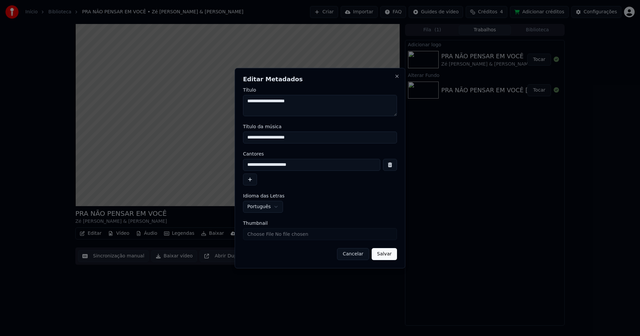
click at [262, 234] on input "Thumbnail" at bounding box center [320, 234] width 154 height 12
type input "**********"
click at [385, 257] on button "Salvar" at bounding box center [384, 254] width 25 height 12
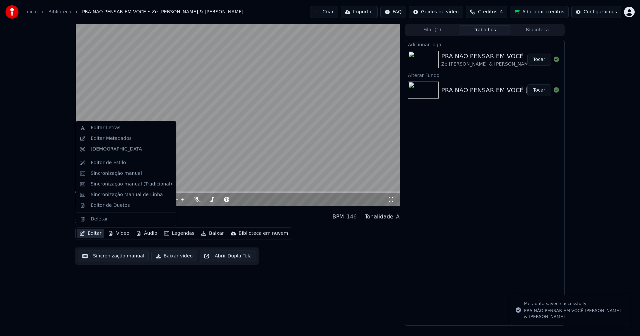
click at [97, 236] on button "Editar" at bounding box center [90, 233] width 27 height 9
click at [118, 186] on div "Sincronização manual (Tradicional)" at bounding box center [131, 184] width 81 height 7
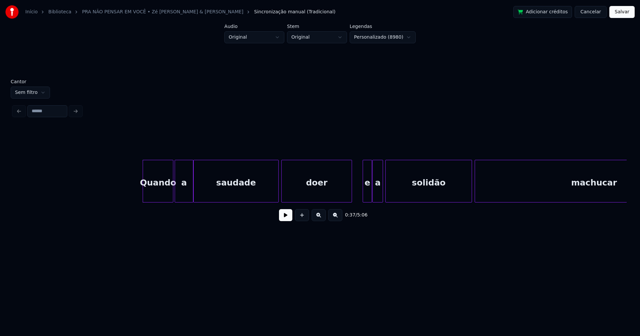
scroll to position [0, 2341]
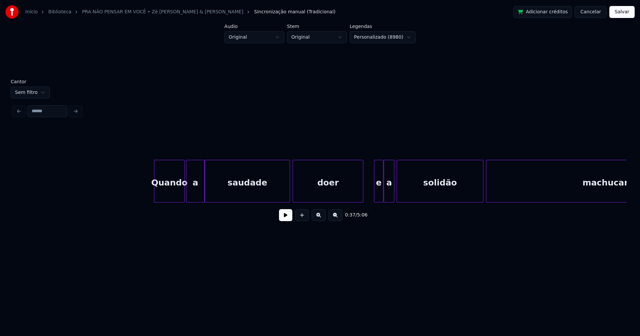
drag, startPoint x: 124, startPoint y: 181, endPoint x: 258, endPoint y: 219, distance: 139.3
click at [288, 220] on button at bounding box center [285, 215] width 13 height 12
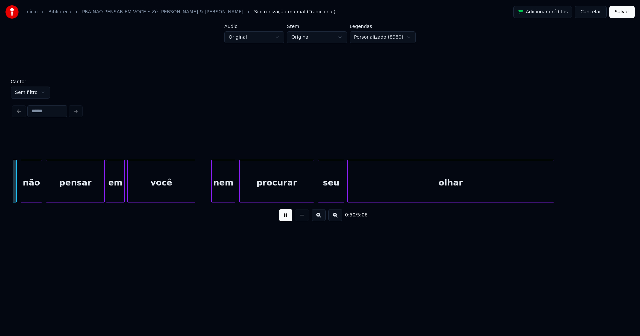
scroll to position [0, 3382]
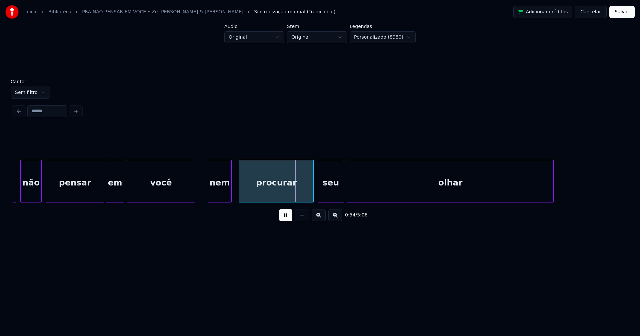
click at [218, 193] on div "nem" at bounding box center [219, 182] width 23 height 45
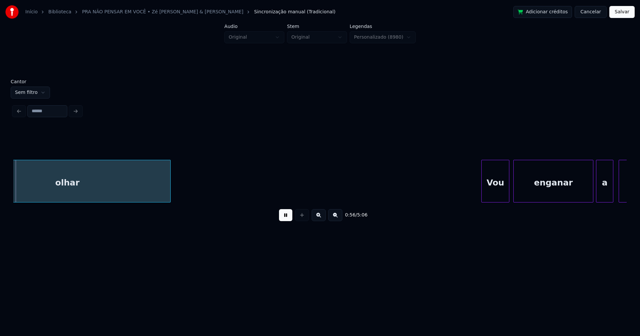
scroll to position [0, 3776]
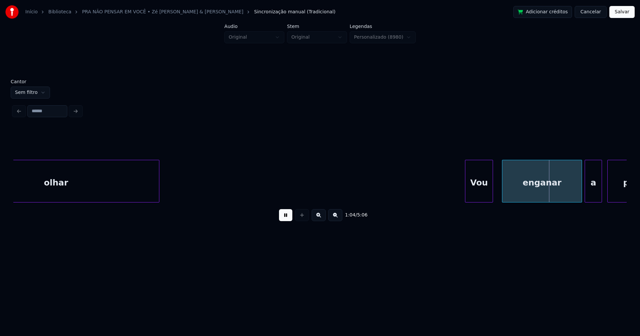
click at [482, 191] on div "Vou" at bounding box center [478, 182] width 27 height 45
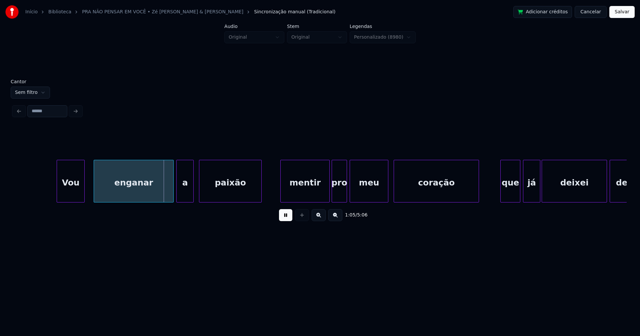
scroll to position [0, 4207]
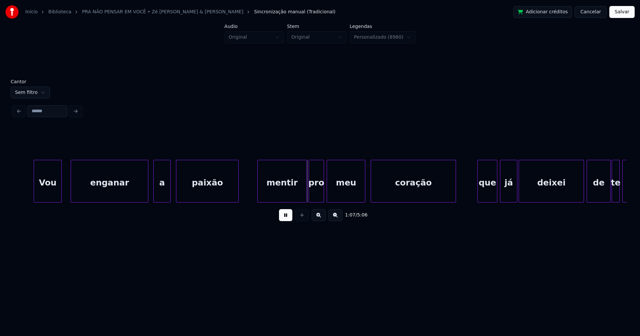
click at [148, 191] on div at bounding box center [147, 181] width 2 height 42
click at [157, 193] on div "a" at bounding box center [158, 182] width 17 height 45
click at [66, 188] on div at bounding box center [67, 181] width 2 height 42
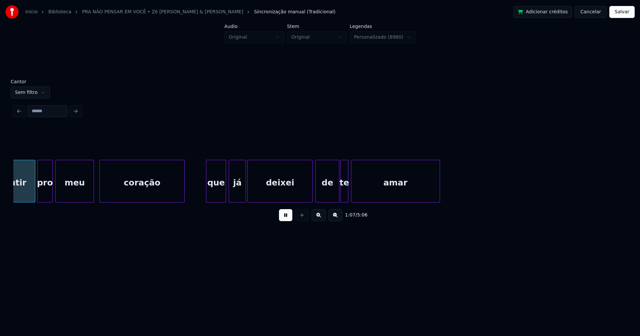
scroll to position [0, 4490]
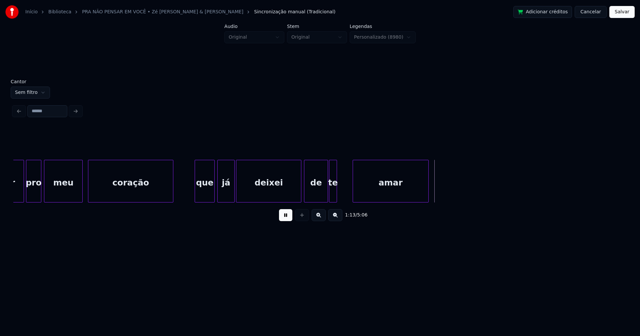
click at [353, 190] on div at bounding box center [354, 181] width 2 height 42
click at [349, 188] on div at bounding box center [349, 181] width 2 height 42
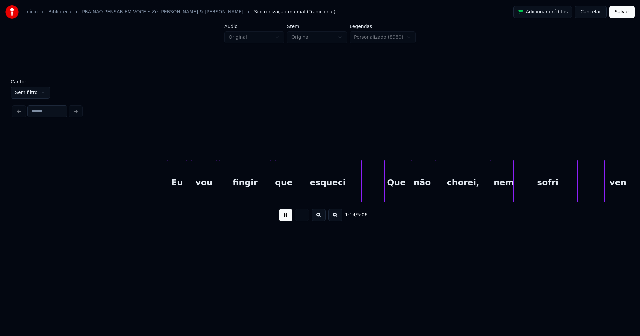
scroll to position [0, 4969]
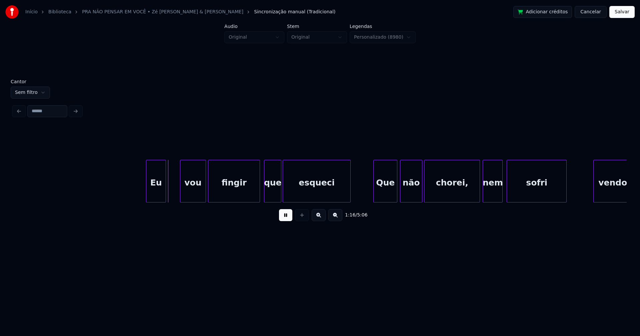
click at [154, 194] on div "Eu" at bounding box center [155, 182] width 19 height 45
click at [171, 189] on div at bounding box center [171, 181] width 2 height 42
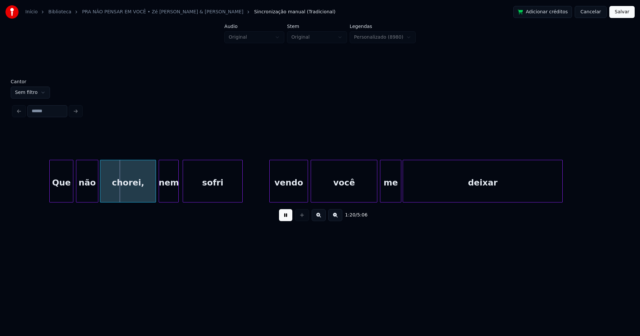
scroll to position [0, 5327]
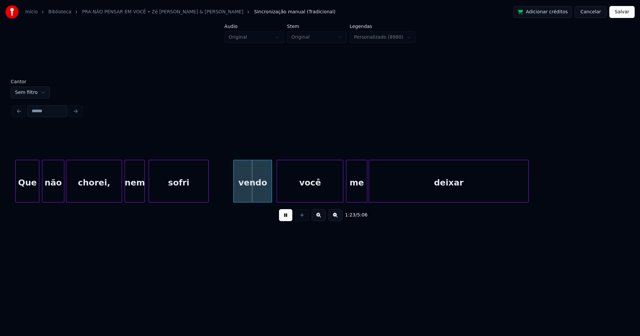
click at [245, 191] on div "vendo" at bounding box center [253, 182] width 38 height 45
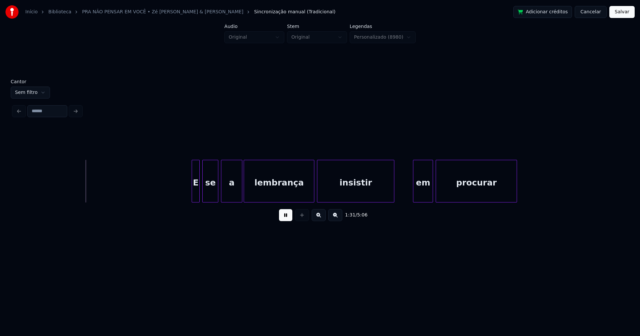
scroll to position [0, 6062]
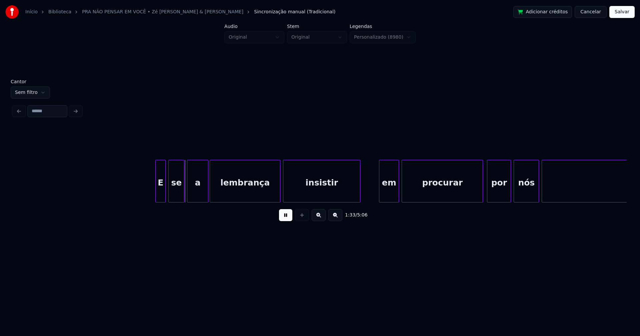
click at [156, 192] on div at bounding box center [157, 181] width 2 height 42
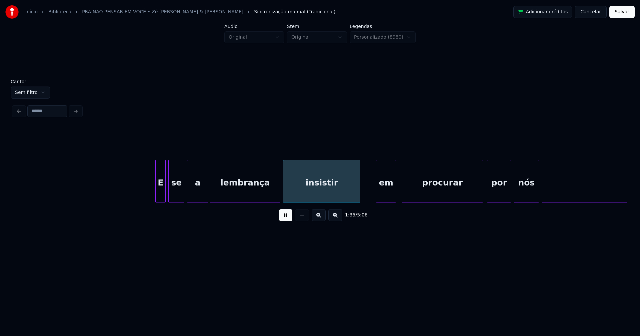
click at [387, 197] on div "em" at bounding box center [385, 182] width 19 height 45
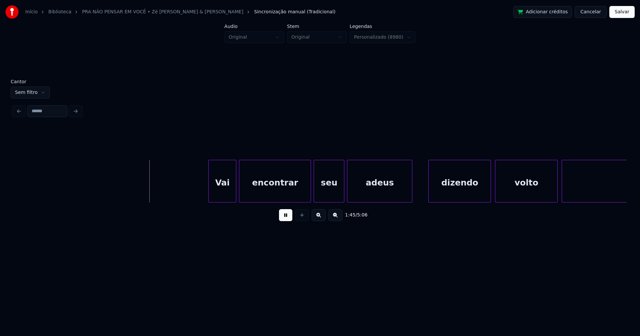
scroll to position [0, 6978]
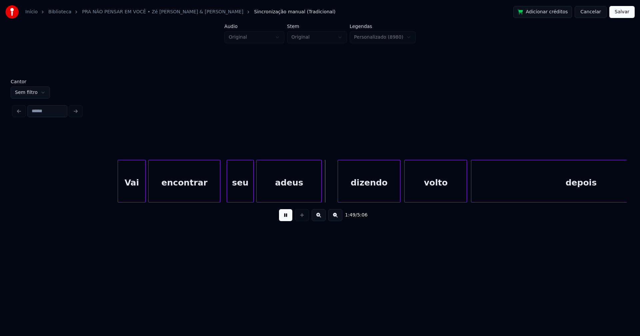
click at [228, 196] on div at bounding box center [228, 181] width 2 height 42
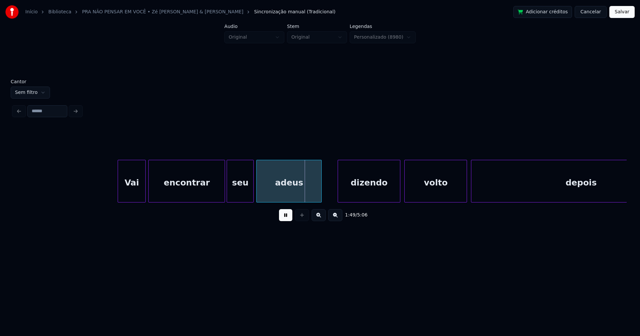
click at [224, 198] on div at bounding box center [224, 181] width 2 height 42
click at [358, 192] on div "dizendo" at bounding box center [368, 182] width 62 height 45
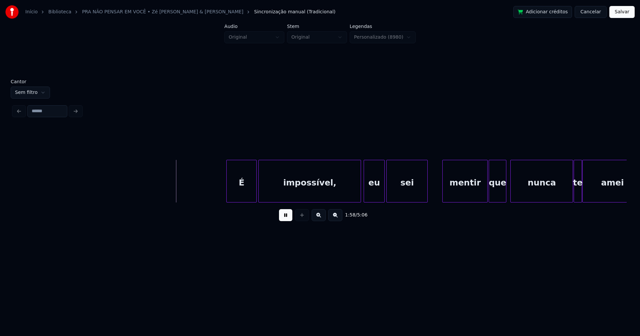
scroll to position [0, 7792]
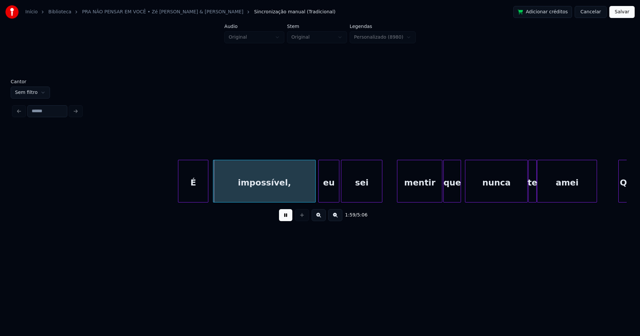
click at [197, 193] on div "É" at bounding box center [193, 182] width 30 height 45
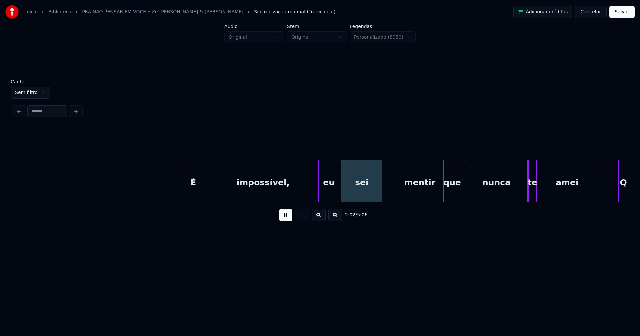
click at [280, 189] on div "impossível," at bounding box center [263, 182] width 102 height 45
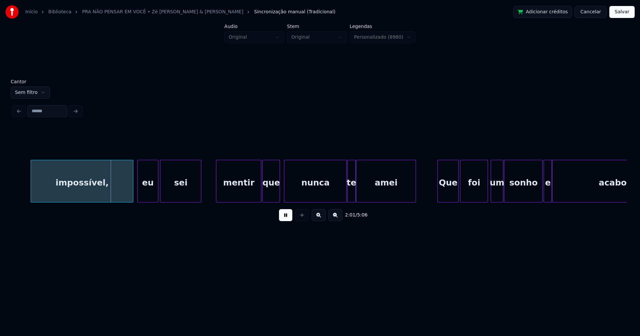
scroll to position [0, 8075]
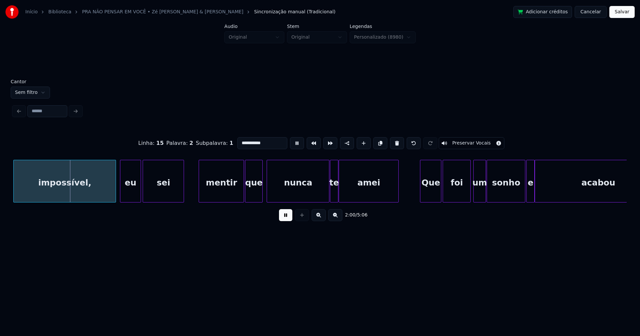
click at [262, 143] on input "**********" at bounding box center [262, 143] width 50 height 12
type input "**********"
click at [290, 218] on button at bounding box center [285, 215] width 13 height 12
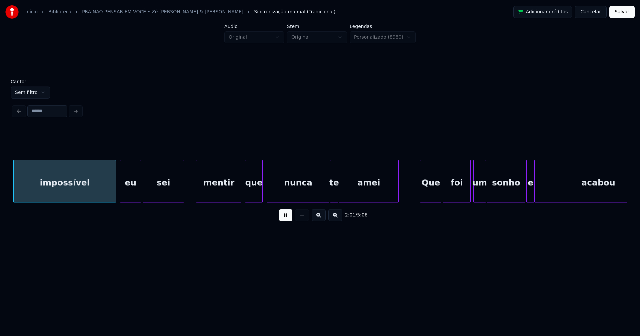
click at [226, 191] on div "mentir" at bounding box center [218, 182] width 45 height 45
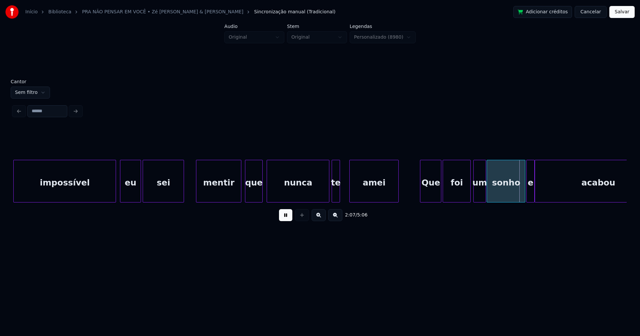
click at [351, 191] on div at bounding box center [351, 181] width 2 height 42
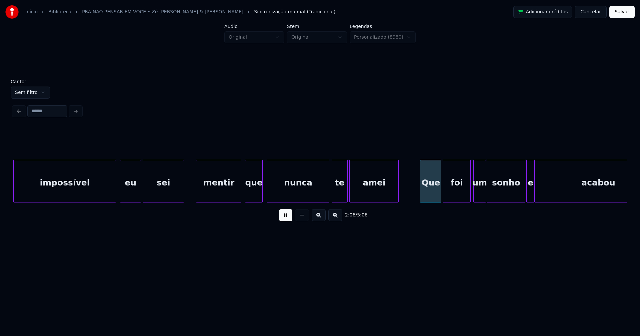
click at [347, 192] on div at bounding box center [346, 181] width 2 height 42
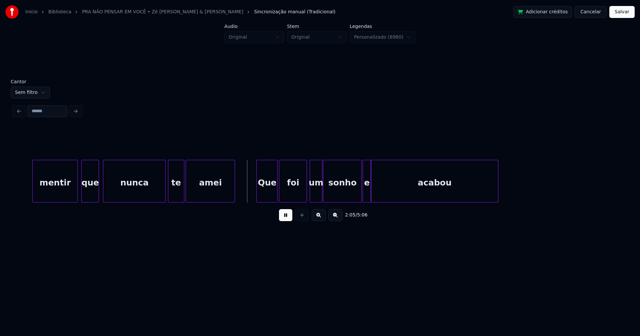
scroll to position [0, 8165]
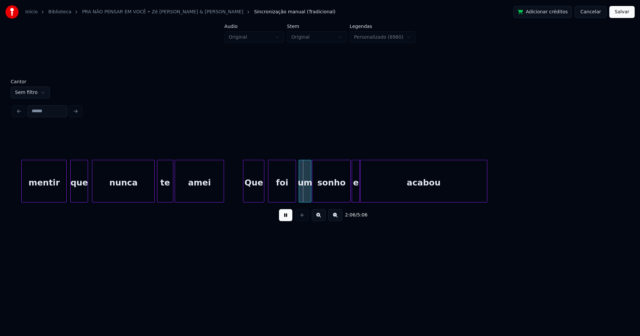
click at [252, 192] on div "Que" at bounding box center [253, 182] width 21 height 45
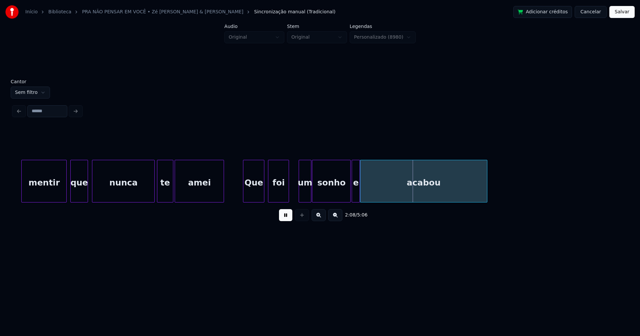
click at [287, 198] on div at bounding box center [288, 181] width 2 height 42
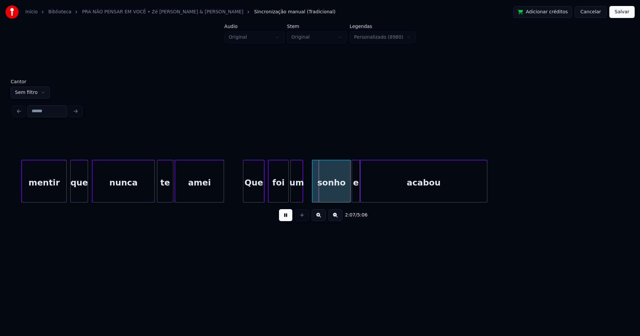
click at [296, 197] on div "um" at bounding box center [297, 182] width 12 height 45
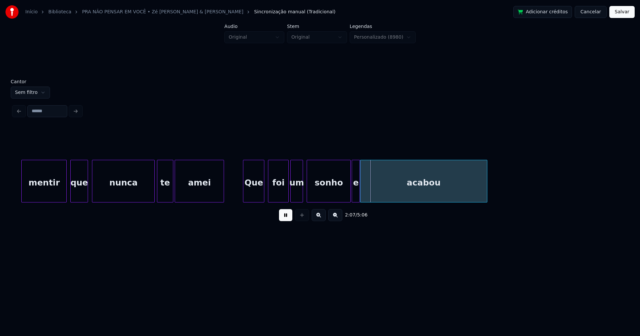
click at [307, 196] on div at bounding box center [308, 181] width 2 height 42
click at [359, 194] on div at bounding box center [359, 181] width 2 height 42
click at [358, 197] on div at bounding box center [359, 181] width 2 height 42
click at [377, 196] on div "acabou" at bounding box center [423, 182] width 126 height 45
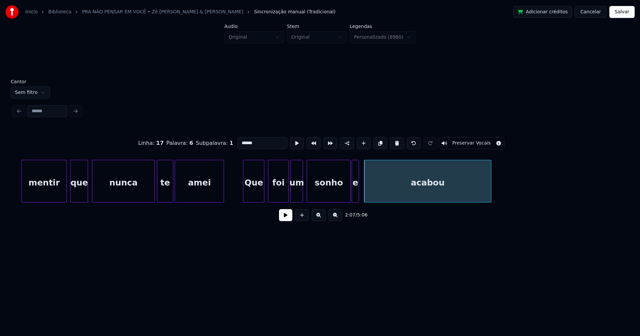
click at [364, 197] on div "acabou" at bounding box center [427, 181] width 127 height 43
click at [377, 191] on div at bounding box center [378, 181] width 2 height 42
click at [369, 188] on div at bounding box center [368, 181] width 2 height 42
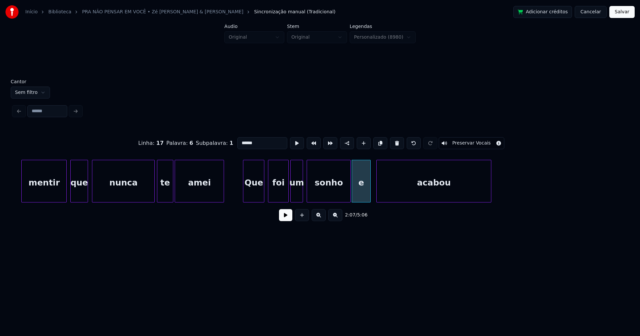
click at [288, 217] on button at bounding box center [285, 215] width 13 height 12
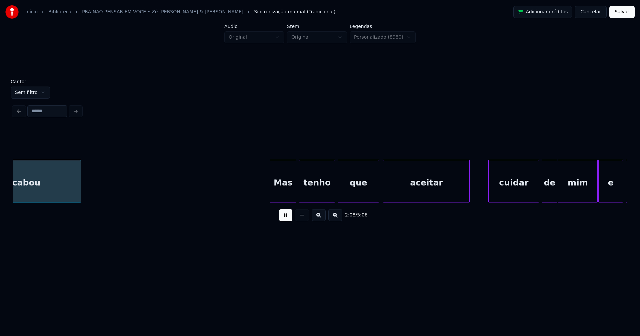
scroll to position [0, 8578]
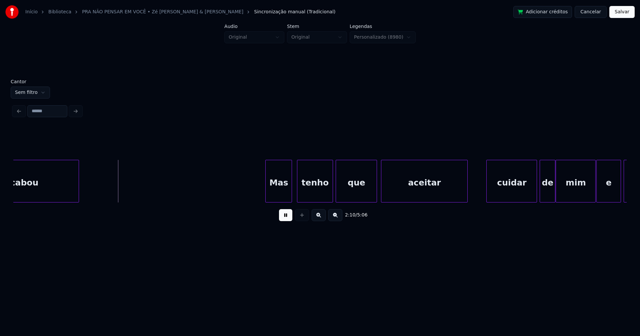
click at [280, 197] on div "Mas" at bounding box center [279, 182] width 26 height 45
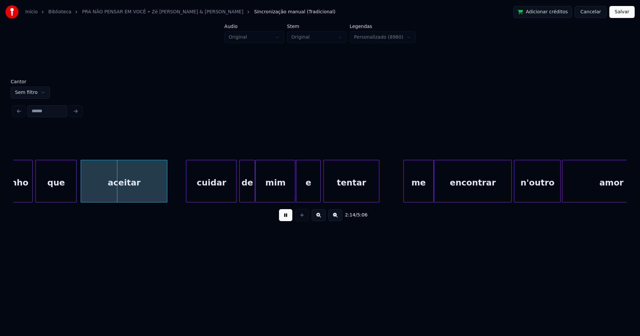
scroll to position [0, 8889]
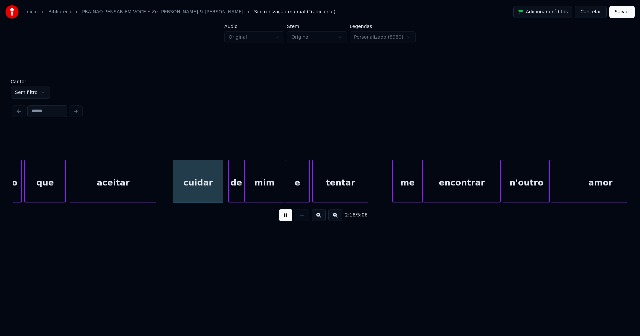
click at [200, 194] on div "cuidar" at bounding box center [198, 182] width 50 height 45
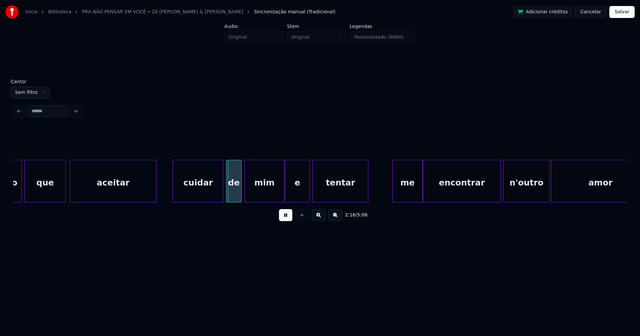
click at [235, 194] on div "de" at bounding box center [233, 182] width 15 height 45
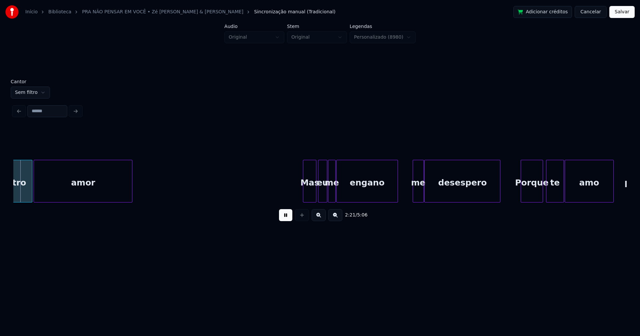
scroll to position [0, 9415]
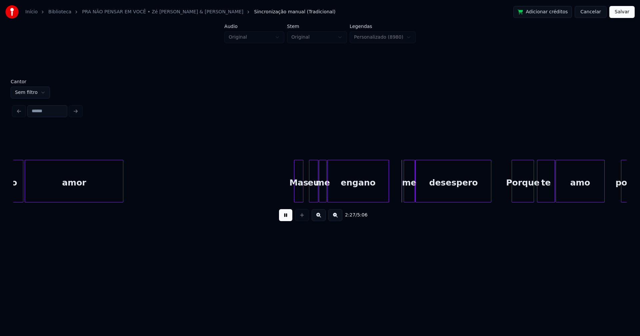
click at [302, 195] on div at bounding box center [302, 181] width 2 height 42
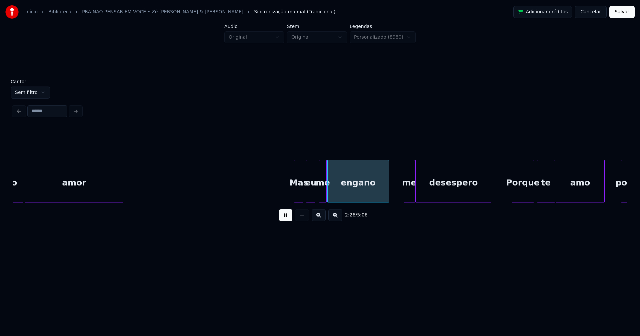
click at [310, 197] on div "eu" at bounding box center [310, 182] width 9 height 45
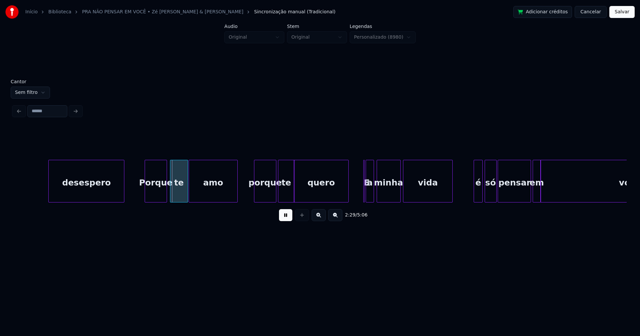
scroll to position [0, 9862]
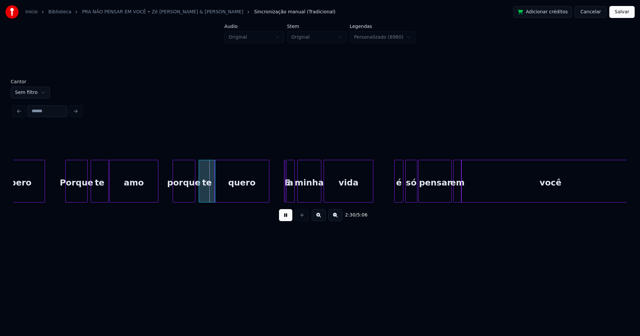
click at [186, 194] on div "porque" at bounding box center [184, 182] width 22 height 45
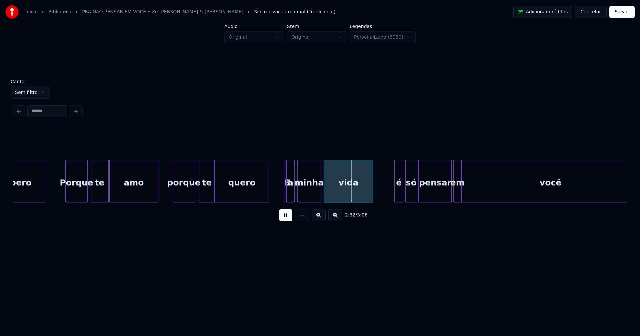
click at [285, 217] on button at bounding box center [285, 215] width 13 height 12
click at [291, 196] on div at bounding box center [291, 181] width 2 height 42
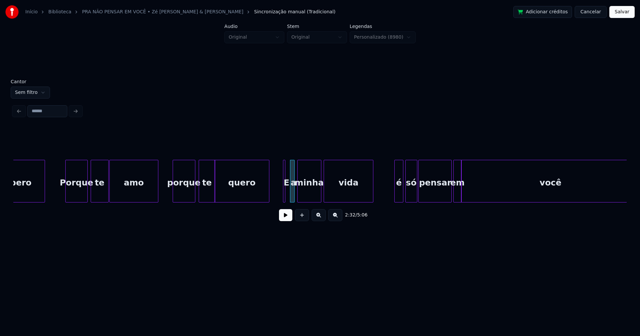
click at [286, 200] on div "desespero Porque te amo porque te quero E a minha vida é só pensar em você" at bounding box center [319, 181] width 613 height 43
click at [288, 198] on div at bounding box center [287, 181] width 2 height 42
click at [286, 215] on button at bounding box center [285, 215] width 13 height 12
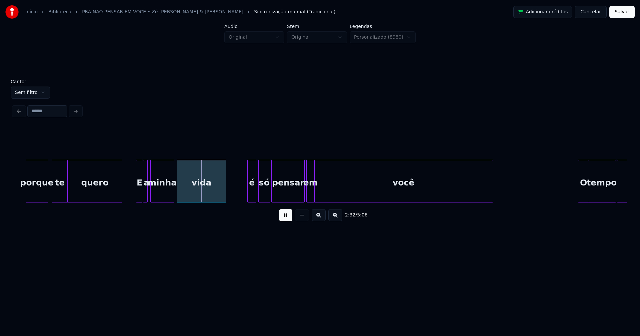
scroll to position [0, 10054]
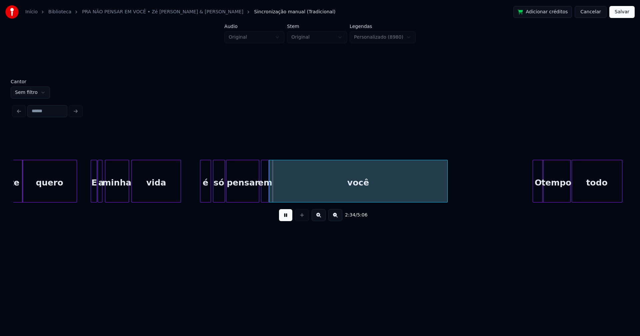
click at [201, 197] on div at bounding box center [201, 181] width 2 height 42
click at [254, 197] on div at bounding box center [254, 181] width 2 height 42
click at [261, 198] on div "em" at bounding box center [261, 182] width 8 height 45
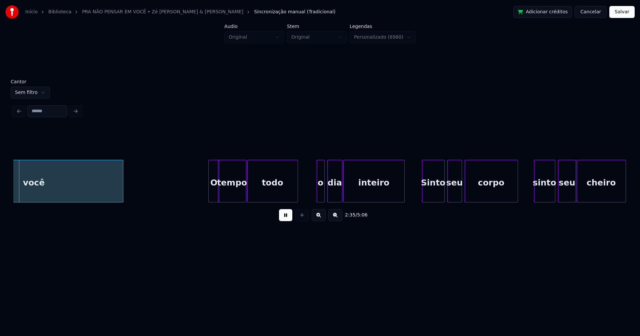
scroll to position [0, 10384]
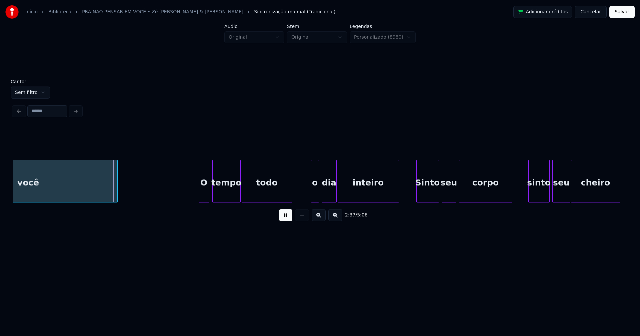
click at [203, 201] on div "você O tempo todo o dia inteiro Sinto seu corpo sinto seu cheiro" at bounding box center [319, 181] width 613 height 43
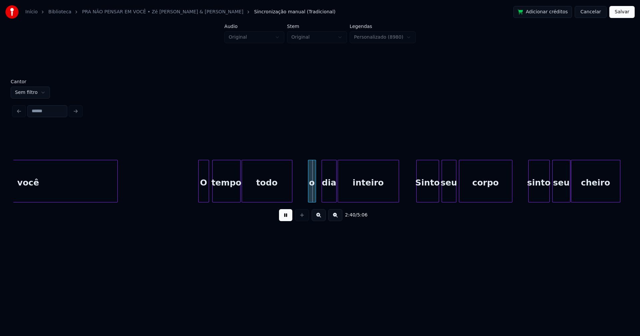
click at [313, 197] on div "o" at bounding box center [311, 182] width 7 height 45
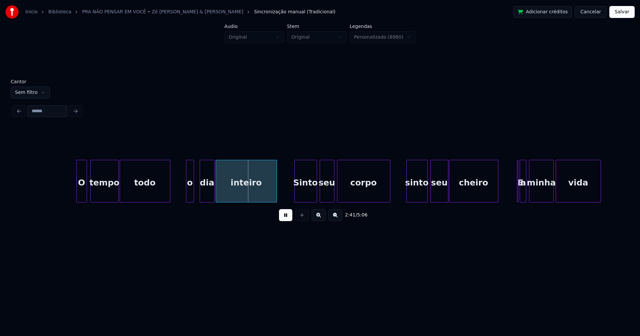
scroll to position [0, 10541]
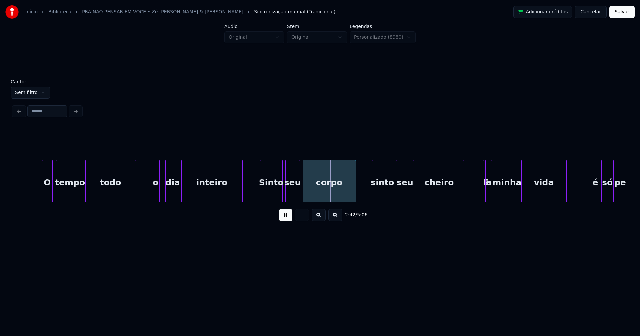
drag, startPoint x: 146, startPoint y: 194, endPoint x: 152, endPoint y: 193, distance: 6.1
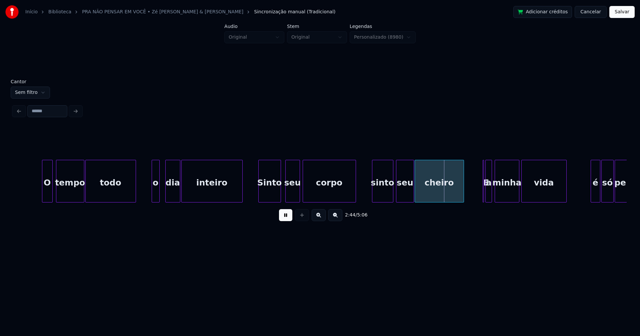
click at [268, 195] on div "Sinto" at bounding box center [270, 182] width 22 height 45
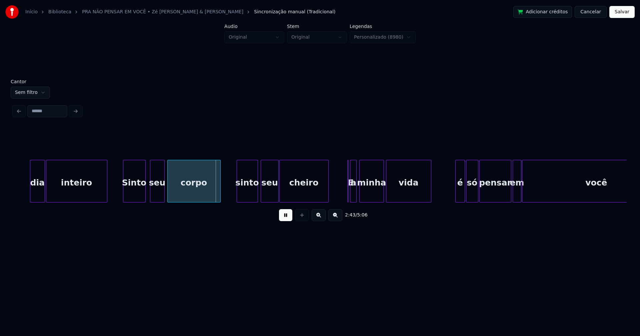
scroll to position [0, 10687]
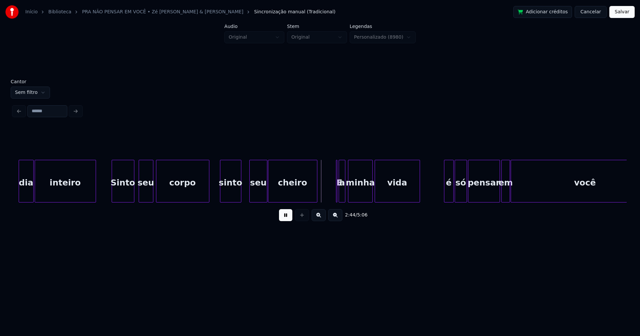
click at [231, 194] on div "sinto" at bounding box center [230, 182] width 21 height 45
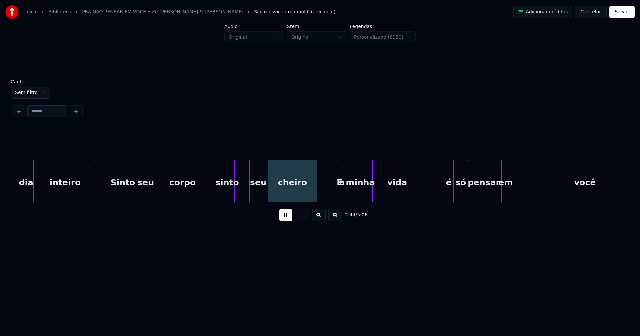
click at [234, 193] on div at bounding box center [233, 181] width 2 height 42
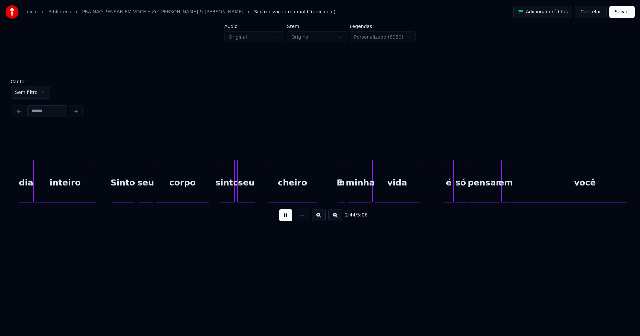
click at [243, 196] on div "seu" at bounding box center [247, 182] width 18 height 45
click at [257, 192] on div at bounding box center [257, 181] width 2 height 42
click at [265, 193] on div at bounding box center [265, 181] width 2 height 42
drag, startPoint x: 286, startPoint y: 219, endPoint x: 334, endPoint y: 199, distance: 51.5
click at [288, 219] on button at bounding box center [285, 215] width 13 height 12
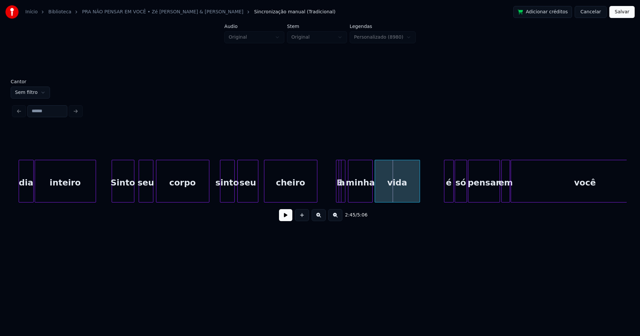
click at [341, 197] on div at bounding box center [340, 181] width 2 height 42
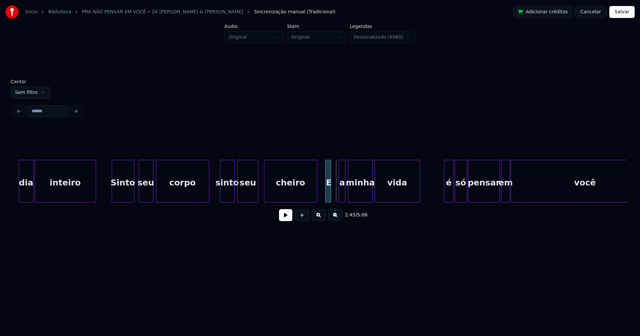
click at [325, 168] on div "E" at bounding box center [328, 181] width 6 height 43
click at [337, 195] on div "a" at bounding box center [338, 182] width 7 height 45
click at [342, 192] on div at bounding box center [343, 181] width 2 height 42
click at [358, 194] on div "minha" at bounding box center [358, 182] width 24 height 45
drag, startPoint x: 287, startPoint y: 218, endPoint x: 297, endPoint y: 217, distance: 10.1
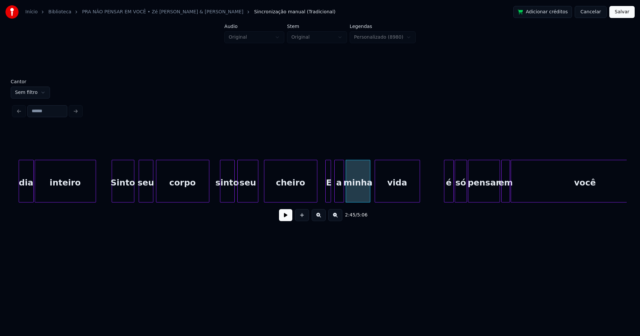
click at [289, 218] on button at bounding box center [285, 215] width 13 height 12
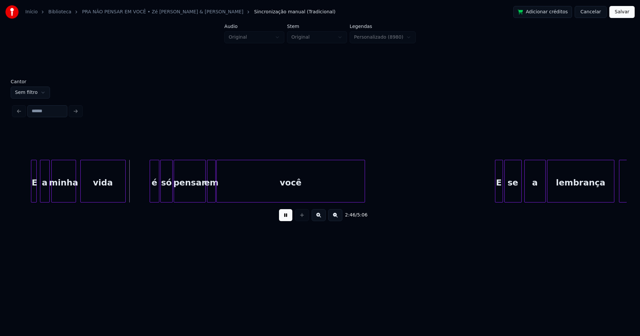
scroll to position [0, 11004]
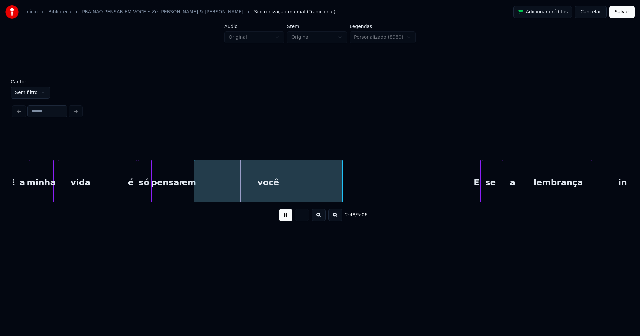
click at [126, 198] on div at bounding box center [126, 181] width 2 height 42
click at [179, 197] on div at bounding box center [179, 181] width 2 height 42
click at [185, 196] on div "em" at bounding box center [187, 182] width 8 height 45
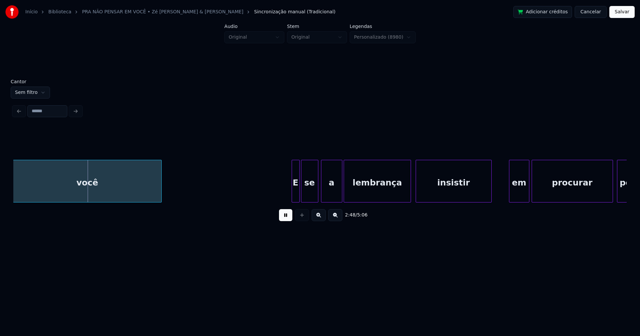
scroll to position [0, 11219]
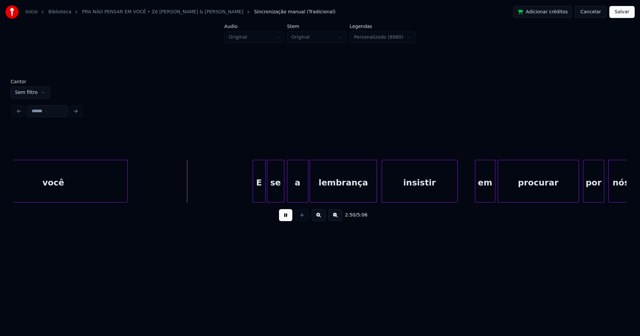
click at [253, 197] on div at bounding box center [254, 181] width 2 height 42
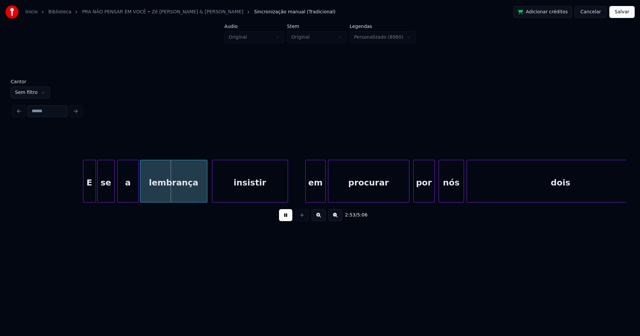
scroll to position [0, 11468]
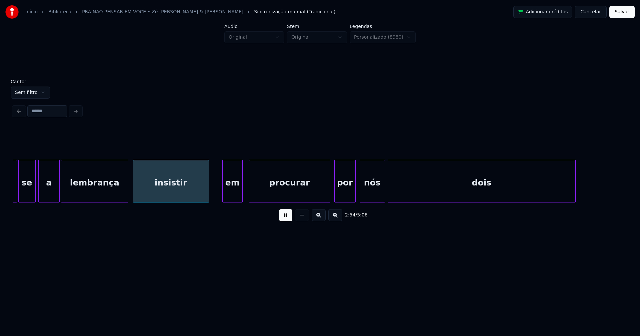
click at [234, 198] on div "em" at bounding box center [233, 182] width 20 height 45
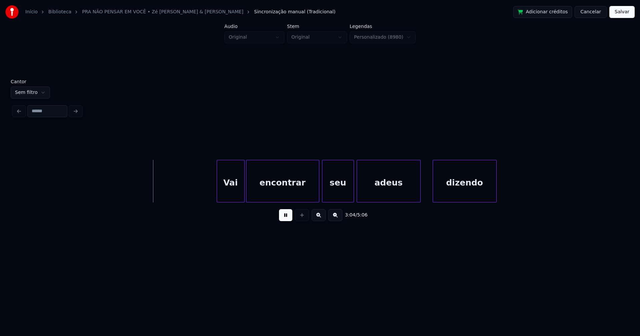
scroll to position [0, 12180]
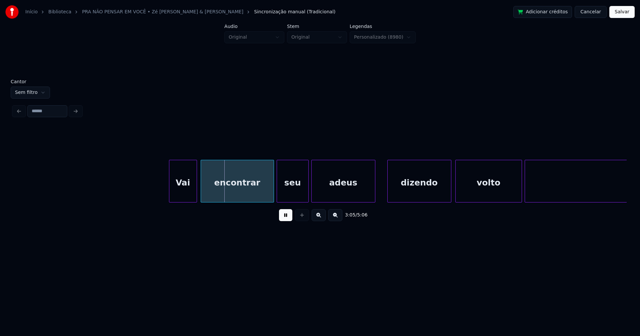
click at [180, 195] on div "Vai" at bounding box center [182, 182] width 27 height 45
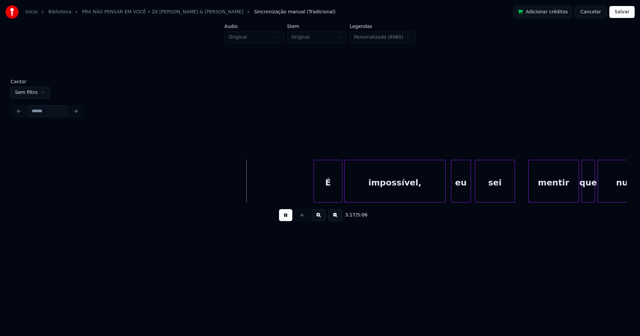
scroll to position [0, 13028]
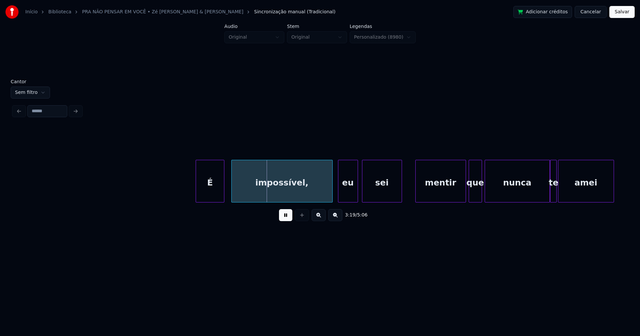
click at [210, 196] on div "É" at bounding box center [210, 182] width 28 height 45
click at [248, 195] on div "impossível," at bounding box center [278, 182] width 101 height 45
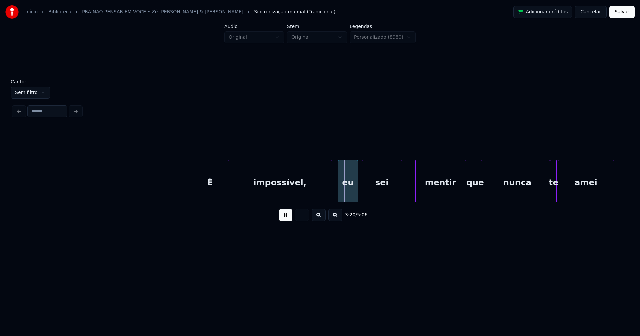
click at [331, 197] on div at bounding box center [331, 181] width 2 height 42
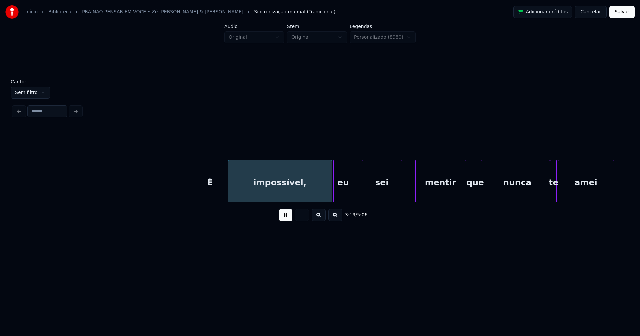
click at [347, 200] on div "É impossível, eu sei mentir que nunca te amei" at bounding box center [319, 181] width 613 height 43
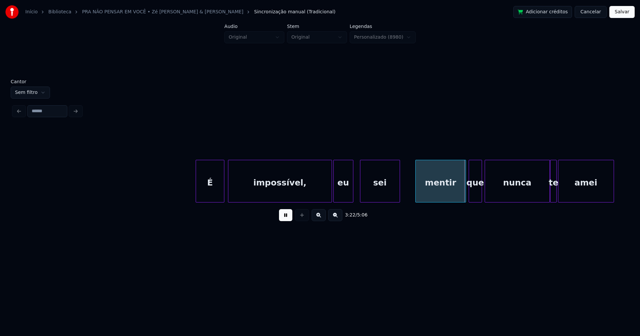
click at [392, 191] on div "sei" at bounding box center [379, 182] width 39 height 45
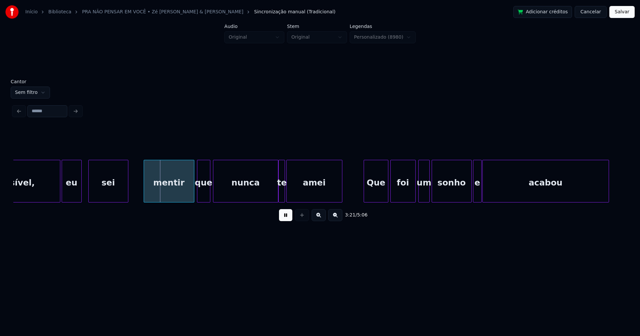
scroll to position [0, 13311]
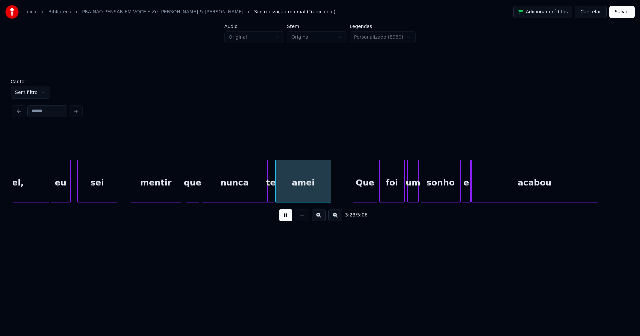
click at [181, 195] on div "mentir" at bounding box center [156, 181] width 51 height 43
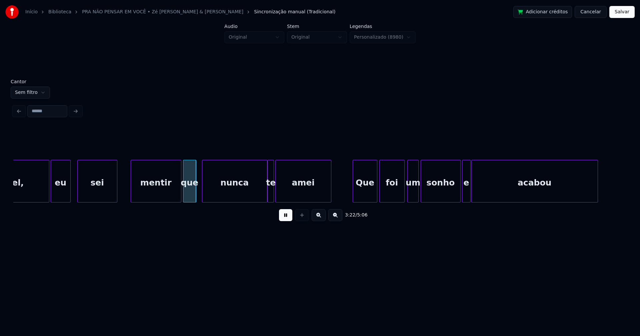
click at [188, 195] on div "que" at bounding box center [189, 182] width 13 height 45
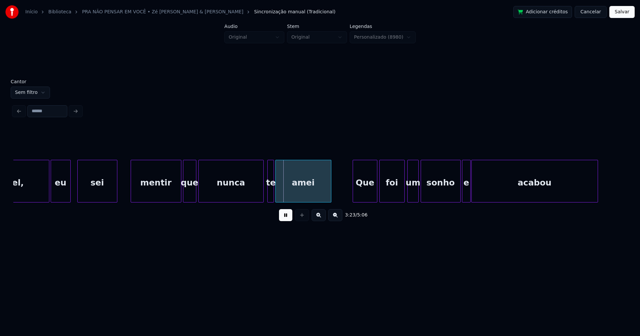
click at [211, 197] on div "nunca" at bounding box center [231, 182] width 65 height 45
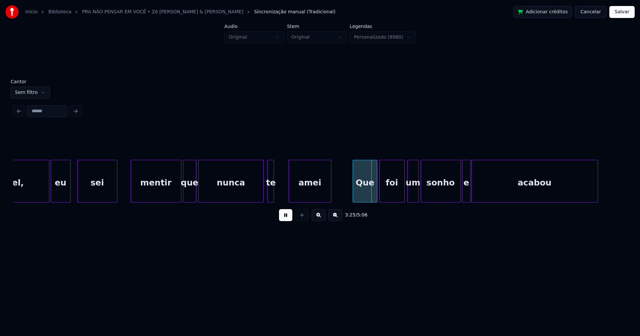
click at [290, 193] on div at bounding box center [290, 181] width 2 height 42
click at [285, 192] on div at bounding box center [284, 181] width 2 height 42
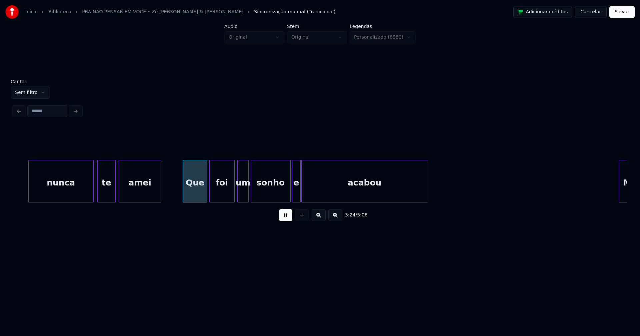
scroll to position [0, 13503]
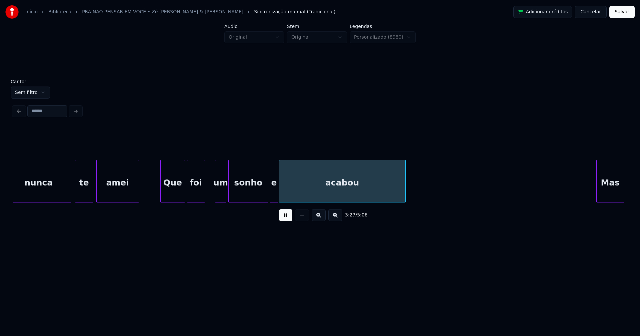
click at [204, 199] on div at bounding box center [204, 181] width 2 height 42
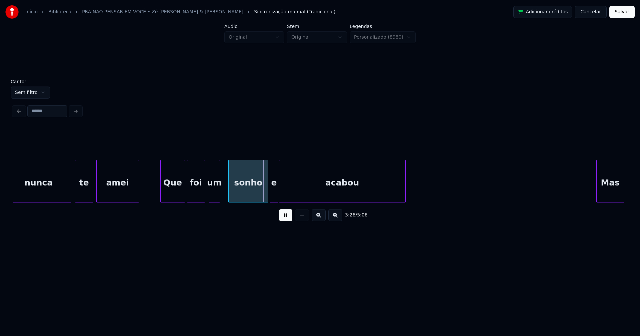
click at [213, 196] on div "um" at bounding box center [214, 182] width 11 height 45
click at [209, 195] on div at bounding box center [210, 181] width 2 height 42
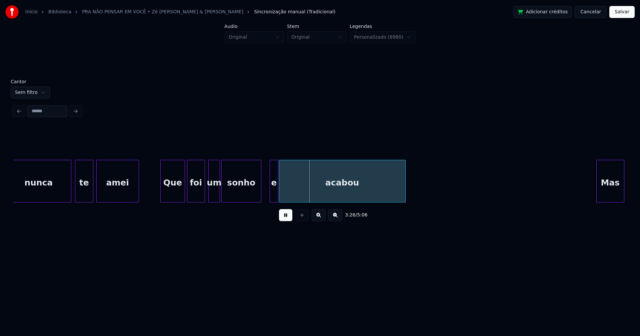
click at [244, 198] on div "sonho" at bounding box center [241, 182] width 39 height 45
click at [298, 190] on div at bounding box center [298, 181] width 2 height 42
click at [288, 190] on div at bounding box center [288, 181] width 2 height 42
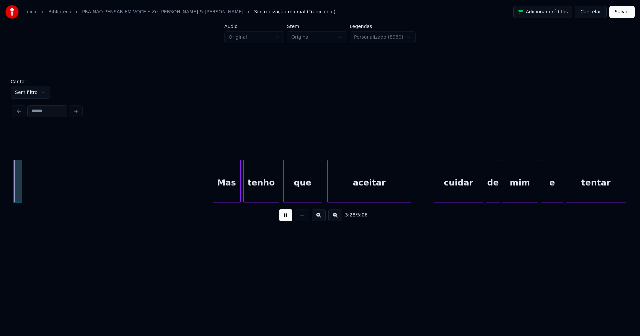
scroll to position [0, 13891]
click at [215, 192] on div "Mas" at bounding box center [221, 182] width 27 height 45
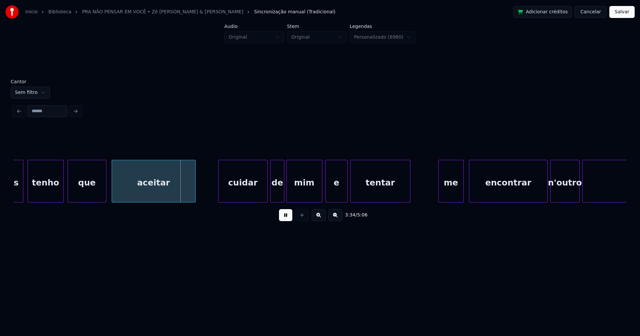
scroll to position [0, 14137]
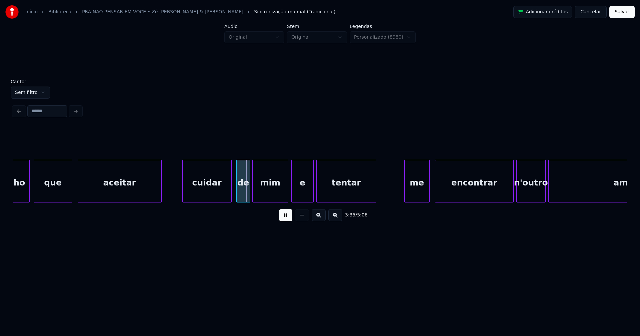
click at [207, 190] on div "cuidar" at bounding box center [207, 182] width 49 height 45
click at [241, 197] on div "de" at bounding box center [241, 182] width 14 height 45
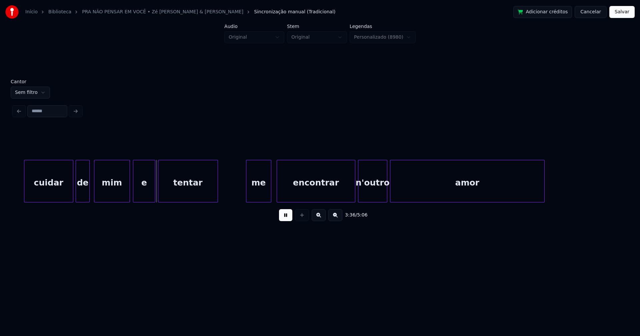
scroll to position [0, 14329]
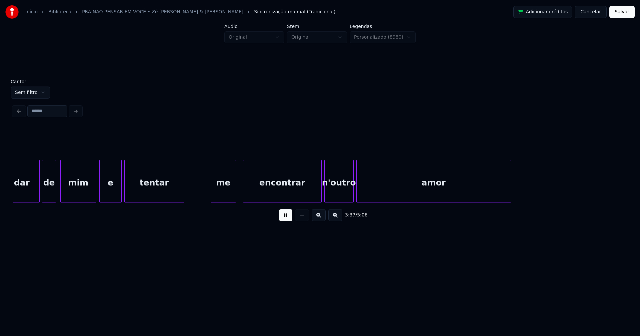
click at [224, 190] on div "me" at bounding box center [223, 182] width 25 height 45
click at [253, 193] on div "encontrar" at bounding box center [279, 182] width 78 height 45
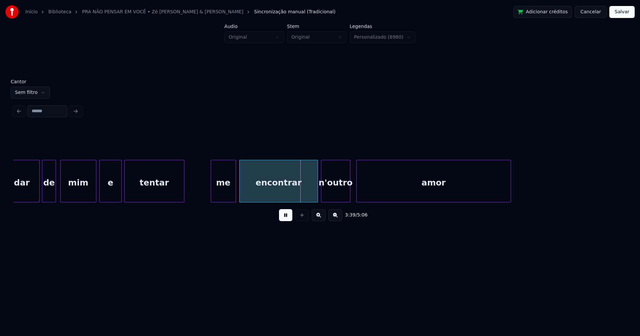
click at [334, 197] on div "n'outro" at bounding box center [335, 182] width 29 height 45
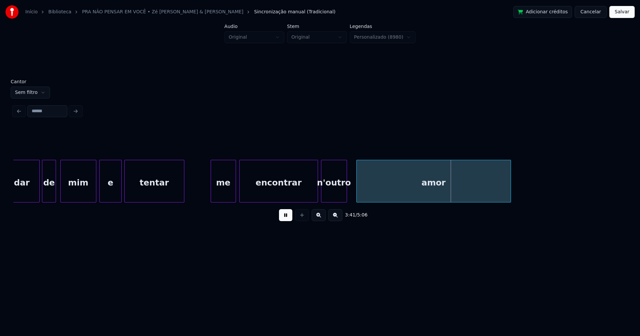
click at [346, 198] on div at bounding box center [346, 181] width 2 height 42
click at [353, 198] on div at bounding box center [353, 181] width 2 height 42
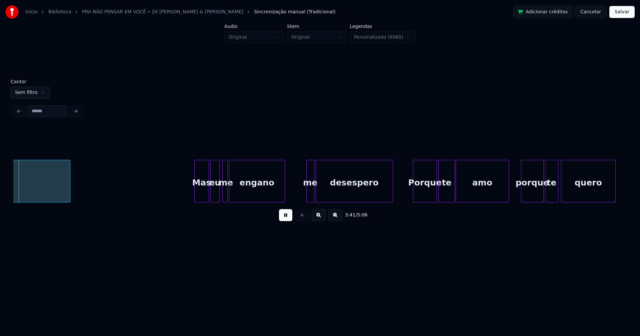
scroll to position [0, 14772]
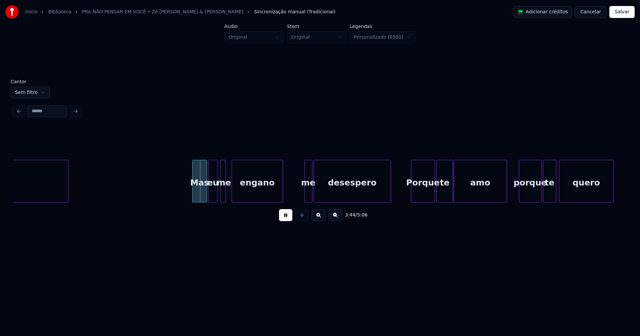
click at [234, 193] on div at bounding box center [233, 181] width 2 height 42
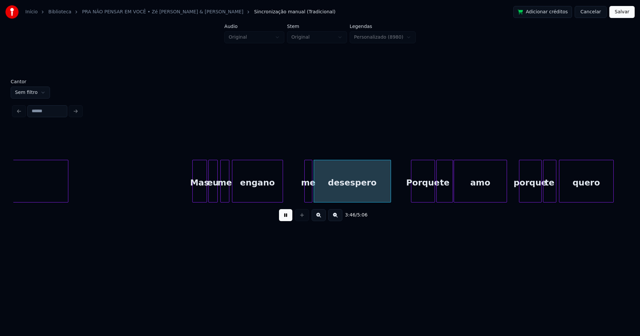
click at [229, 192] on div at bounding box center [228, 181] width 2 height 42
click at [301, 199] on div at bounding box center [302, 181] width 2 height 42
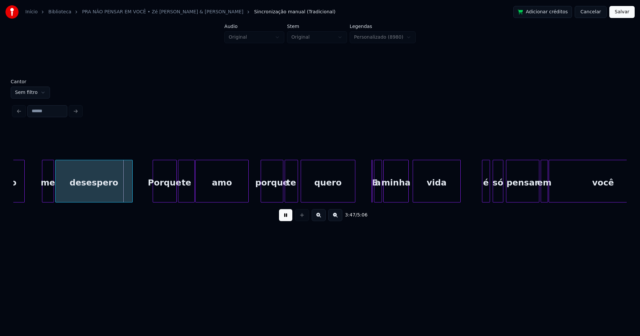
scroll to position [0, 15053]
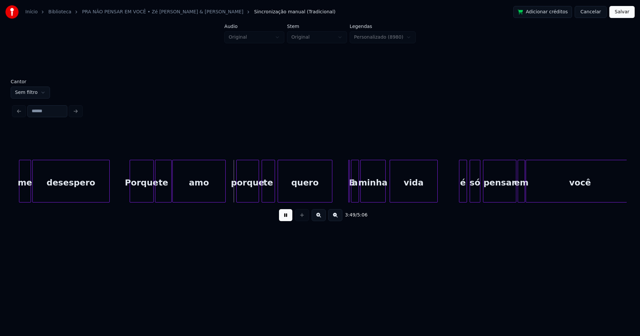
click at [251, 195] on div "porque" at bounding box center [248, 182] width 22 height 45
click at [284, 219] on button at bounding box center [285, 215] width 13 height 12
click at [344, 162] on div "E" at bounding box center [346, 181] width 5 height 43
click at [286, 220] on button at bounding box center [285, 215] width 13 height 12
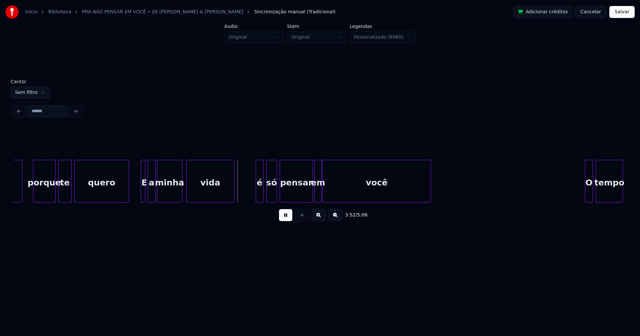
scroll to position [0, 15324]
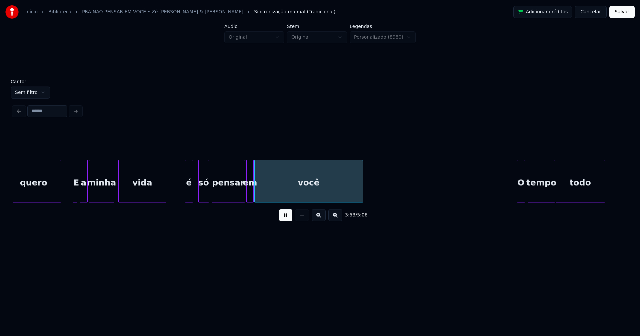
click at [188, 198] on div "é" at bounding box center [188, 182] width 7 height 45
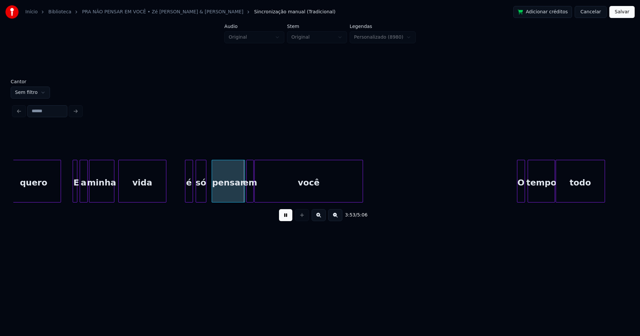
click at [200, 196] on div "só" at bounding box center [201, 182] width 10 height 45
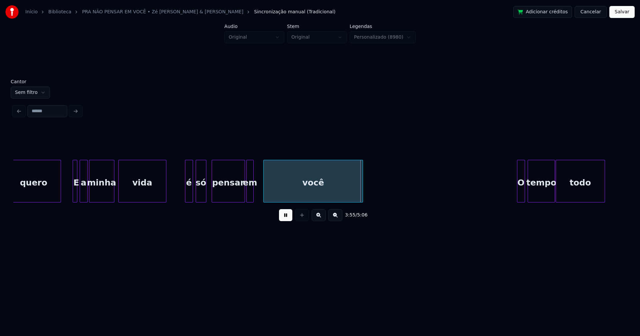
click at [265, 193] on div at bounding box center [265, 181] width 2 height 42
click at [258, 198] on div "em" at bounding box center [257, 182] width 7 height 45
click at [250, 193] on div at bounding box center [249, 181] width 2 height 42
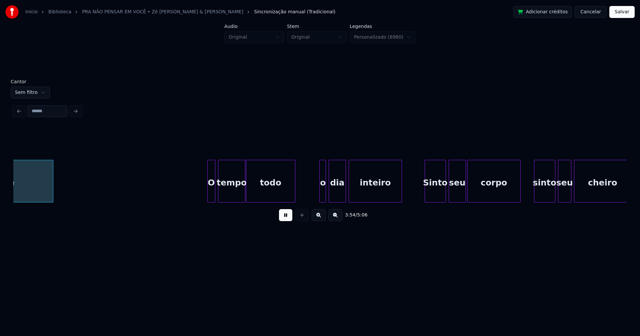
scroll to position [0, 15638]
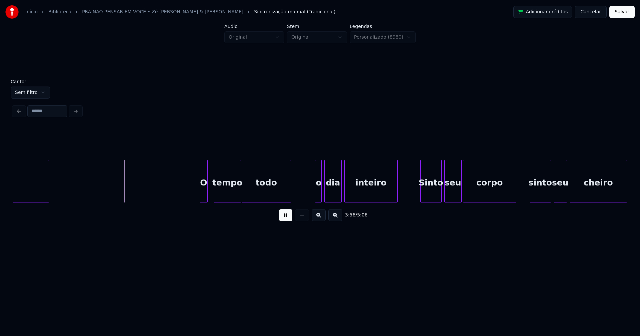
click at [204, 198] on div "O" at bounding box center [203, 182] width 7 height 45
click at [314, 199] on div "o" at bounding box center [315, 182] width 7 height 45
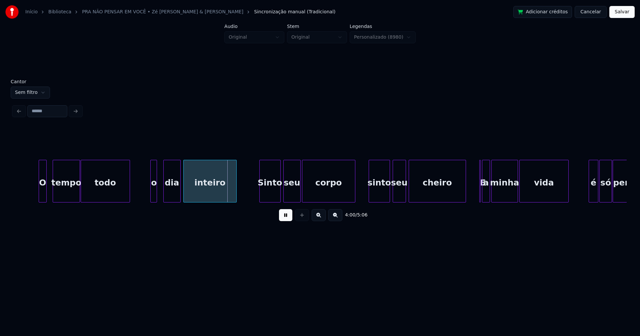
scroll to position [0, 15867]
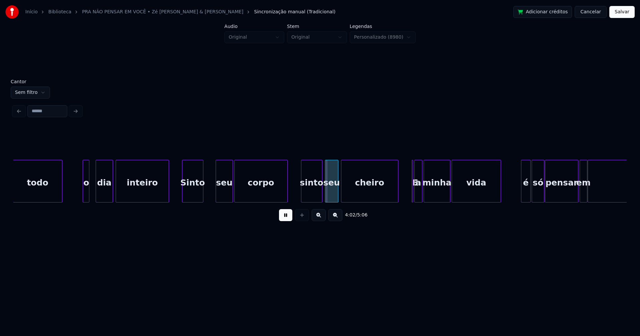
click at [193, 199] on div "Sinto" at bounding box center [192, 182] width 21 height 45
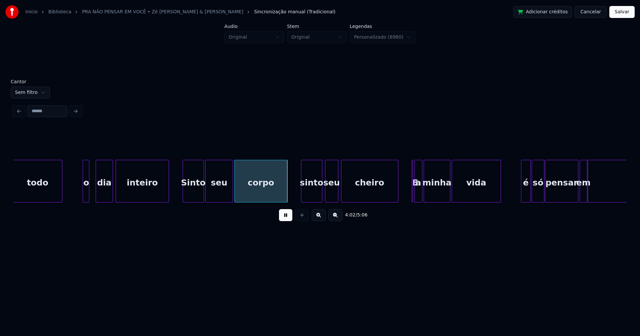
click at [207, 195] on div at bounding box center [207, 181] width 2 height 42
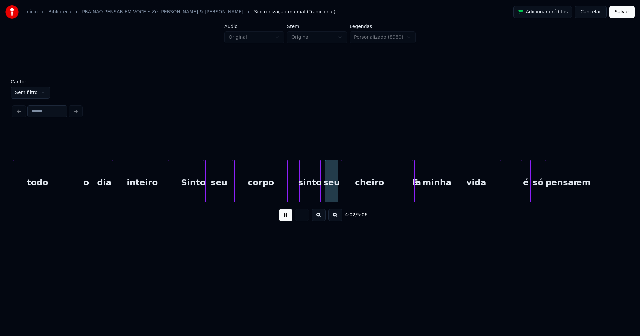
click at [310, 197] on div "sinto" at bounding box center [310, 182] width 21 height 45
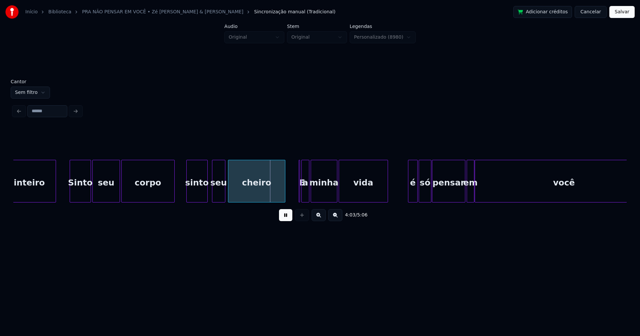
scroll to position [0, 16003]
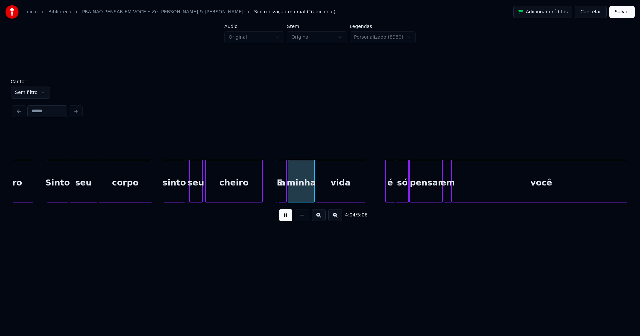
click at [284, 220] on button at bounding box center [285, 215] width 13 height 12
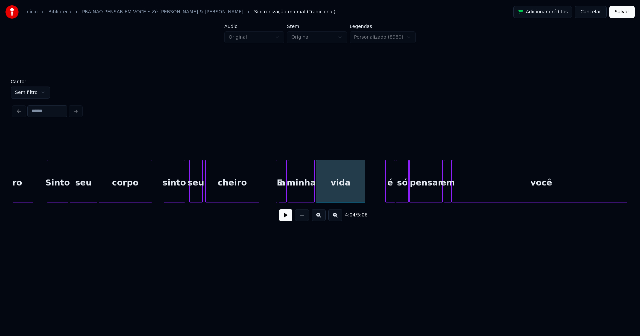
click at [259, 194] on div at bounding box center [258, 181] width 2 height 42
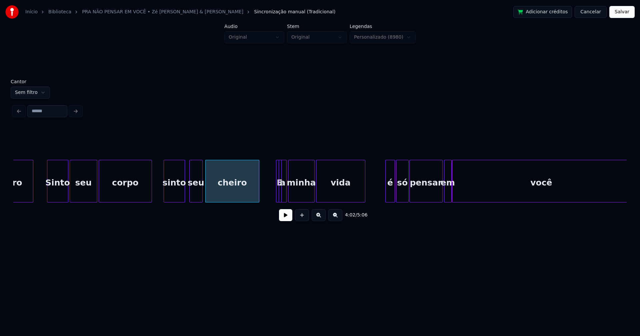
click at [281, 194] on div at bounding box center [280, 181] width 2 height 42
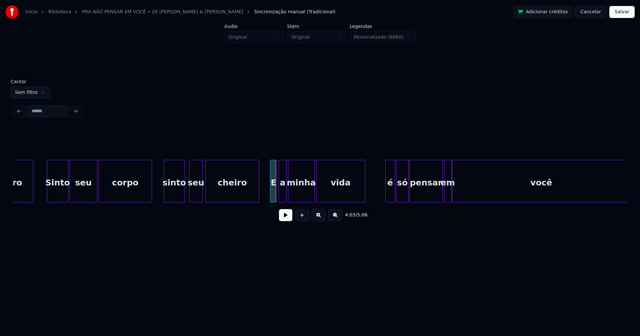
click at [270, 163] on div "E" at bounding box center [273, 181] width 6 height 43
click at [283, 221] on button at bounding box center [285, 215] width 13 height 12
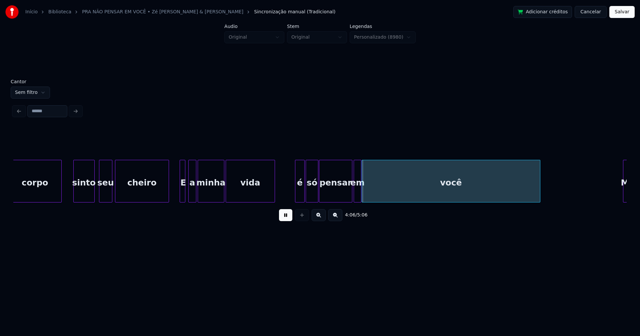
scroll to position [0, 16105]
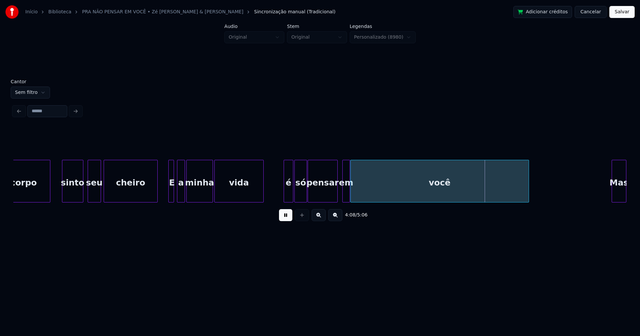
click at [336, 201] on div "corpo sinto seu cheiro E a minha vida é só pensar em você Mas" at bounding box center [319, 181] width 613 height 43
click at [343, 197] on div "em" at bounding box center [343, 182] width 7 height 45
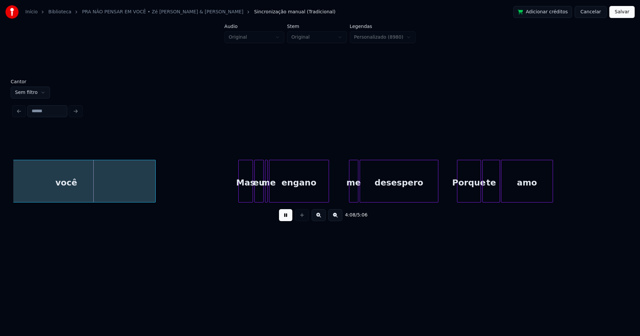
scroll to position [0, 16568]
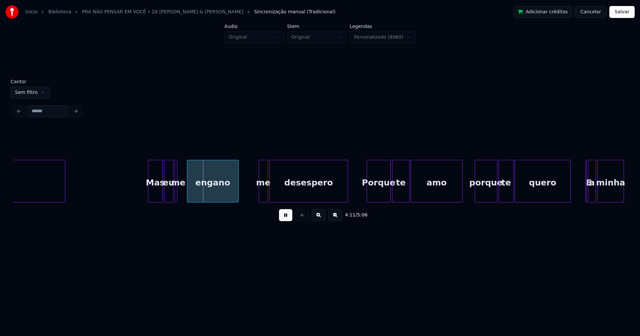
click at [187, 196] on div at bounding box center [188, 181] width 2 height 42
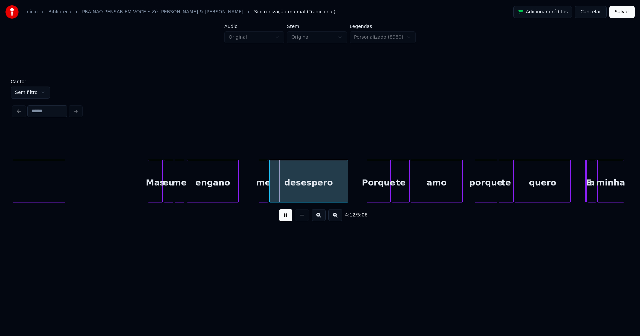
click at [183, 195] on div at bounding box center [183, 181] width 2 height 42
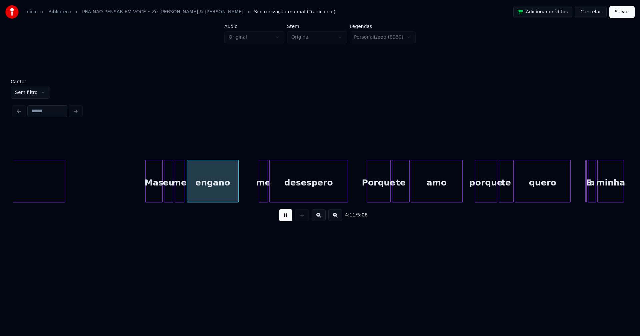
click at [147, 195] on div at bounding box center [147, 181] width 2 height 42
click at [258, 195] on div at bounding box center [258, 181] width 2 height 42
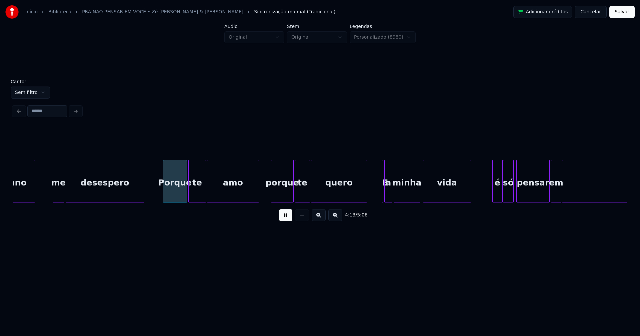
scroll to position [0, 16783]
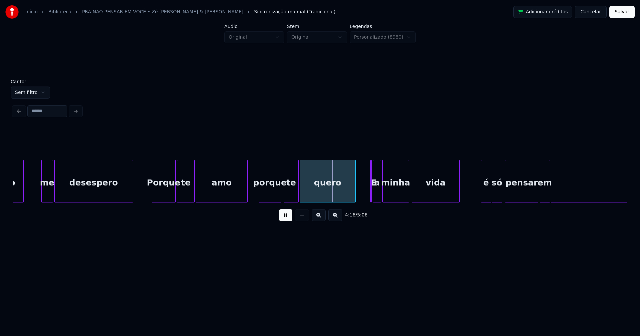
click at [273, 194] on div "porque" at bounding box center [270, 182] width 22 height 45
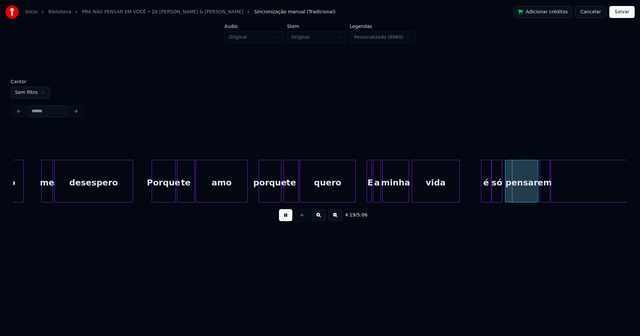
click at [367, 164] on div "E" at bounding box center [369, 181] width 5 height 43
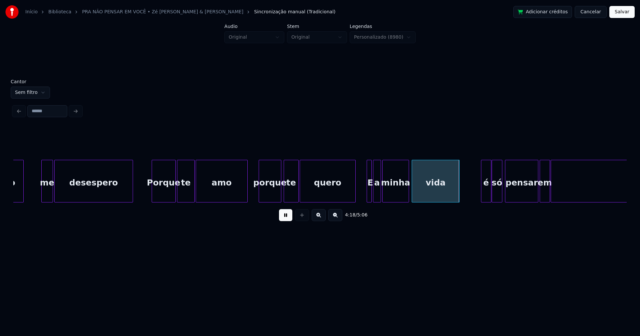
drag, startPoint x: 365, startPoint y: 192, endPoint x: 361, endPoint y: 196, distance: 4.7
click at [364, 192] on div at bounding box center [365, 181] width 2 height 42
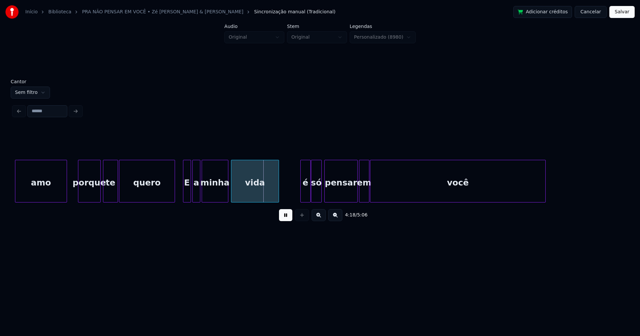
scroll to position [0, 16987]
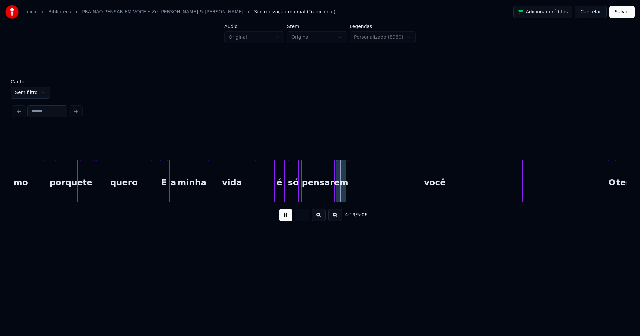
click at [279, 198] on div "é" at bounding box center [280, 182] width 10 height 45
click at [292, 195] on div "só" at bounding box center [291, 182] width 10 height 45
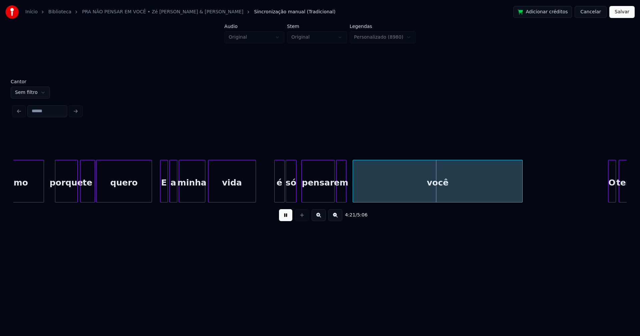
click at [354, 193] on div at bounding box center [354, 181] width 2 height 42
click at [346, 200] on div "em" at bounding box center [347, 182] width 10 height 45
click at [340, 195] on div at bounding box center [339, 181] width 2 height 42
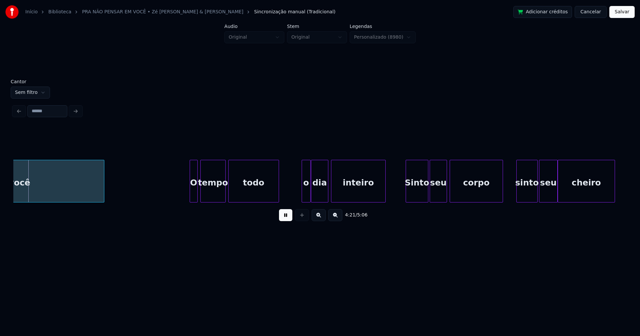
scroll to position [0, 17428]
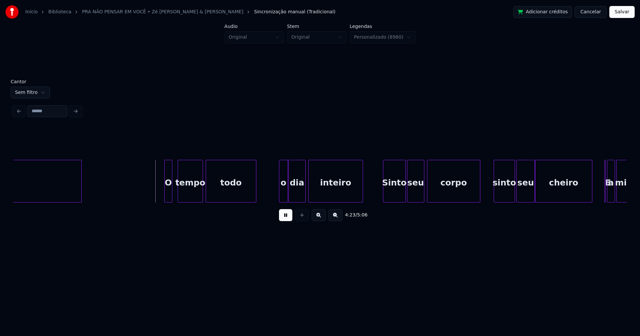
click at [169, 197] on div "O" at bounding box center [168, 182] width 7 height 45
click at [278, 196] on div "o" at bounding box center [279, 182] width 8 height 45
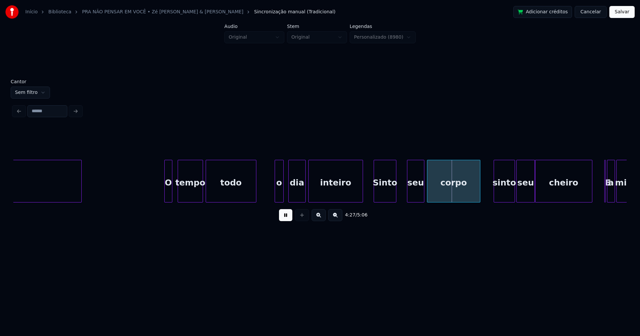
click at [385, 201] on div "O tempo todo o dia inteiro Sinto seu corpo sinto seu cheiro E a minha você" at bounding box center [319, 181] width 613 height 43
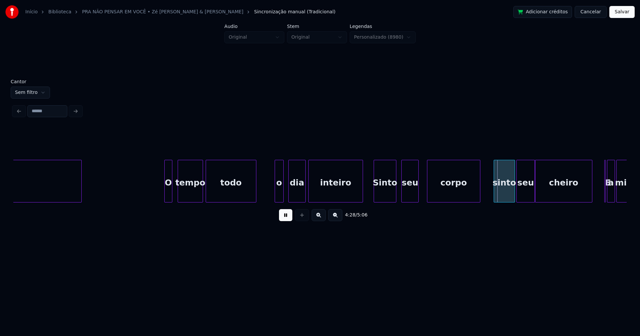
click at [409, 199] on div "seu" at bounding box center [410, 182] width 17 height 45
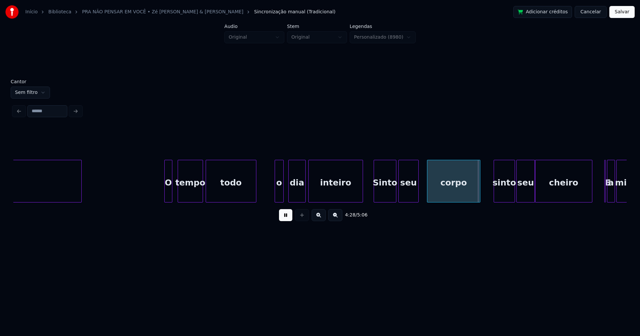
click at [400, 198] on div at bounding box center [400, 181] width 2 height 42
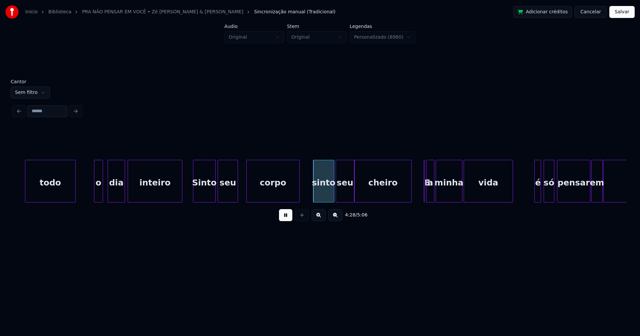
scroll to position [0, 17631]
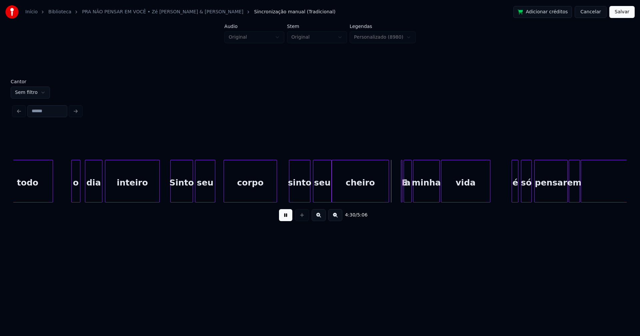
click at [302, 193] on div "sinto" at bounding box center [299, 182] width 21 height 45
click at [403, 200] on div "todo o dia inteiro Sinto seu corpo sinto seu cheiro E a minha vida é só pensar …" at bounding box center [319, 181] width 613 height 43
click at [398, 166] on div "E" at bounding box center [399, 181] width 3 height 43
click at [402, 199] on div "E" at bounding box center [400, 181] width 4 height 43
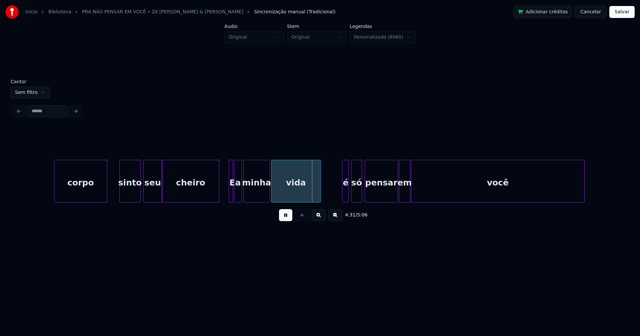
scroll to position [0, 17846]
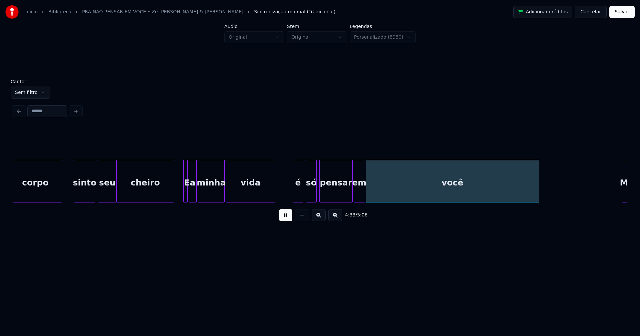
click at [294, 198] on div at bounding box center [294, 181] width 2 height 42
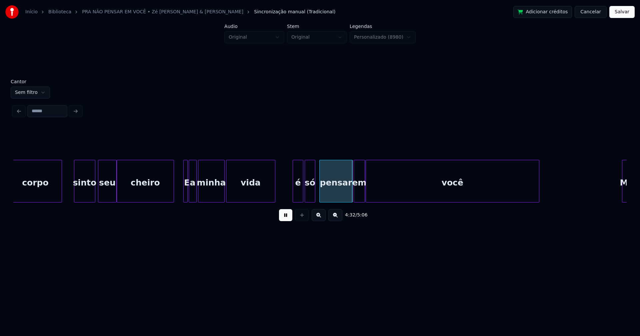
click at [311, 198] on div "só" at bounding box center [310, 182] width 10 height 45
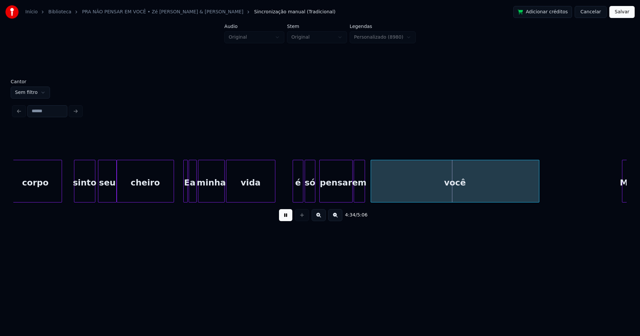
click at [372, 193] on div at bounding box center [372, 181] width 2 height 42
click at [369, 193] on div at bounding box center [369, 181] width 2 height 42
click at [348, 198] on div at bounding box center [348, 181] width 2 height 42
click at [353, 197] on div at bounding box center [353, 181] width 2 height 42
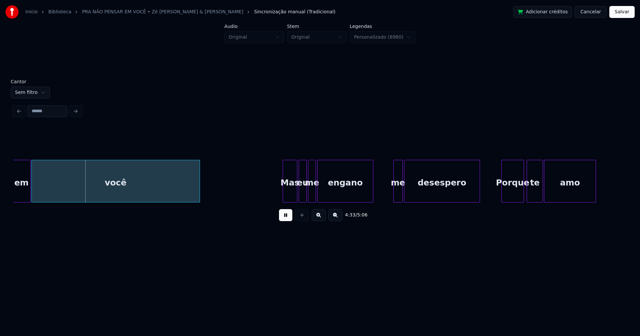
scroll to position [0, 18220]
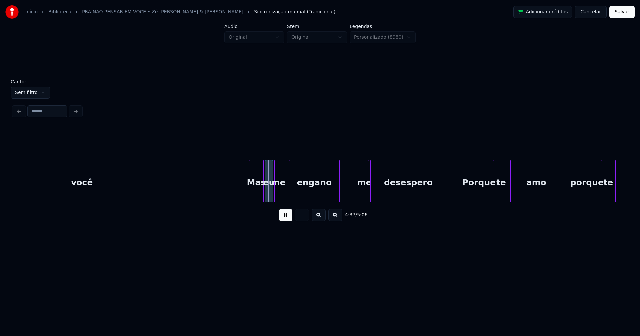
click at [290, 192] on div at bounding box center [290, 181] width 2 height 42
click at [285, 192] on div at bounding box center [285, 181] width 2 height 42
click at [357, 196] on div at bounding box center [358, 181] width 2 height 42
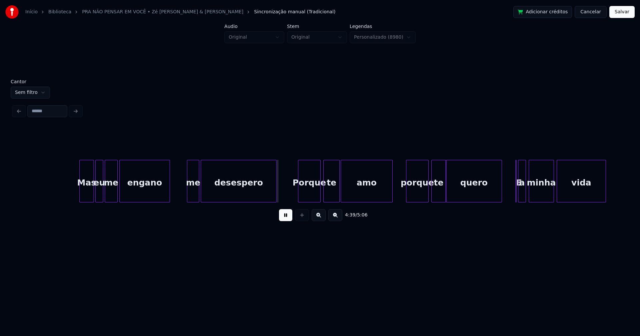
scroll to position [0, 18423]
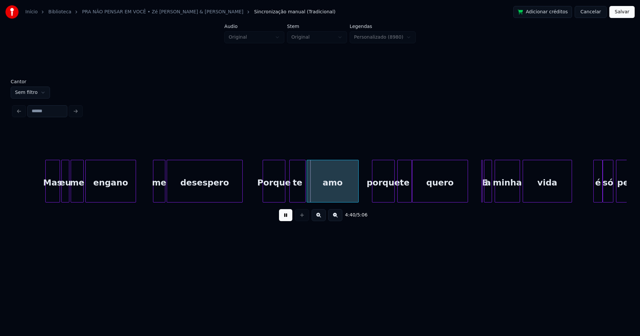
click at [273, 196] on div "Porque" at bounding box center [274, 182] width 22 height 45
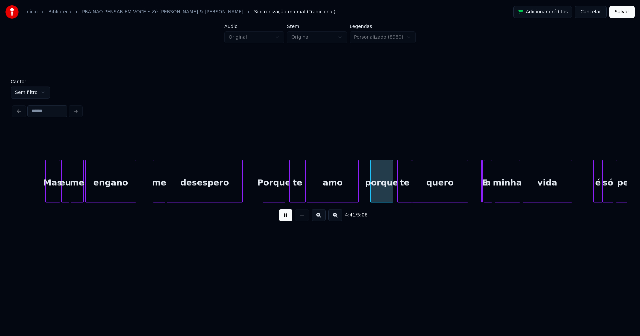
click at [378, 196] on div "porque" at bounding box center [382, 182] width 22 height 45
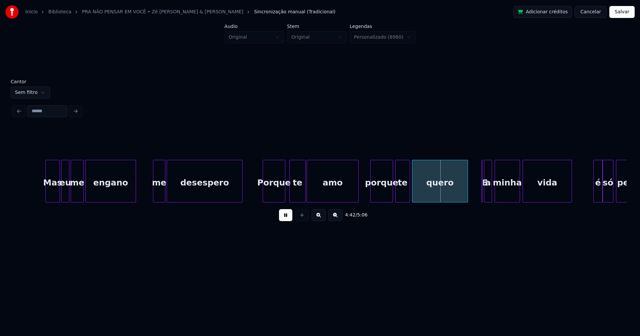
click at [401, 196] on div "te" at bounding box center [403, 182] width 14 height 45
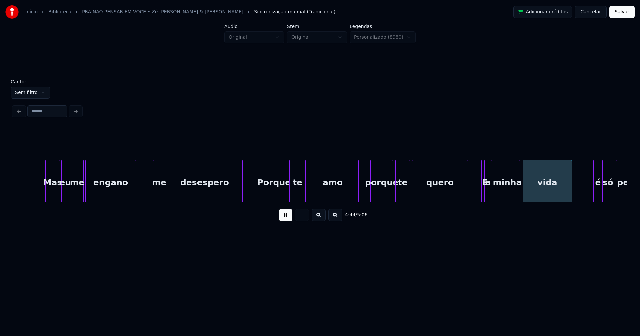
click at [483, 198] on div at bounding box center [483, 181] width 2 height 42
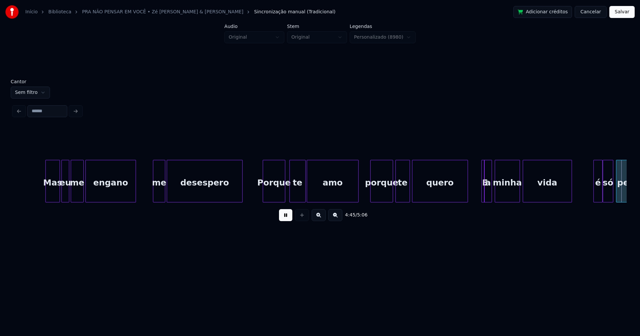
scroll to position [0, 19037]
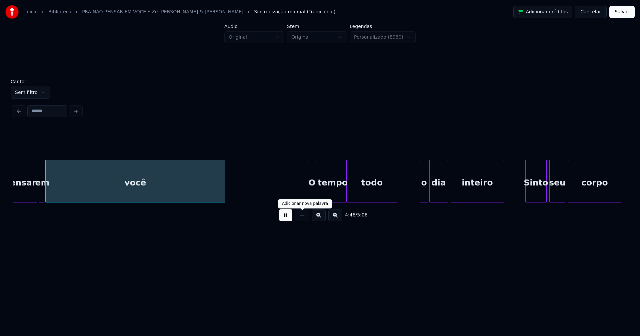
click at [287, 220] on button at bounding box center [285, 215] width 13 height 12
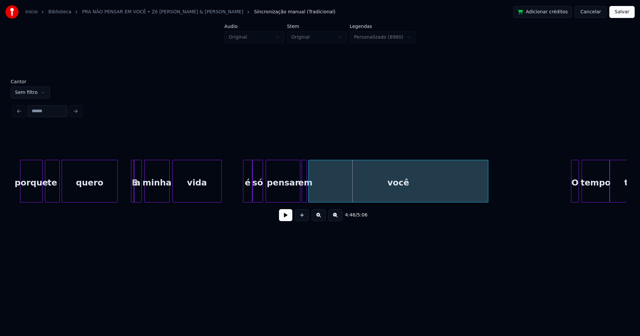
scroll to position [0, 18694]
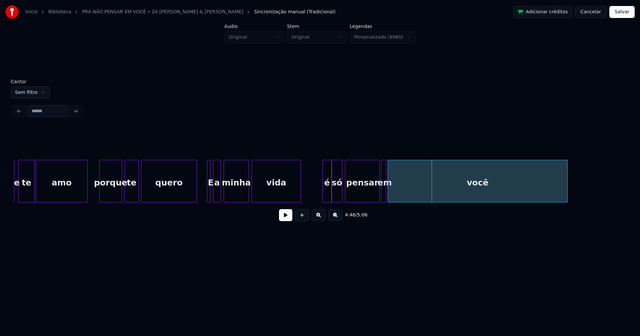
click at [207, 163] on div "E" at bounding box center [208, 181] width 3 height 43
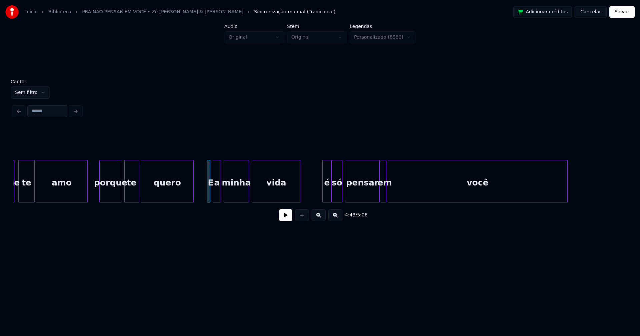
click at [193, 195] on div at bounding box center [192, 181] width 2 height 42
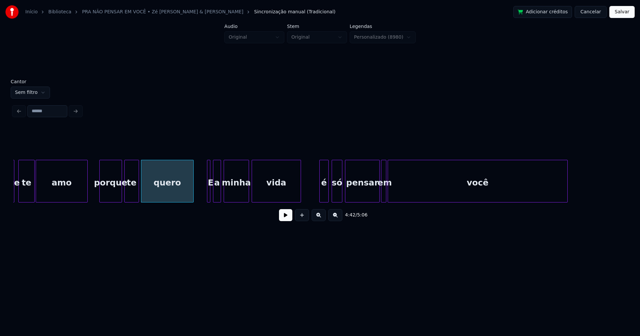
click at [322, 196] on div "é" at bounding box center [324, 182] width 9 height 45
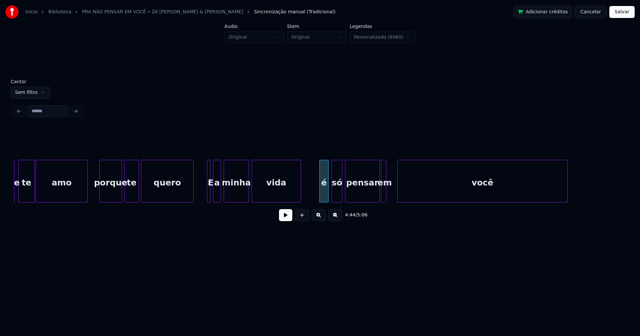
click at [399, 189] on div at bounding box center [399, 181] width 2 height 42
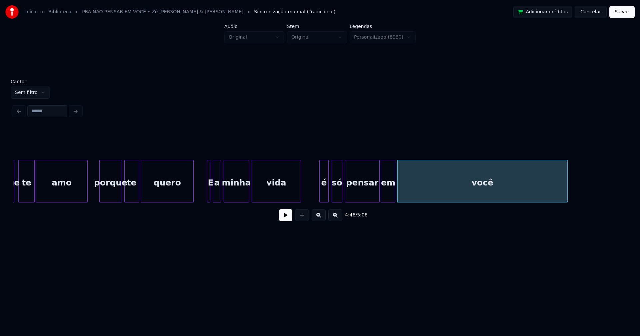
click at [395, 190] on div at bounding box center [394, 181] width 2 height 42
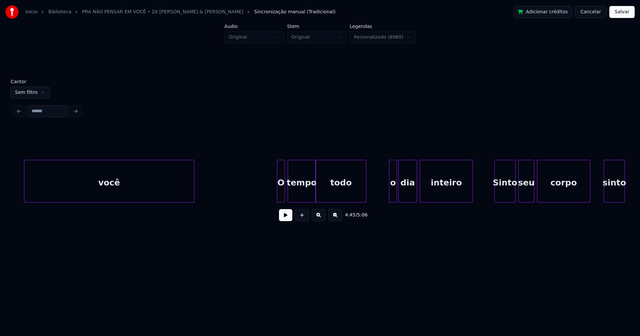
scroll to position [0, 19147]
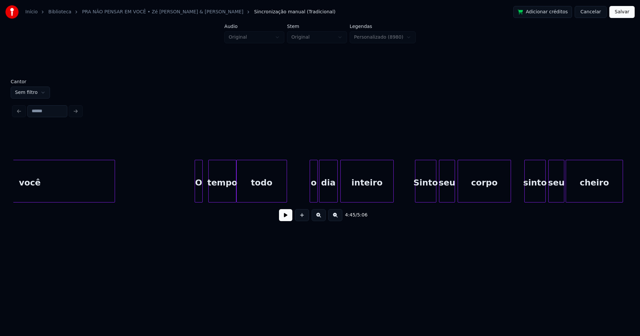
click at [198, 197] on div "O" at bounding box center [198, 182] width 7 height 45
click at [220, 198] on div "tempo" at bounding box center [219, 182] width 27 height 45
click at [311, 198] on div "o" at bounding box center [310, 182] width 7 height 45
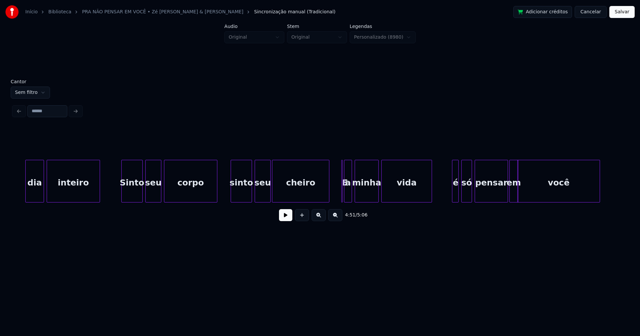
scroll to position [0, 19452]
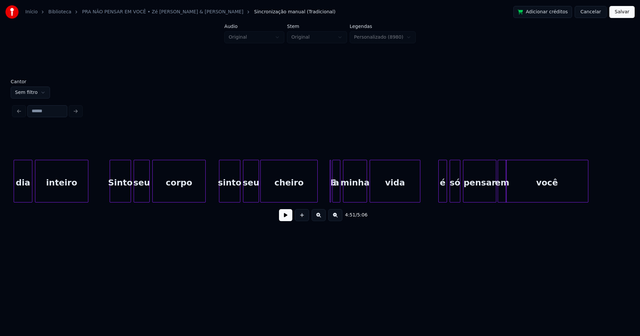
click at [440, 191] on div at bounding box center [440, 181] width 2 height 42
click at [289, 221] on button at bounding box center [285, 215] width 13 height 12
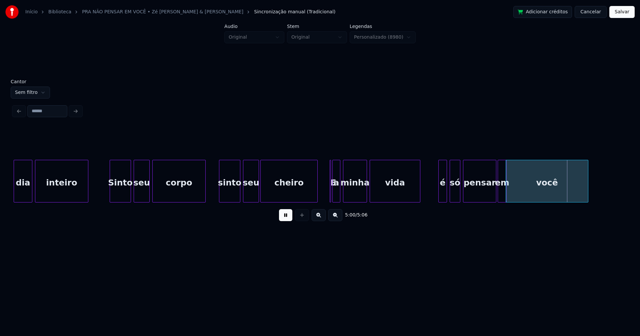
click at [619, 14] on button "Salvar" at bounding box center [621, 12] width 25 height 12
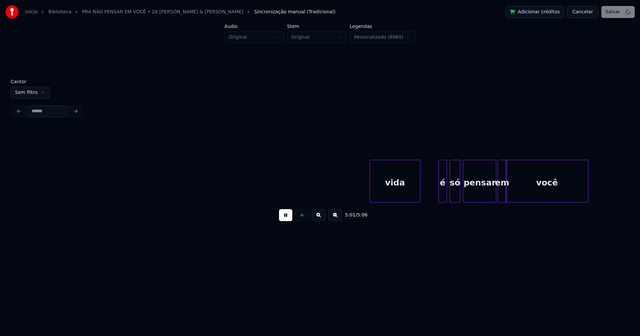
scroll to position [0, 19814]
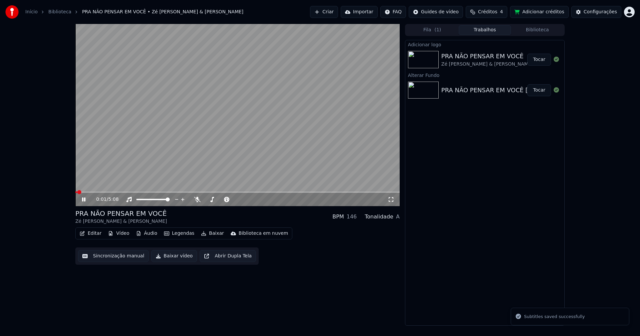
click at [156, 193] on span at bounding box center [237, 192] width 324 height 1
click at [390, 202] on div "1:18 / 5:08" at bounding box center [237, 199] width 319 height 7
click at [392, 200] on icon at bounding box center [391, 199] width 7 height 5
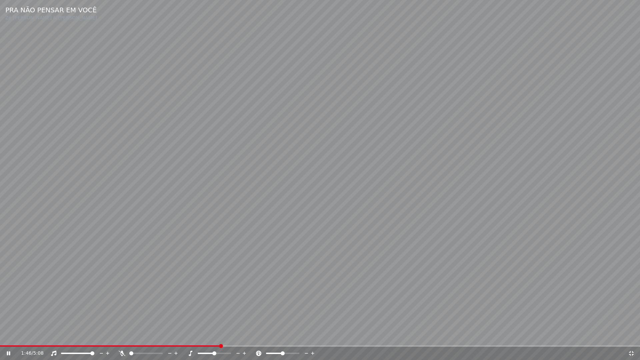
click at [317, 336] on div "1:46 / 5:08" at bounding box center [320, 353] width 640 height 13
click at [318, 336] on span at bounding box center [320, 345] width 640 height 1
click at [526, 336] on div "3:06 / 5:08" at bounding box center [320, 353] width 640 height 13
click at [525, 336] on span at bounding box center [320, 345] width 640 height 1
click at [630, 336] on icon at bounding box center [631, 353] width 7 height 5
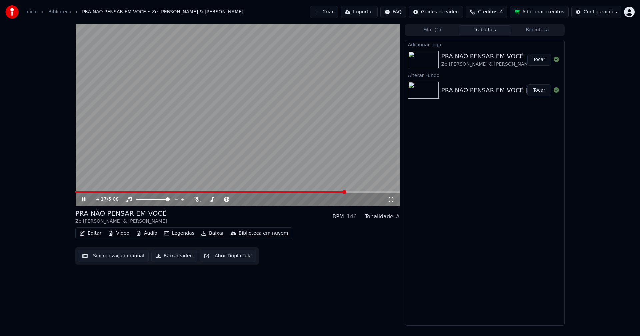
click at [84, 200] on icon at bounding box center [83, 200] width 3 height 4
click at [168, 256] on button "Baixar vídeo" at bounding box center [174, 256] width 46 height 12
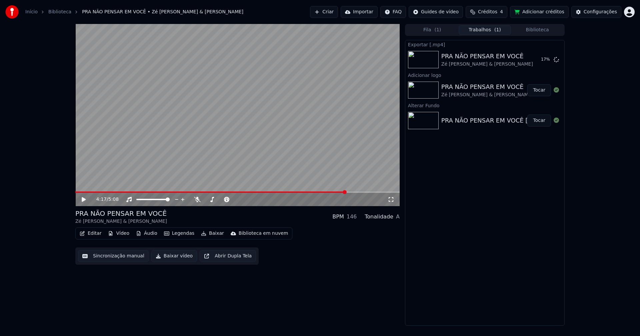
click at [538, 29] on button "Biblioteca" at bounding box center [537, 30] width 53 height 10
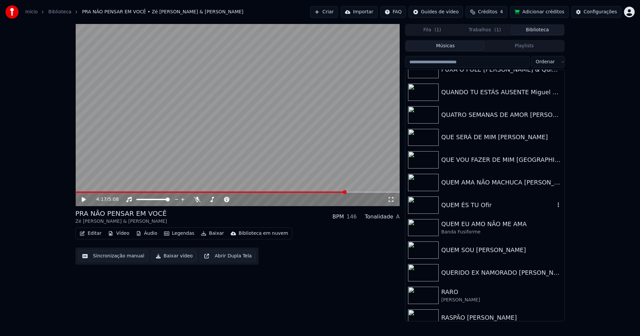
scroll to position [6432, 0]
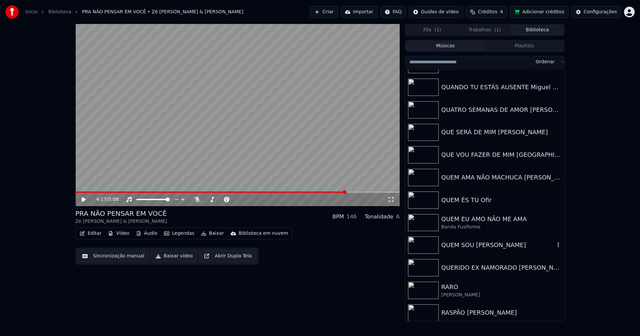
click at [487, 247] on div "QUEM SOU Paulo Gonzo" at bounding box center [498, 245] width 114 height 9
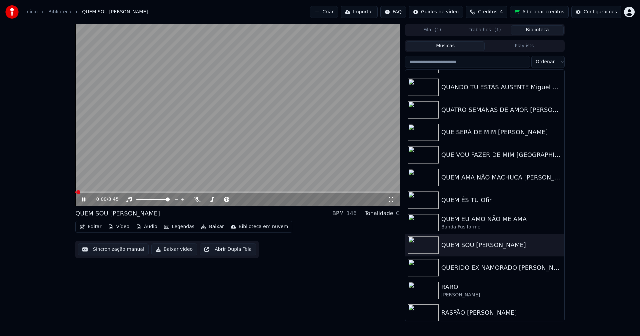
drag, startPoint x: 84, startPoint y: 200, endPoint x: 87, endPoint y: 200, distance: 3.4
click at [84, 200] on icon at bounding box center [89, 199] width 16 height 5
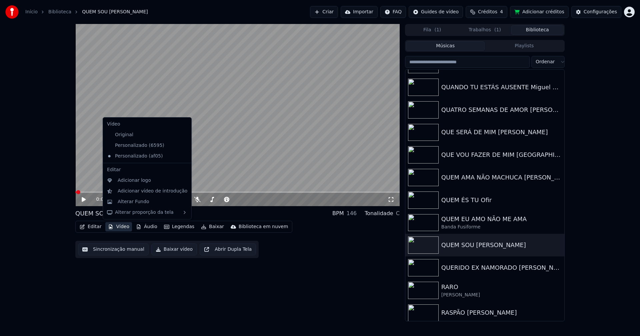
click at [122, 227] on button "Vídeo" at bounding box center [118, 226] width 27 height 9
click at [183, 145] on icon at bounding box center [186, 145] width 7 height 5
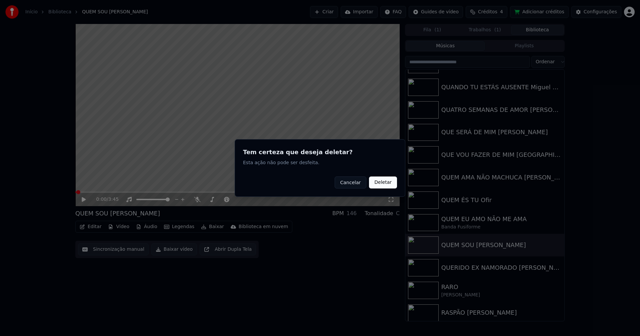
click at [387, 184] on button "Deletar" at bounding box center [383, 183] width 28 height 12
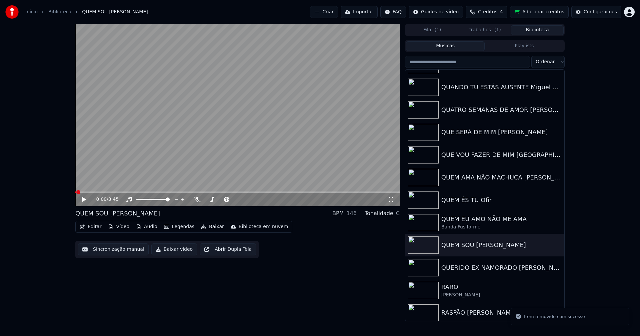
click at [123, 225] on button "Vídeo" at bounding box center [118, 226] width 27 height 9
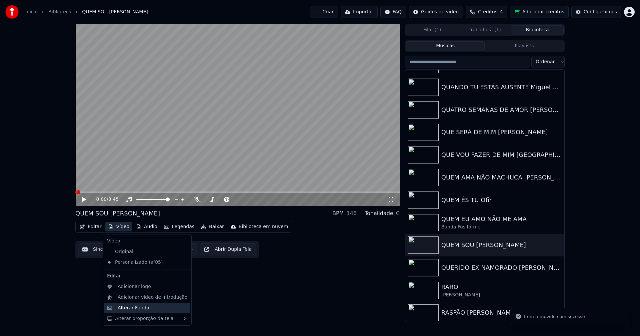
click at [147, 308] on div "Alterar Fundo" at bounding box center [153, 308] width 70 height 7
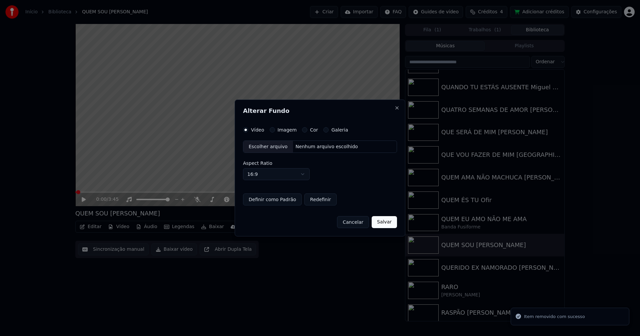
click at [272, 130] on button "Imagem" at bounding box center [272, 129] width 5 height 5
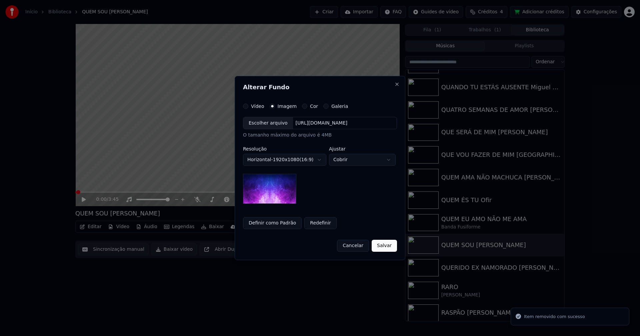
click at [267, 126] on div "Escolher arquivo" at bounding box center [268, 123] width 50 height 12
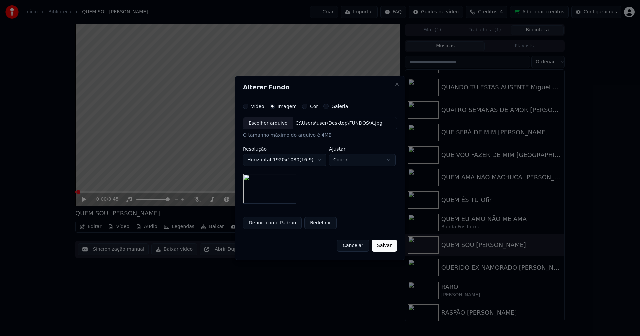
click at [382, 248] on button "Salvar" at bounding box center [384, 246] width 25 height 12
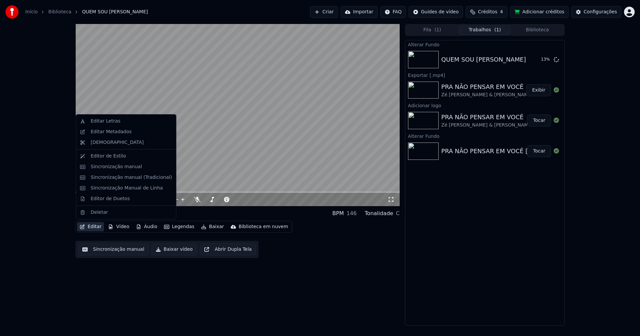
click at [96, 227] on button "Editar" at bounding box center [90, 226] width 27 height 9
click at [115, 130] on div "Editar Metadados" at bounding box center [111, 132] width 41 height 7
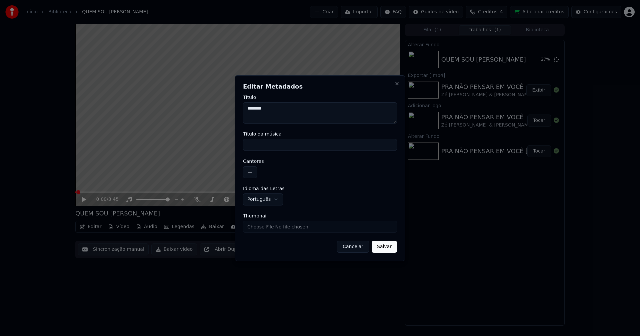
click at [267, 148] on input "Título da música" at bounding box center [320, 145] width 154 height 12
type input "********"
click at [253, 172] on button "button" at bounding box center [250, 172] width 14 height 12
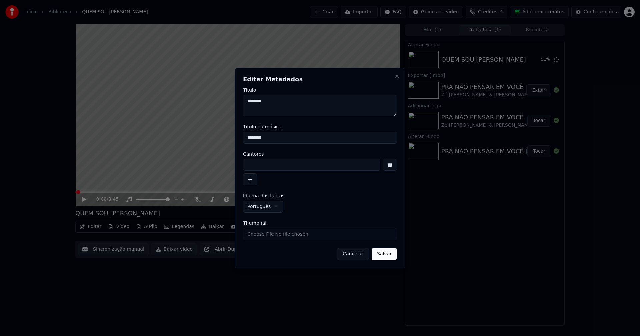
click at [257, 166] on input at bounding box center [311, 165] width 137 height 12
type input "**********"
click at [384, 253] on button "Salvar" at bounding box center [384, 254] width 25 height 12
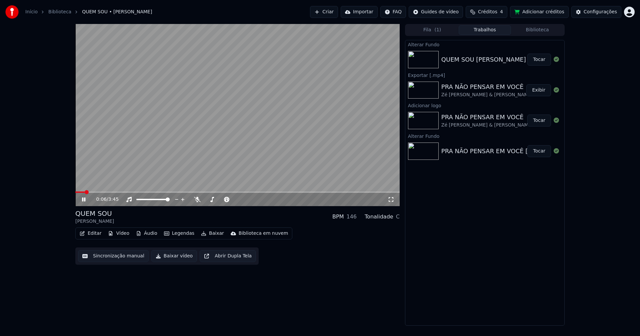
click at [544, 60] on button "Tocar" at bounding box center [539, 60] width 24 height 12
click at [122, 235] on button "Vídeo" at bounding box center [118, 233] width 27 height 9
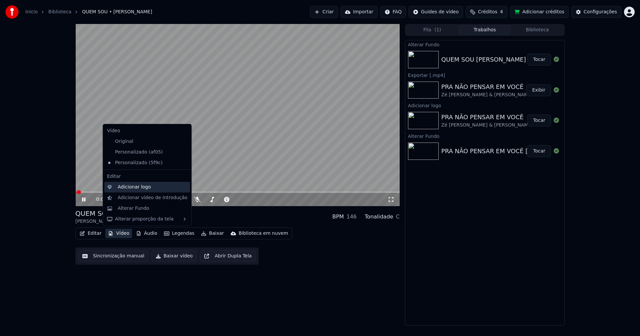
click at [135, 190] on div "Adicionar logo" at bounding box center [134, 187] width 33 height 7
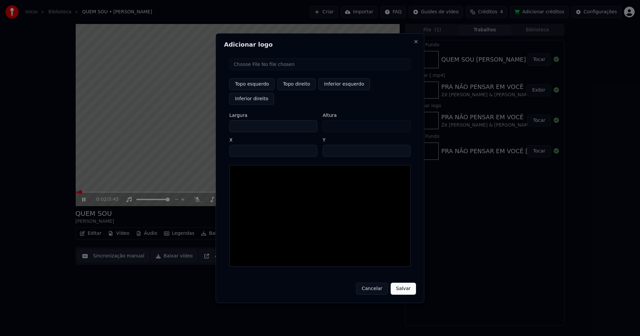
click at [258, 70] on input "file" at bounding box center [319, 64] width 181 height 12
type input "**********"
type input "***"
click at [294, 90] on button "Topo direito" at bounding box center [296, 84] width 38 height 12
type input "****"
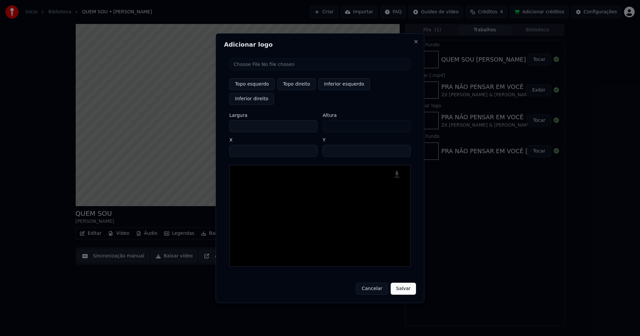
drag, startPoint x: 240, startPoint y: 120, endPoint x: 214, endPoint y: 123, distance: 26.5
click at [214, 123] on body "Início Biblioteca QUEM SOU • Paulo Gonzo Criar Importar FAQ Guides de vídeo Cré…" at bounding box center [320, 168] width 640 height 336
type input "**"
type input "***"
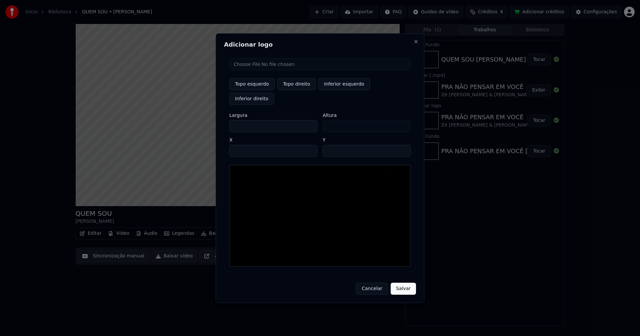
type input "***"
click at [243, 145] on input "****" at bounding box center [273, 151] width 88 height 12
type input "****"
click at [403, 145] on input "**" at bounding box center [367, 151] width 88 height 12
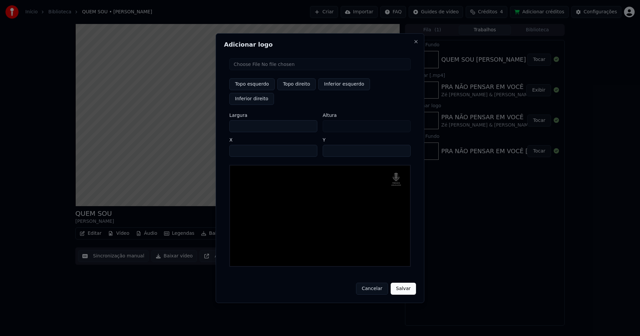
click at [403, 145] on input "**" at bounding box center [367, 151] width 88 height 12
type input "**"
click at [403, 145] on input "**" at bounding box center [367, 151] width 88 height 12
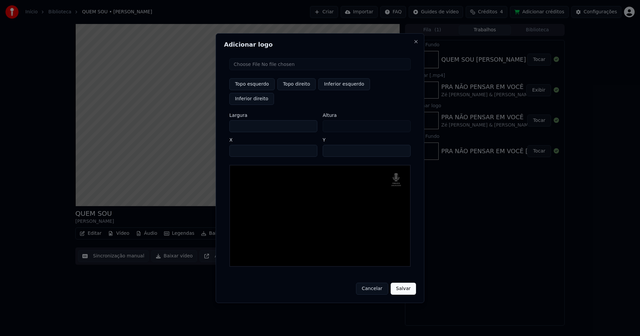
click at [404, 283] on button "Salvar" at bounding box center [403, 289] width 25 height 12
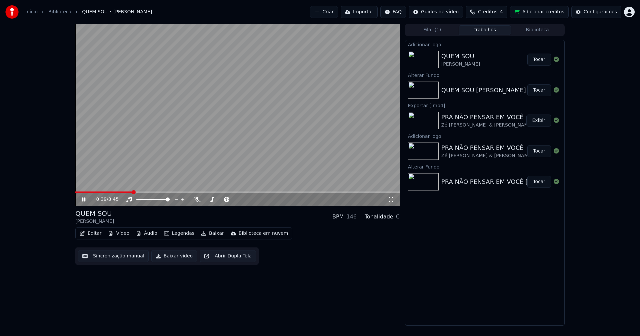
click at [542, 59] on button "Tocar" at bounding box center [539, 60] width 24 height 12
click at [96, 233] on button "Editar" at bounding box center [90, 233] width 27 height 9
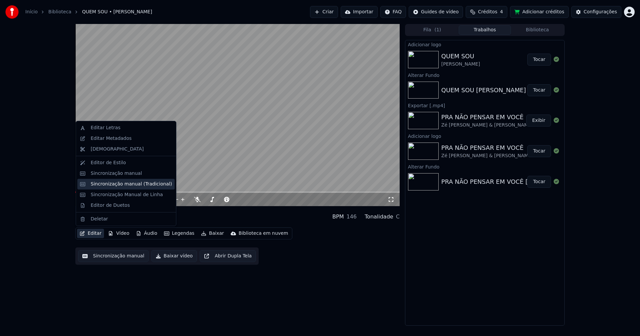
click at [119, 185] on div "Sincronização manual (Tradicional)" at bounding box center [131, 184] width 81 height 7
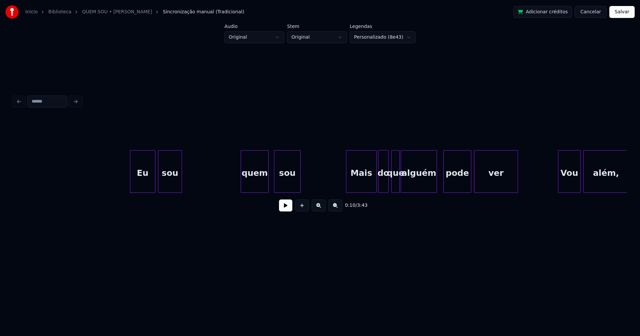
scroll to position [0, 552]
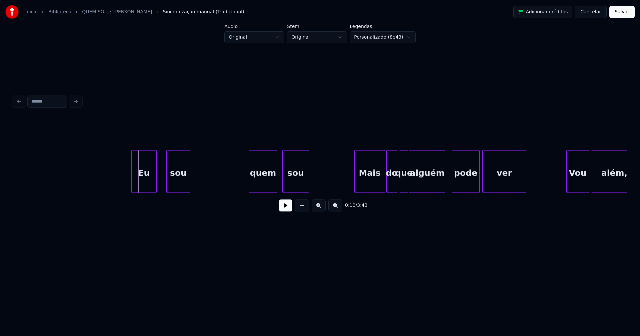
click at [146, 185] on div "Eu" at bounding box center [144, 173] width 25 height 45
click at [286, 211] on button at bounding box center [285, 206] width 13 height 12
click at [258, 187] on div "quem" at bounding box center [260, 173] width 27 height 45
click at [258, 186] on div "quem" at bounding box center [260, 173] width 27 height 45
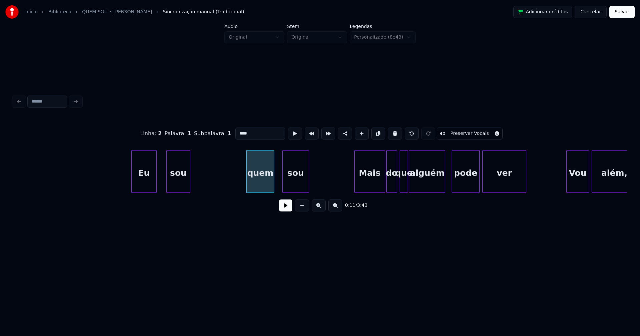
click at [237, 130] on input "****" at bounding box center [260, 134] width 50 height 12
type input "****"
click at [286, 210] on button at bounding box center [285, 206] width 13 height 12
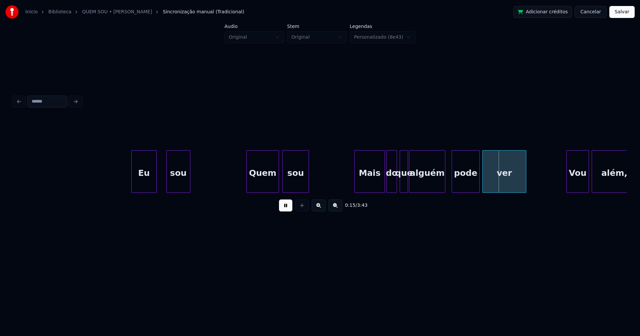
click at [277, 187] on div at bounding box center [278, 172] width 2 height 42
click at [270, 190] on div "Quem" at bounding box center [258, 171] width 25 height 43
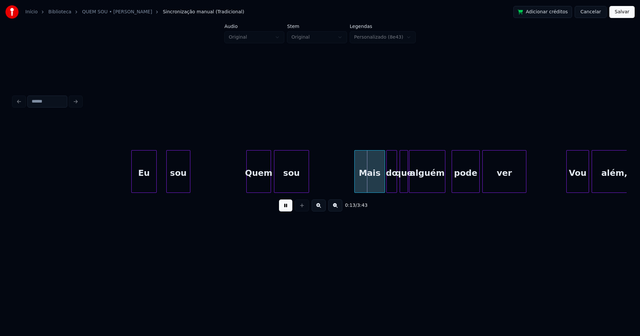
click at [274, 186] on div at bounding box center [275, 172] width 2 height 42
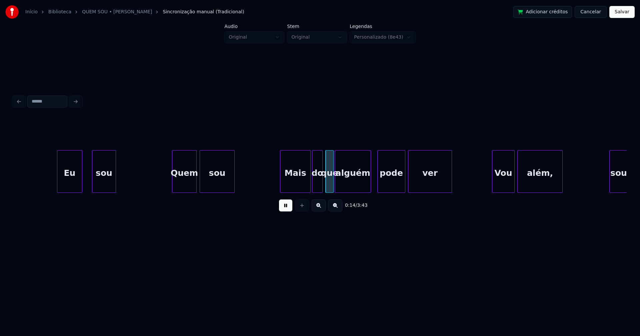
scroll to position [0, 659]
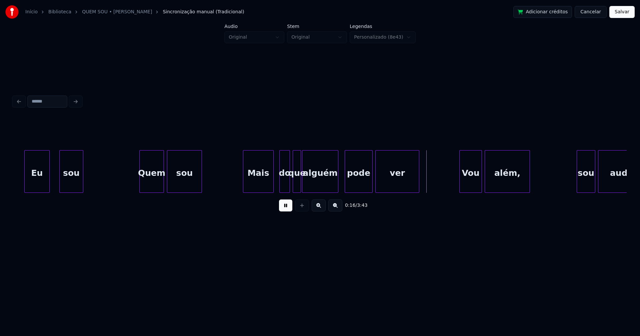
click at [262, 185] on div "Mais" at bounding box center [258, 173] width 30 height 45
click at [283, 186] on div "do" at bounding box center [283, 173] width 10 height 45
click at [325, 188] on div "alguém" at bounding box center [324, 173] width 36 height 45
click at [304, 186] on div at bounding box center [304, 172] width 2 height 42
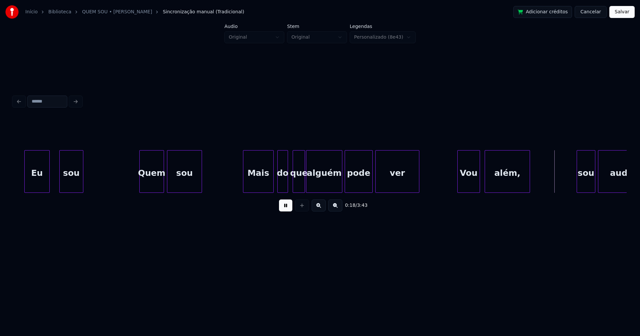
click at [468, 184] on div "Vou" at bounding box center [469, 173] width 22 height 45
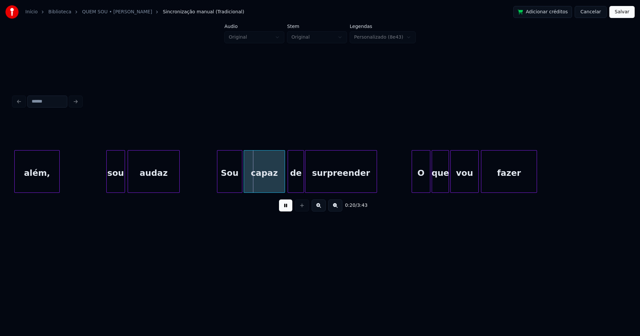
scroll to position [0, 1122]
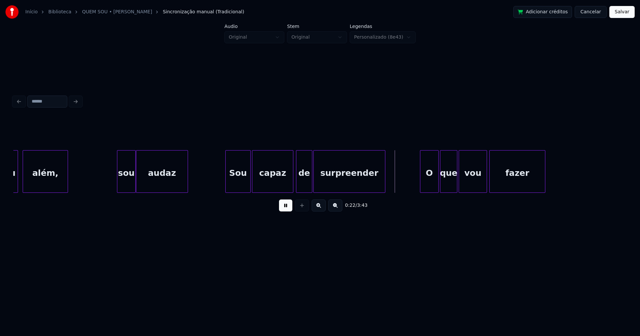
click at [126, 183] on div "sou" at bounding box center [126, 173] width 18 height 45
click at [120, 182] on div "sou" at bounding box center [123, 173] width 18 height 45
click at [106, 184] on div at bounding box center [107, 172] width 2 height 42
click at [118, 184] on div "sou" at bounding box center [118, 173] width 25 height 45
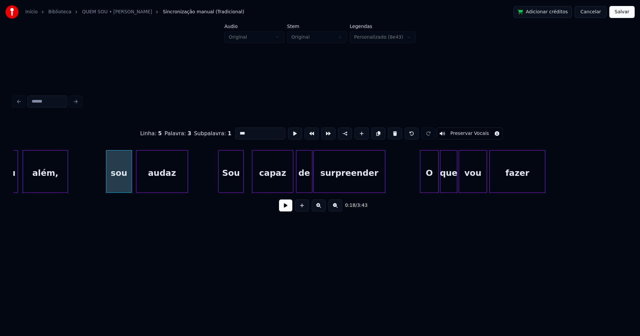
click at [229, 189] on div "Sou" at bounding box center [231, 173] width 25 height 45
click at [286, 210] on button at bounding box center [285, 206] width 13 height 12
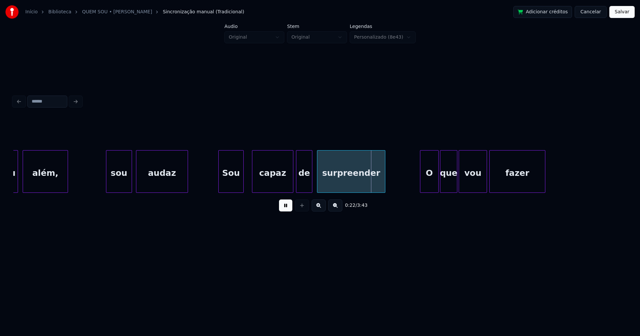
click at [318, 180] on div at bounding box center [318, 172] width 2 height 42
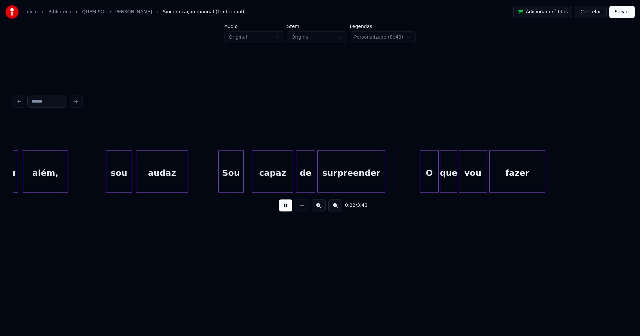
click at [313, 182] on div at bounding box center [314, 172] width 2 height 42
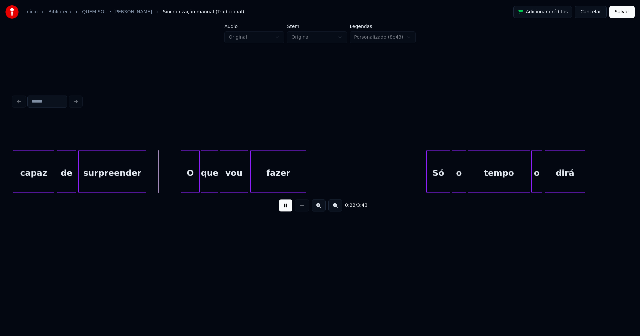
scroll to position [0, 1377]
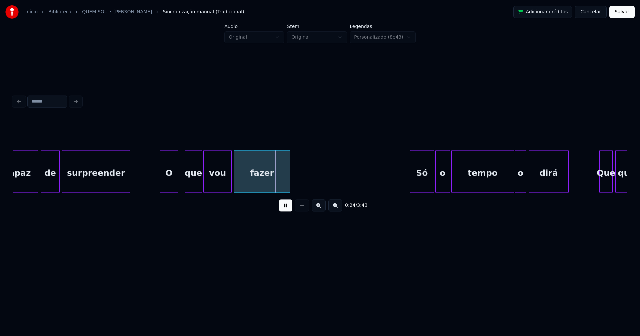
click at [169, 188] on div "O" at bounding box center [169, 173] width 18 height 45
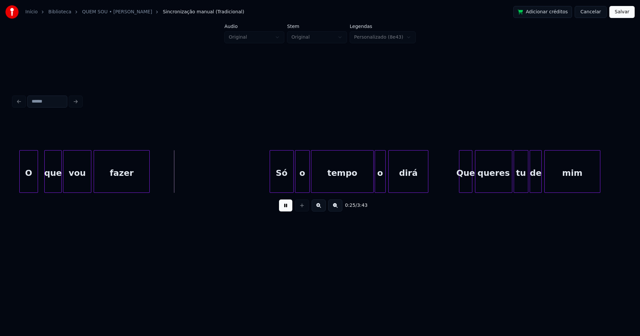
scroll to position [0, 1525]
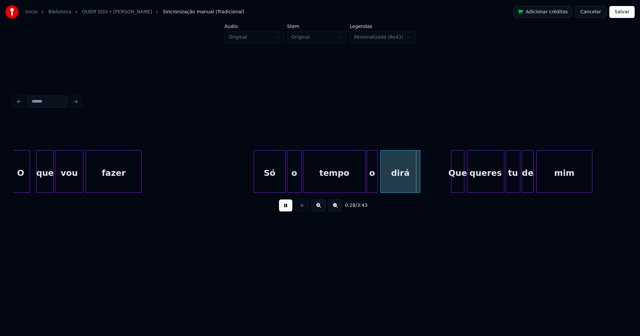
click at [255, 186] on div at bounding box center [255, 172] width 2 height 42
click at [263, 190] on div at bounding box center [263, 172] width 2 height 42
click at [266, 193] on div "O que vou fazer Só o tempo o dirá Que queres tu de mim" at bounding box center [319, 171] width 613 height 43
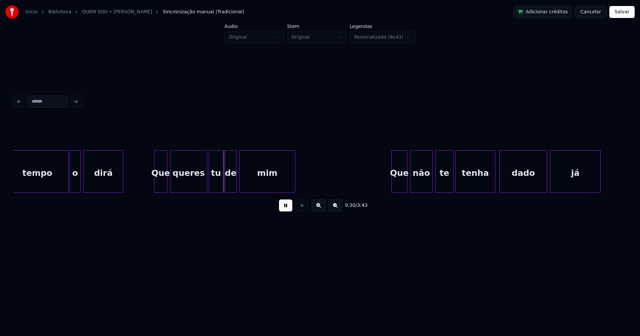
scroll to position [0, 1839]
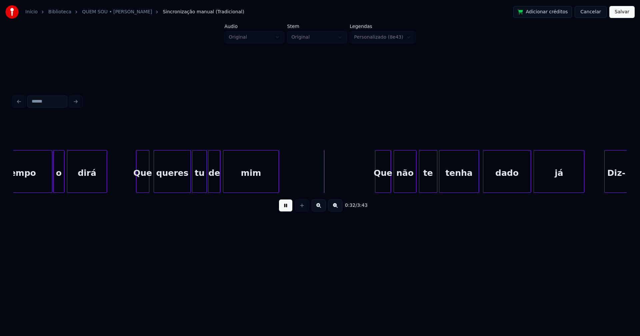
click at [143, 187] on div "Que" at bounding box center [142, 173] width 13 height 45
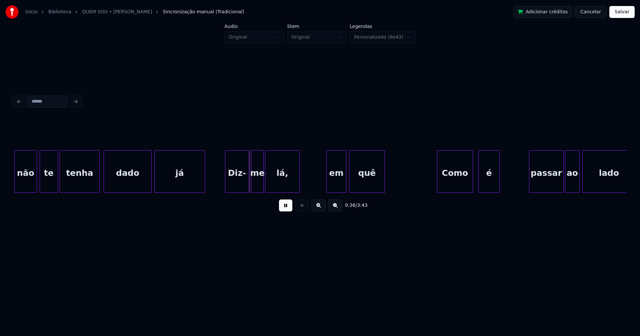
scroll to position [0, 2234]
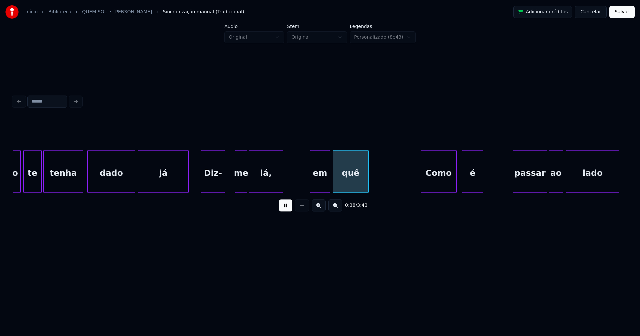
click at [209, 189] on div "Diz-" at bounding box center [212, 173] width 23 height 45
click at [228, 190] on div "não te tenha dado já Diz- me lá, em quê Como é passar ao lado" at bounding box center [319, 171] width 613 height 43
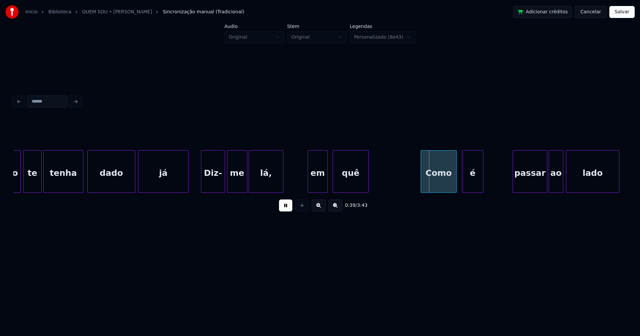
click at [317, 187] on div "em" at bounding box center [317, 173] width 19 height 45
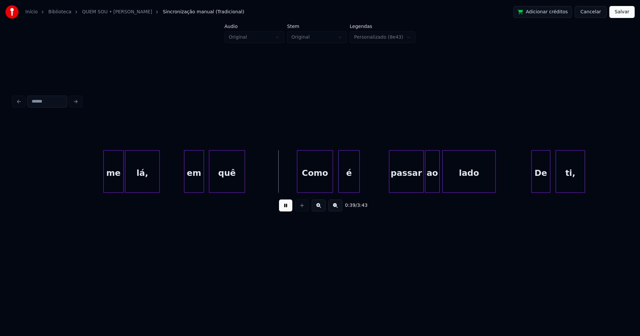
scroll to position [0, 2465]
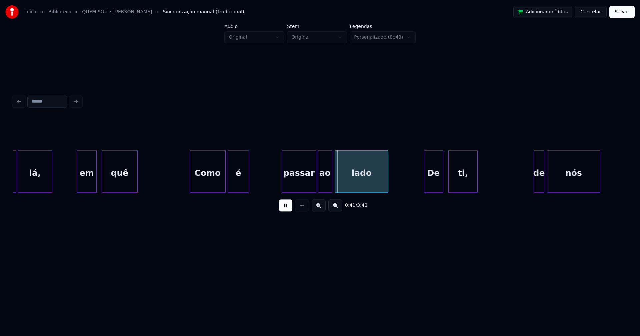
click at [233, 188] on div "é" at bounding box center [238, 173] width 21 height 45
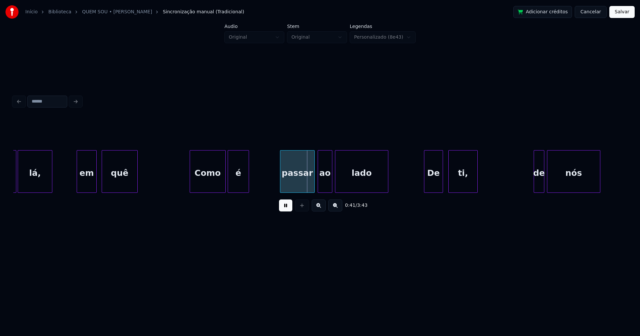
click at [299, 189] on div "passar" at bounding box center [297, 173] width 34 height 45
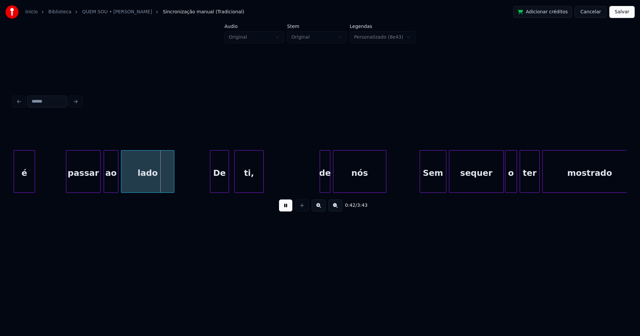
scroll to position [0, 2680]
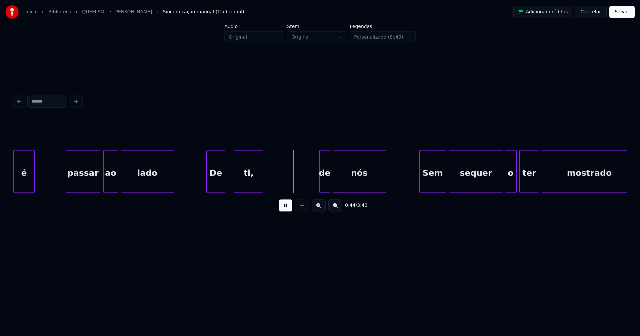
click at [218, 190] on div "é passar ao lado De ti, de nós Sem sequer o ter mostrado" at bounding box center [319, 171] width 613 height 43
click at [308, 193] on div "é passar ao lado De ti, de nós Sem sequer o ter mostrado" at bounding box center [319, 171] width 613 height 43
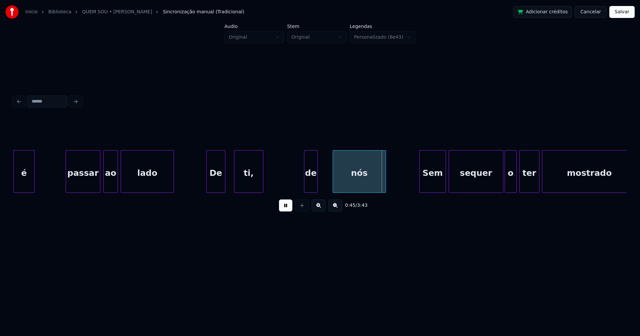
click at [316, 182] on div at bounding box center [316, 172] width 2 height 42
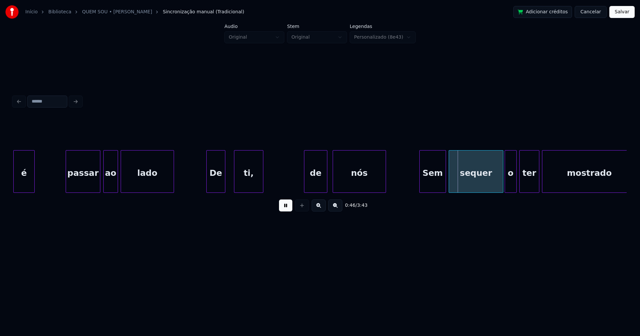
click at [325, 178] on div at bounding box center [326, 172] width 2 height 42
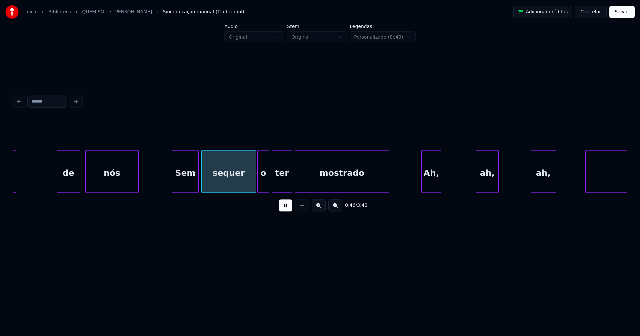
scroll to position [0, 2935]
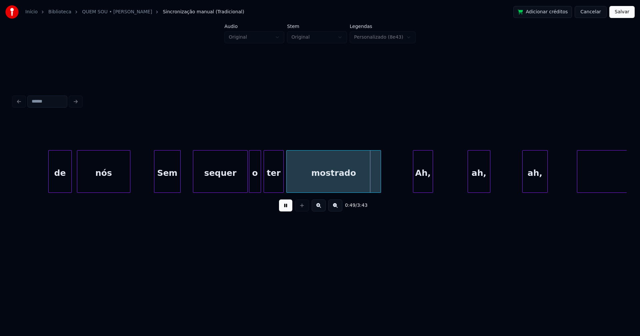
click at [169, 185] on div "Sem" at bounding box center [167, 173] width 26 height 45
click at [209, 187] on div "sequer" at bounding box center [214, 173] width 54 height 45
click at [253, 188] on div "o" at bounding box center [250, 173] width 11 height 45
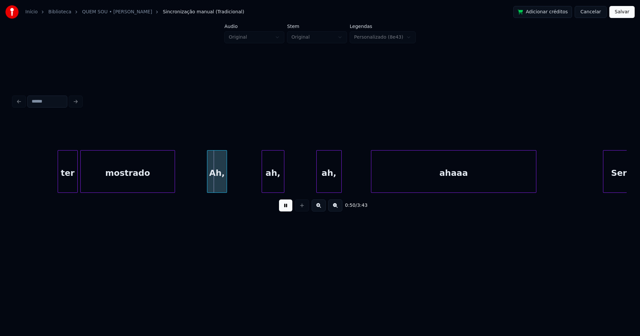
scroll to position [0, 3199]
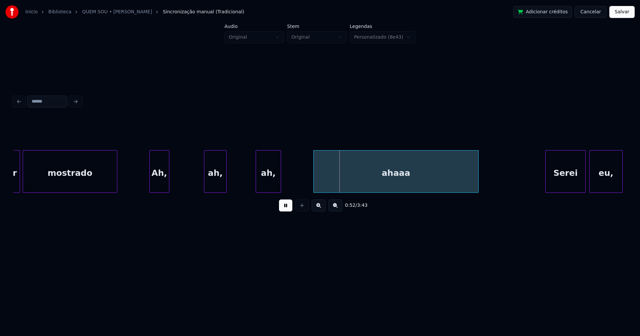
click at [264, 186] on div "ah," at bounding box center [268, 173] width 25 height 45
click at [214, 183] on div "ah," at bounding box center [214, 173] width 22 height 45
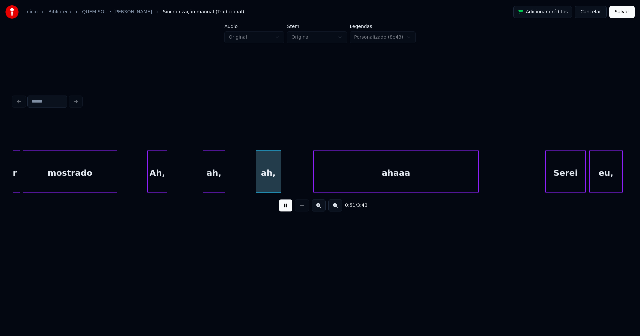
click at [157, 181] on div "Ah," at bounding box center [157, 173] width 19 height 45
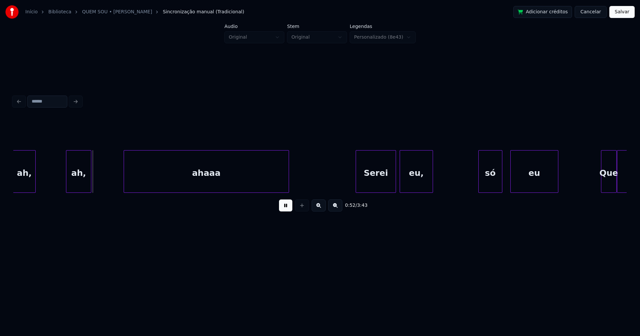
scroll to position [0, 3422]
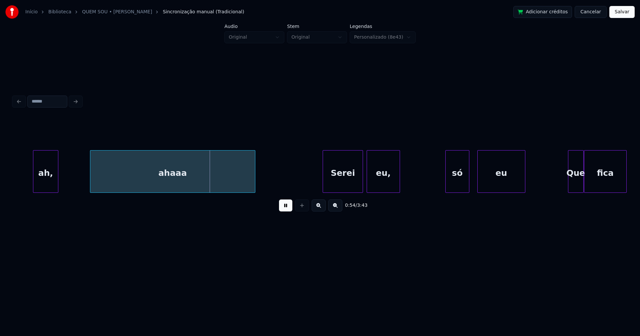
click at [126, 181] on div "ahaaa" at bounding box center [172, 173] width 165 height 45
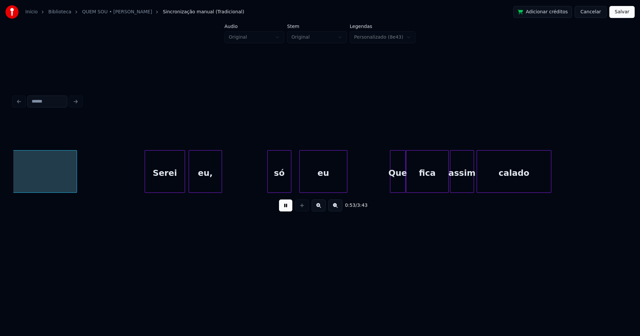
scroll to position [0, 3603]
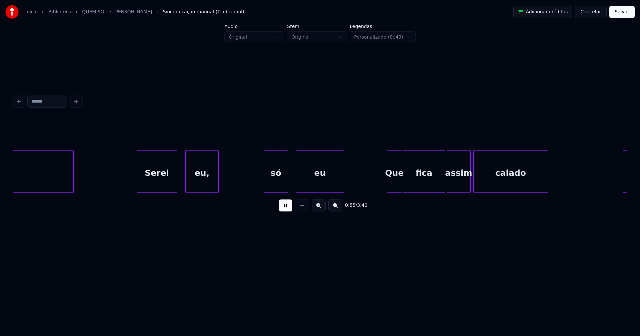
click at [156, 188] on div "Serei" at bounding box center [157, 173] width 40 height 45
click at [198, 189] on div "eu," at bounding box center [200, 173] width 33 height 45
click at [278, 184] on div "só" at bounding box center [275, 173] width 23 height 45
click at [262, 184] on div "só" at bounding box center [274, 171] width 24 height 43
click at [256, 188] on div at bounding box center [256, 172] width 2 height 42
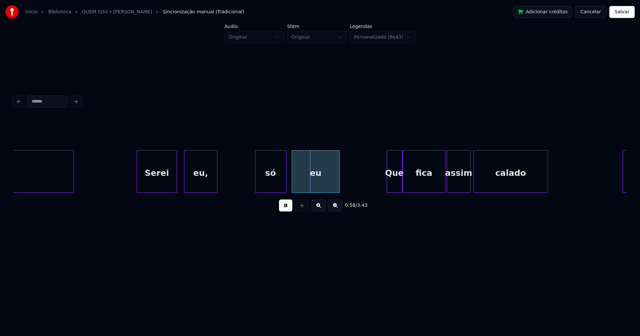
click at [301, 185] on div "eu" at bounding box center [315, 173] width 47 height 45
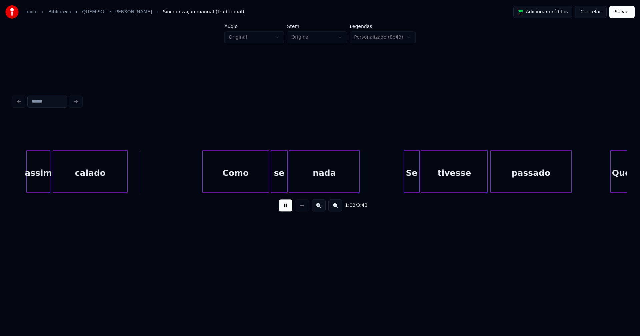
scroll to position [0, 4065]
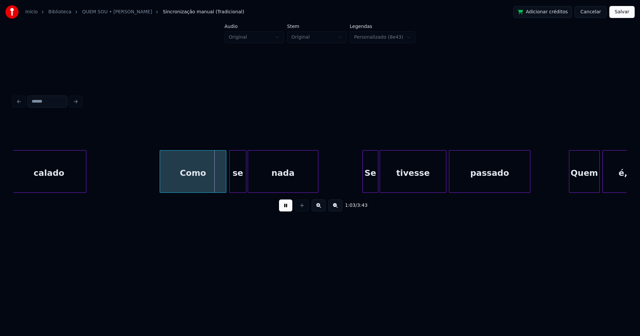
click at [194, 183] on div "Como" at bounding box center [193, 173] width 66 height 45
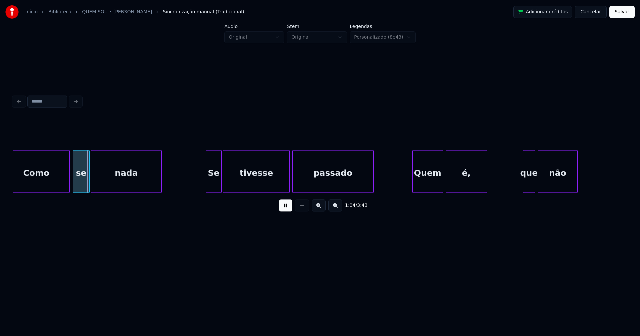
scroll to position [0, 4279]
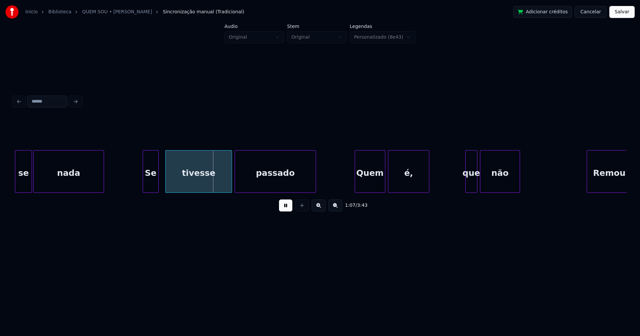
click at [151, 193] on div "se nada Se tivesse passado Quem é, que não Remou" at bounding box center [319, 171] width 613 height 43
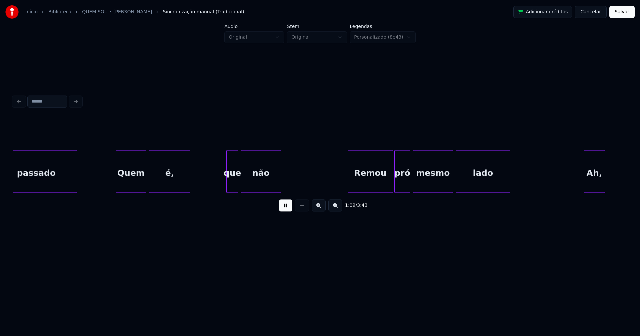
scroll to position [0, 4535]
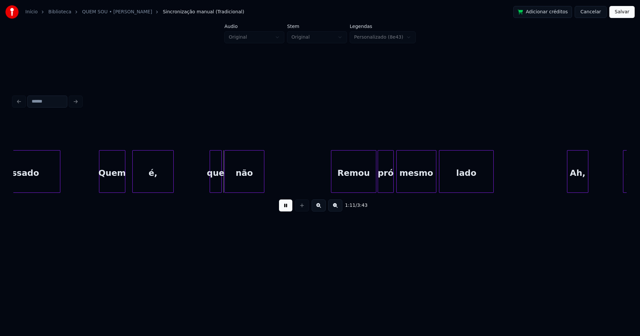
click at [125, 184] on div at bounding box center [124, 172] width 2 height 42
click at [131, 183] on div at bounding box center [131, 172] width 2 height 42
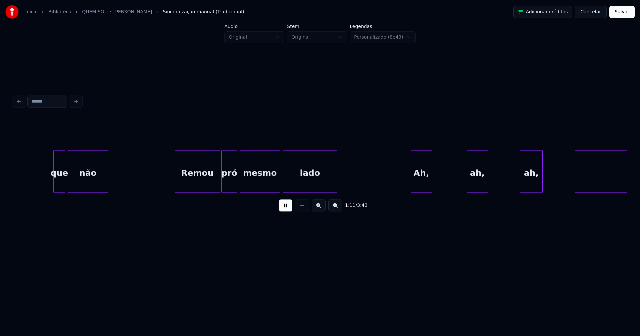
scroll to position [0, 4700]
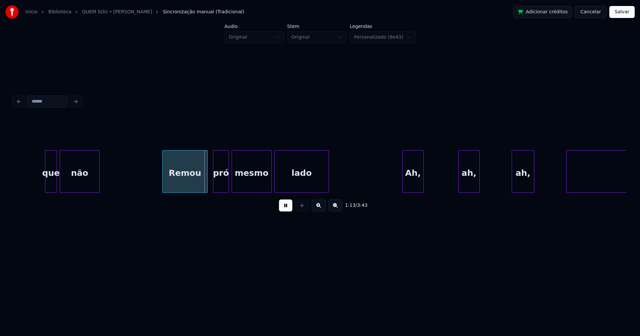
click at [188, 185] on div "Remou" at bounding box center [185, 173] width 45 height 45
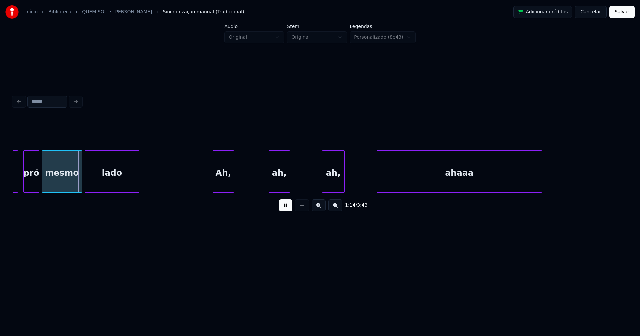
scroll to position [0, 4922]
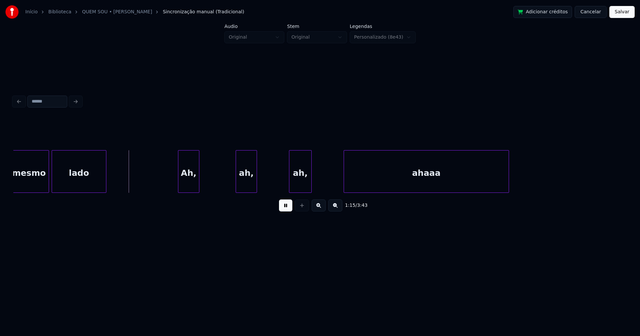
click at [189, 186] on div "Ah," at bounding box center [188, 173] width 21 height 45
click at [203, 182] on div at bounding box center [203, 172] width 2 height 42
click at [237, 183] on div "ah," at bounding box center [244, 173] width 21 height 45
click at [262, 182] on div at bounding box center [263, 172] width 2 height 42
click at [295, 188] on div "ah," at bounding box center [297, 173] width 22 height 45
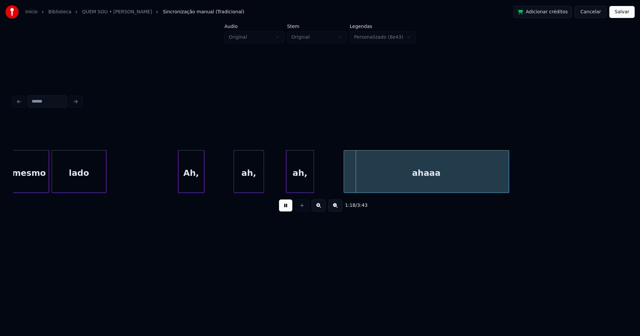
click at [314, 183] on div at bounding box center [313, 172] width 2 height 42
click at [379, 188] on div "ahaaa" at bounding box center [424, 173] width 165 height 45
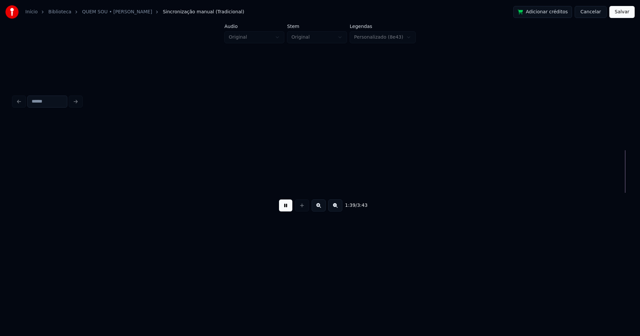
scroll to position [0, 6612]
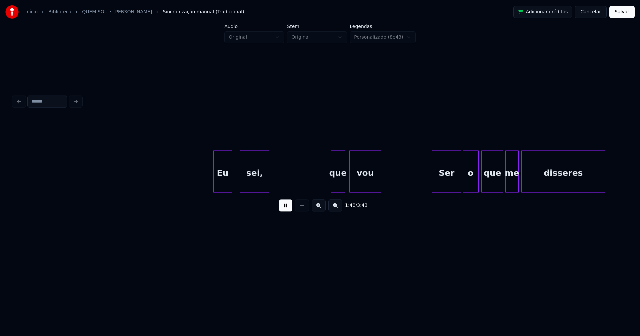
click at [224, 185] on div "Eu" at bounding box center [223, 173] width 18 height 45
click at [236, 187] on div at bounding box center [237, 172] width 2 height 42
click at [312, 185] on div at bounding box center [313, 172] width 2 height 42
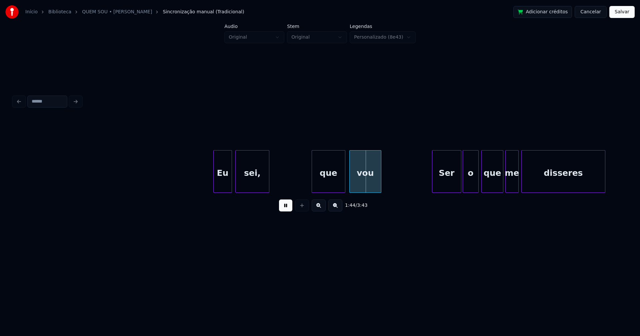
click at [290, 209] on button at bounding box center [285, 206] width 13 height 12
click at [324, 182] on div "que" at bounding box center [328, 173] width 33 height 45
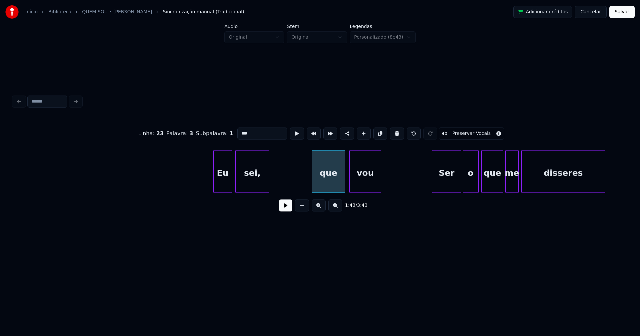
click at [237, 131] on input "***" at bounding box center [262, 134] width 50 height 12
type input "*****"
click at [288, 212] on button at bounding box center [285, 206] width 13 height 12
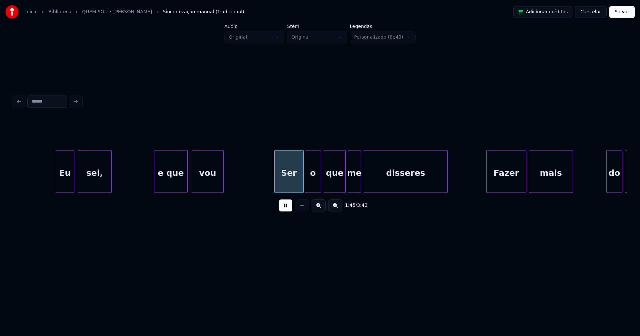
scroll to position [0, 6777]
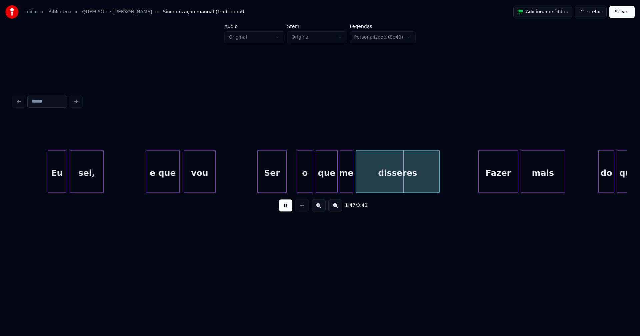
click at [276, 192] on div "Eu sei, e que vou Ser o que me disseres Fazer mais do que" at bounding box center [319, 171] width 613 height 43
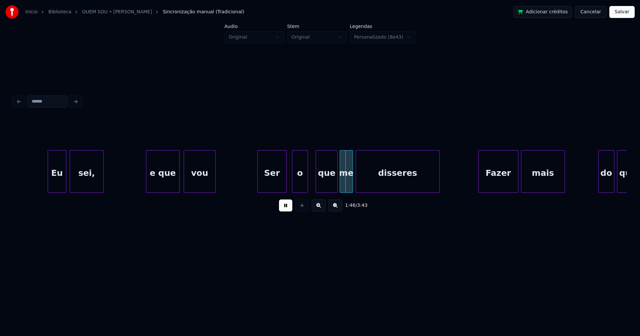
click at [299, 187] on div "o" at bounding box center [299, 173] width 15 height 45
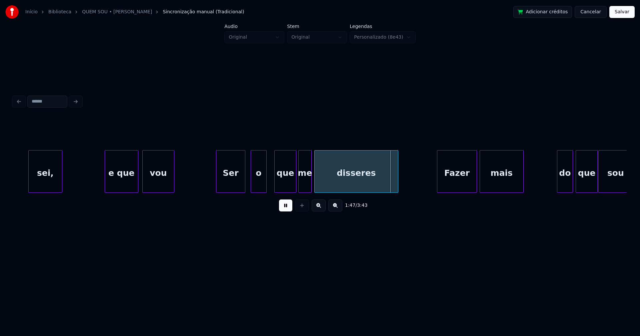
scroll to position [0, 6835]
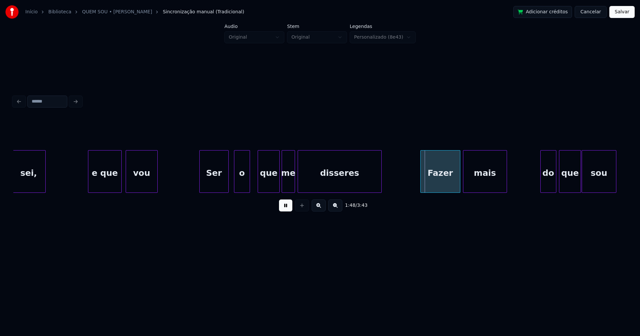
click at [190, 182] on div "sei, e que vou Ser o que me disseres Fazer mais do que sou" at bounding box center [625, 171] width 14894 height 43
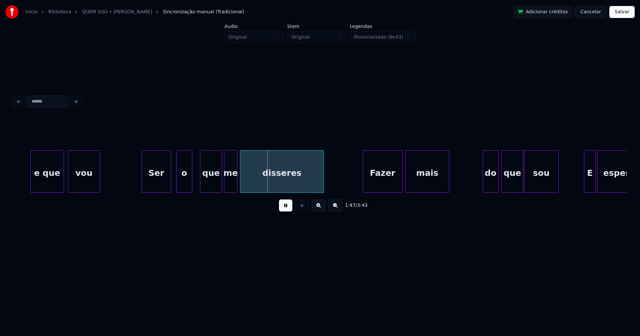
scroll to position [0, 7033]
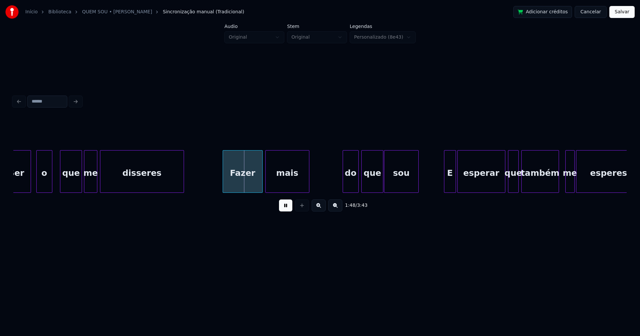
click at [242, 185] on div "Fazer" at bounding box center [242, 173] width 39 height 45
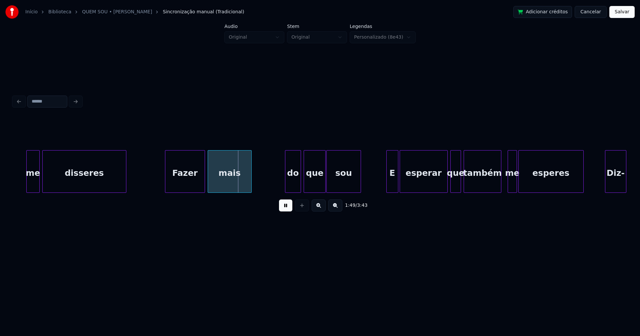
scroll to position [0, 7132]
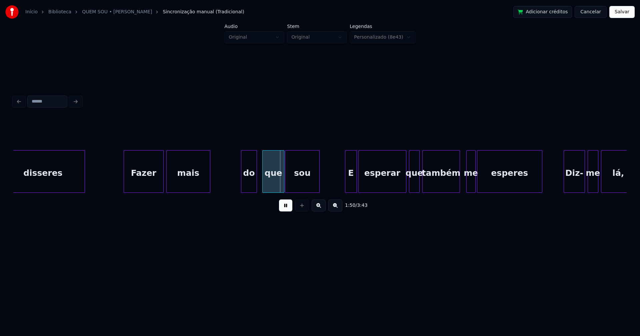
click at [248, 188] on div "do" at bounding box center [248, 173] width 15 height 45
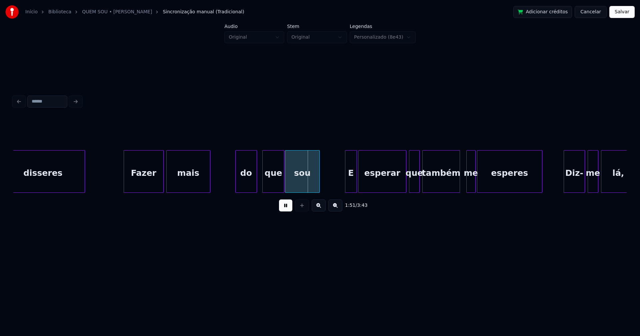
click at [236, 184] on div at bounding box center [237, 172] width 2 height 42
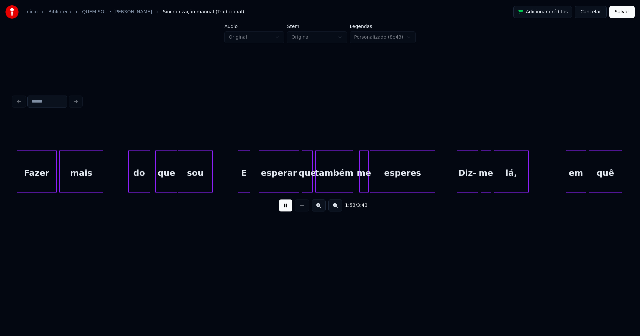
click at [259, 185] on div at bounding box center [260, 172] width 2 height 42
click at [255, 183] on div at bounding box center [254, 172] width 2 height 42
click at [236, 185] on div at bounding box center [236, 172] width 2 height 42
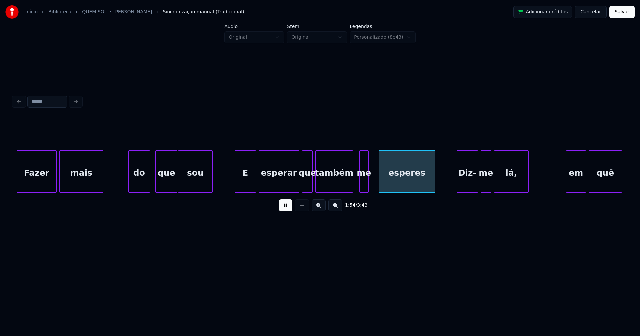
click at [379, 182] on div at bounding box center [380, 172] width 2 height 42
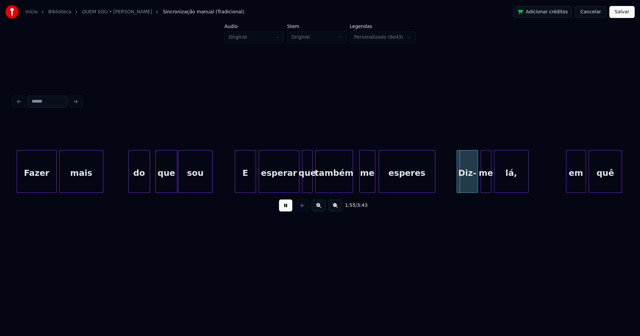
click at [374, 180] on div at bounding box center [374, 172] width 2 height 42
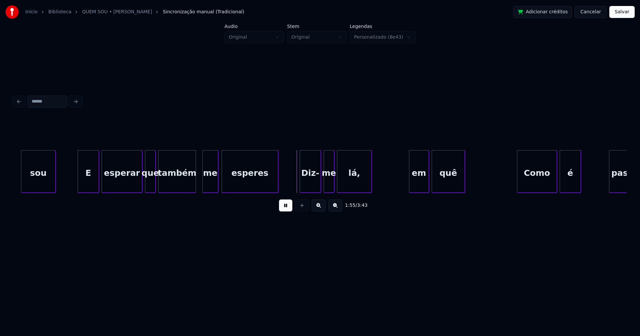
scroll to position [0, 7487]
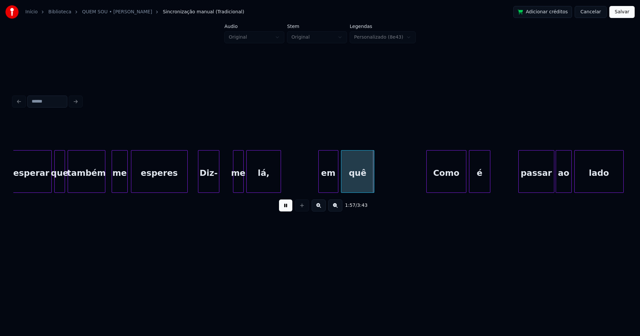
click at [202, 188] on div "Diz-" at bounding box center [208, 173] width 21 height 45
click at [227, 179] on div at bounding box center [227, 172] width 2 height 42
click at [321, 187] on div "em" at bounding box center [326, 173] width 19 height 45
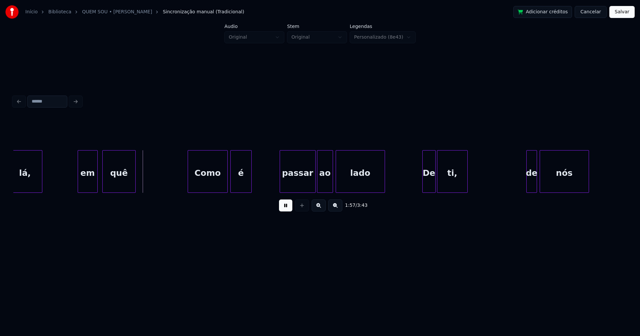
scroll to position [0, 7726]
click at [208, 187] on div "Como" at bounding box center [205, 173] width 39 height 45
click at [240, 184] on div "é" at bounding box center [239, 173] width 21 height 45
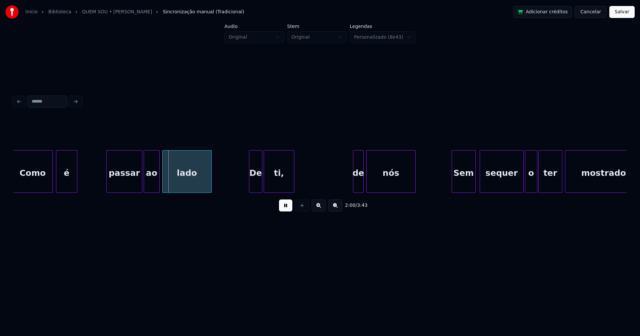
scroll to position [0, 7932]
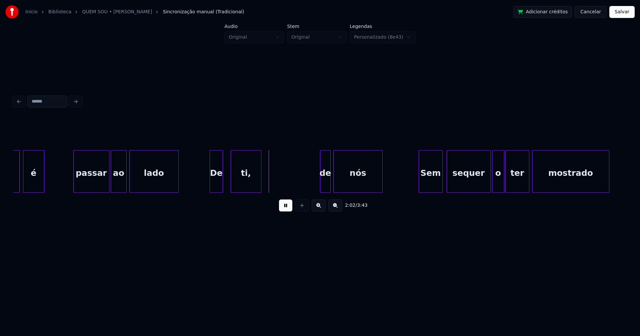
click at [216, 185] on div "De" at bounding box center [216, 173] width 13 height 45
click at [206, 183] on div at bounding box center [206, 172] width 2 height 42
click at [311, 187] on div at bounding box center [312, 172] width 2 height 42
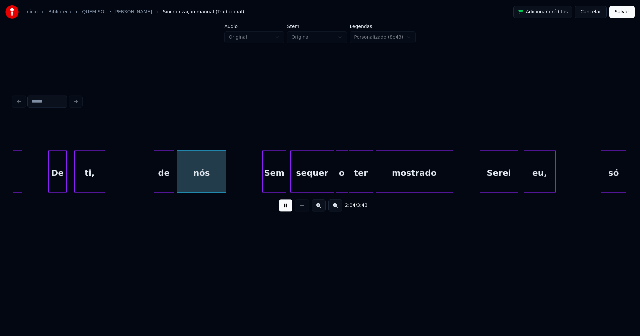
scroll to position [0, 8163]
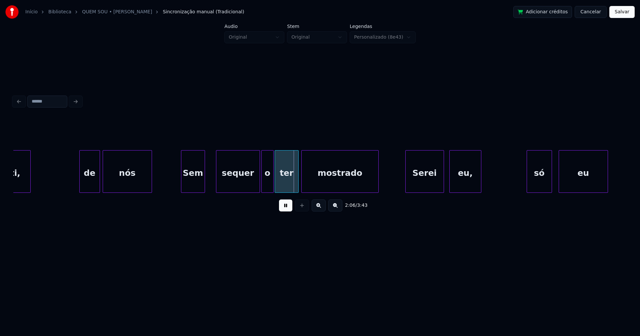
click at [196, 186] on div "Sem" at bounding box center [192, 173] width 23 height 45
click at [227, 184] on div "sequer" at bounding box center [233, 173] width 43 height 45
click at [264, 187] on div "o" at bounding box center [264, 173] width 12 height 45
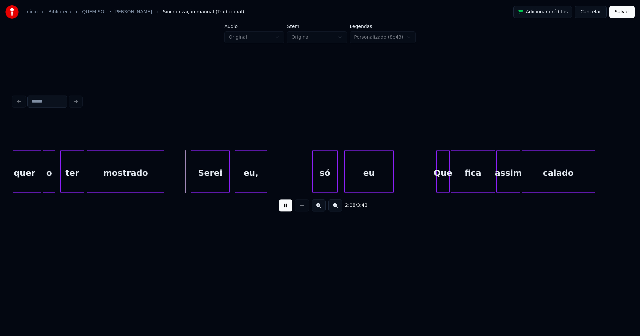
scroll to position [0, 8394]
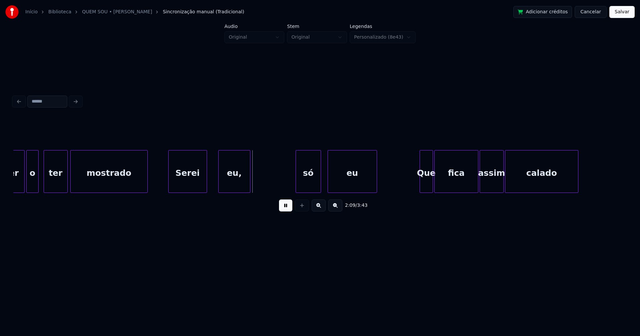
click at [195, 185] on div "Serei" at bounding box center [188, 173] width 38 height 45
click at [231, 184] on div "eu," at bounding box center [231, 173] width 31 height 45
click at [302, 186] on div "só" at bounding box center [305, 173] width 25 height 45
click at [288, 188] on div at bounding box center [289, 172] width 2 height 42
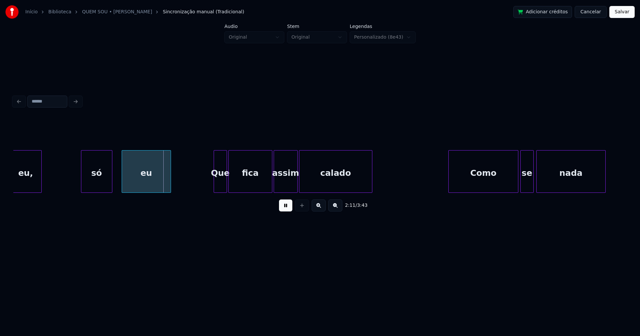
scroll to position [0, 8616]
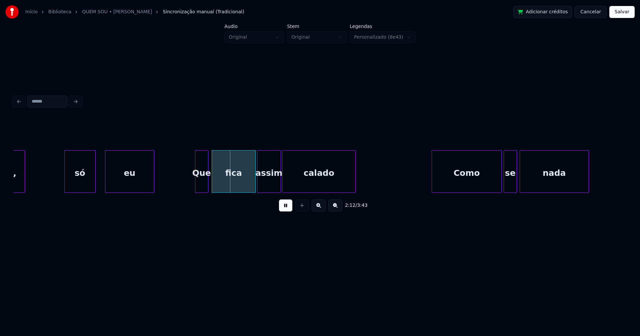
click at [204, 187] on div "Que" at bounding box center [201, 173] width 13 height 45
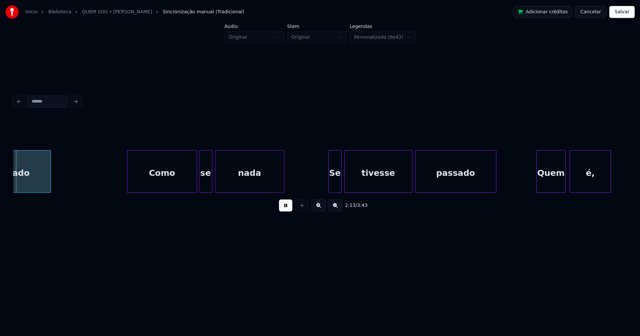
scroll to position [0, 8921]
click at [168, 184] on div "Como" at bounding box center [161, 173] width 70 height 45
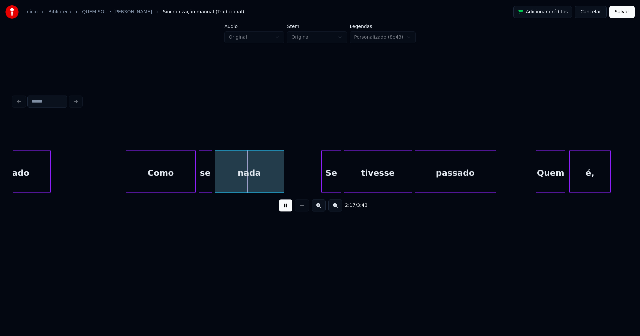
click at [323, 189] on div at bounding box center [323, 172] width 2 height 42
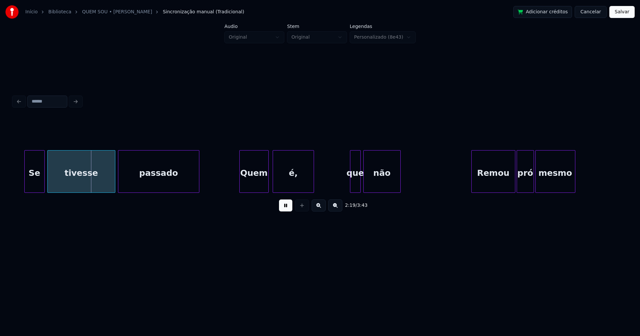
scroll to position [0, 9276]
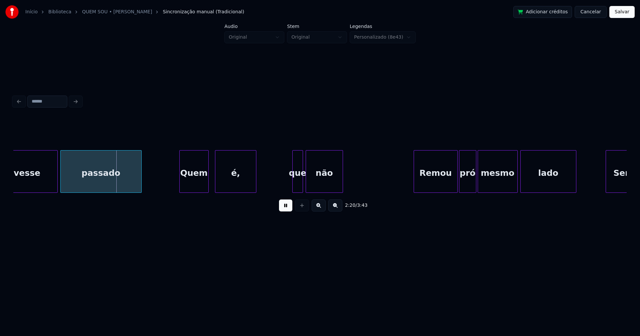
click at [194, 183] on div "Quem" at bounding box center [194, 173] width 29 height 45
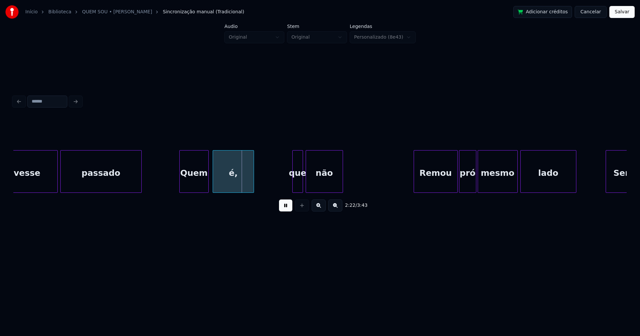
click at [229, 184] on div "é," at bounding box center [233, 173] width 41 height 45
click at [292, 188] on div at bounding box center [292, 172] width 2 height 42
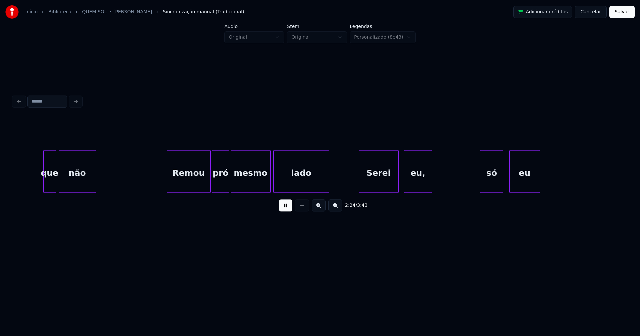
scroll to position [0, 9523]
click at [191, 189] on div "Remou" at bounding box center [184, 173] width 43 height 45
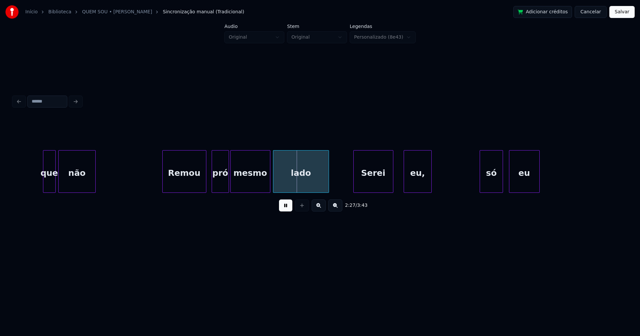
click at [373, 188] on div "Serei" at bounding box center [373, 173] width 39 height 45
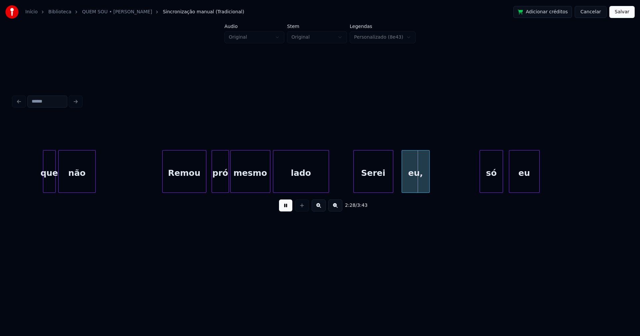
click at [408, 189] on div "eu," at bounding box center [415, 173] width 27 height 45
click at [431, 182] on div at bounding box center [432, 172] width 2 height 42
click at [485, 186] on div "só" at bounding box center [486, 173] width 23 height 45
click at [516, 182] on div "eu" at bounding box center [523, 173] width 30 height 45
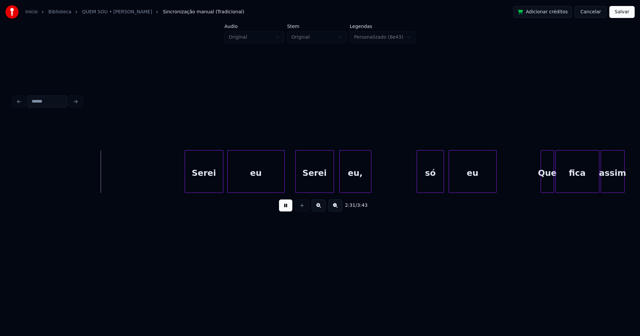
scroll to position [0, 10051]
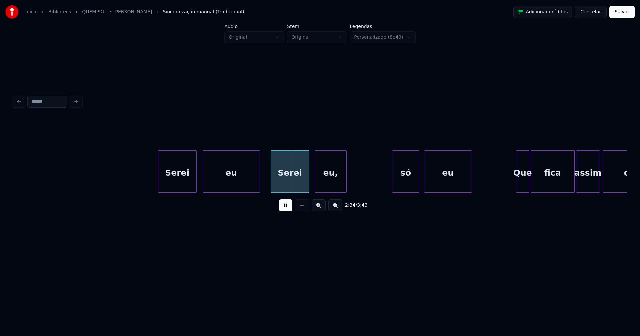
click at [180, 188] on div "Serei" at bounding box center [177, 173] width 38 height 45
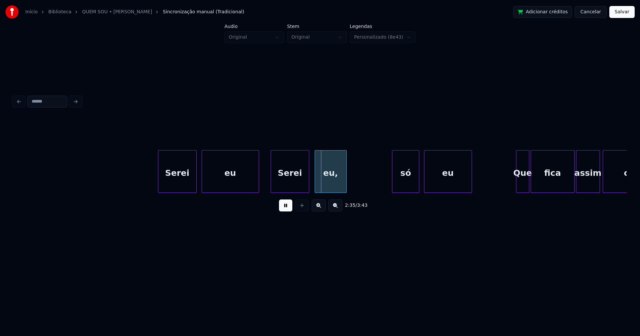
click at [244, 181] on div "eu" at bounding box center [230, 173] width 57 height 45
click at [286, 187] on div "Serei" at bounding box center [286, 173] width 38 height 45
click at [329, 185] on div "eu," at bounding box center [328, 173] width 31 height 45
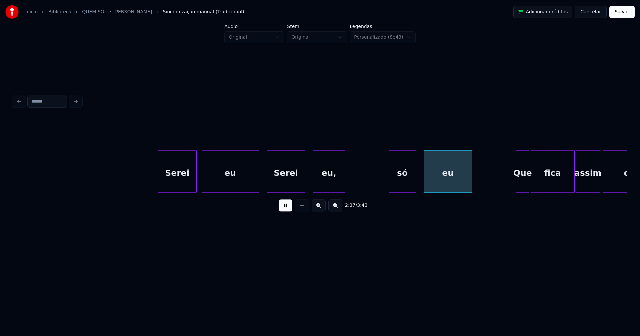
click at [401, 185] on div "só" at bounding box center [402, 173] width 27 height 45
click at [384, 190] on div at bounding box center [384, 172] width 2 height 42
click at [438, 184] on div "eu" at bounding box center [445, 173] width 47 height 45
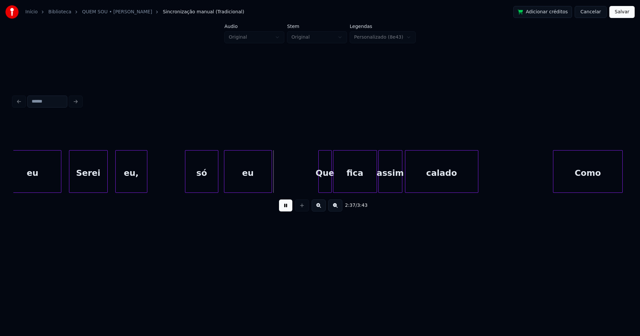
scroll to position [0, 10373]
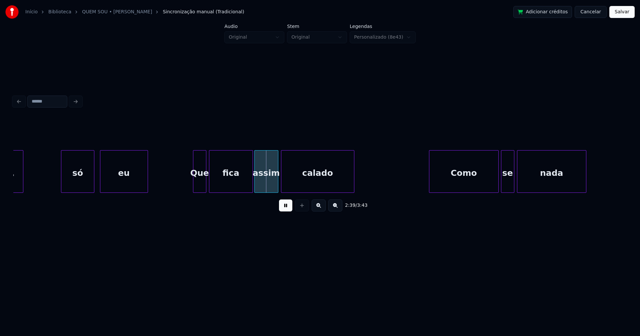
click at [200, 187] on div "Que" at bounding box center [199, 173] width 13 height 45
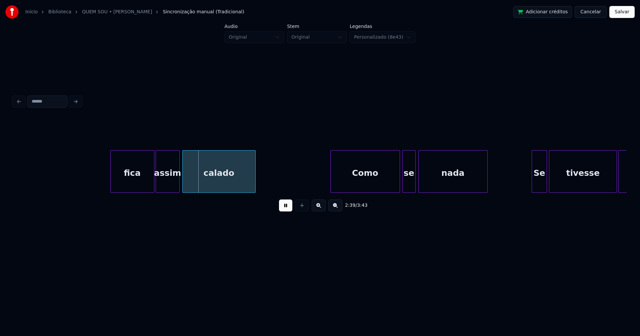
scroll to position [0, 10661]
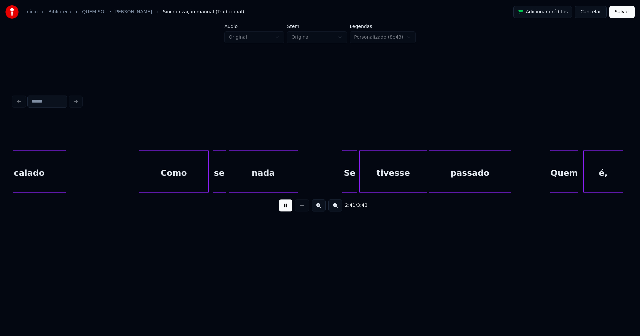
click at [182, 185] on div "Como" at bounding box center [173, 173] width 69 height 45
click at [346, 186] on div "Se" at bounding box center [346, 173] width 15 height 45
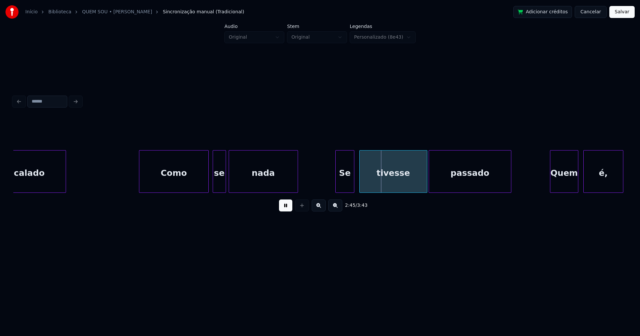
click at [336, 187] on div at bounding box center [337, 172] width 2 height 42
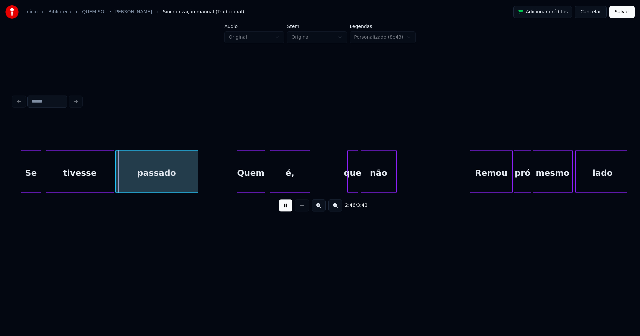
scroll to position [0, 10982]
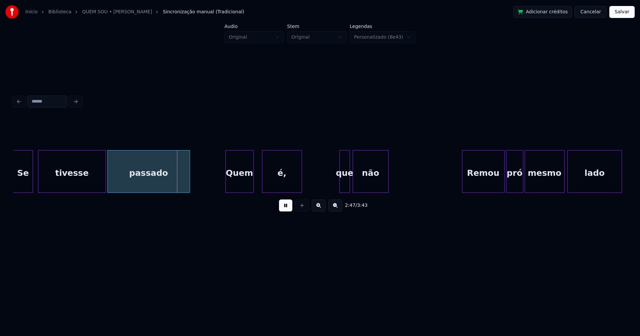
click at [240, 184] on div "Quem" at bounding box center [240, 173] width 28 height 45
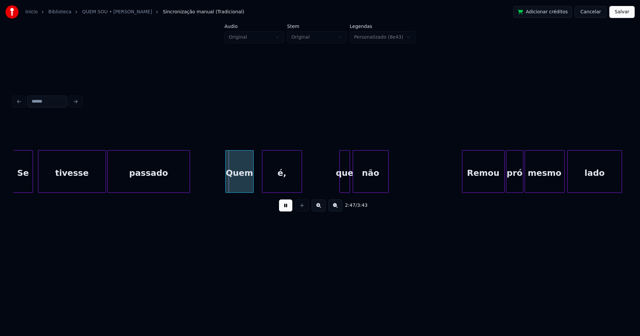
click at [240, 184] on div "Quem" at bounding box center [240, 173] width 28 height 45
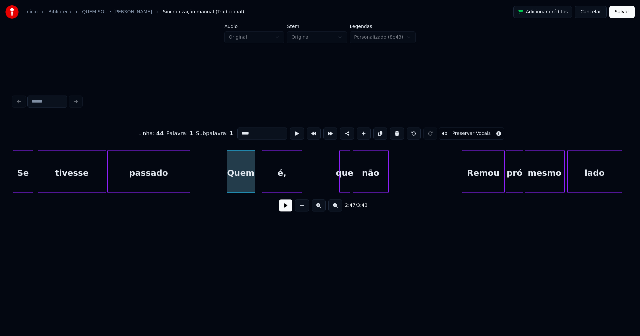
click at [242, 186] on div "Quem" at bounding box center [241, 173] width 28 height 45
click at [270, 185] on div "é," at bounding box center [280, 173] width 39 height 45
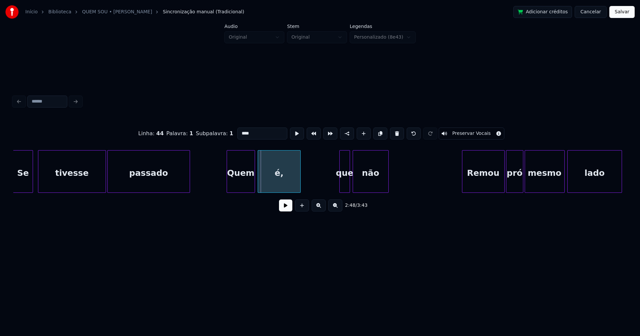
click at [259, 184] on div at bounding box center [259, 172] width 2 height 42
click at [285, 208] on button at bounding box center [285, 206] width 13 height 12
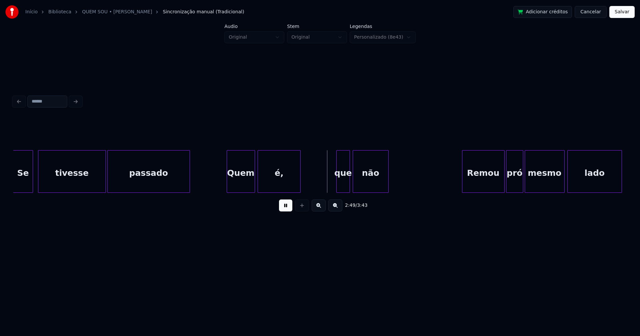
click at [338, 185] on div at bounding box center [338, 172] width 2 height 42
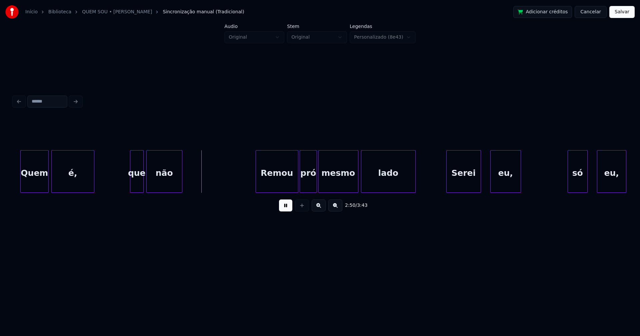
scroll to position [0, 11345]
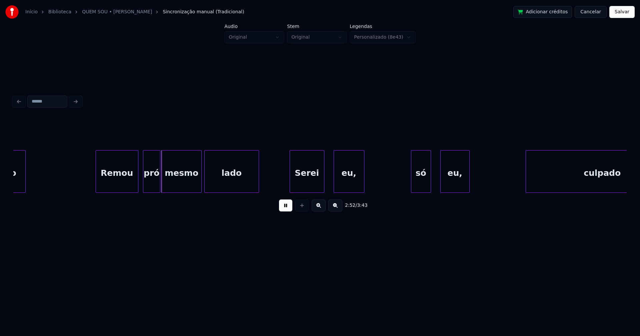
click at [120, 185] on div "Remou" at bounding box center [117, 173] width 42 height 45
click at [284, 186] on div at bounding box center [285, 172] width 2 height 42
click at [343, 185] on div "eu," at bounding box center [346, 173] width 30 height 45
click at [388, 186] on div at bounding box center [387, 172] width 2 height 42
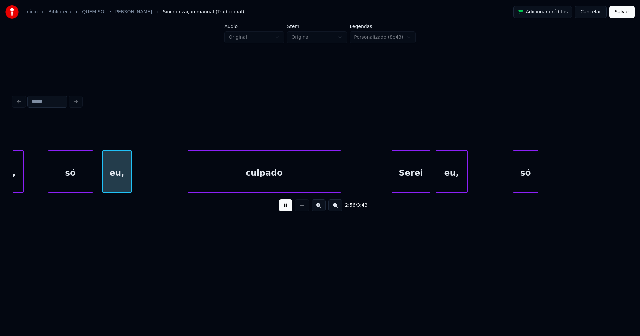
scroll to position [0, 11700]
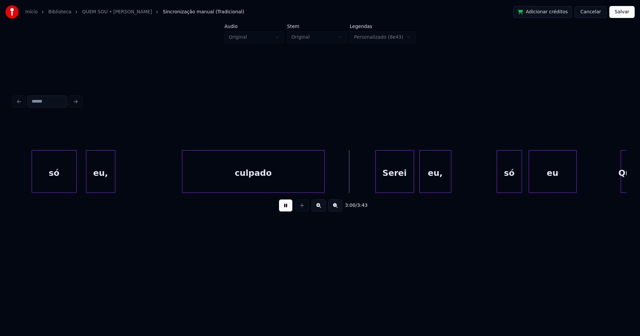
click at [182, 175] on div at bounding box center [183, 172] width 2 height 42
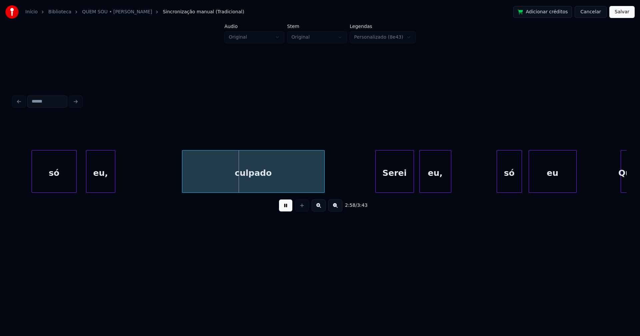
click at [172, 181] on div at bounding box center [173, 172] width 2 height 42
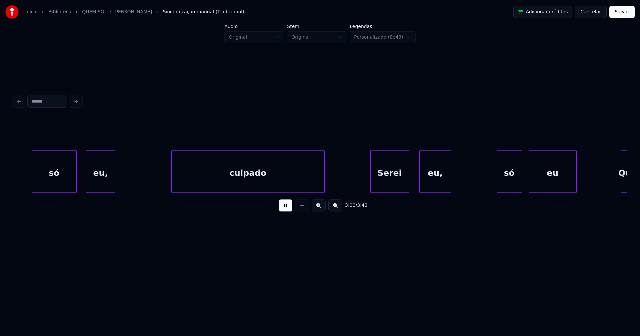
click at [385, 191] on div "só eu, culpado Serei eu, só eu Que" at bounding box center [319, 171] width 613 height 43
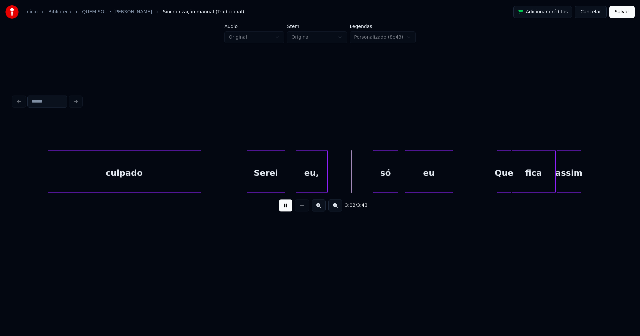
scroll to position [0, 11865]
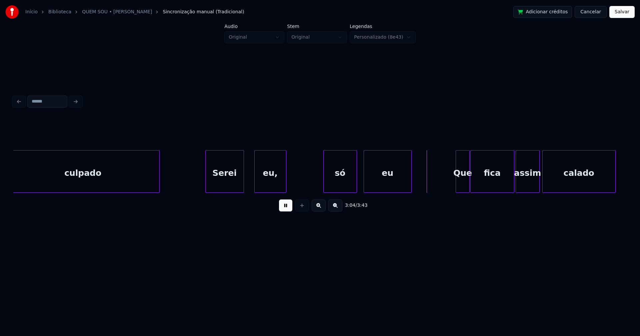
click at [325, 179] on div at bounding box center [325, 172] width 2 height 42
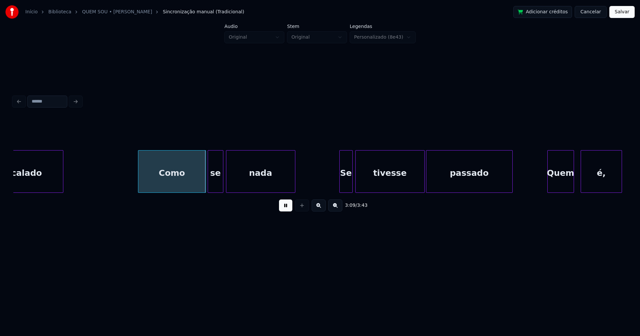
scroll to position [0, 12434]
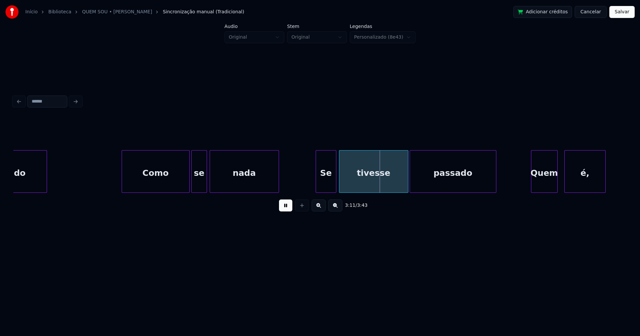
click at [316, 187] on div at bounding box center [317, 172] width 2 height 42
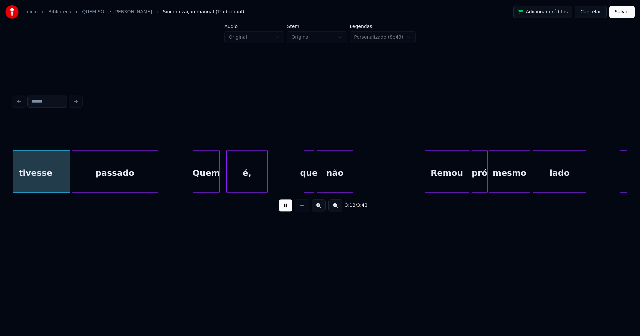
scroll to position [0, 12829]
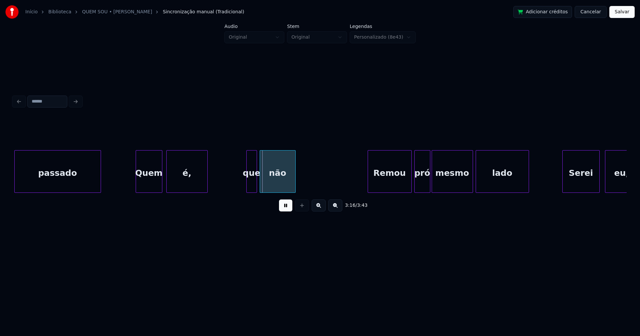
click at [180, 183] on div "é," at bounding box center [187, 173] width 41 height 45
click at [392, 186] on div "Remou" at bounding box center [385, 173] width 43 height 45
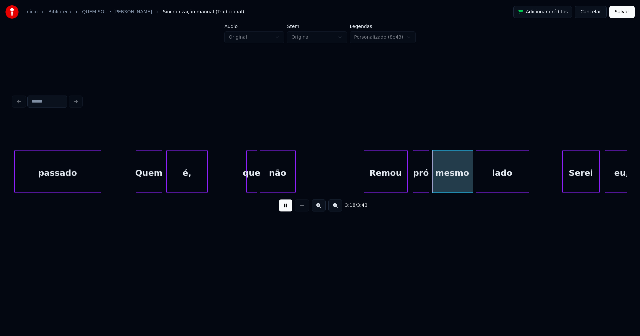
click at [423, 188] on div "pró" at bounding box center [420, 173] width 15 height 45
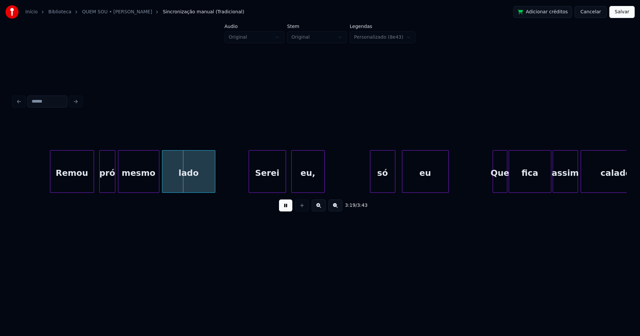
scroll to position [0, 13184]
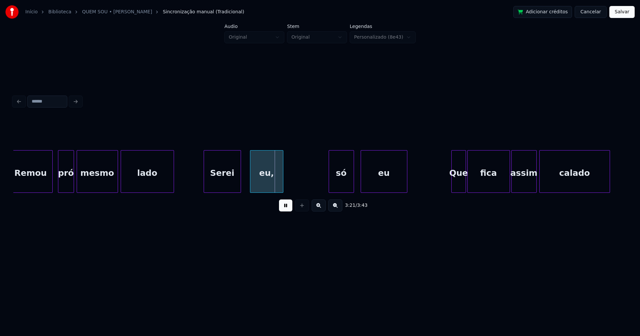
click at [223, 188] on div "Serei" at bounding box center [222, 173] width 37 height 45
click at [320, 189] on div at bounding box center [321, 172] width 2 height 42
click at [387, 182] on div "eu" at bounding box center [382, 173] width 46 height 45
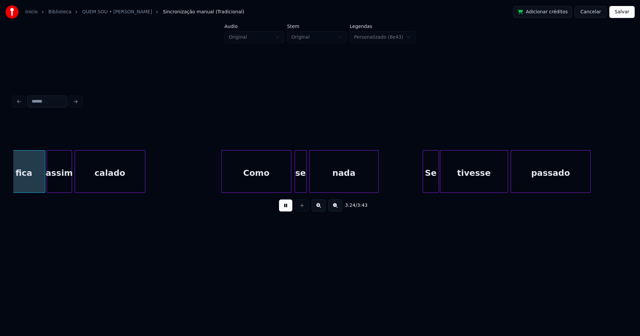
scroll to position [0, 13653]
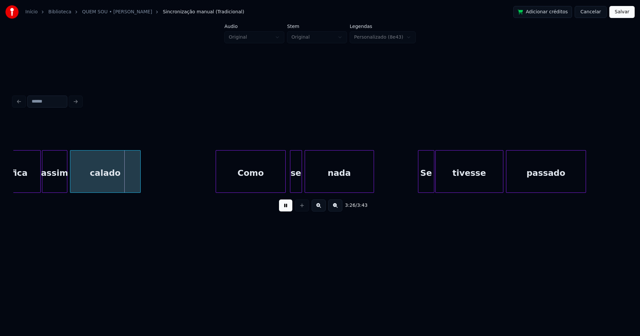
click at [260, 184] on div "Como" at bounding box center [251, 173] width 70 height 45
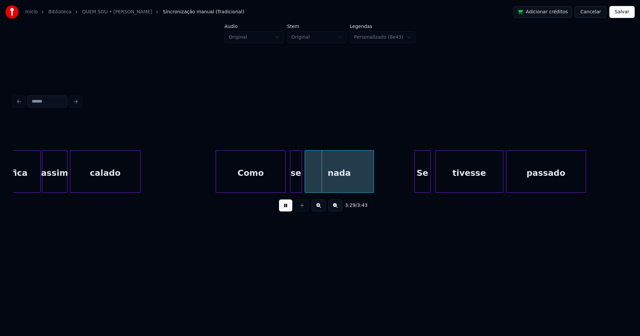
click at [423, 186] on div "Se" at bounding box center [423, 173] width 16 height 45
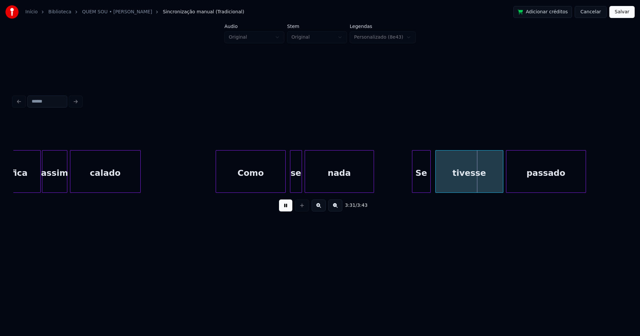
click at [413, 185] on div at bounding box center [413, 172] width 2 height 42
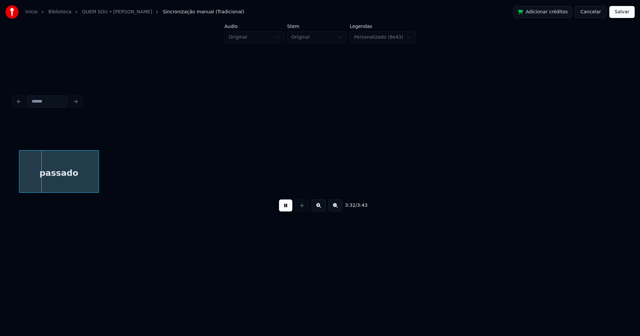
scroll to position [0, 14149]
click at [625, 14] on button "Salvar" at bounding box center [621, 12] width 25 height 12
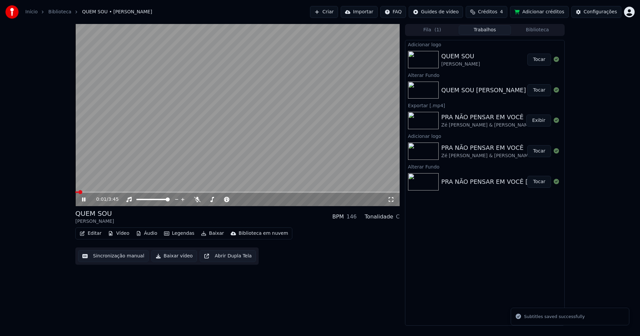
click at [84, 201] on icon at bounding box center [83, 200] width 3 height 4
click at [208, 233] on button "Baixar" at bounding box center [212, 233] width 28 height 9
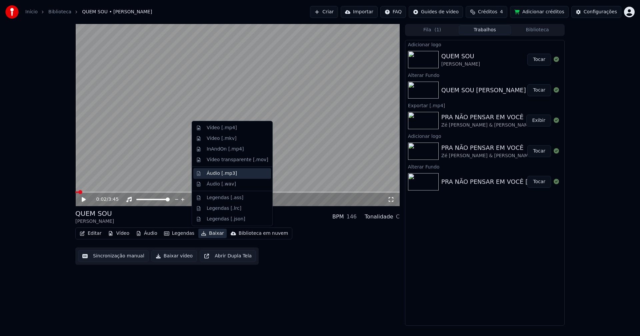
click at [220, 175] on div "Áudio [.mp3]" at bounding box center [222, 173] width 30 height 7
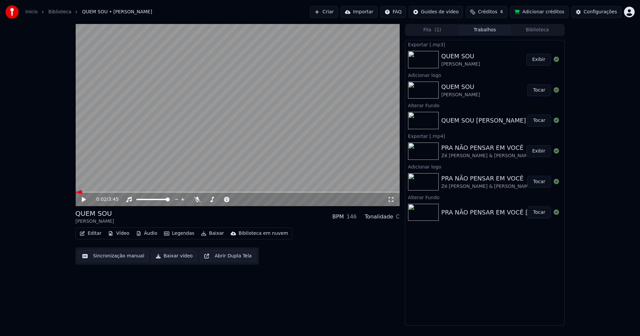
click at [85, 201] on icon at bounding box center [89, 199] width 16 height 5
click at [172, 192] on span at bounding box center [237, 192] width 324 height 1
click at [393, 199] on icon at bounding box center [391, 199] width 7 height 5
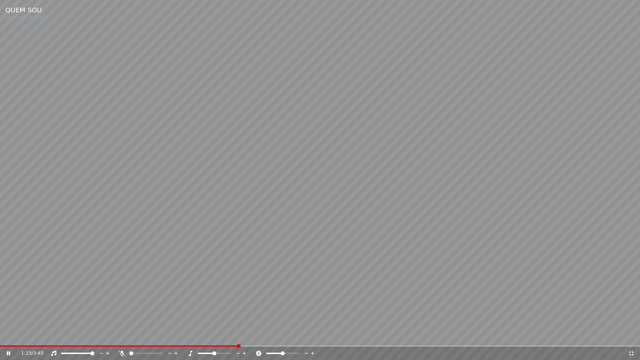
click at [630, 336] on icon at bounding box center [631, 353] width 5 height 5
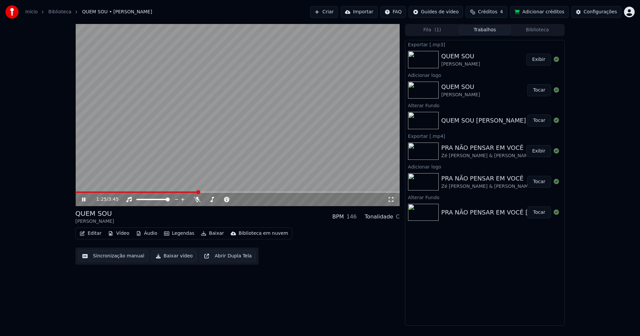
click at [86, 198] on icon at bounding box center [89, 199] width 16 height 5
click at [169, 259] on button "Baixar vídeo" at bounding box center [174, 256] width 46 height 12
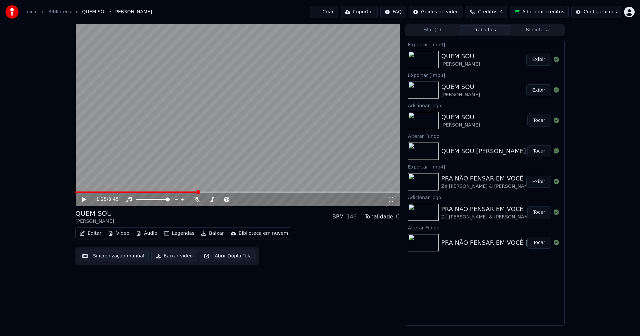
click at [97, 235] on button "Editar" at bounding box center [90, 233] width 27 height 9
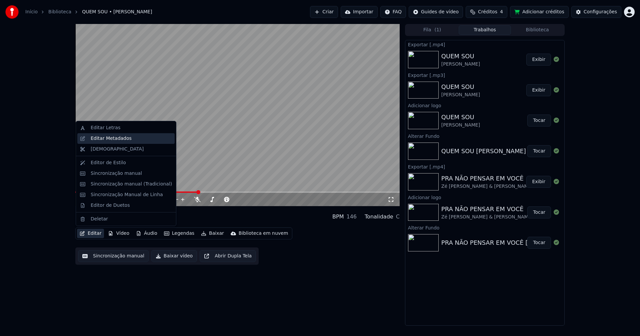
click at [109, 142] on div "Editar Metadados" at bounding box center [111, 138] width 41 height 7
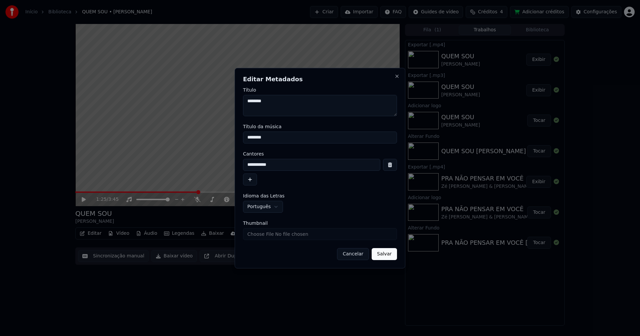
click at [270, 235] on input "Thumbnail" at bounding box center [320, 234] width 154 height 12
type input "**********"
click at [390, 255] on button "Salvar" at bounding box center [384, 254] width 25 height 12
